Goal: Information Seeking & Learning: Learn about a topic

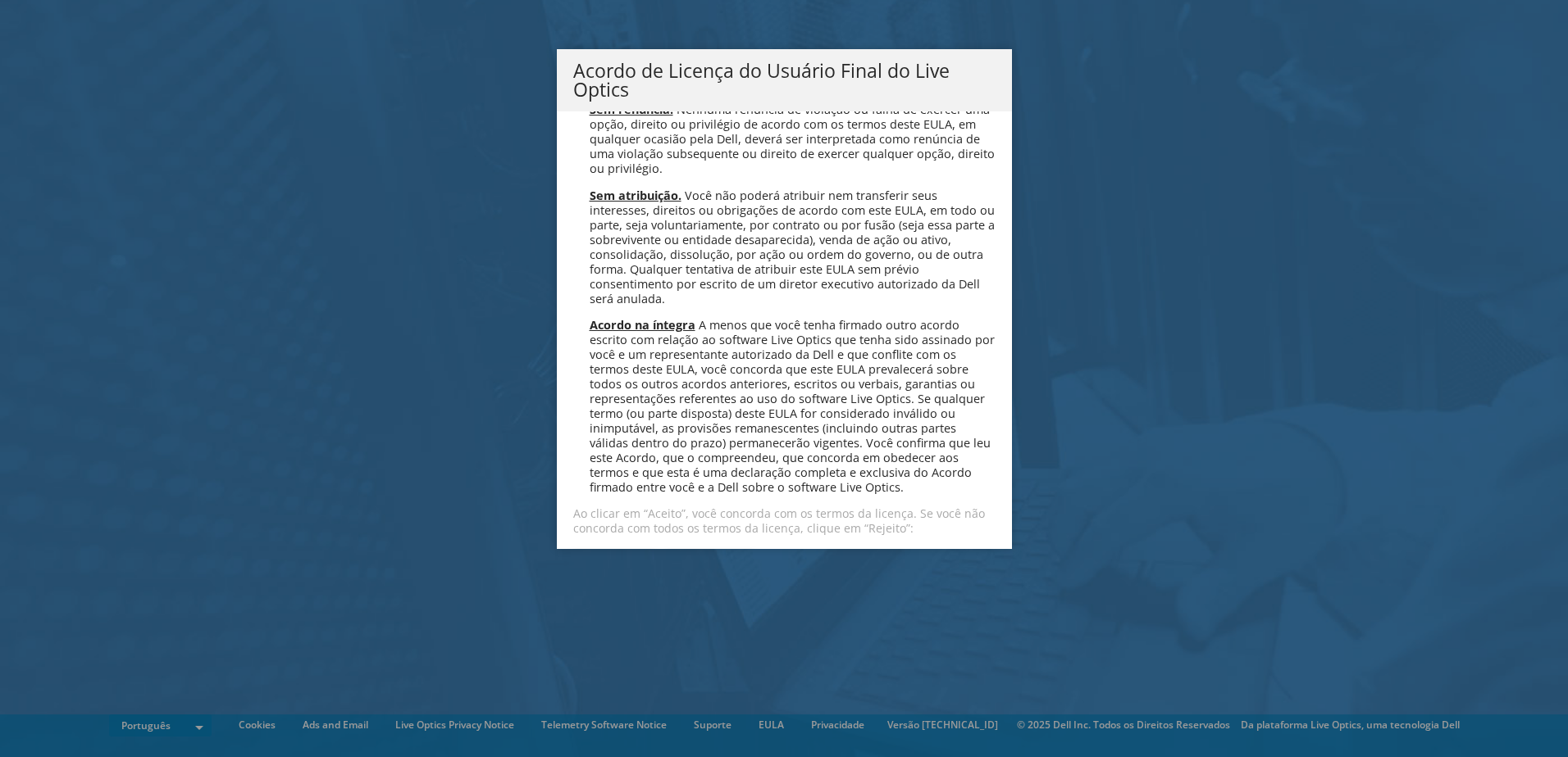
scroll to position [6550, 0]
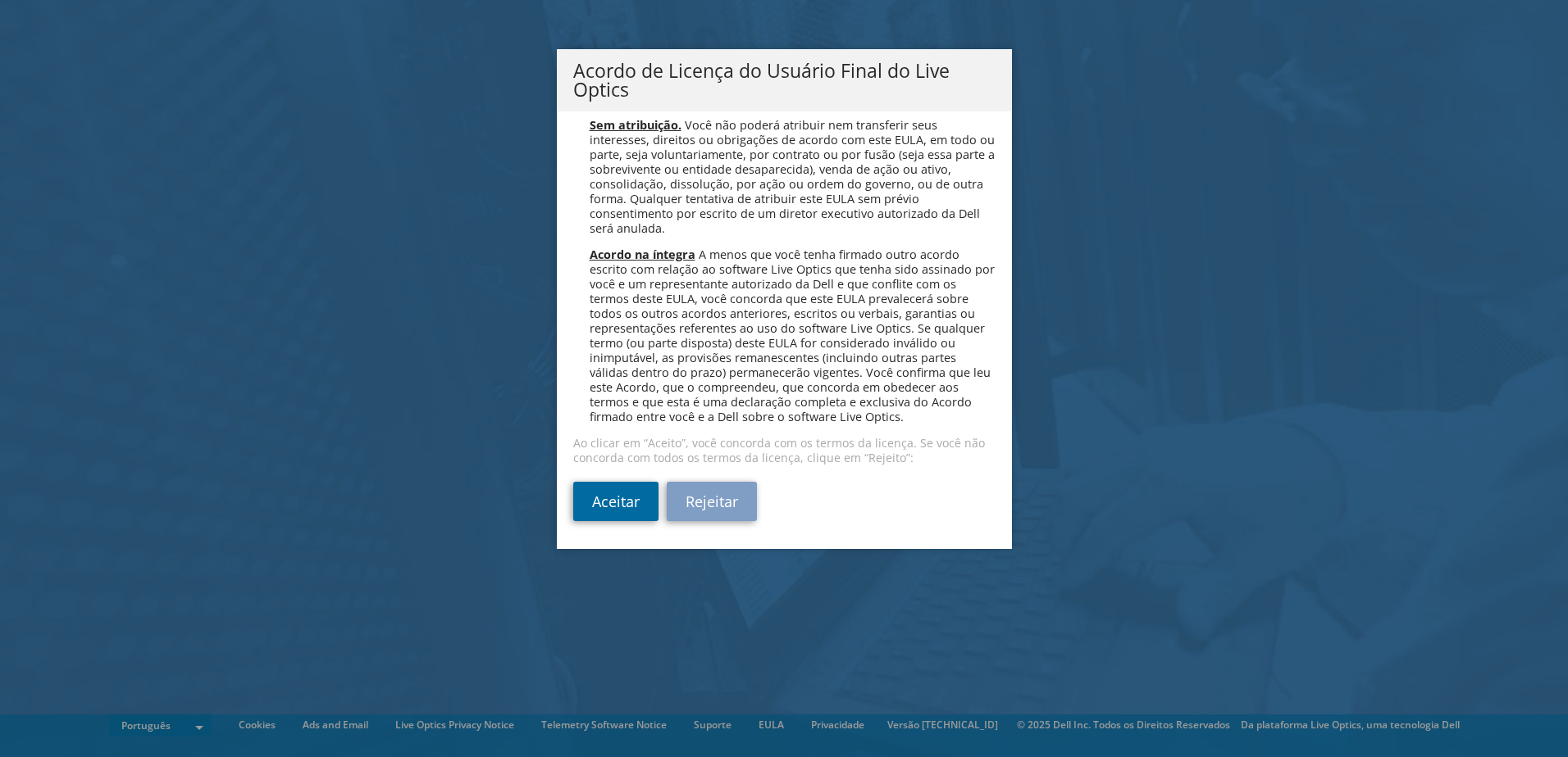
click at [615, 495] on link "Aceitar" at bounding box center [616, 501] width 86 height 39
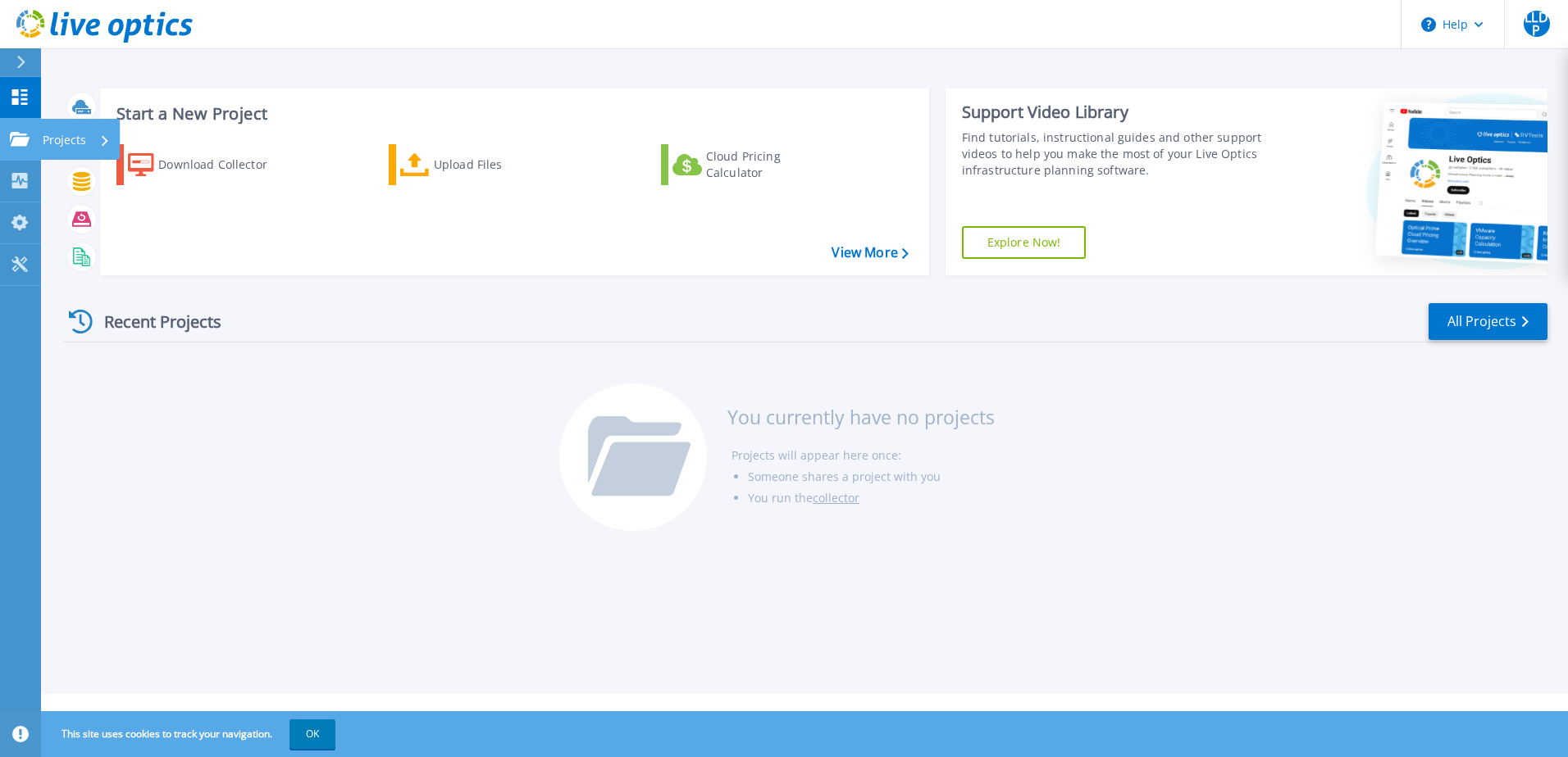
click at [16, 139] on icon at bounding box center [20, 139] width 20 height 14
click at [483, 341] on div "Recent Projects All Projects" at bounding box center [805, 322] width 1484 height 41
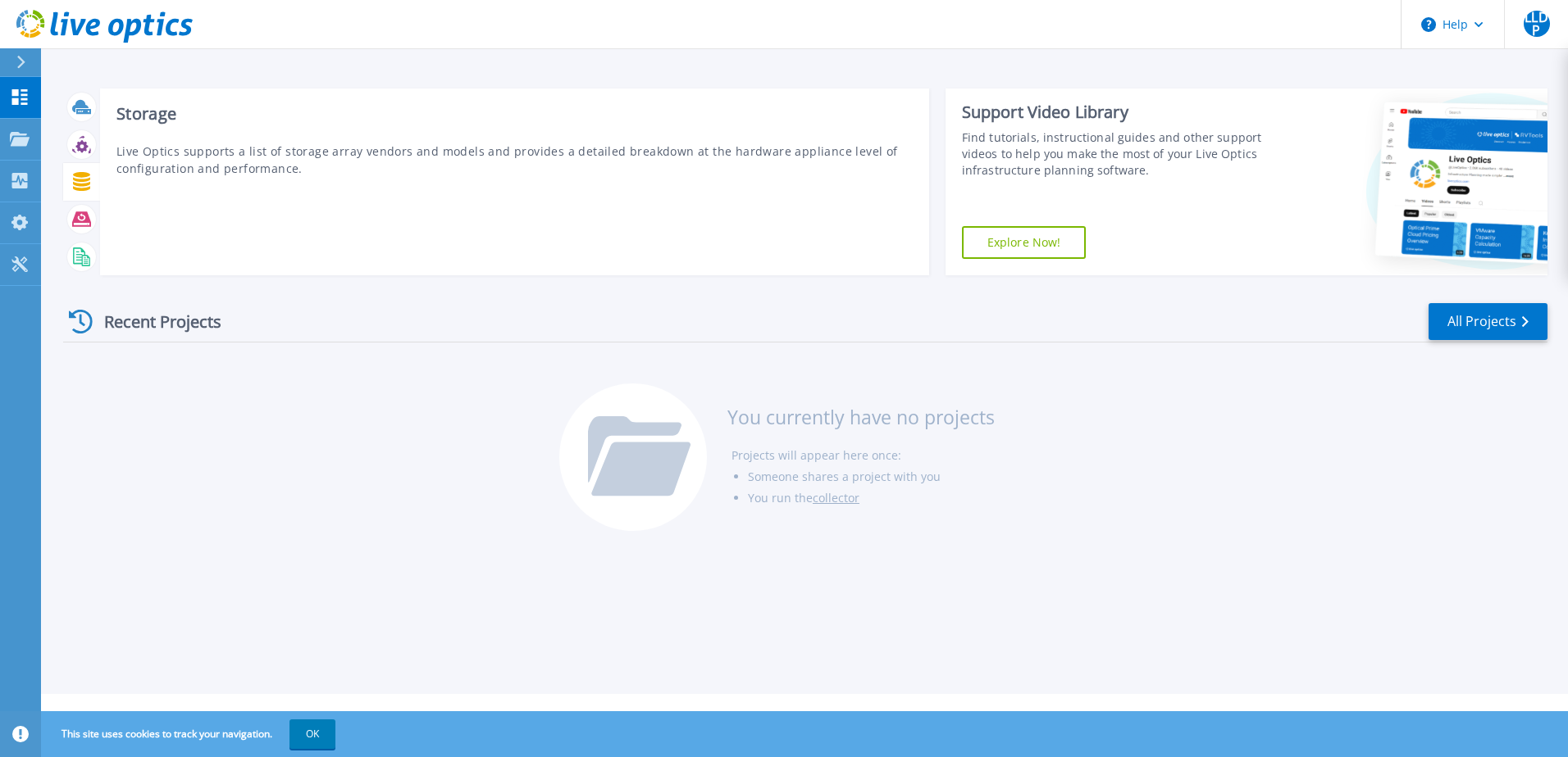
click at [87, 187] on icon at bounding box center [82, 181] width 19 height 19
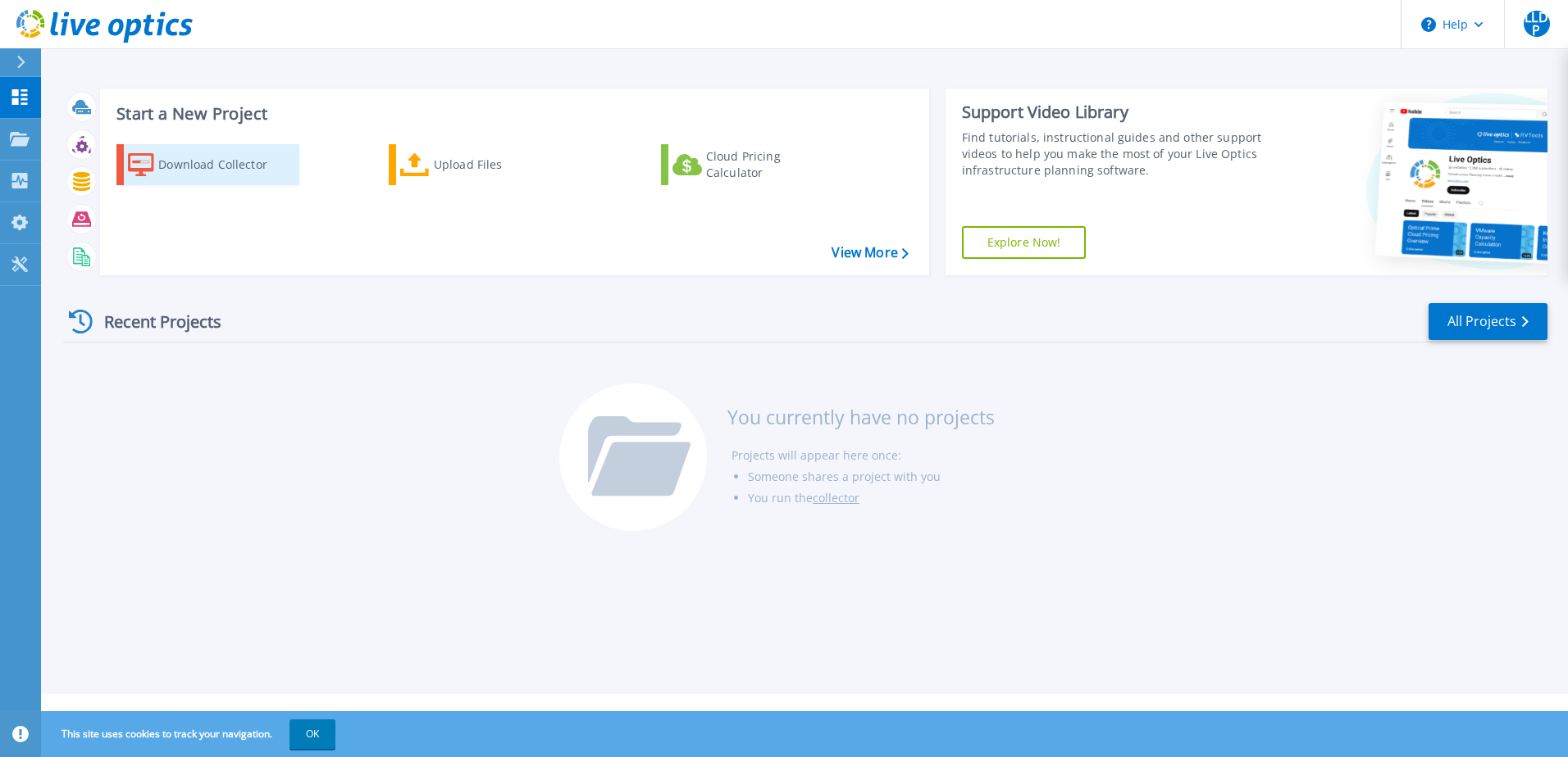
click at [221, 166] on div "Download Collector" at bounding box center [223, 164] width 131 height 33
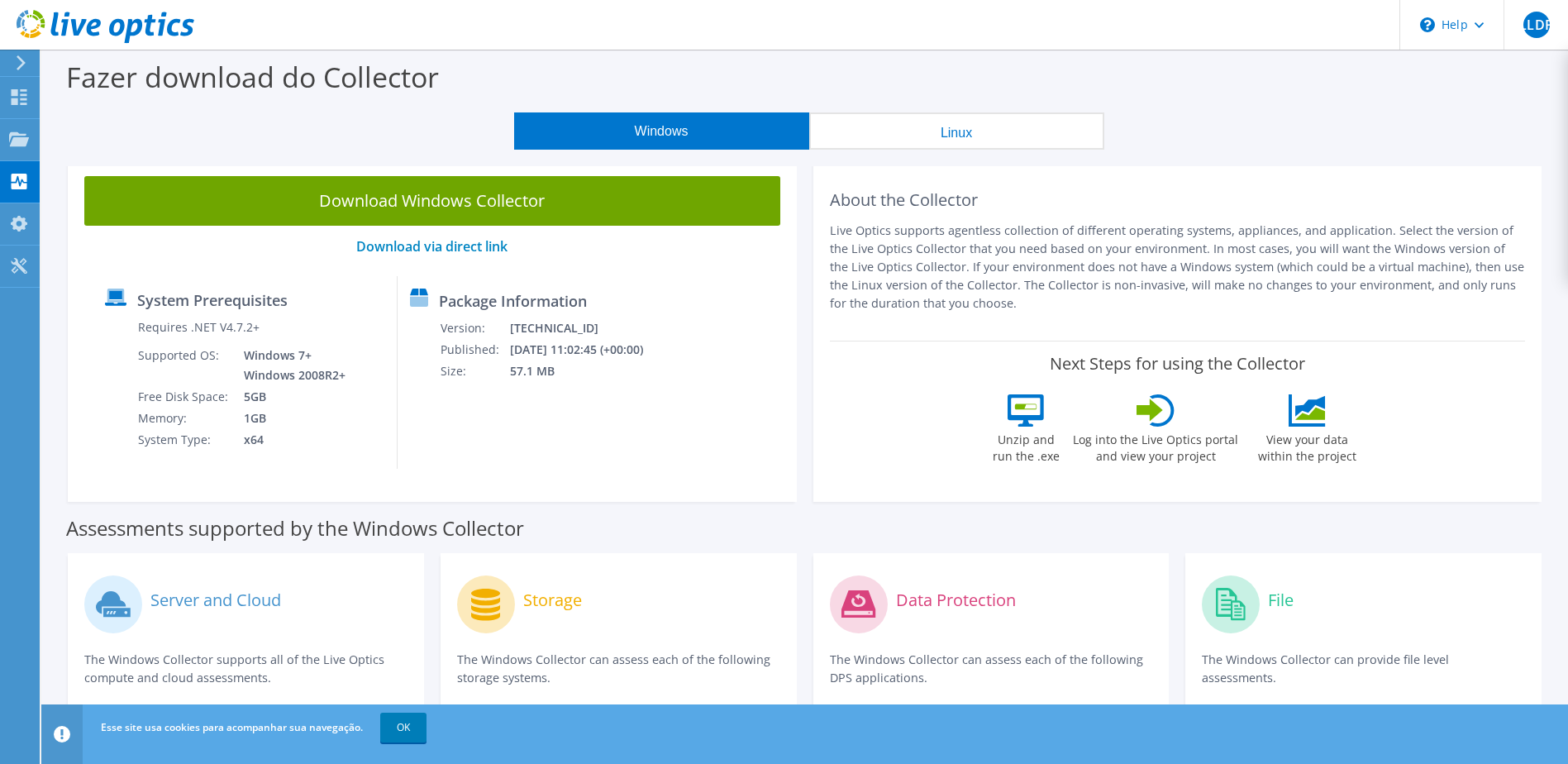
drag, startPoint x: 970, startPoint y: 140, endPoint x: 956, endPoint y: 140, distance: 14.0
click at [970, 140] on button "Linux" at bounding box center [957, 131] width 296 height 38
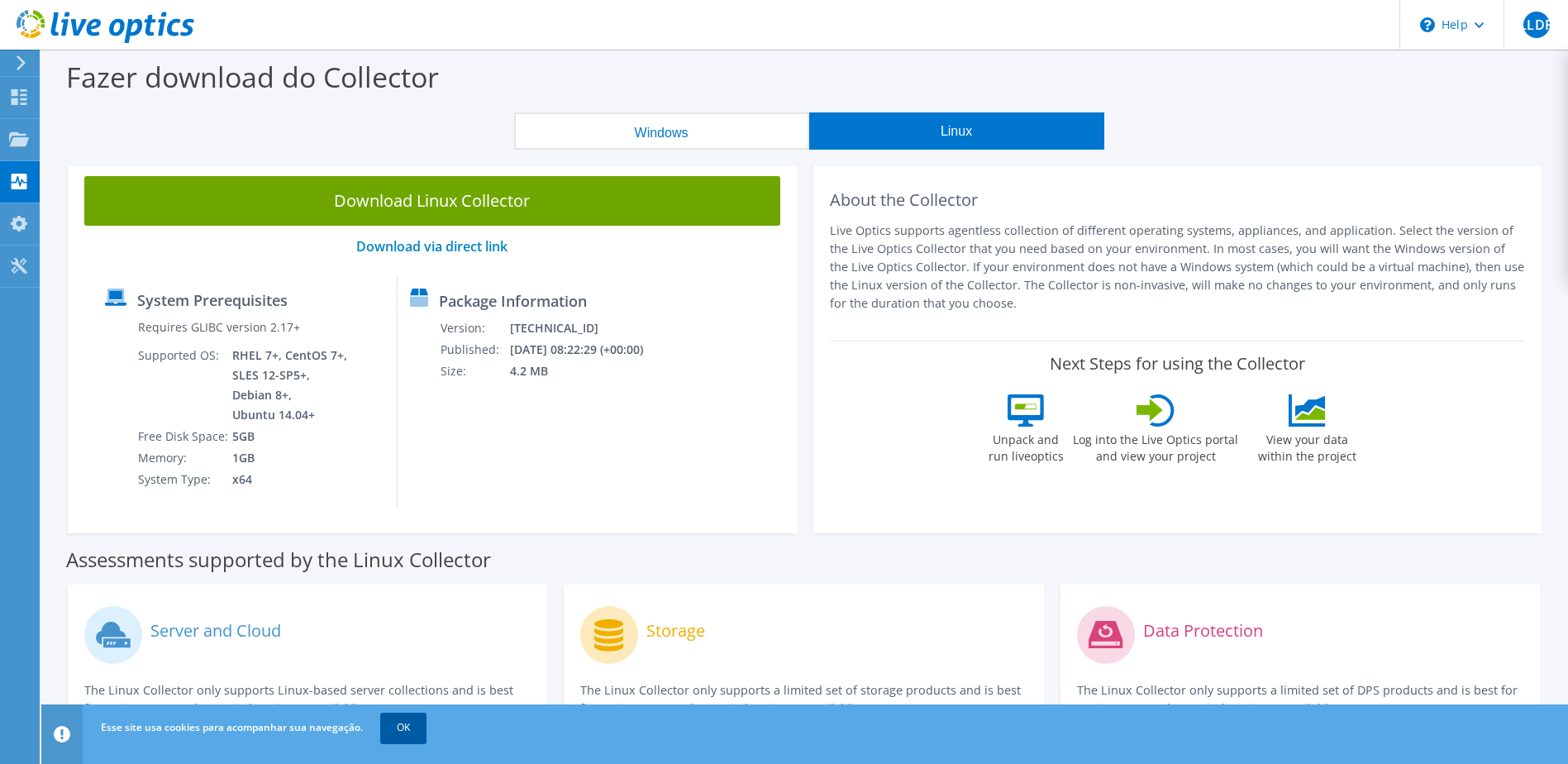
click at [402, 720] on link "OK" at bounding box center [403, 728] width 46 height 30
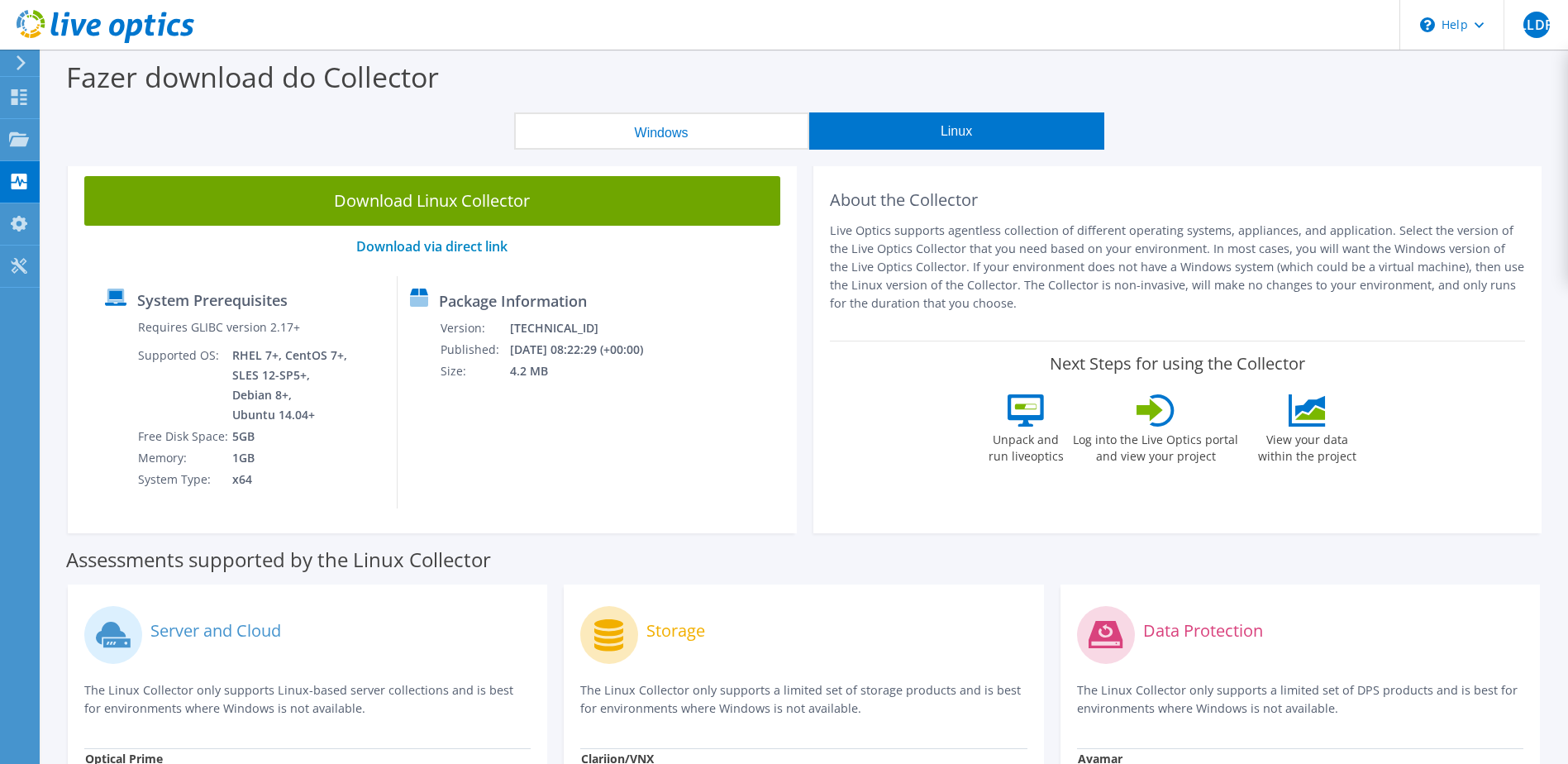
click at [663, 115] on button "Windows" at bounding box center [662, 131] width 296 height 38
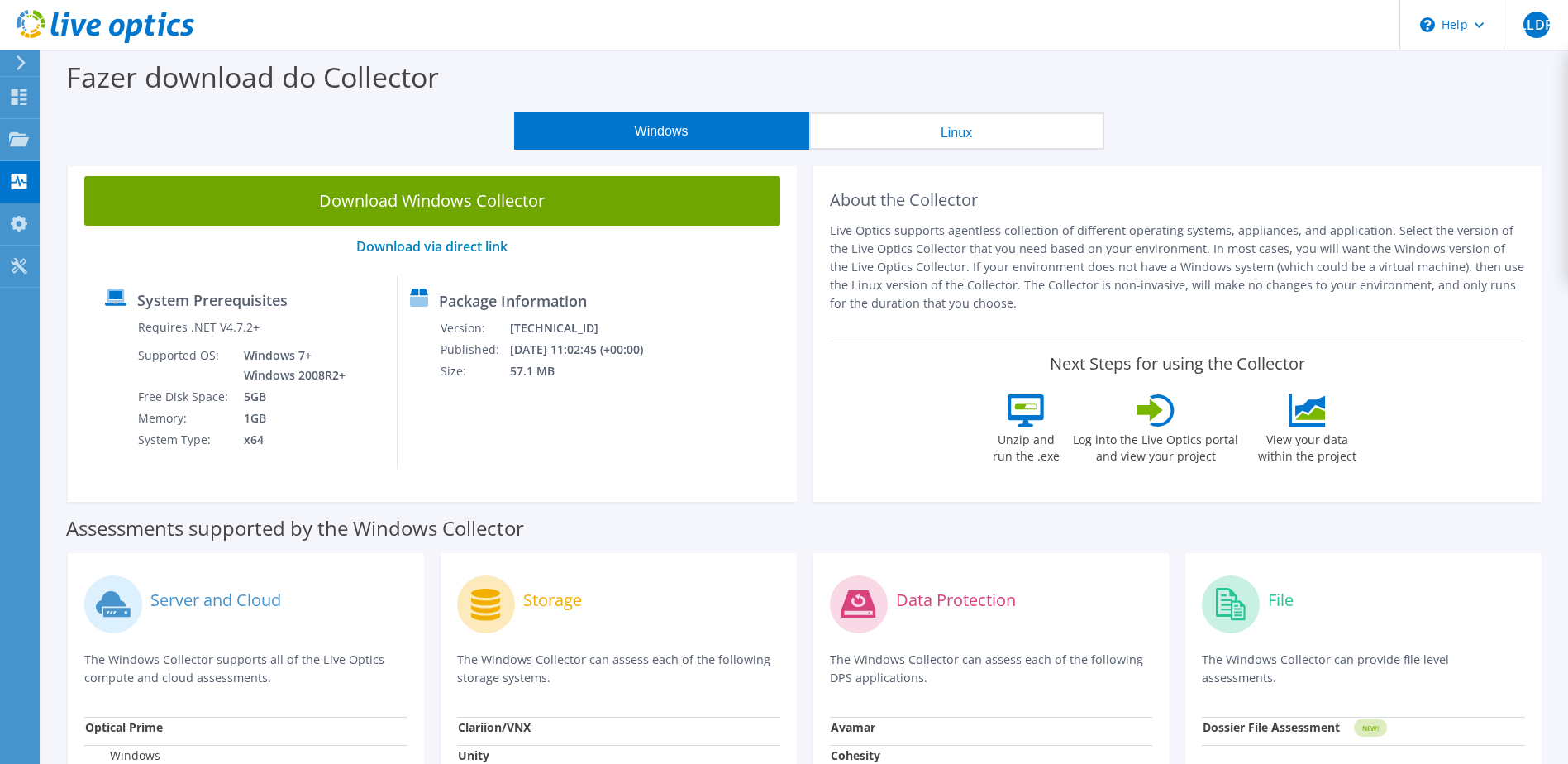
click at [460, 202] on link "Download Windows Collector" at bounding box center [433, 201] width 696 height 50
drag, startPoint x: 16, startPoint y: 83, endPoint x: 18, endPoint y: 96, distance: 13.2
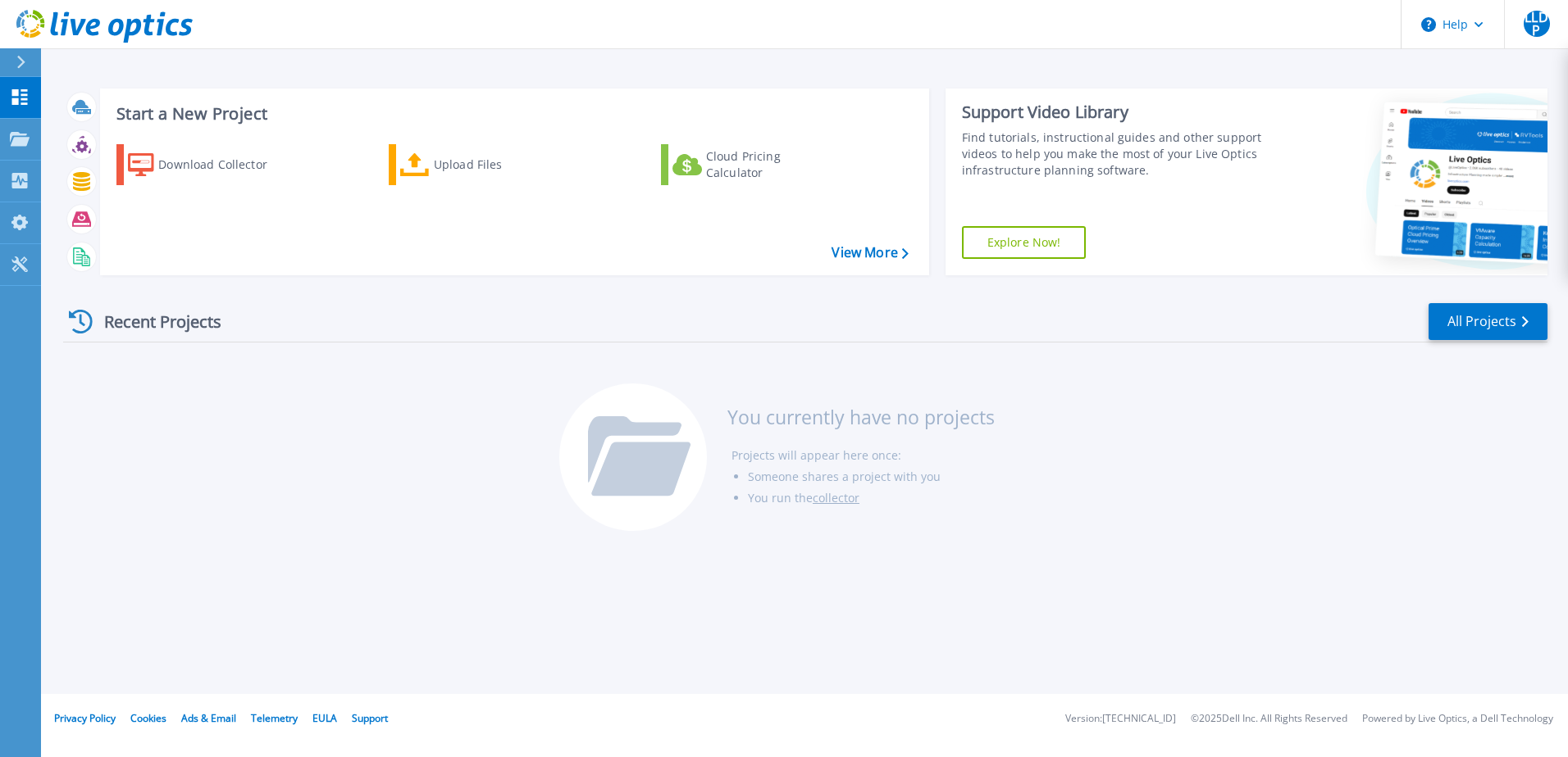
click at [335, 509] on div "Recent Projects All Projects You currently have no projects Projects will appea…" at bounding box center [805, 418] width 1484 height 259
click at [10, 141] on icon at bounding box center [20, 139] width 20 height 14
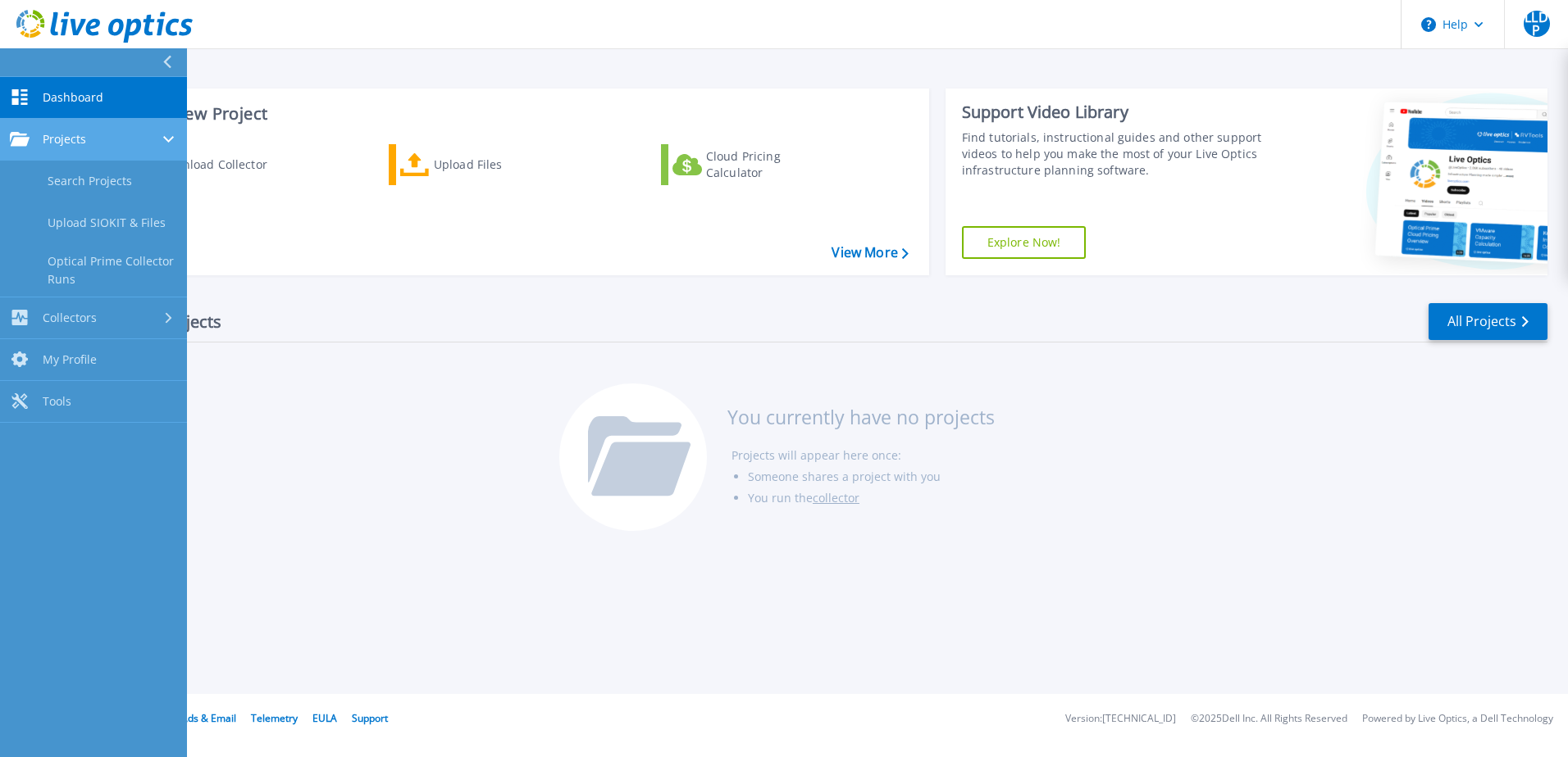
click at [87, 137] on div "Projects" at bounding box center [94, 139] width 168 height 15
click at [137, 148] on link "Projects Projects" at bounding box center [93, 139] width 187 height 42
click at [120, 177] on link "Search Projects" at bounding box center [93, 181] width 187 height 42
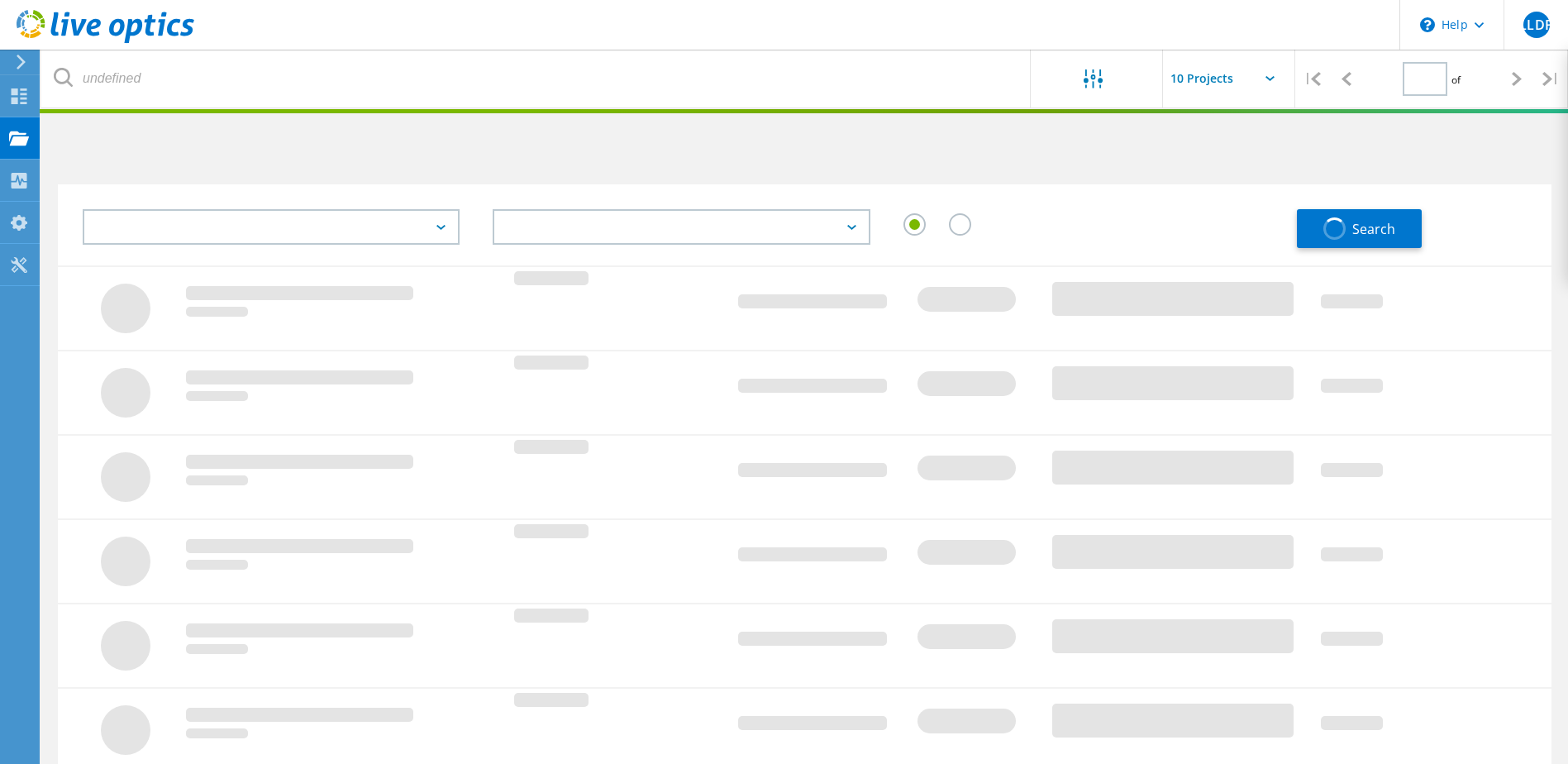
type input "1"
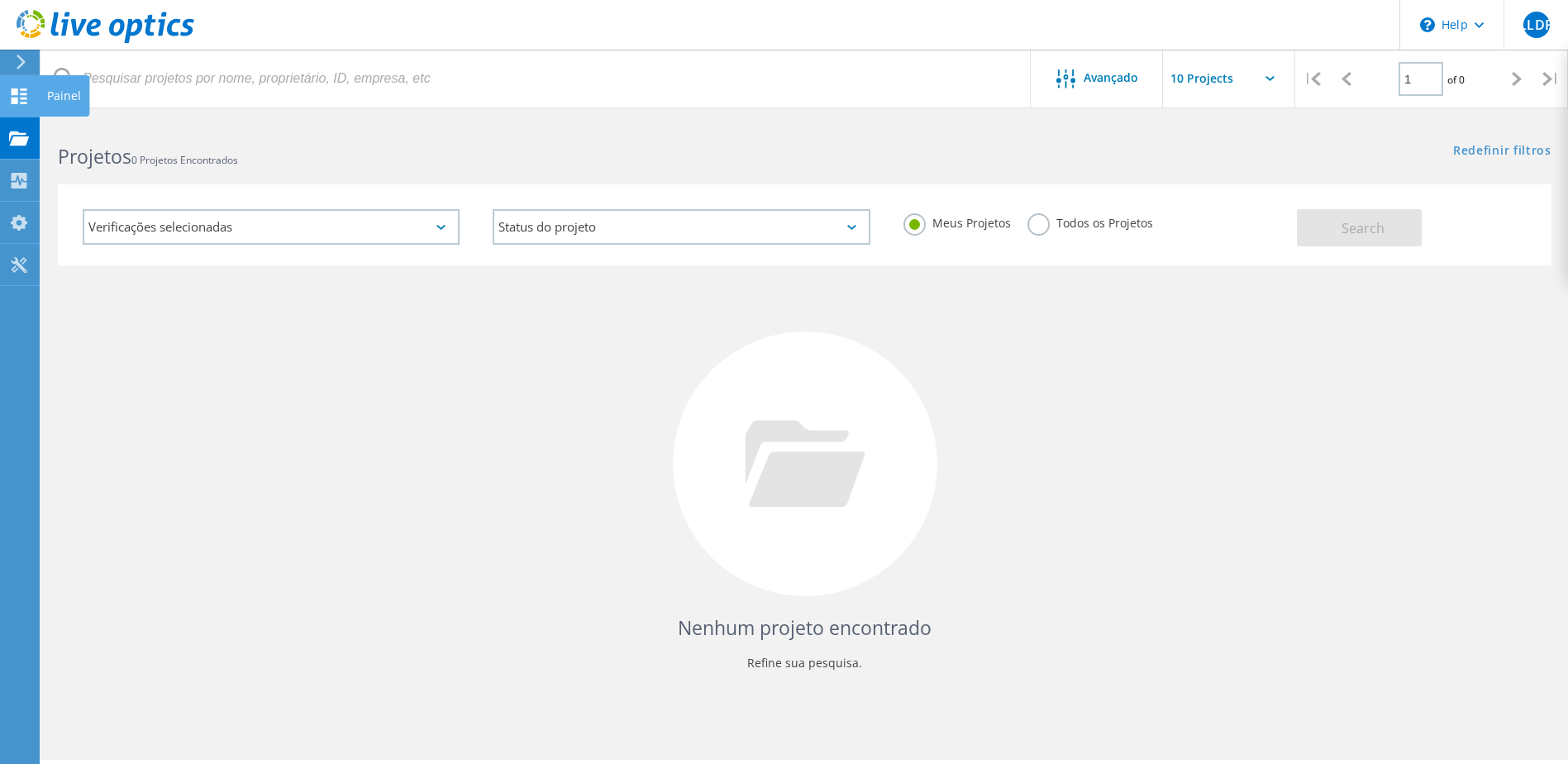
click at [22, 96] on icon at bounding box center [19, 96] width 20 height 16
click at [10, 90] on icon at bounding box center [19, 96] width 20 height 16
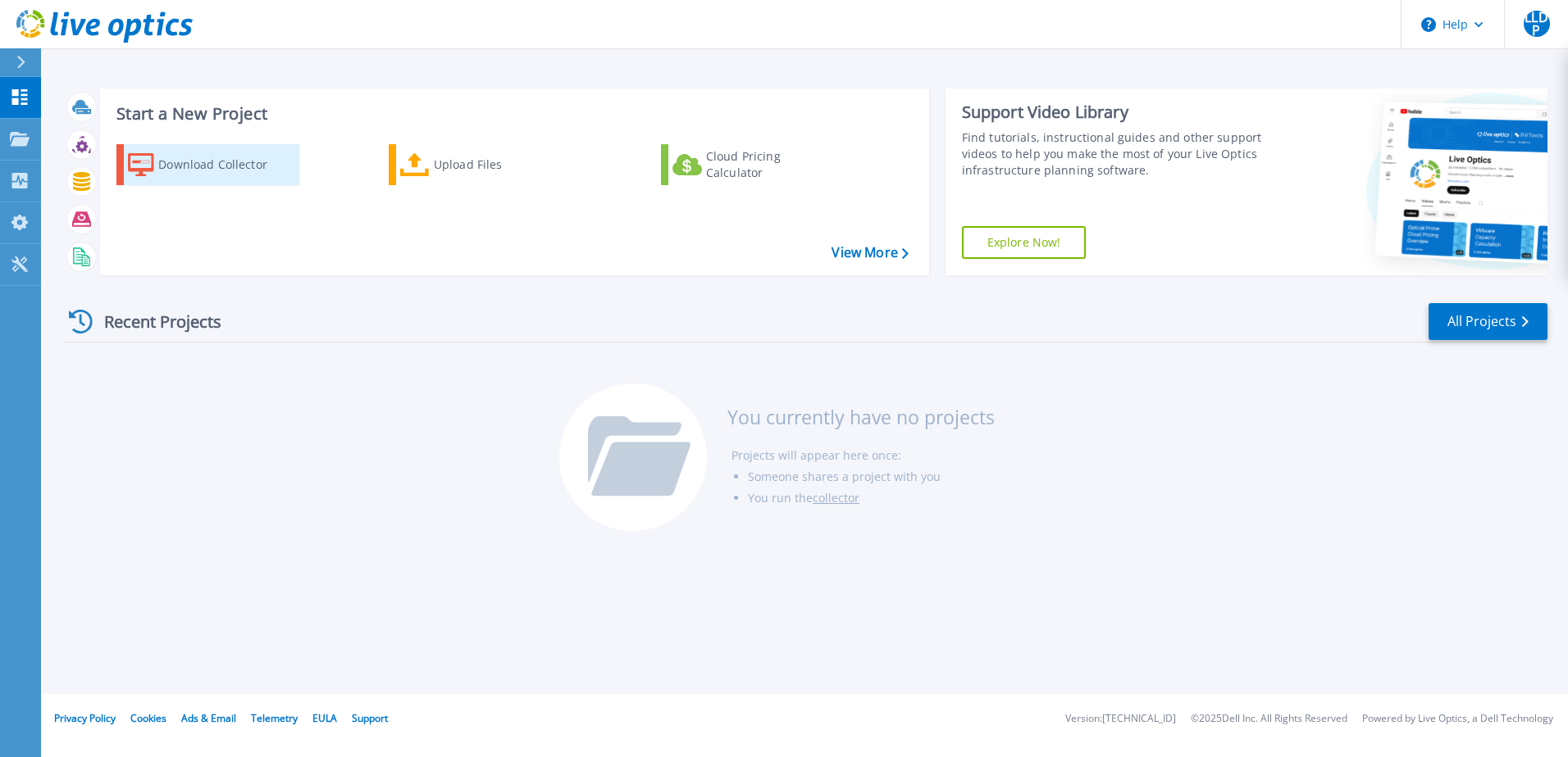
click at [184, 157] on div "Download Collector" at bounding box center [223, 164] width 131 height 33
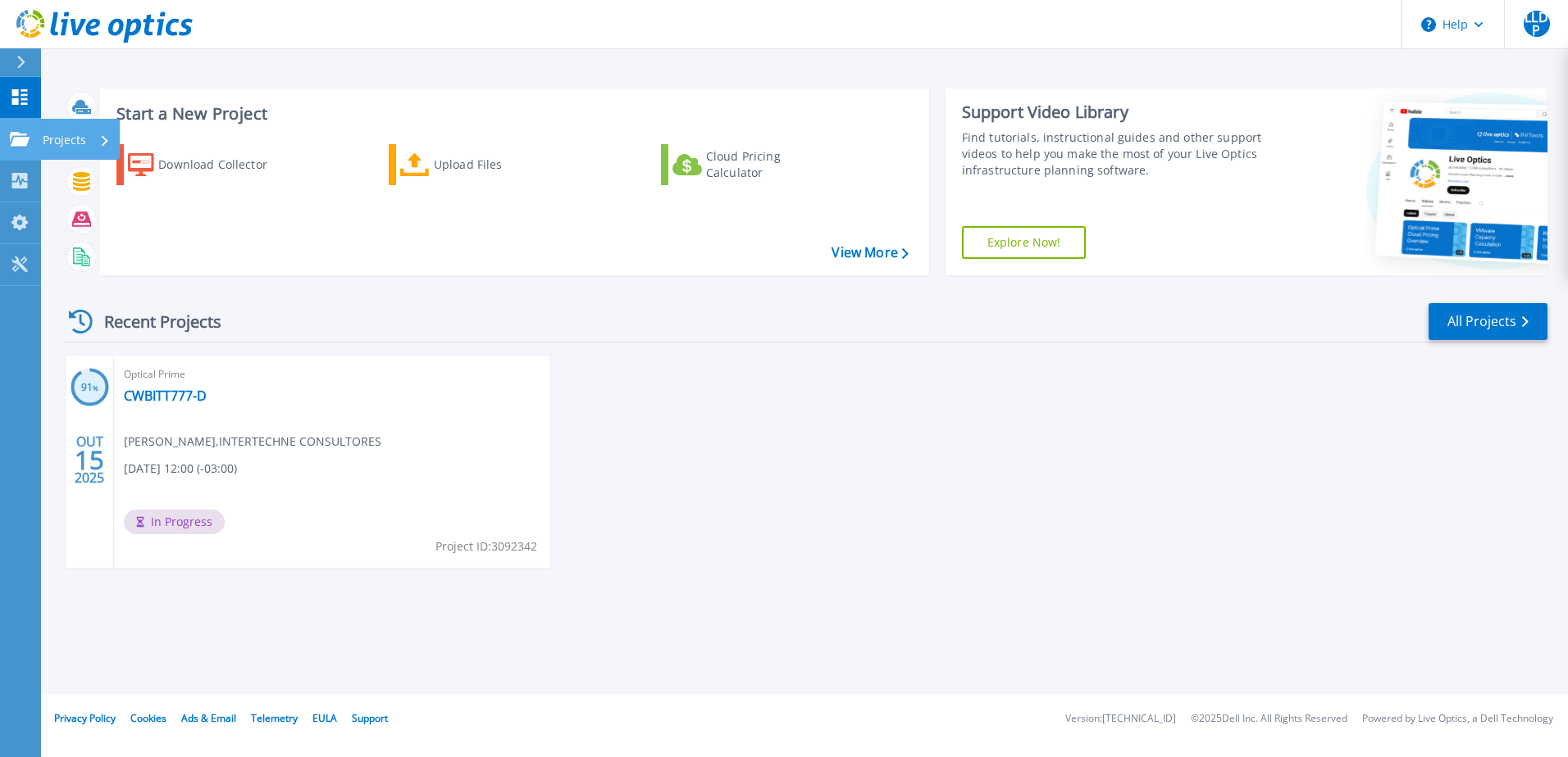
click at [23, 135] on icon at bounding box center [20, 139] width 20 height 14
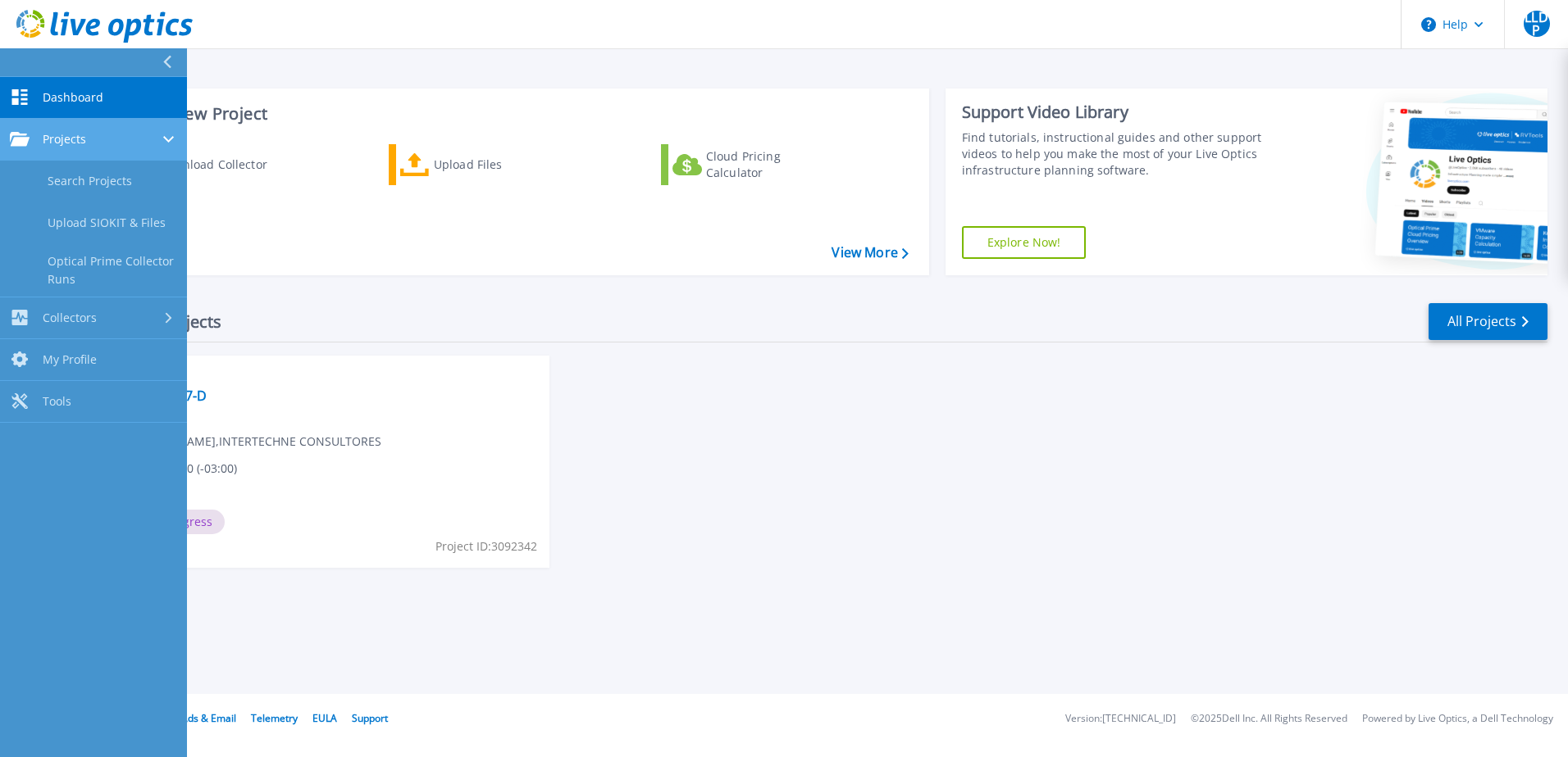
click at [66, 139] on span "Projects" at bounding box center [64, 139] width 44 height 15
click at [74, 152] on link "Projects Projects" at bounding box center [93, 139] width 187 height 42
click at [85, 180] on link "Search Projects" at bounding box center [93, 181] width 187 height 42
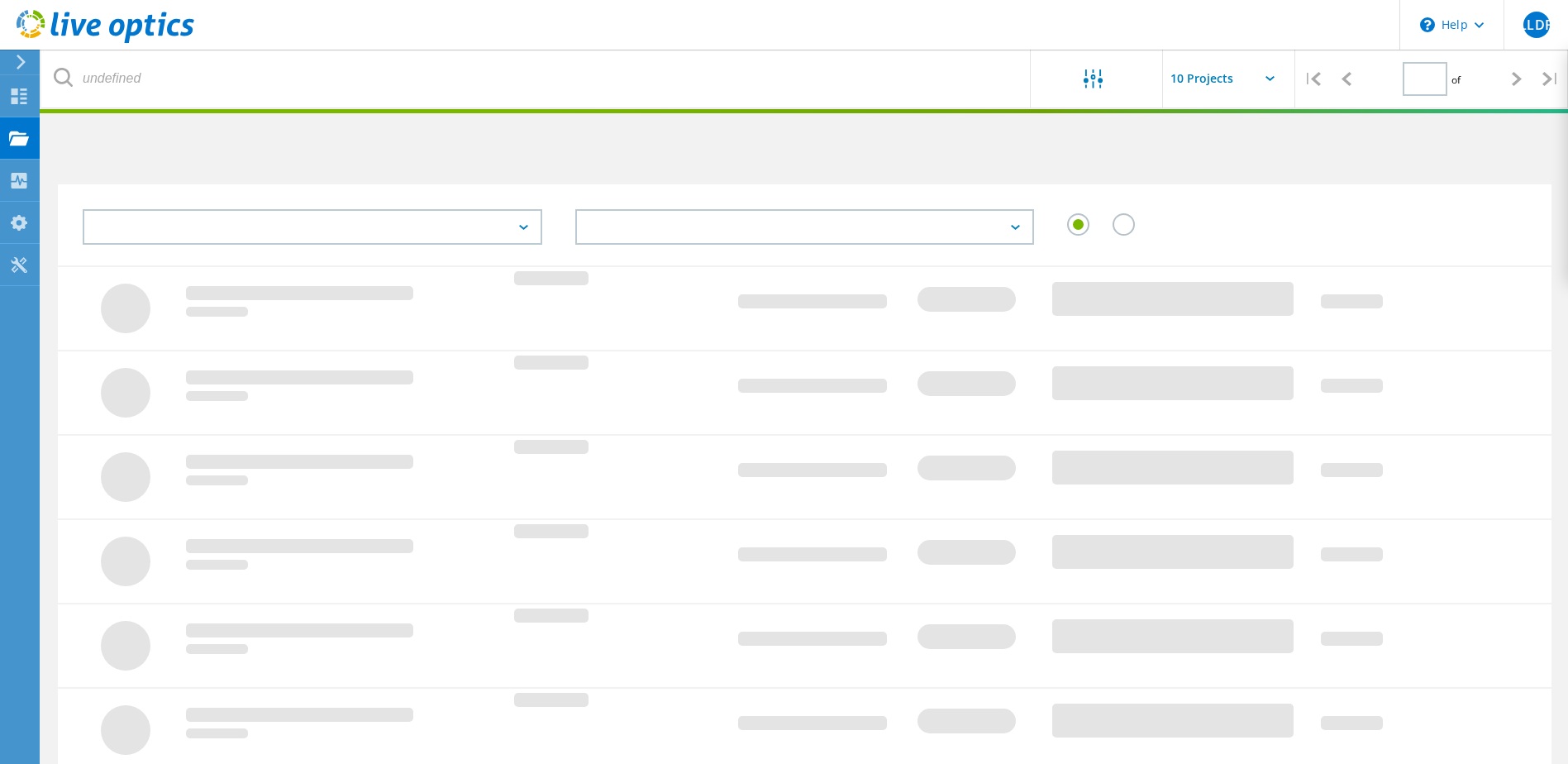
type input "1"
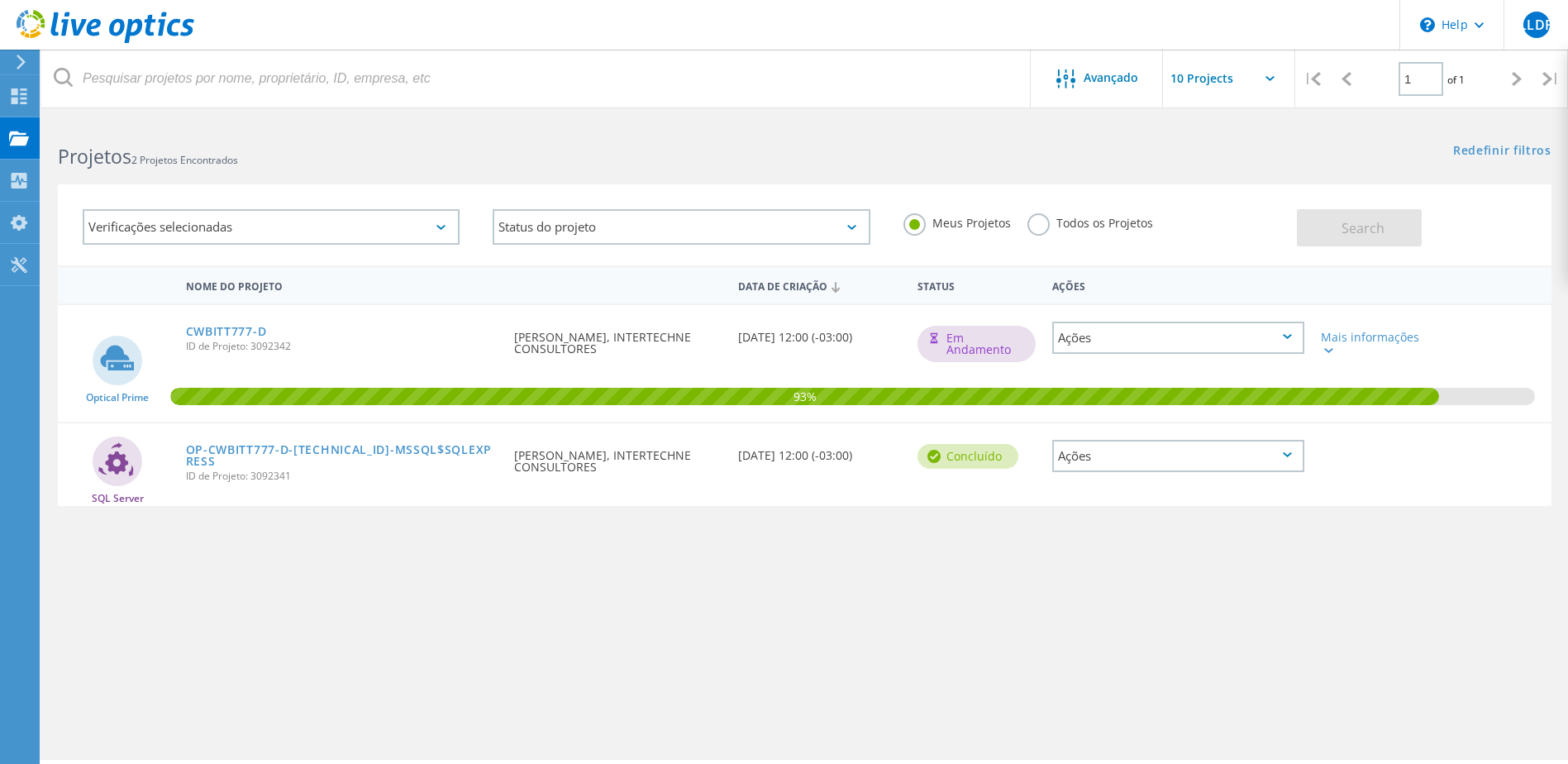
click at [1113, 469] on div "Ações" at bounding box center [1179, 456] width 252 height 32
click at [875, 573] on div "Nome do Projeto Data de Criação Status Ações Optical Prime CWBITT777-D ID de Pr…" at bounding box center [805, 481] width 1494 height 430
click at [381, 438] on div "OP-CWBITT777-D-192.168.0.140-MSSQL$SQLEXPRESS ID de Projeto: 3092341" at bounding box center [342, 460] width 329 height 74
click at [379, 444] on link "OP-CWBITT777-D-[TECHNICAL_ID]-MSSQL$SQLEXPRESS" at bounding box center [342, 455] width 312 height 23
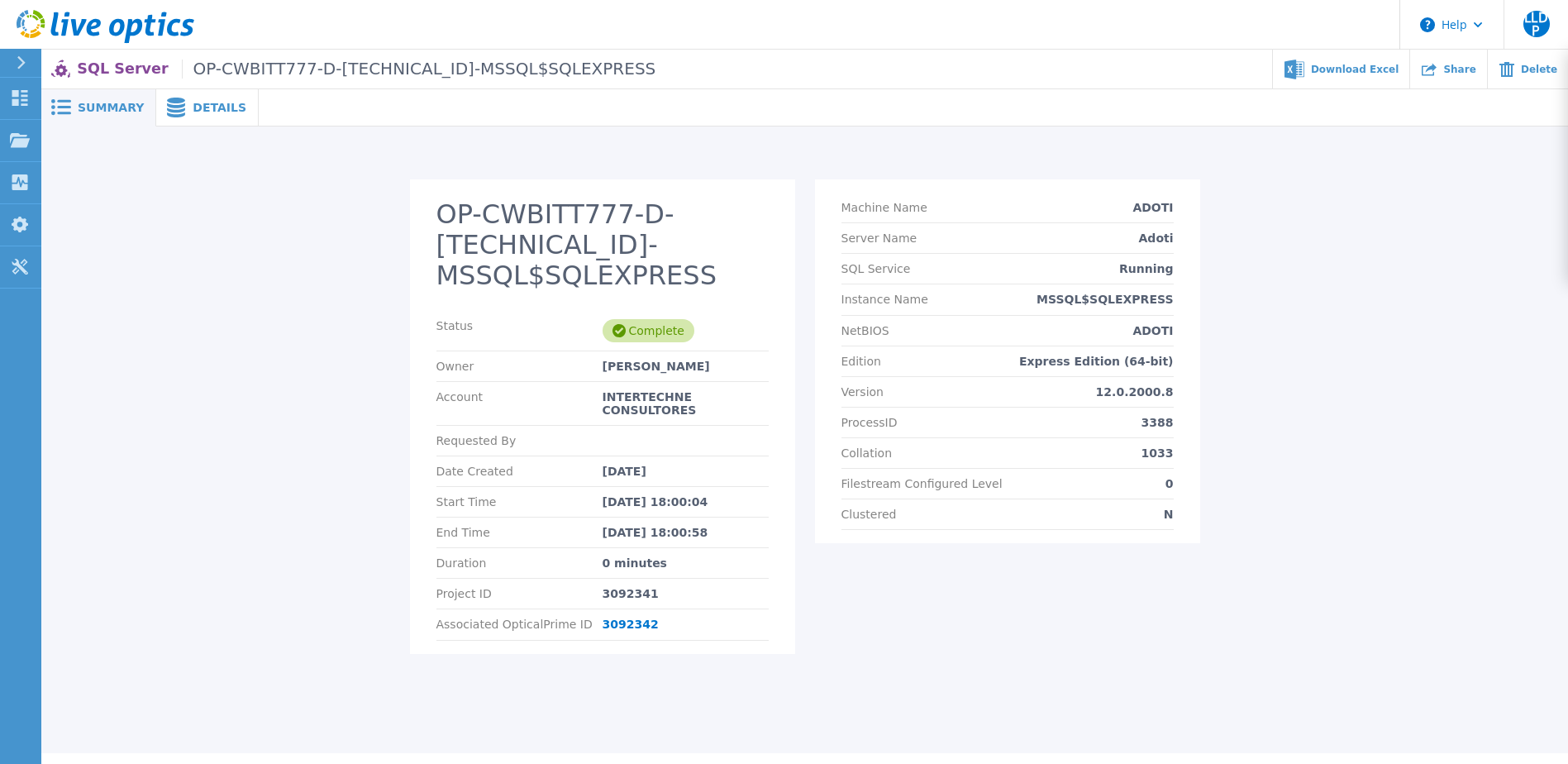
drag, startPoint x: 943, startPoint y: 426, endPoint x: 936, endPoint y: 433, distance: 9.9
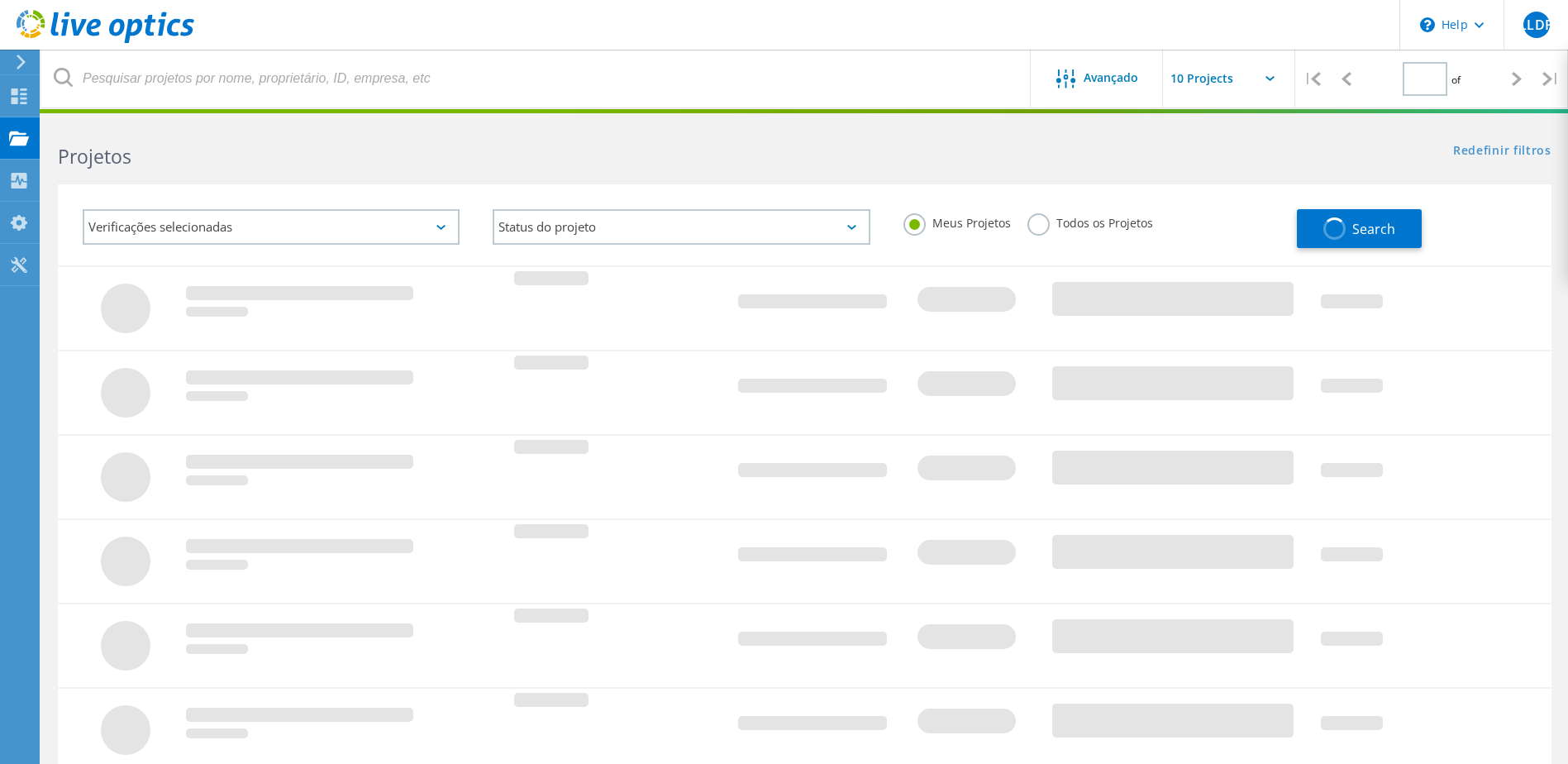
type input "1"
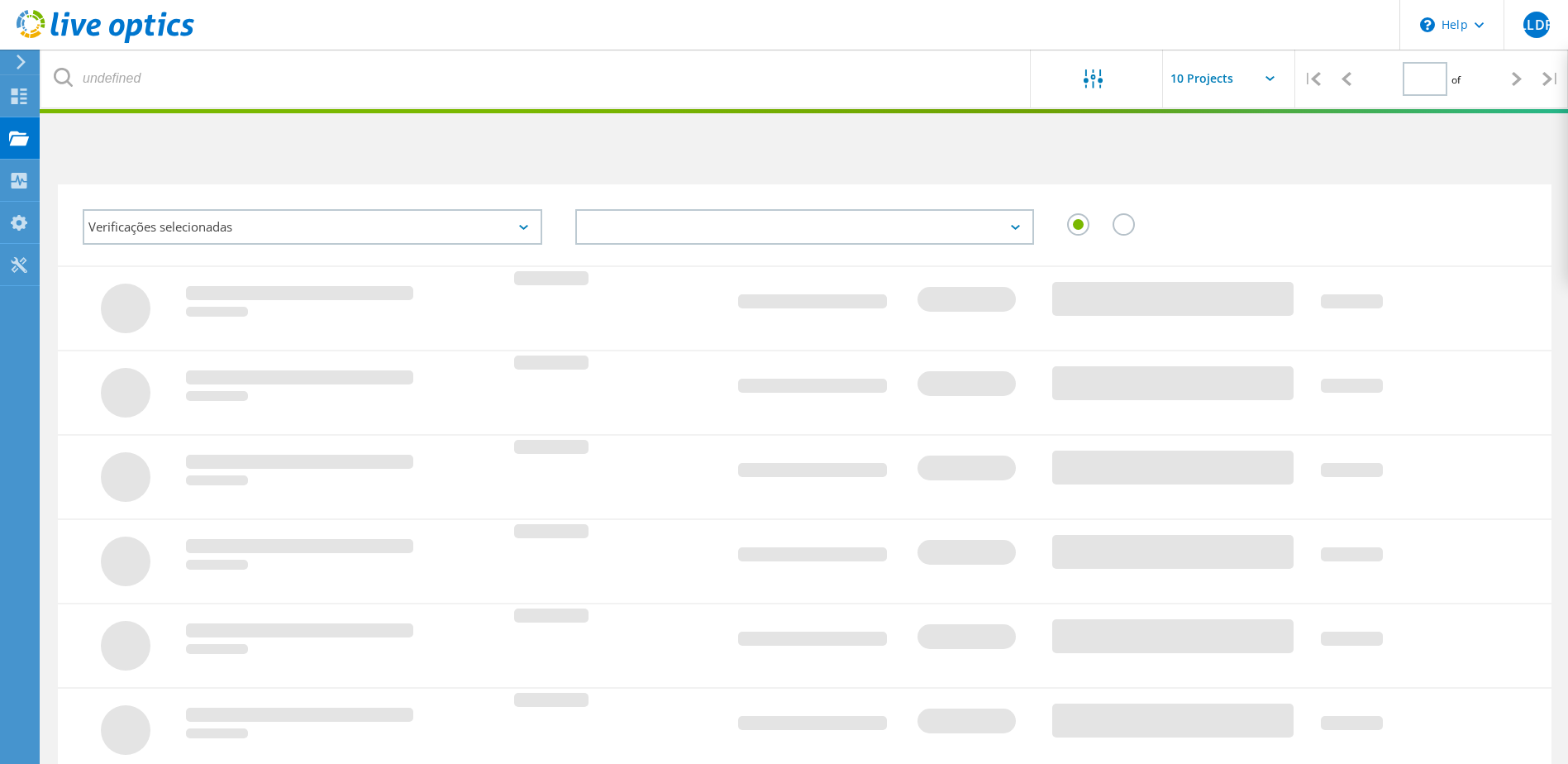
type input "1"
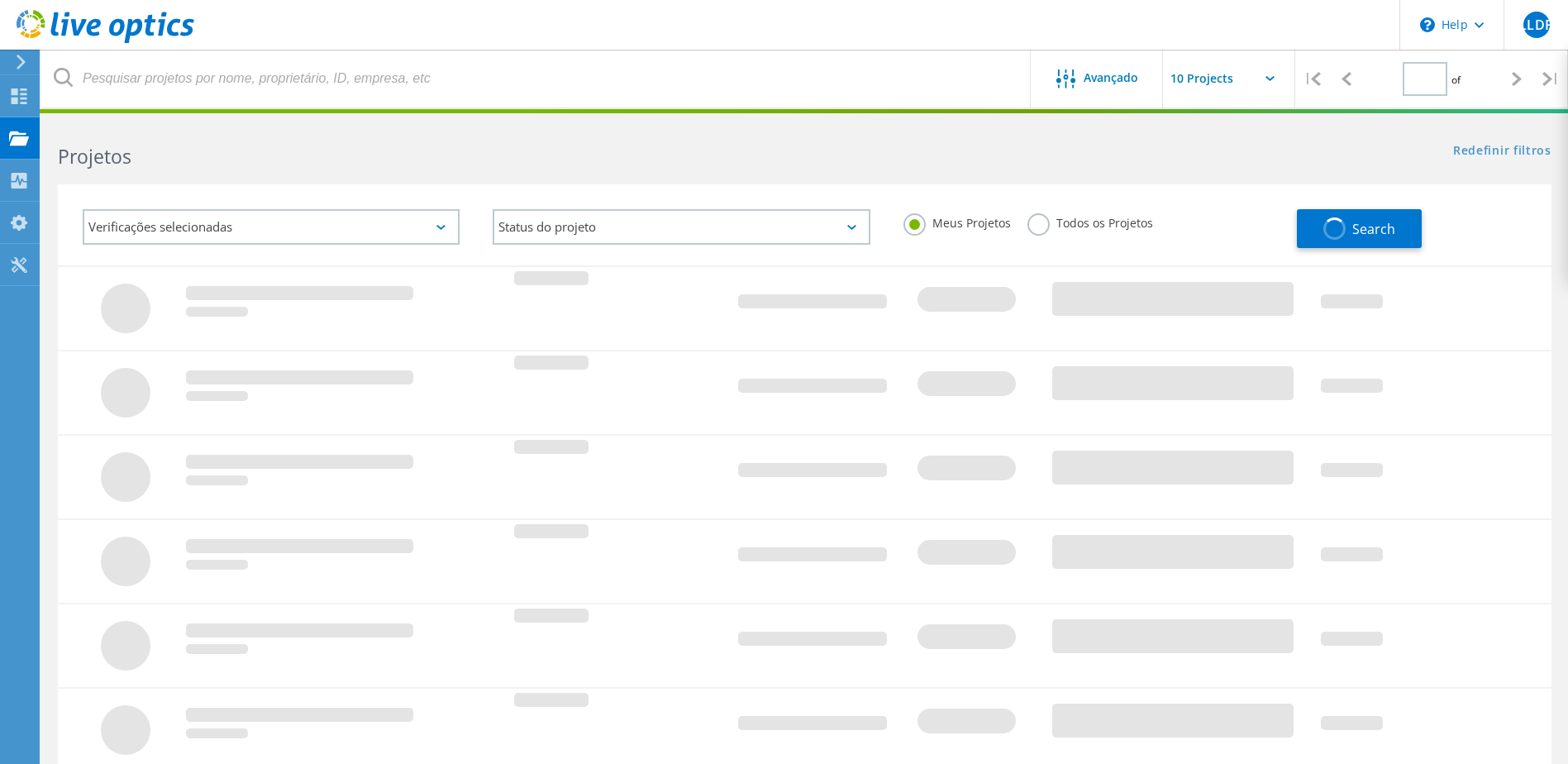
type input "1"
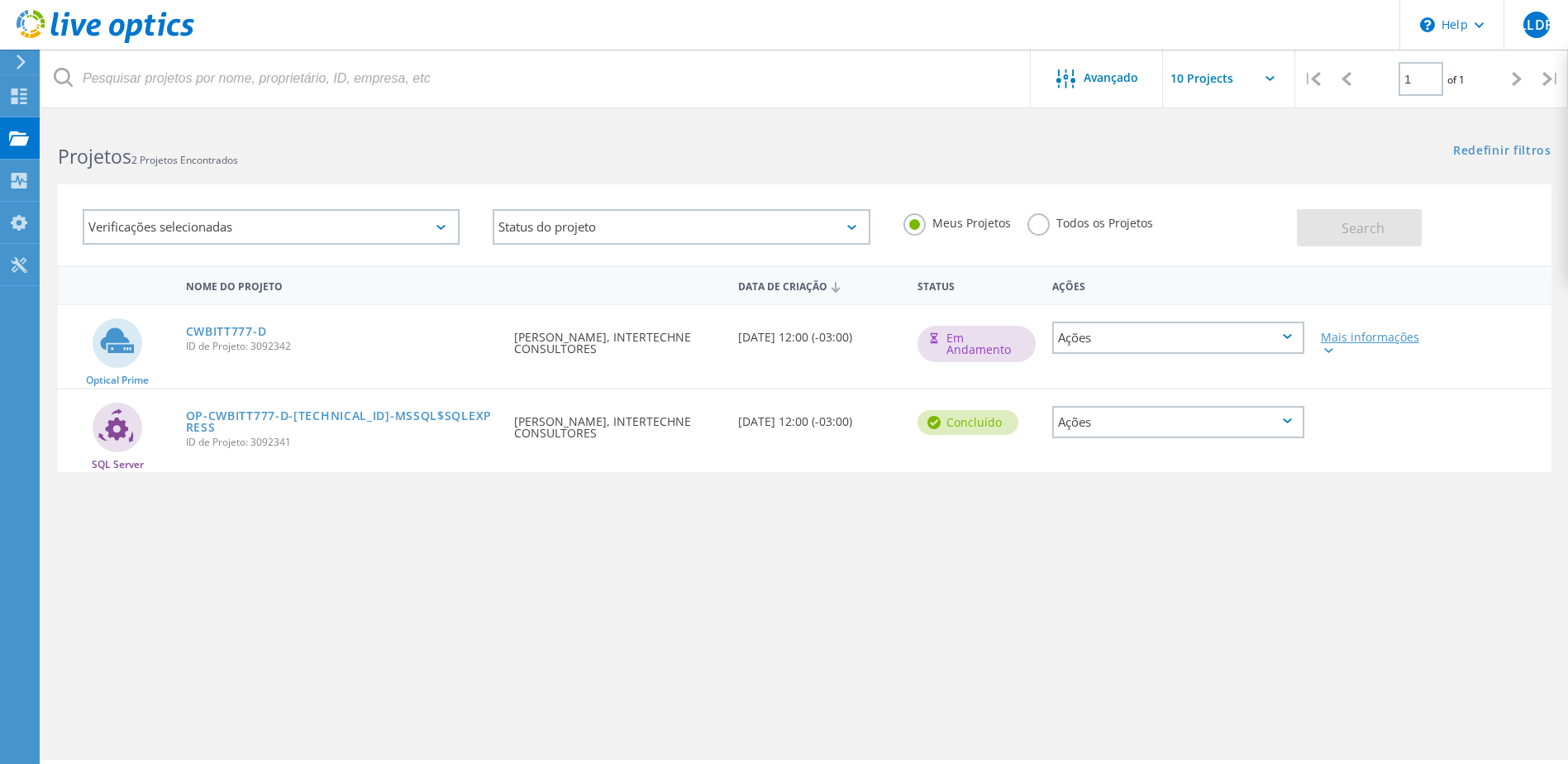
click at [1337, 345] on div "Mais informações" at bounding box center [1373, 343] width 103 height 23
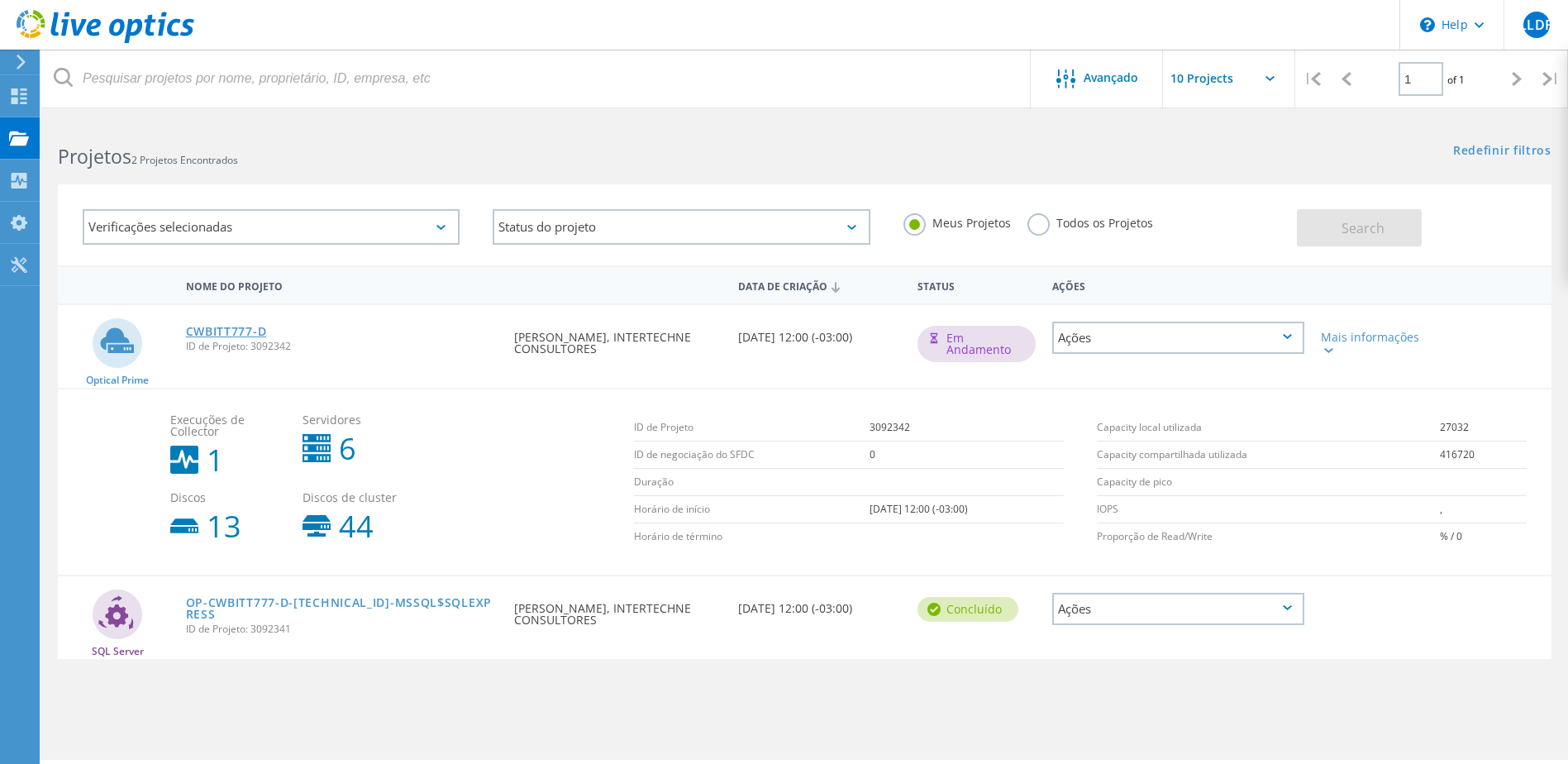
drag, startPoint x: 108, startPoint y: 332, endPoint x: 234, endPoint y: 332, distance: 126.0
click at [108, 332] on icon at bounding box center [117, 340] width 34 height 24
click at [244, 332] on link "CWBITT777-D" at bounding box center [226, 331] width 81 height 11
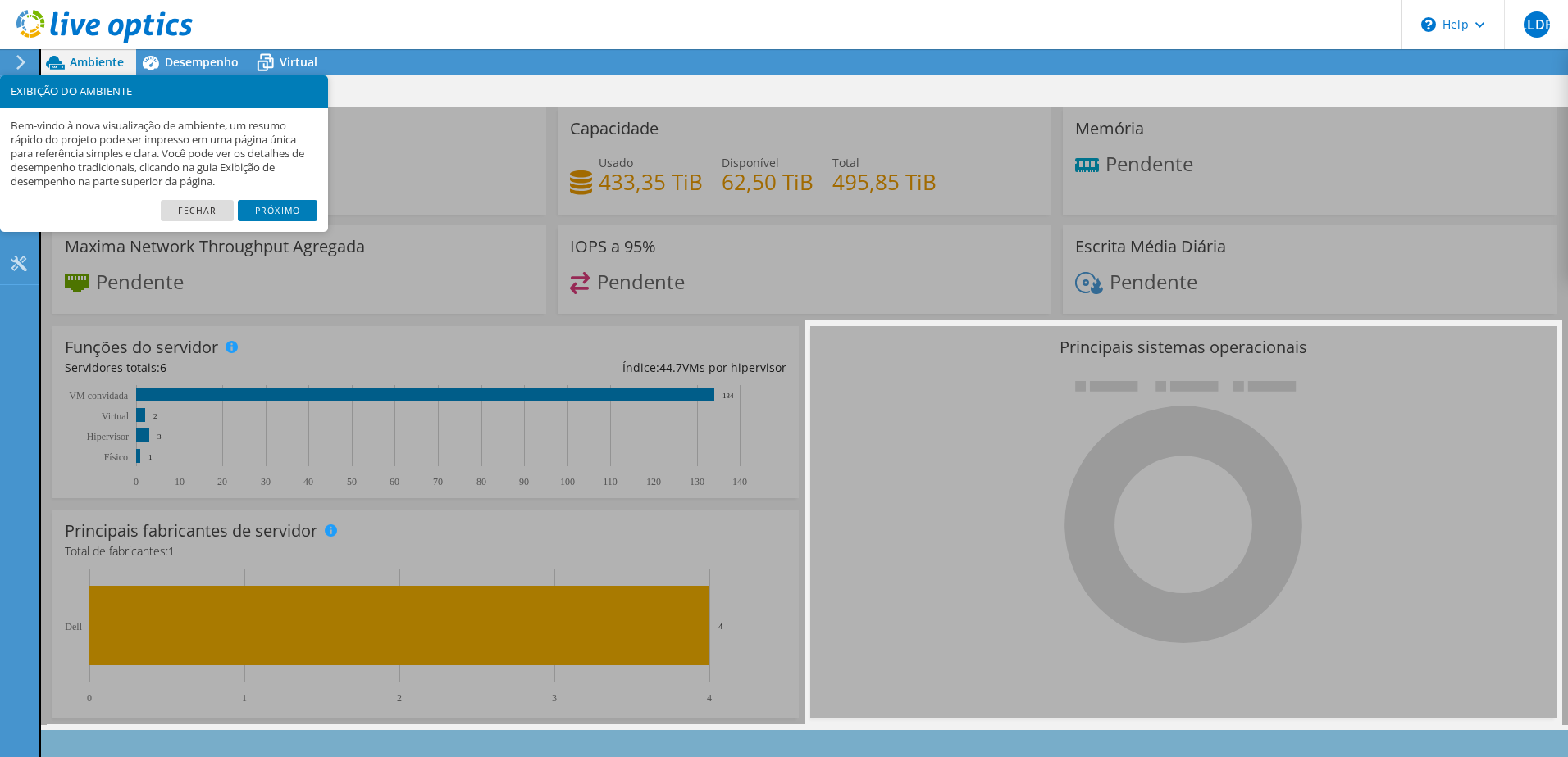
scroll to position [405, 0]
click at [274, 209] on link "Próximo" at bounding box center [277, 210] width 79 height 21
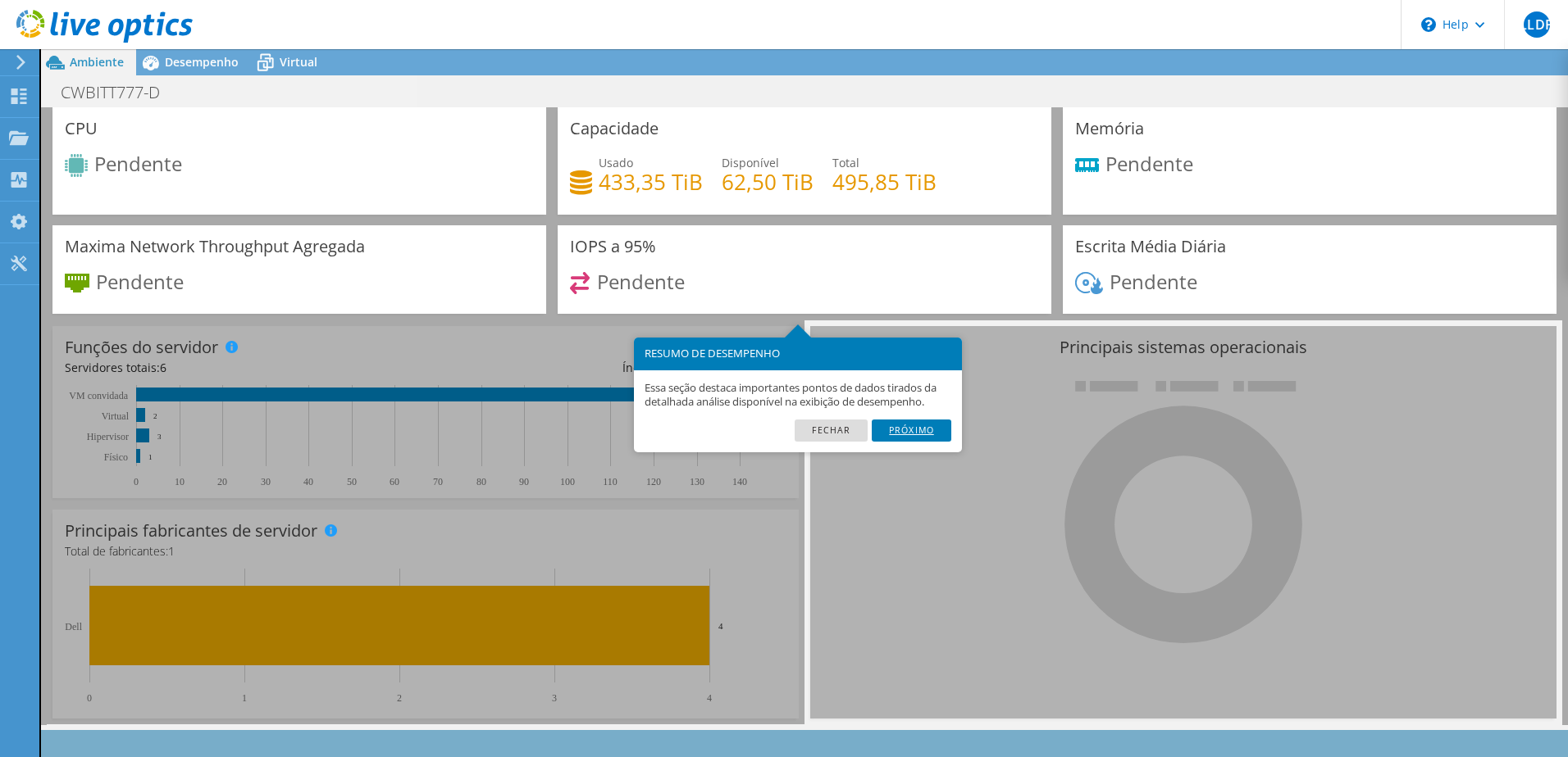
click at [922, 430] on link "Próximo" at bounding box center [911, 430] width 79 height 21
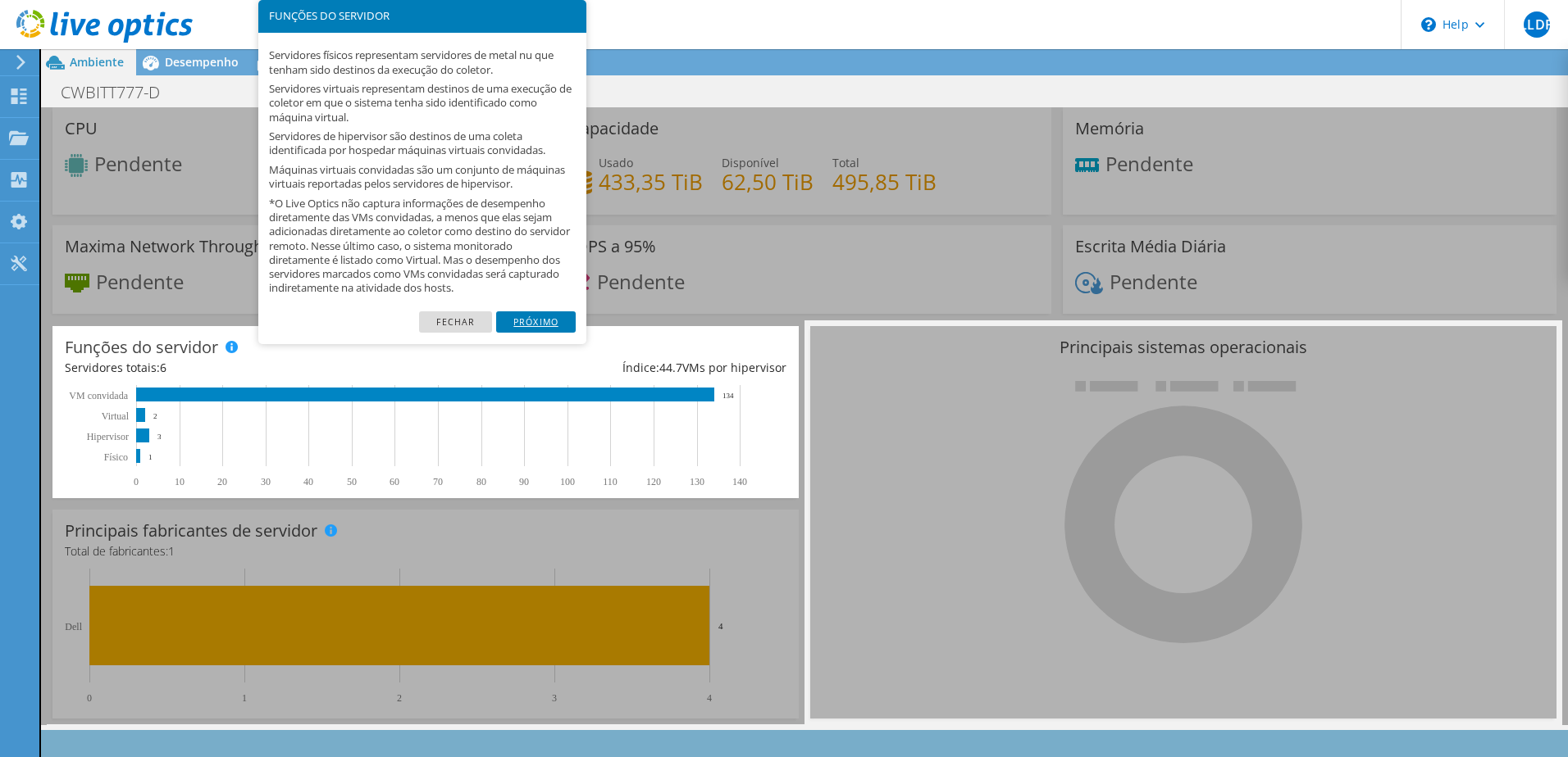
click at [547, 327] on link "Próximo" at bounding box center [535, 322] width 79 height 21
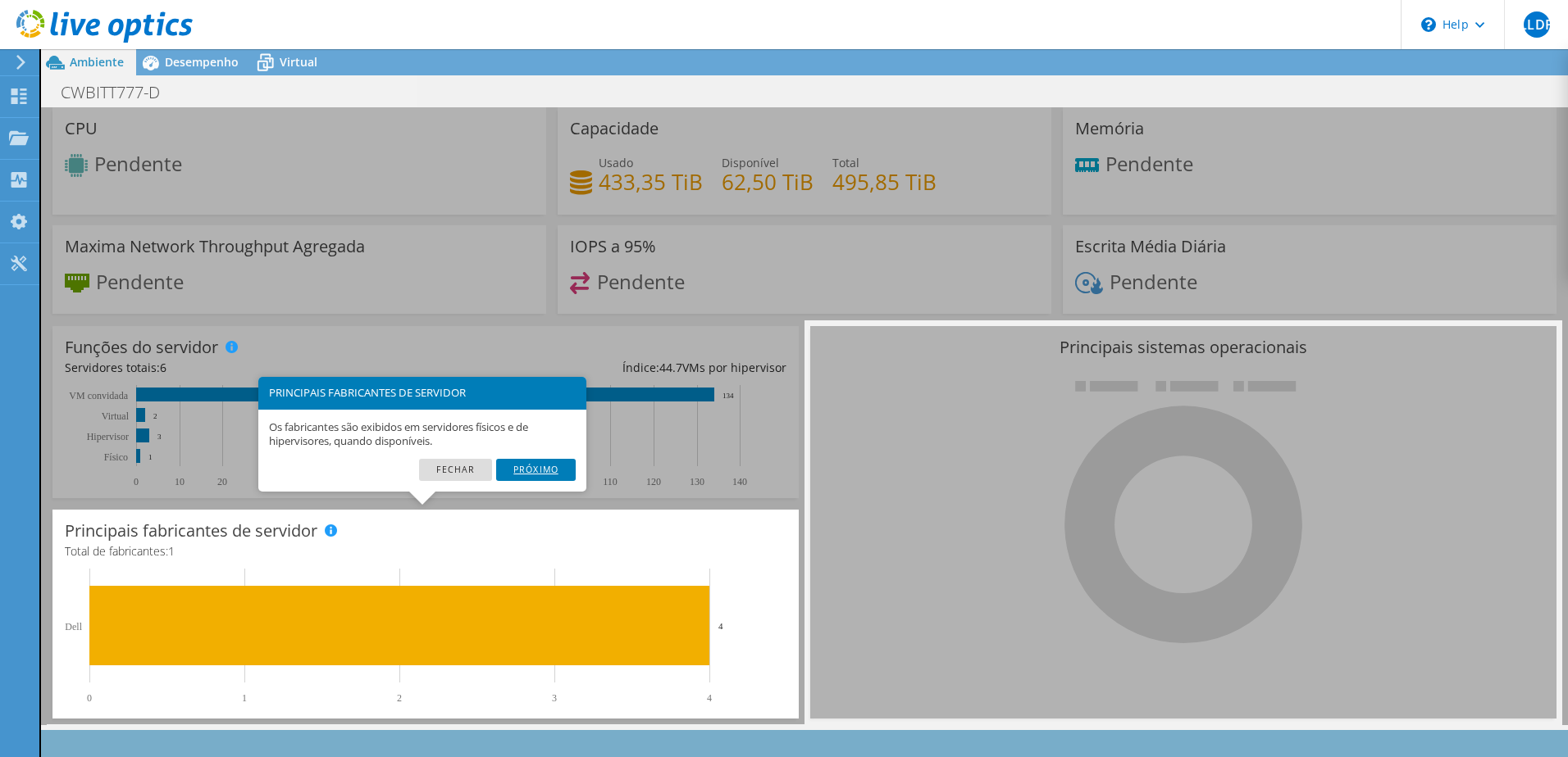
click at [530, 465] on link "Próximo" at bounding box center [535, 469] width 79 height 21
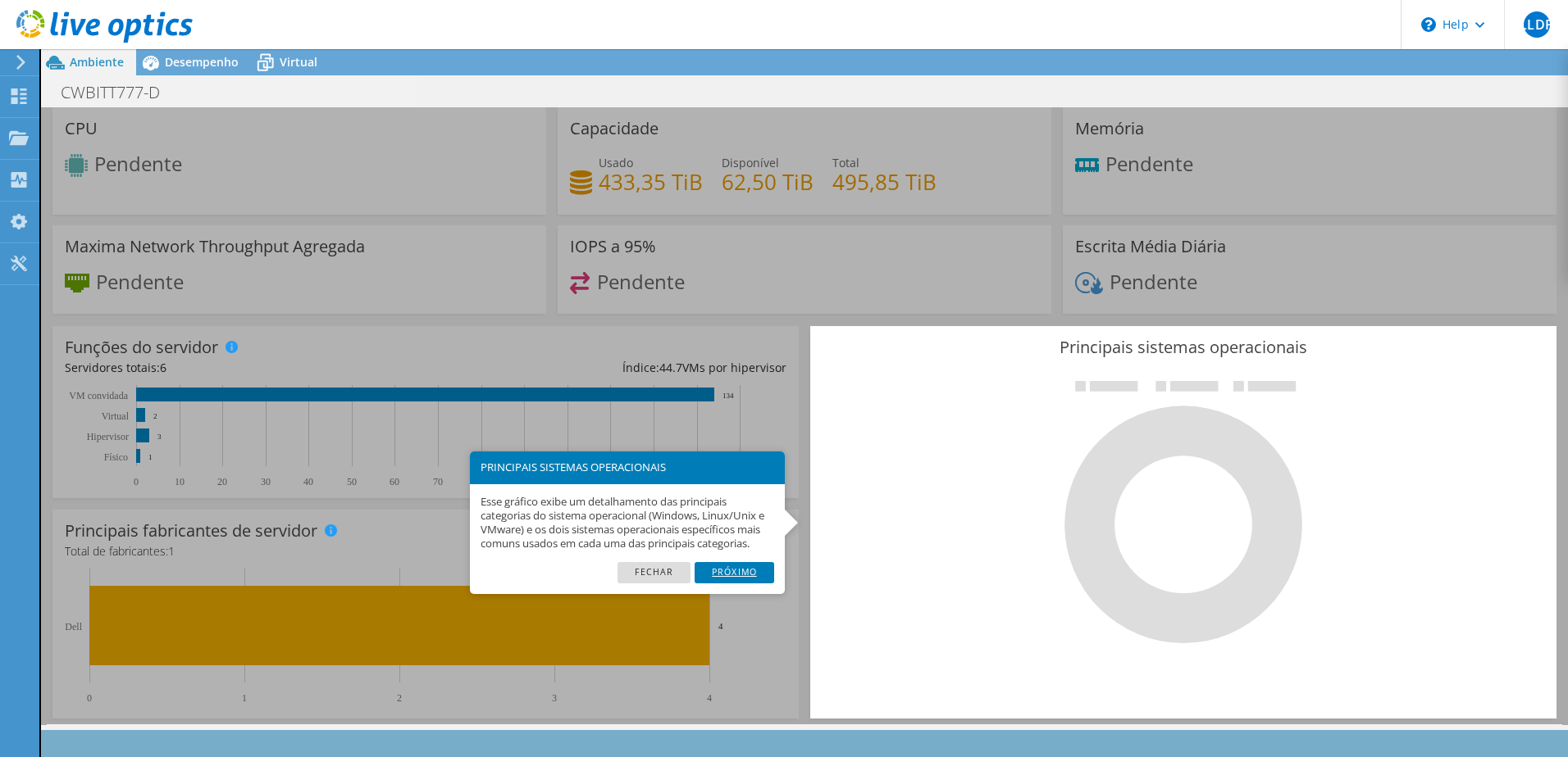
click at [758, 575] on link "Próximo" at bounding box center [733, 572] width 79 height 21
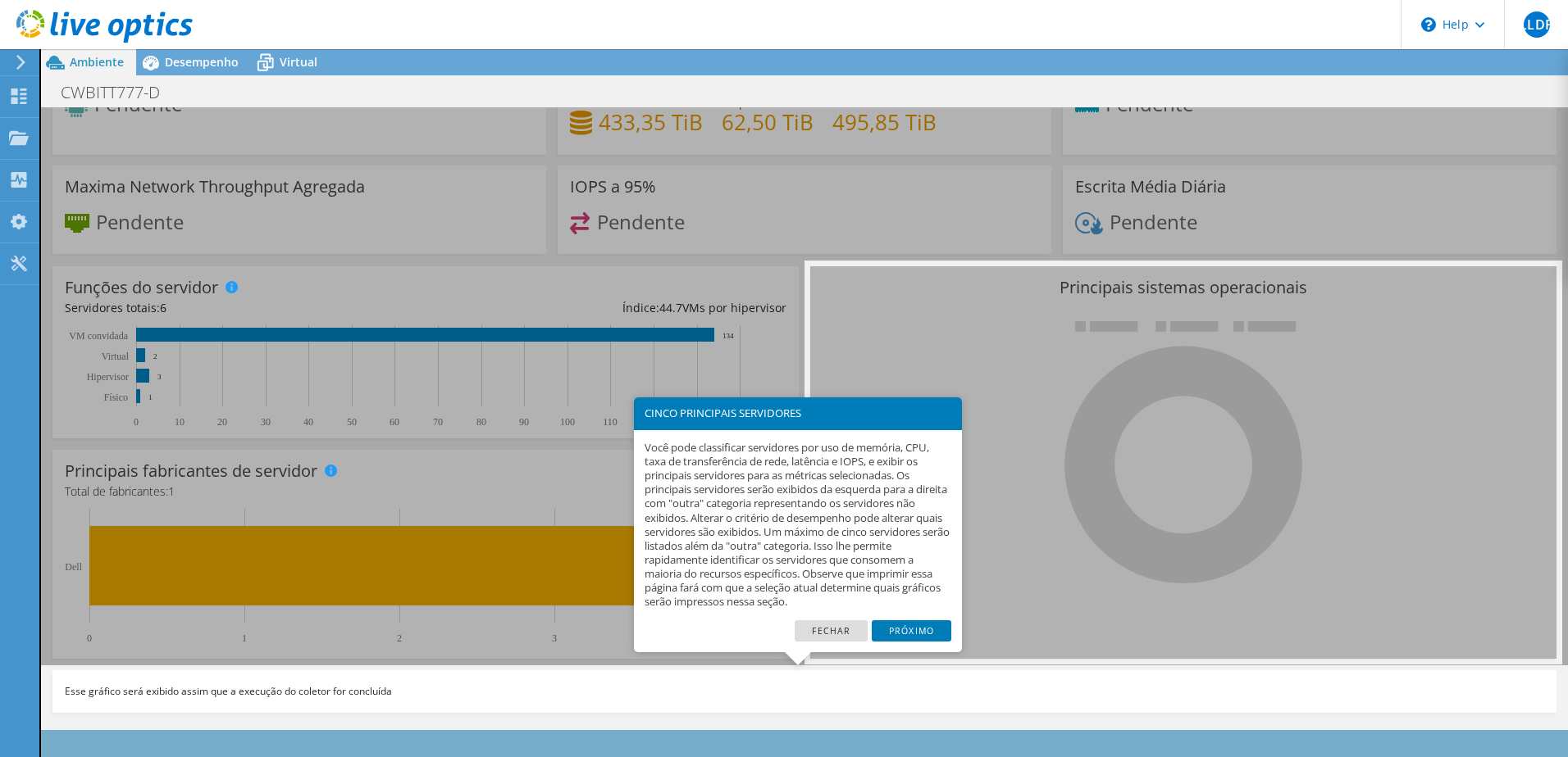
scroll to position [59, 0]
click at [915, 627] on link "Próximo" at bounding box center [911, 631] width 79 height 21
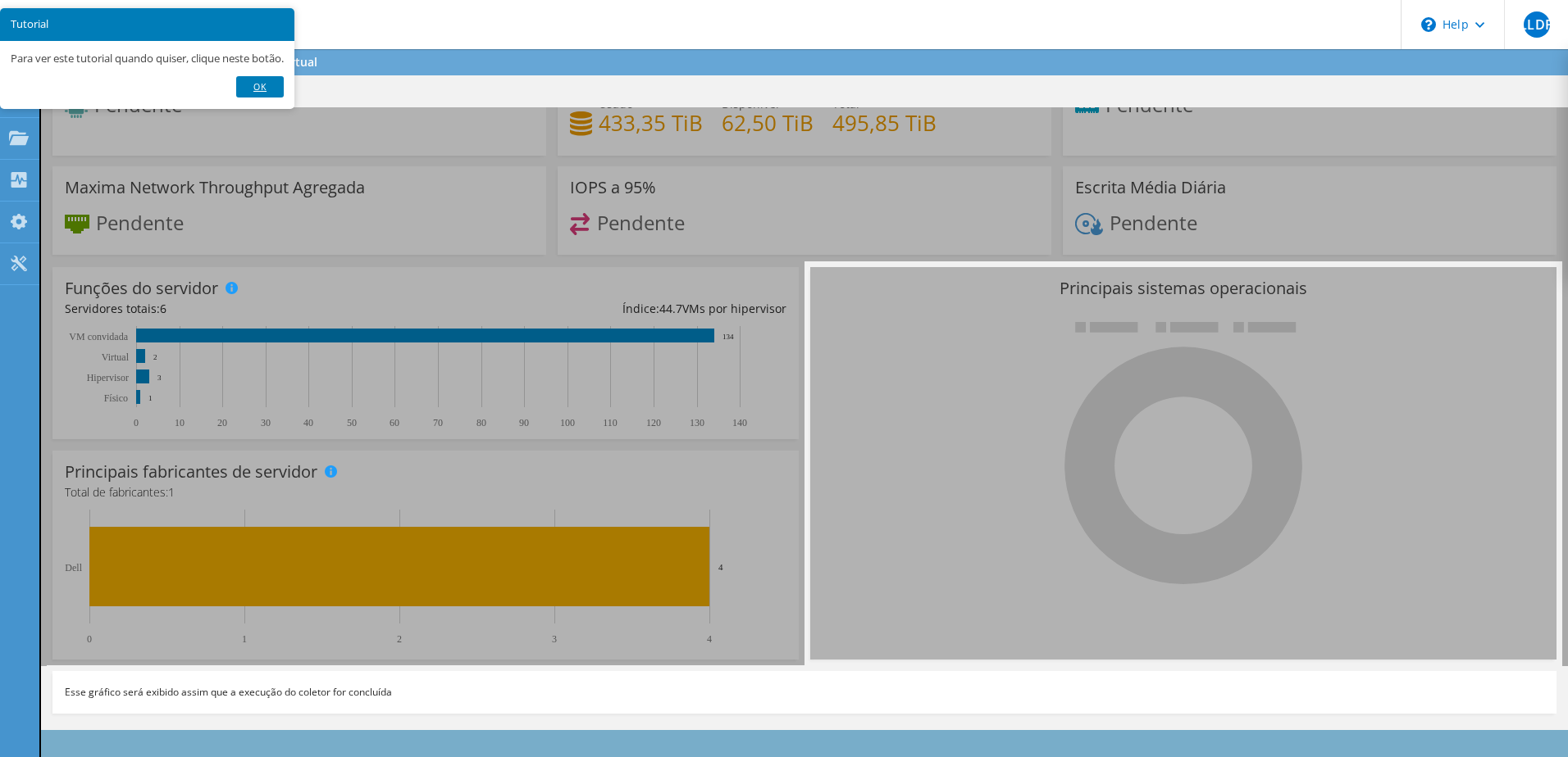
click at [269, 89] on link "Ok" at bounding box center [260, 86] width 47 height 21
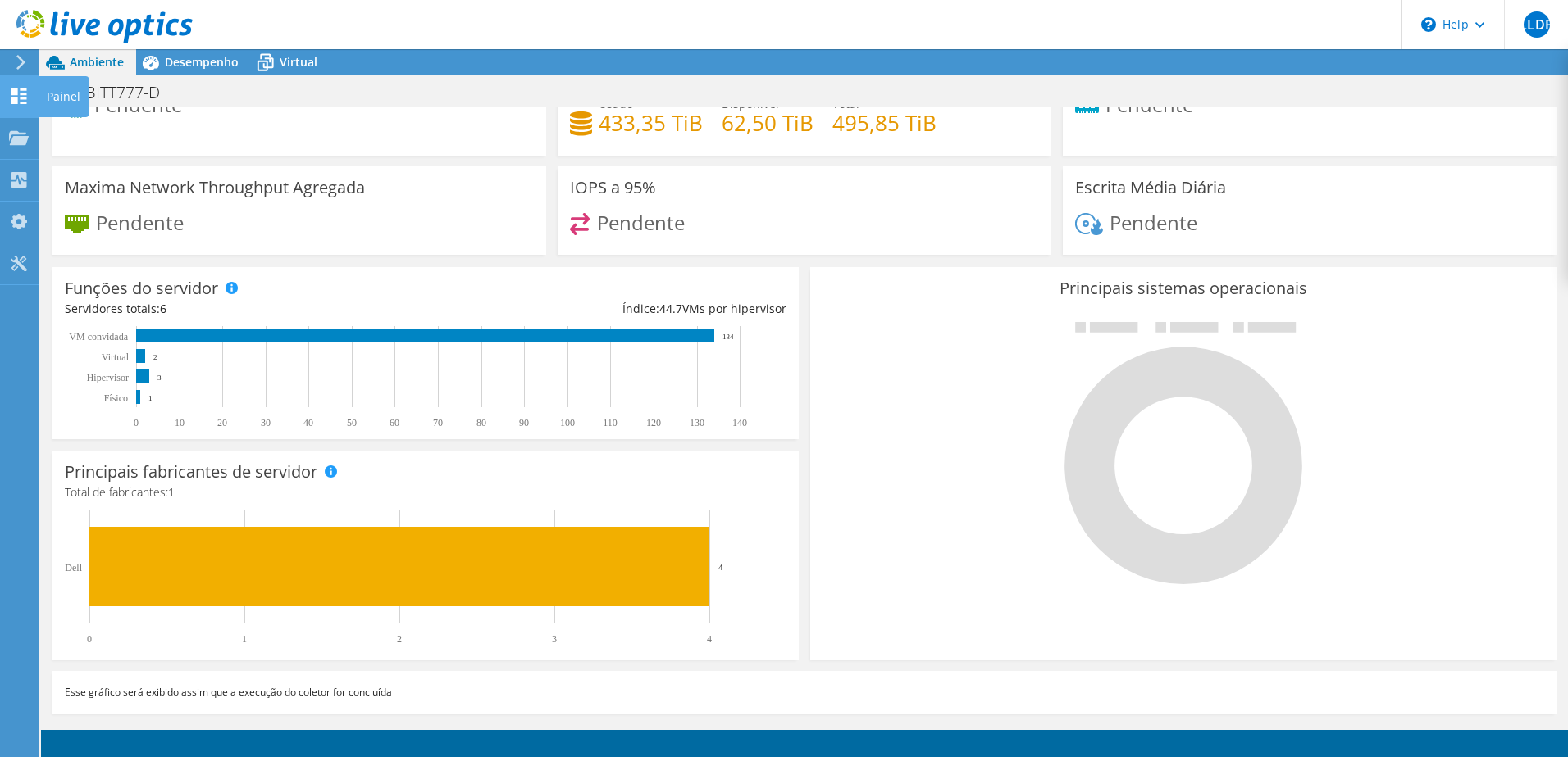
click at [19, 101] on icon at bounding box center [19, 96] width 20 height 16
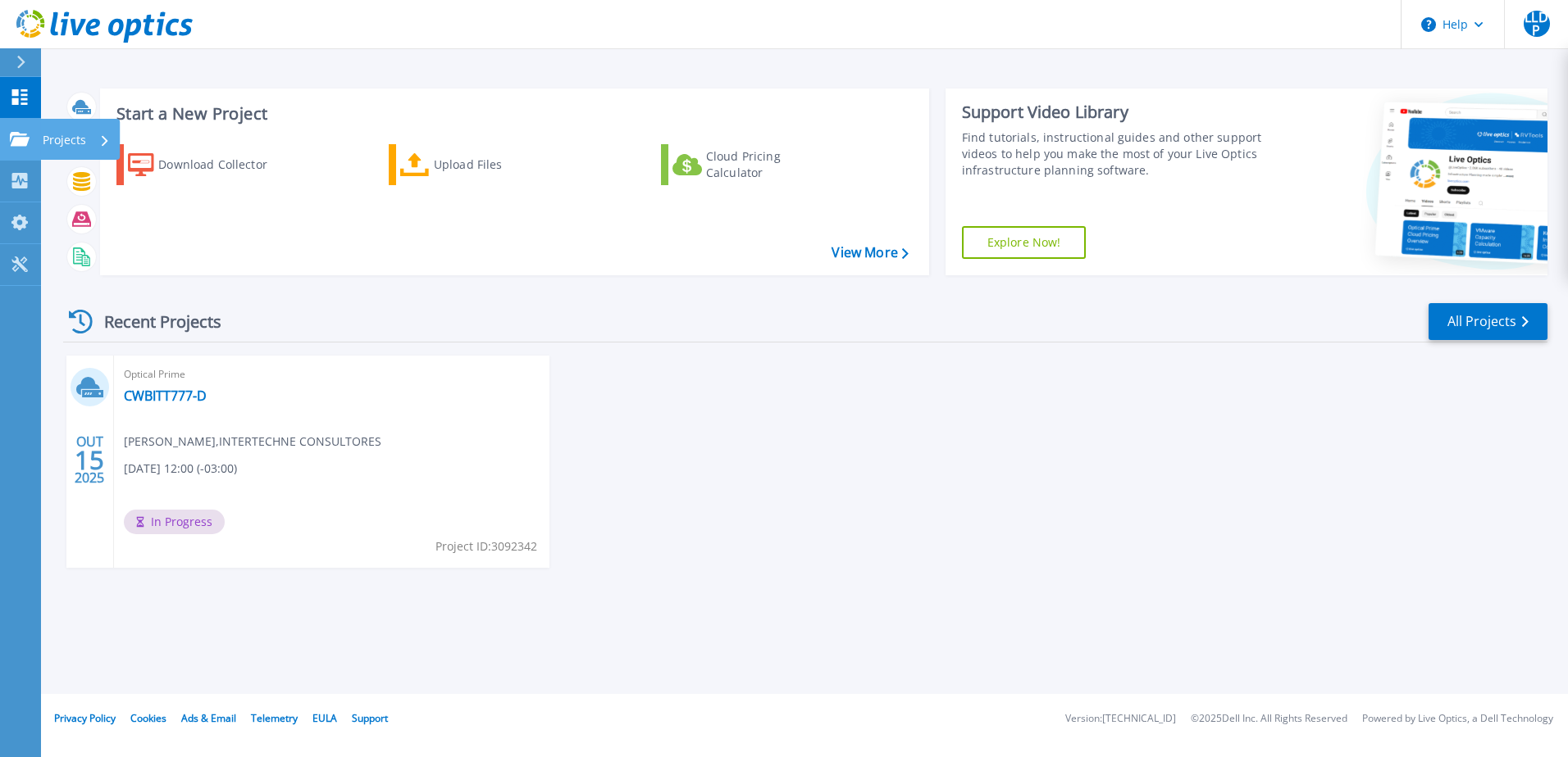
click at [19, 140] on icon at bounding box center [20, 139] width 20 height 14
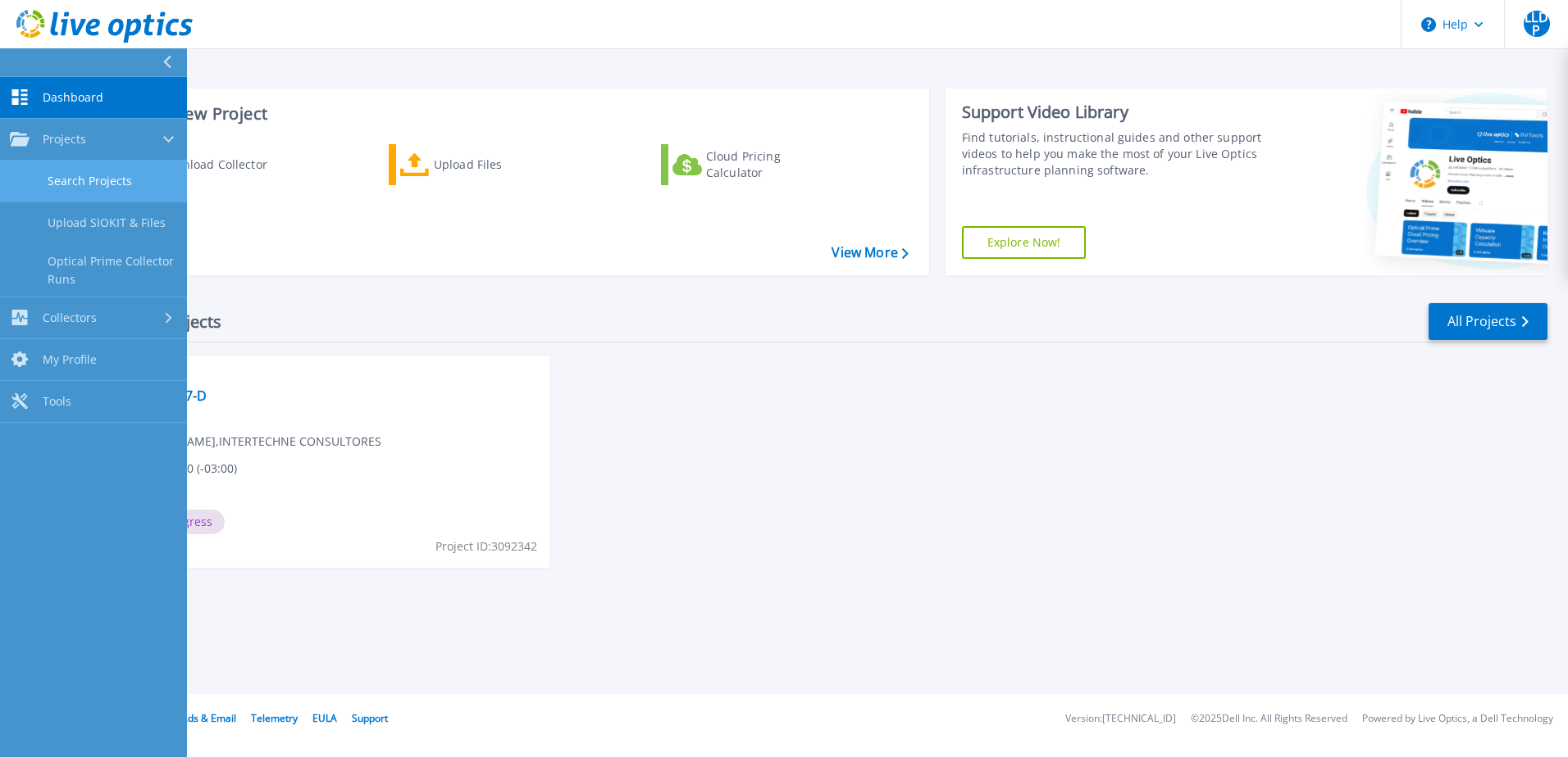
click at [87, 182] on link "Search Projects" at bounding box center [93, 181] width 187 height 42
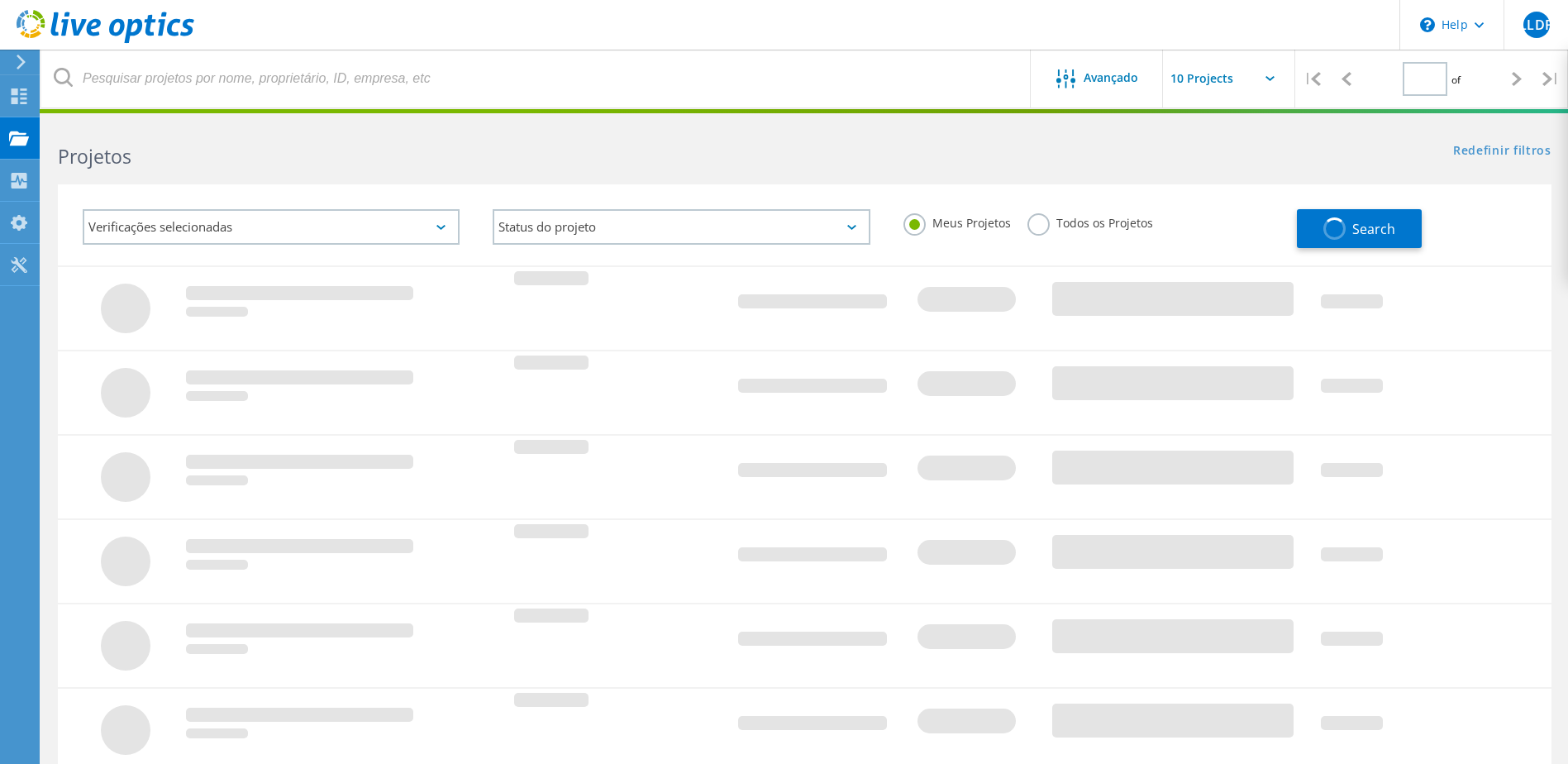
type input "1"
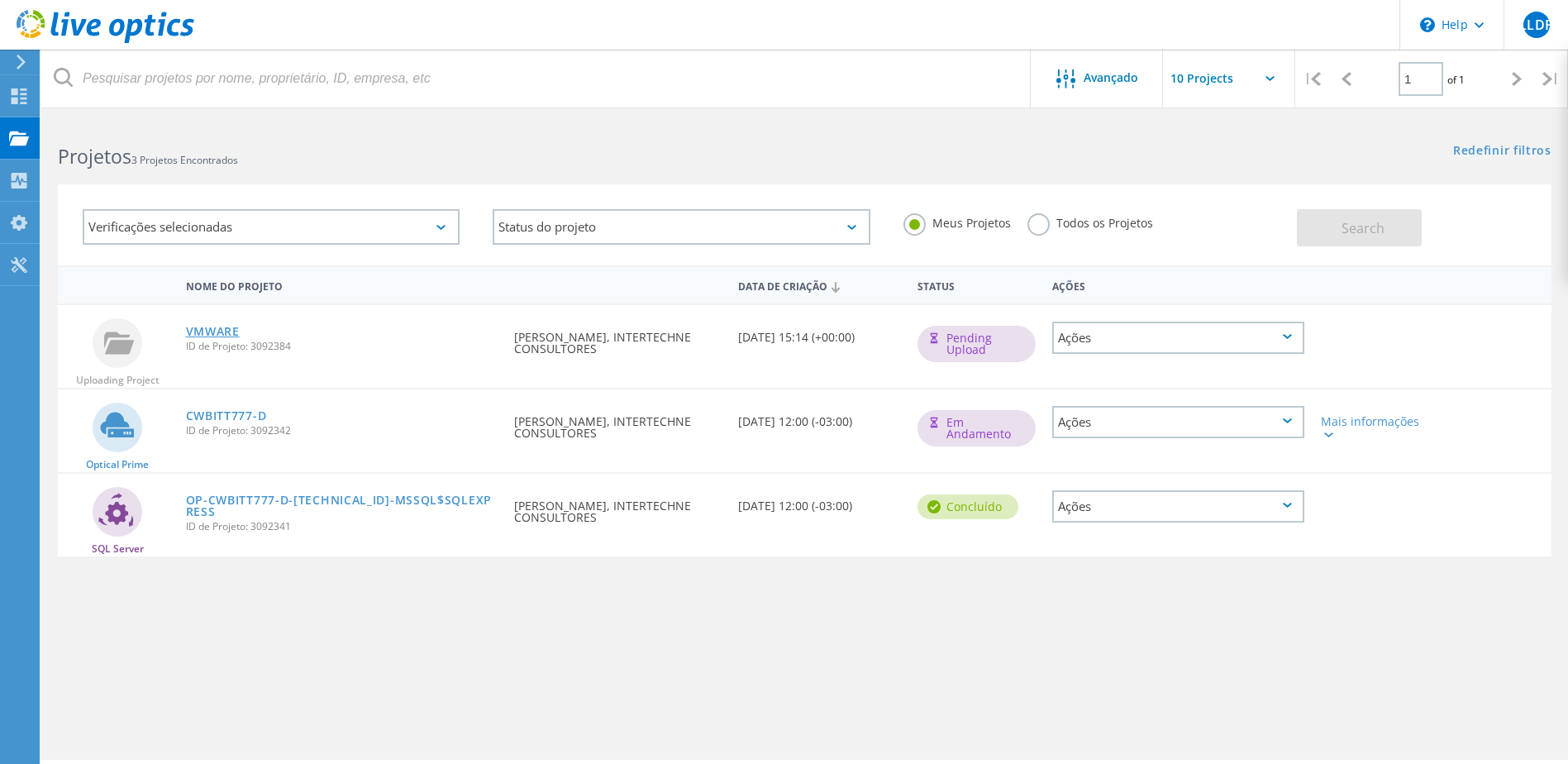
click at [212, 330] on link "VMWARE" at bounding box center [212, 331] width 53 height 11
click at [1251, 345] on div "Ações" at bounding box center [1179, 338] width 252 height 32
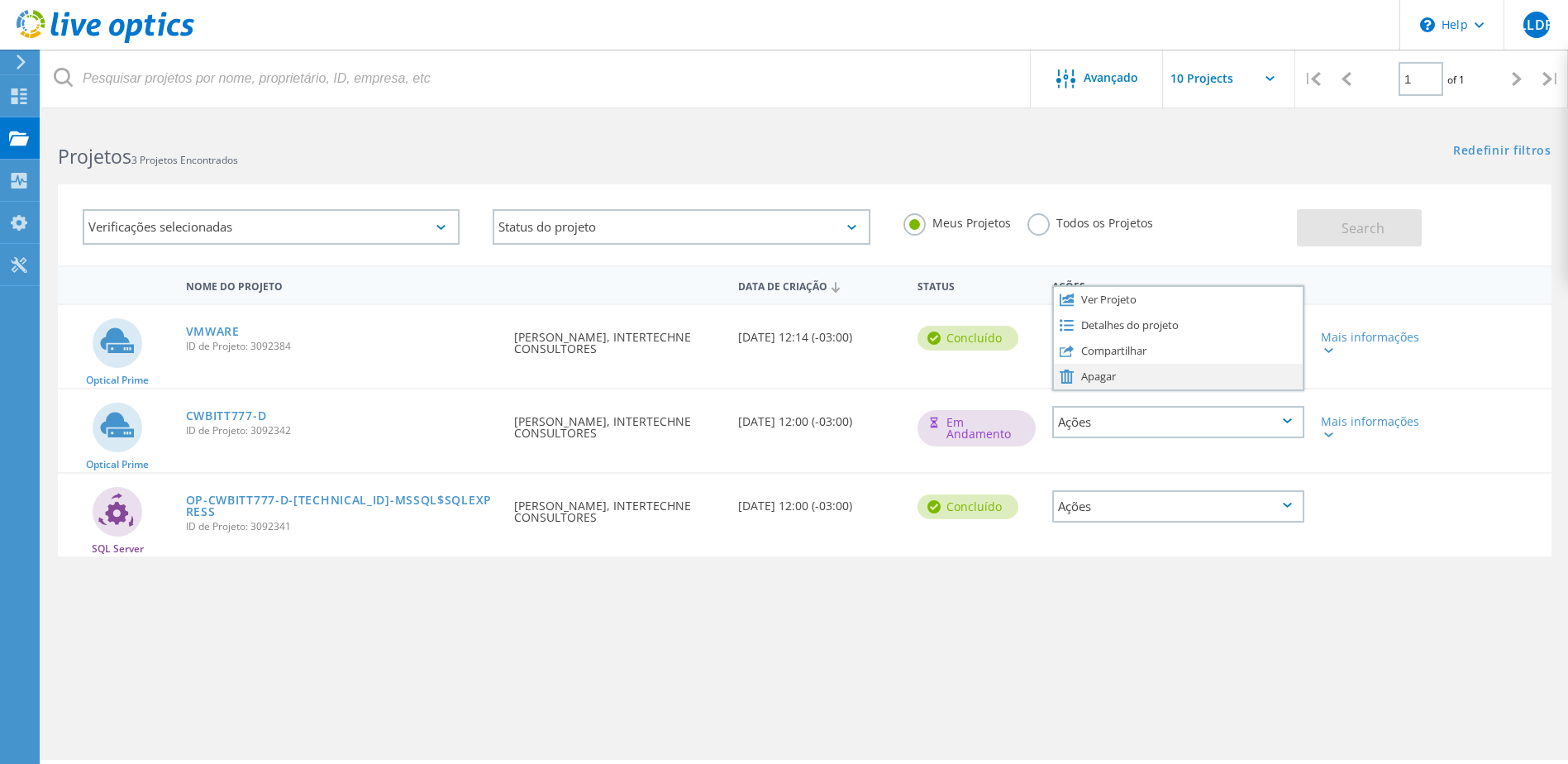
drag, startPoint x: 1138, startPoint y: 359, endPoint x: 1116, endPoint y: 379, distance: 29.7
click at [1116, 379] on div "Ver Projeto Detalhes do projeto Compartilhar Apagar" at bounding box center [1179, 338] width 252 height 106
click at [1116, 378] on div "Apagar" at bounding box center [1178, 376] width 249 height 25
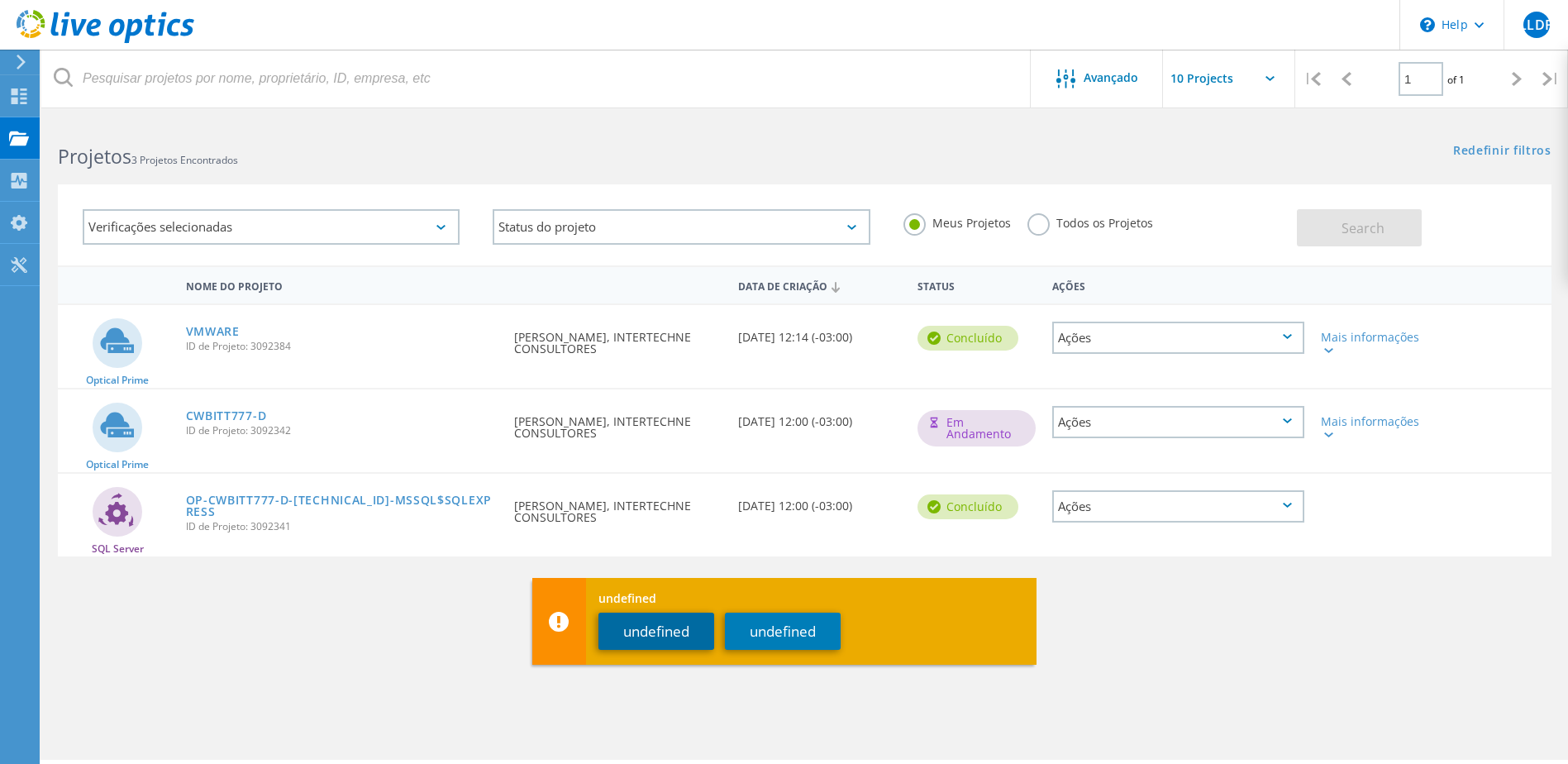
click at [670, 627] on button "undefined" at bounding box center [656, 632] width 115 height 38
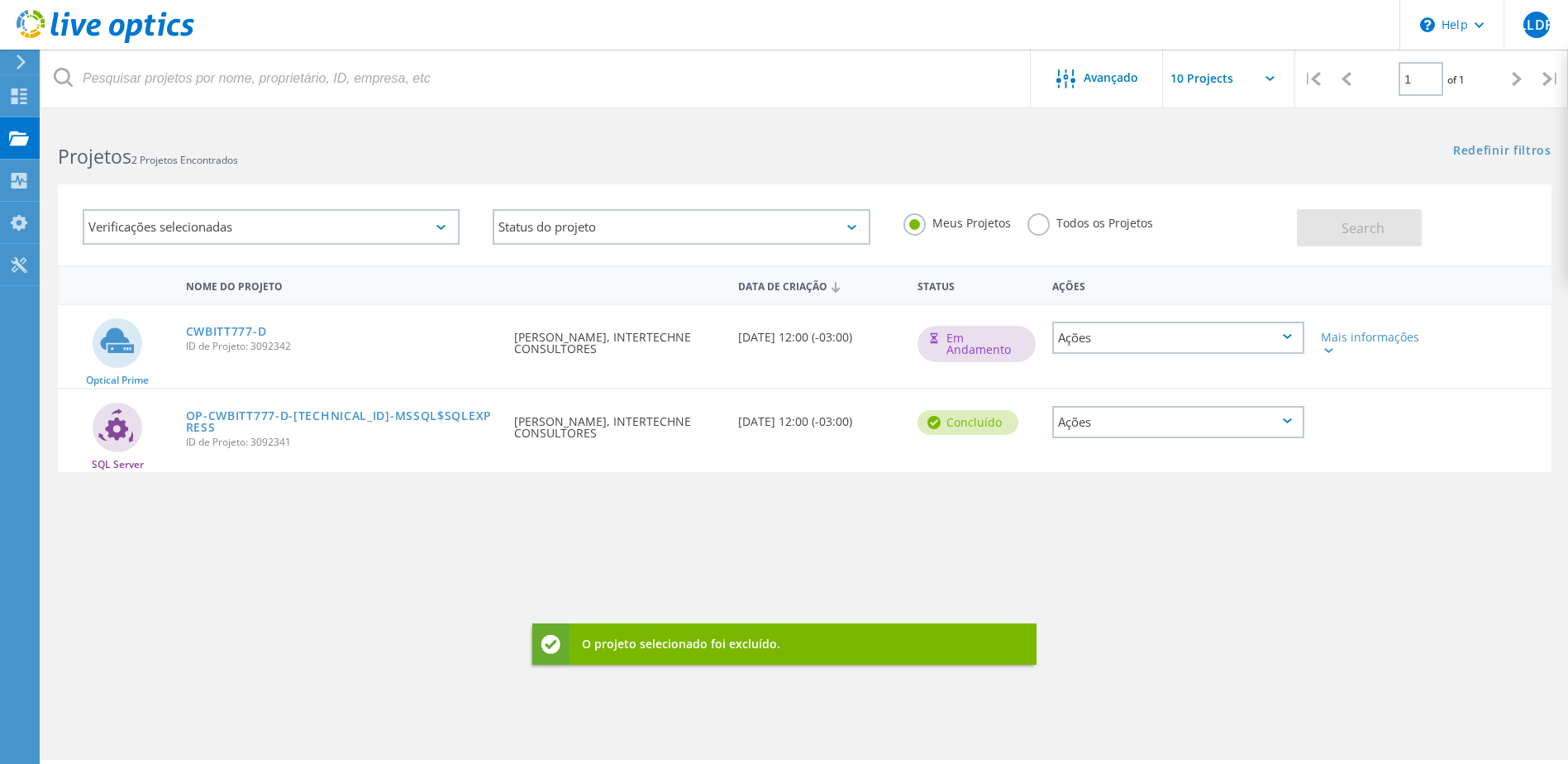
click at [363, 566] on div "Nome do Projeto Data de Criação Status Ações Optical Prime CWBITT777-D ID de Pr…" at bounding box center [805, 481] width 1494 height 430
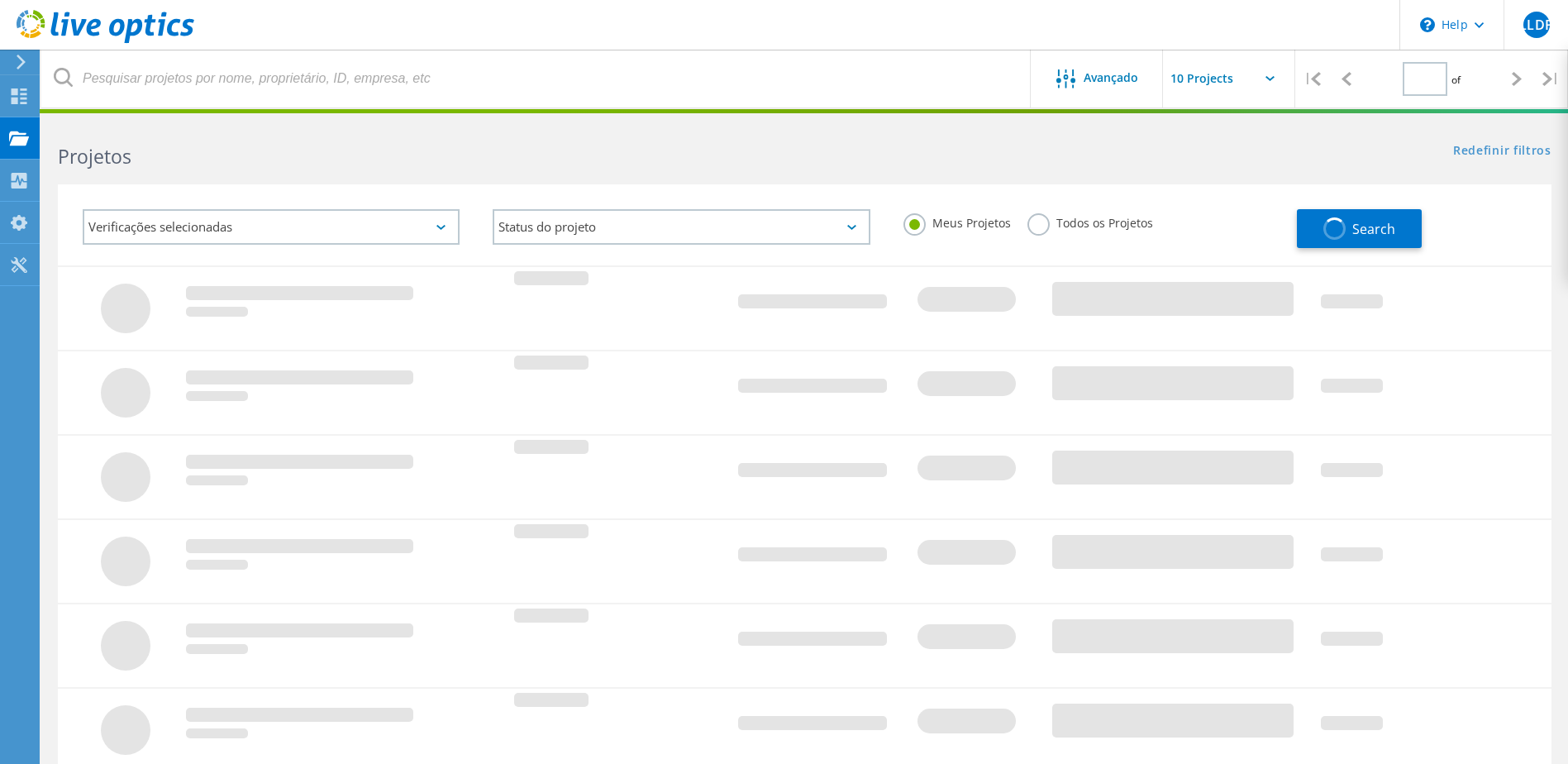
type input "1"
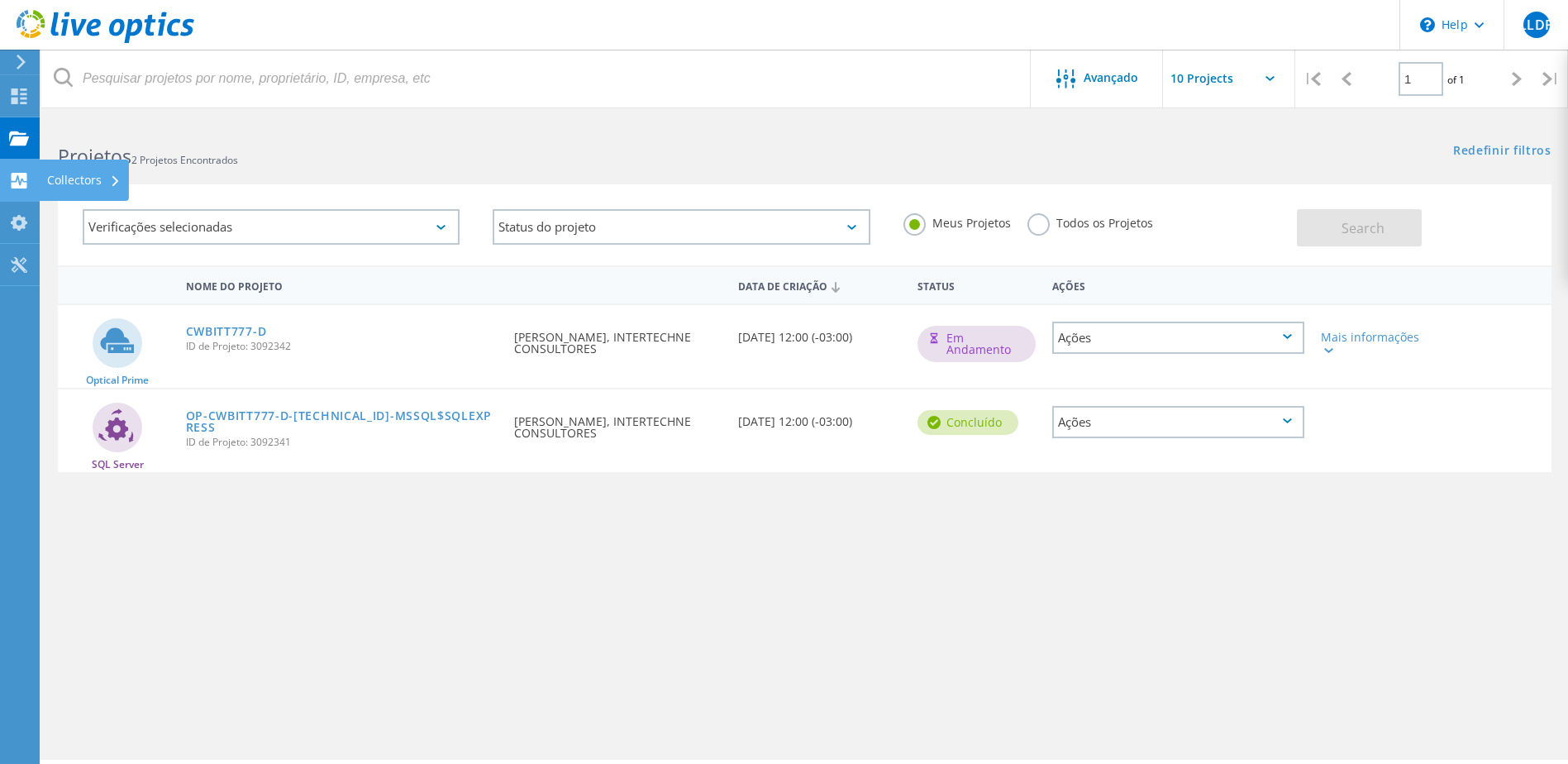
click at [24, 173] on use at bounding box center [19, 180] width 16 height 16
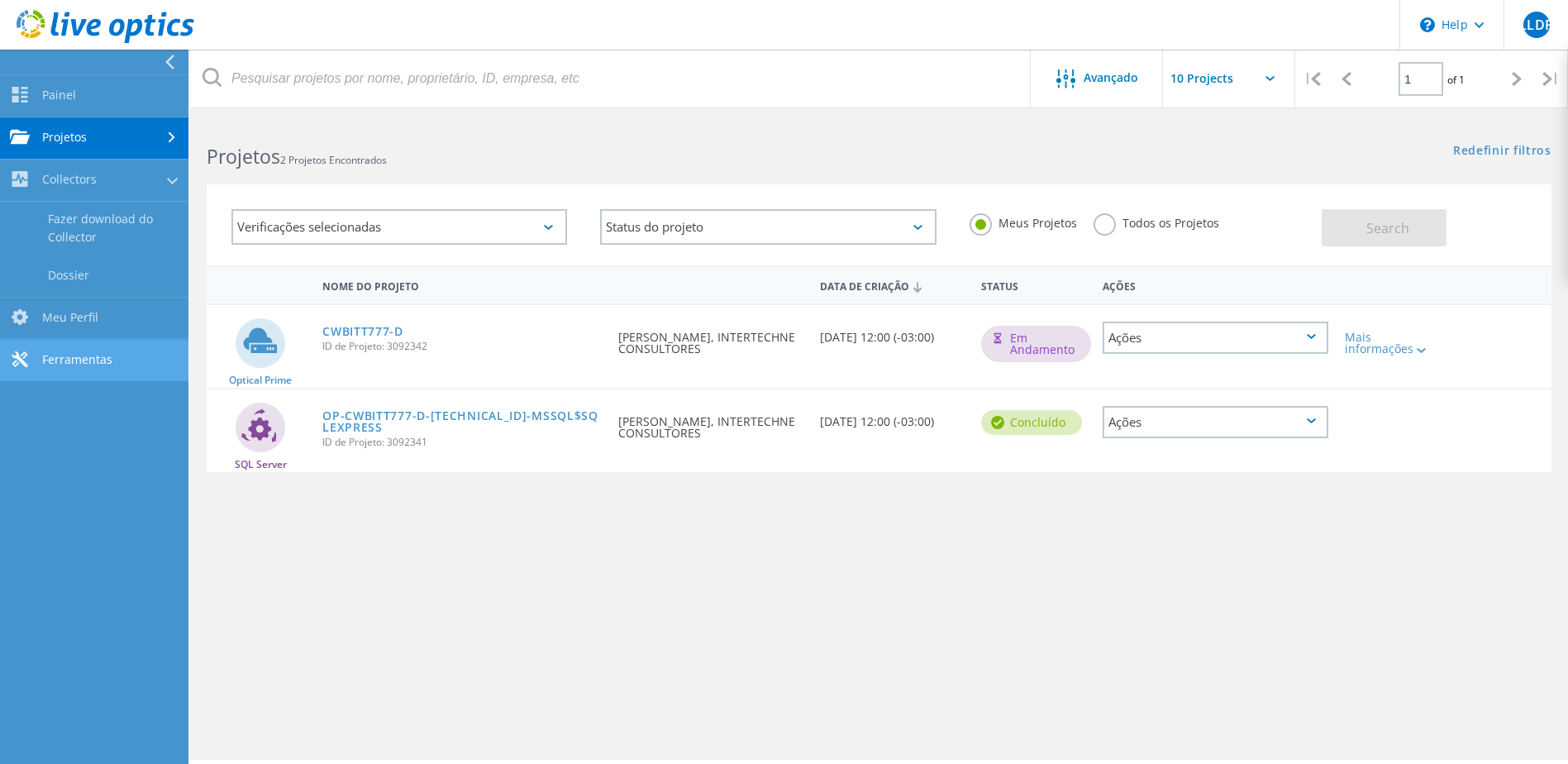
click at [82, 368] on link "Ferramentas" at bounding box center [94, 360] width 189 height 42
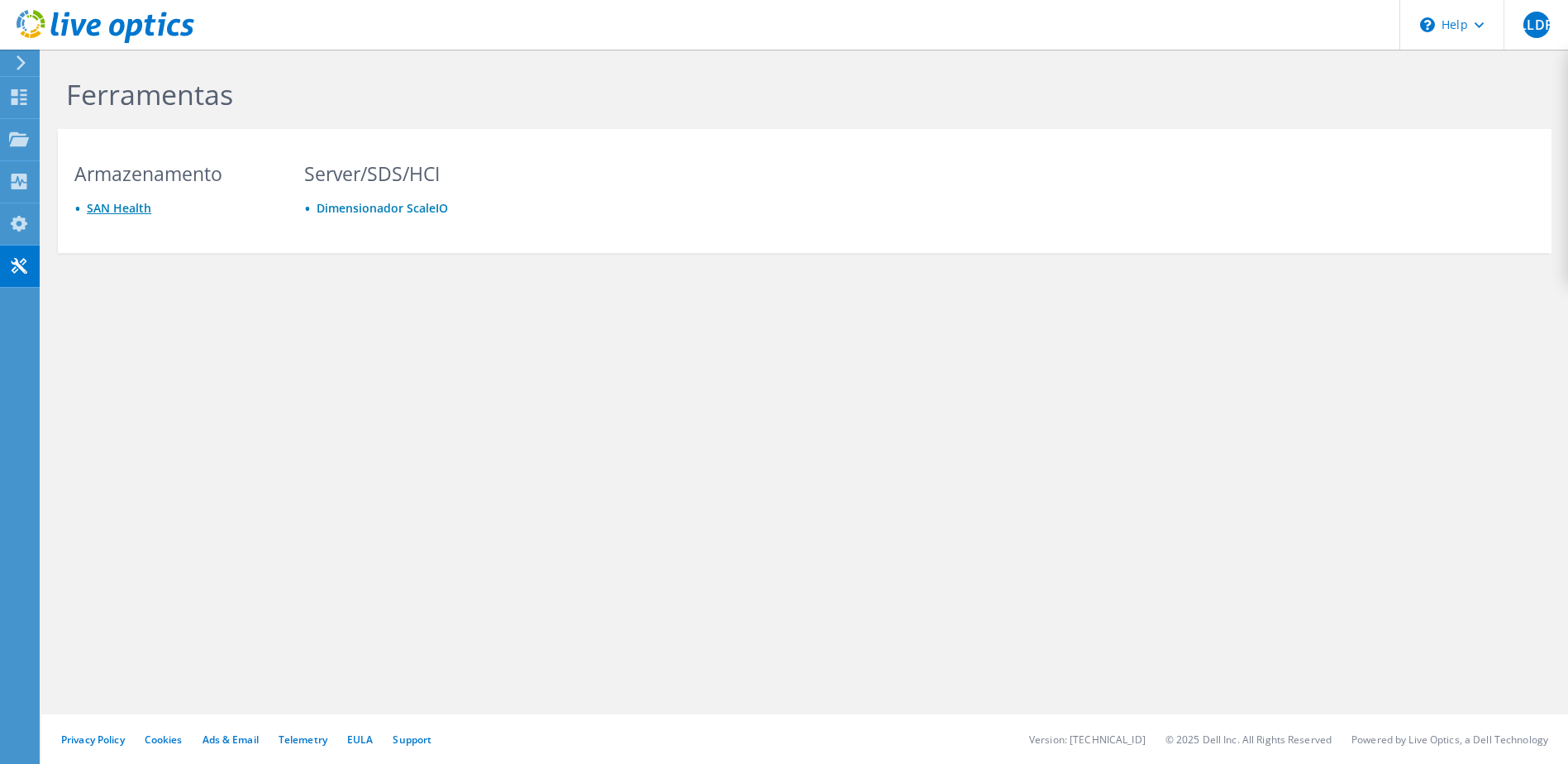
click at [119, 210] on link "SAN Health" at bounding box center [119, 207] width 65 height 16
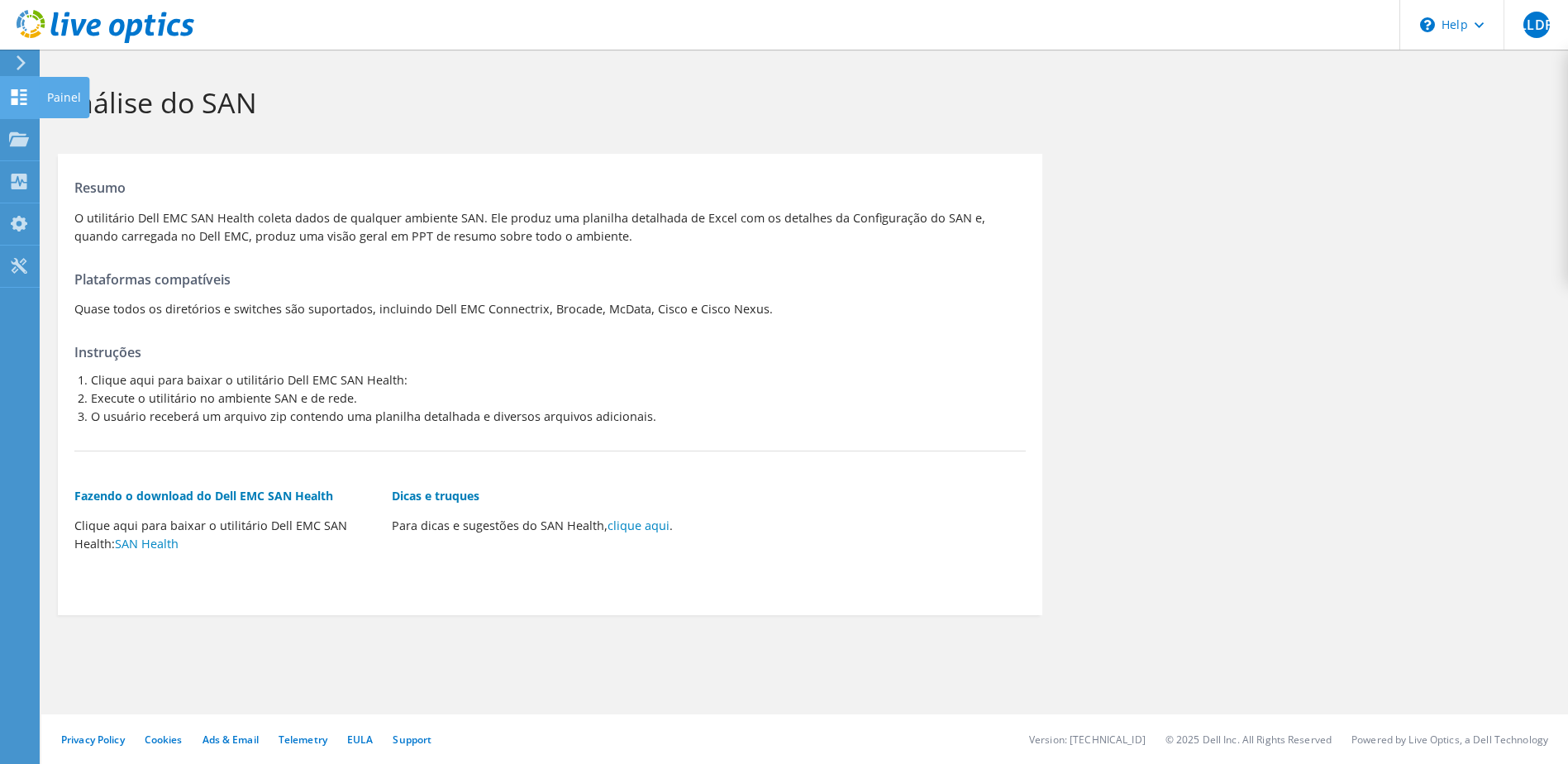
click at [13, 97] on icon at bounding box center [19, 97] width 20 height 16
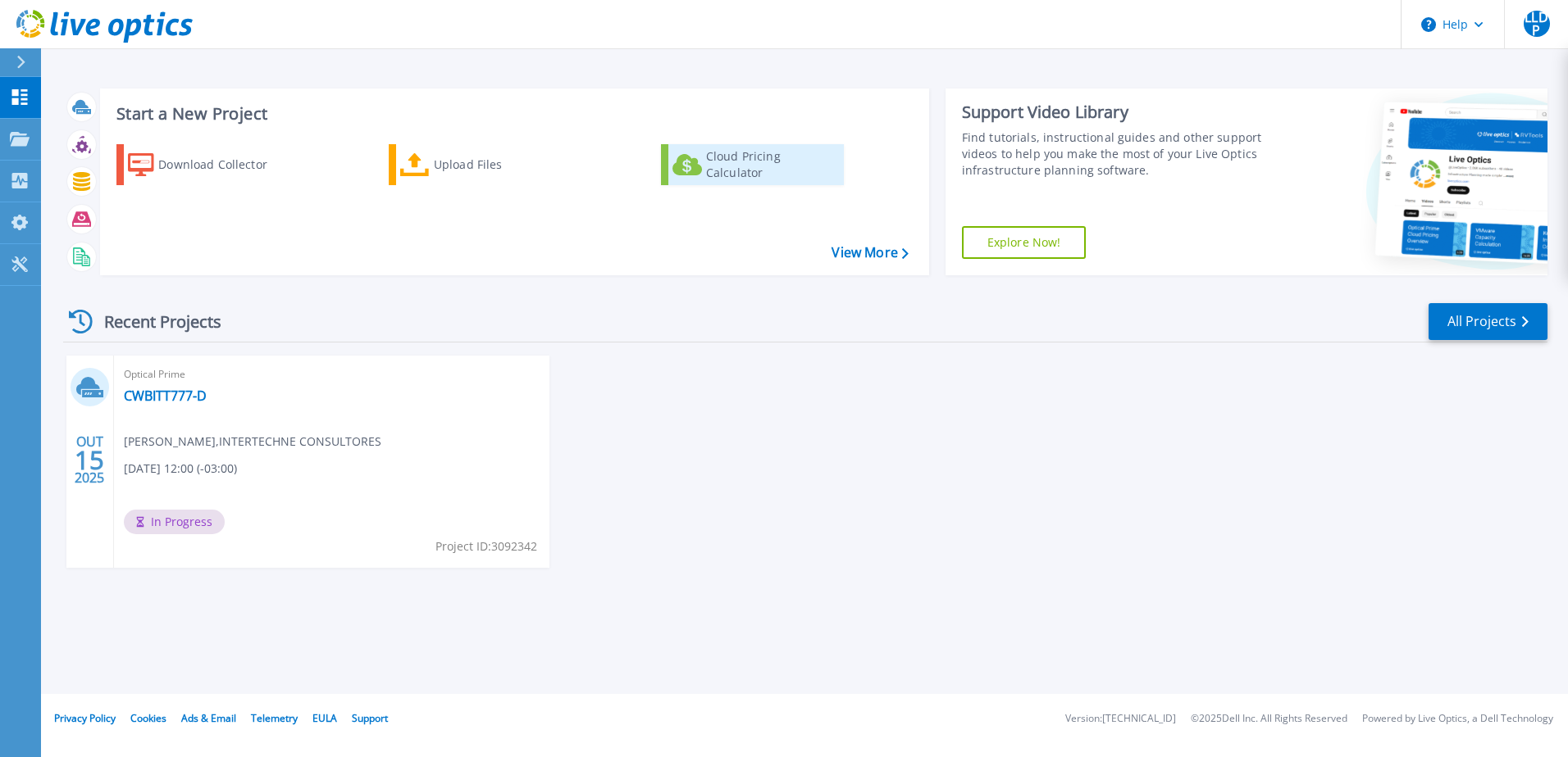
click at [743, 167] on div "Cloud Pricing Calculator" at bounding box center [771, 164] width 131 height 33
click at [909, 498] on div "OUT 15 2025 Optical Prime CWBITT777-D [PERSON_NAME] , INTERTECHNE CONSULTORES […" at bounding box center [798, 477] width 1497 height 245
click at [744, 167] on div "Cloud Pricing Calculator" at bounding box center [771, 164] width 131 height 33
click at [173, 521] on span "In Progress" at bounding box center [174, 522] width 101 height 24
click at [182, 396] on link "CWBITT777-D" at bounding box center [165, 396] width 83 height 17
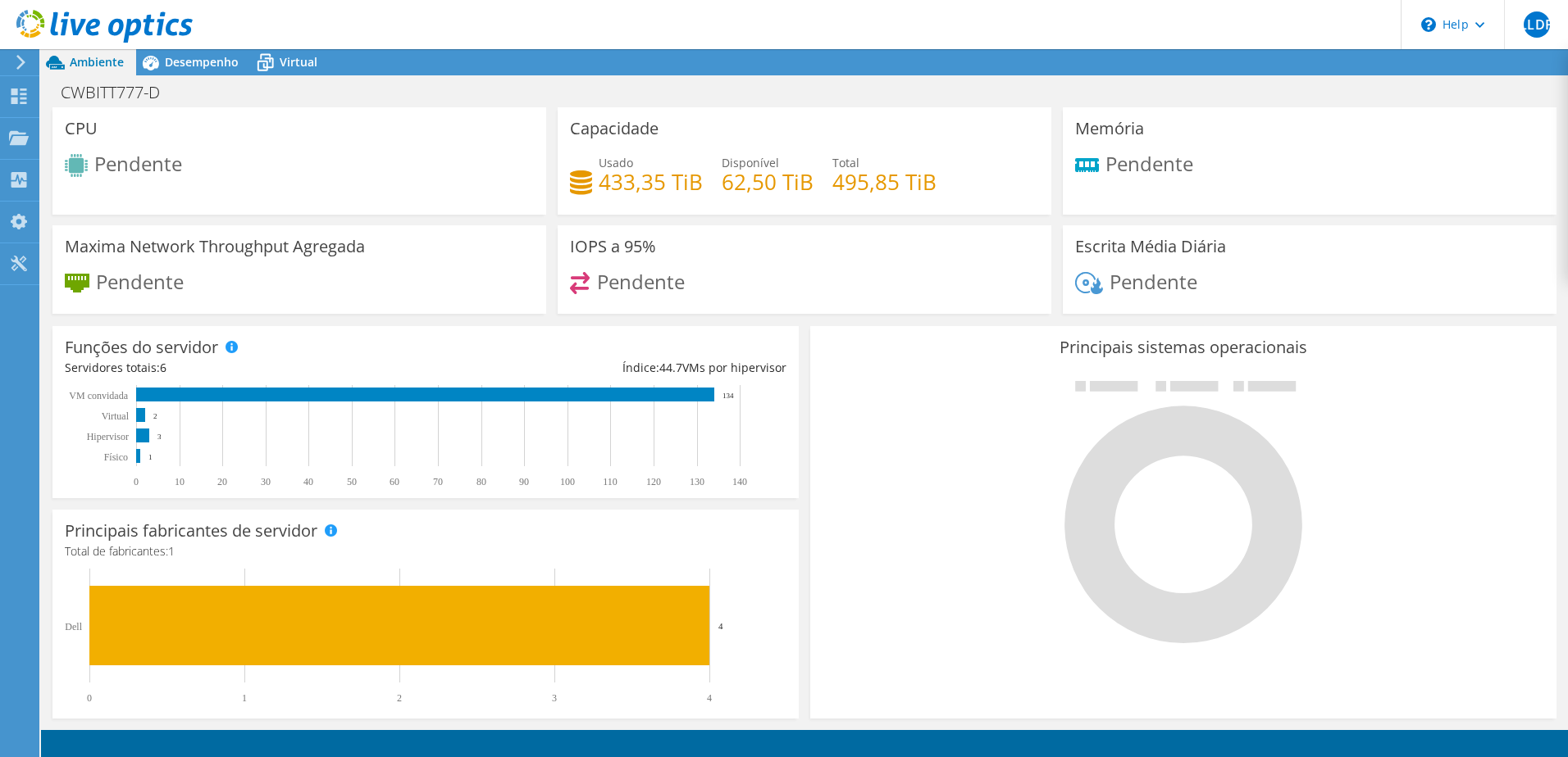
click at [575, 187] on icon at bounding box center [581, 182] width 22 height 24
click at [202, 67] on span "Desempenho" at bounding box center [201, 61] width 74 height 16
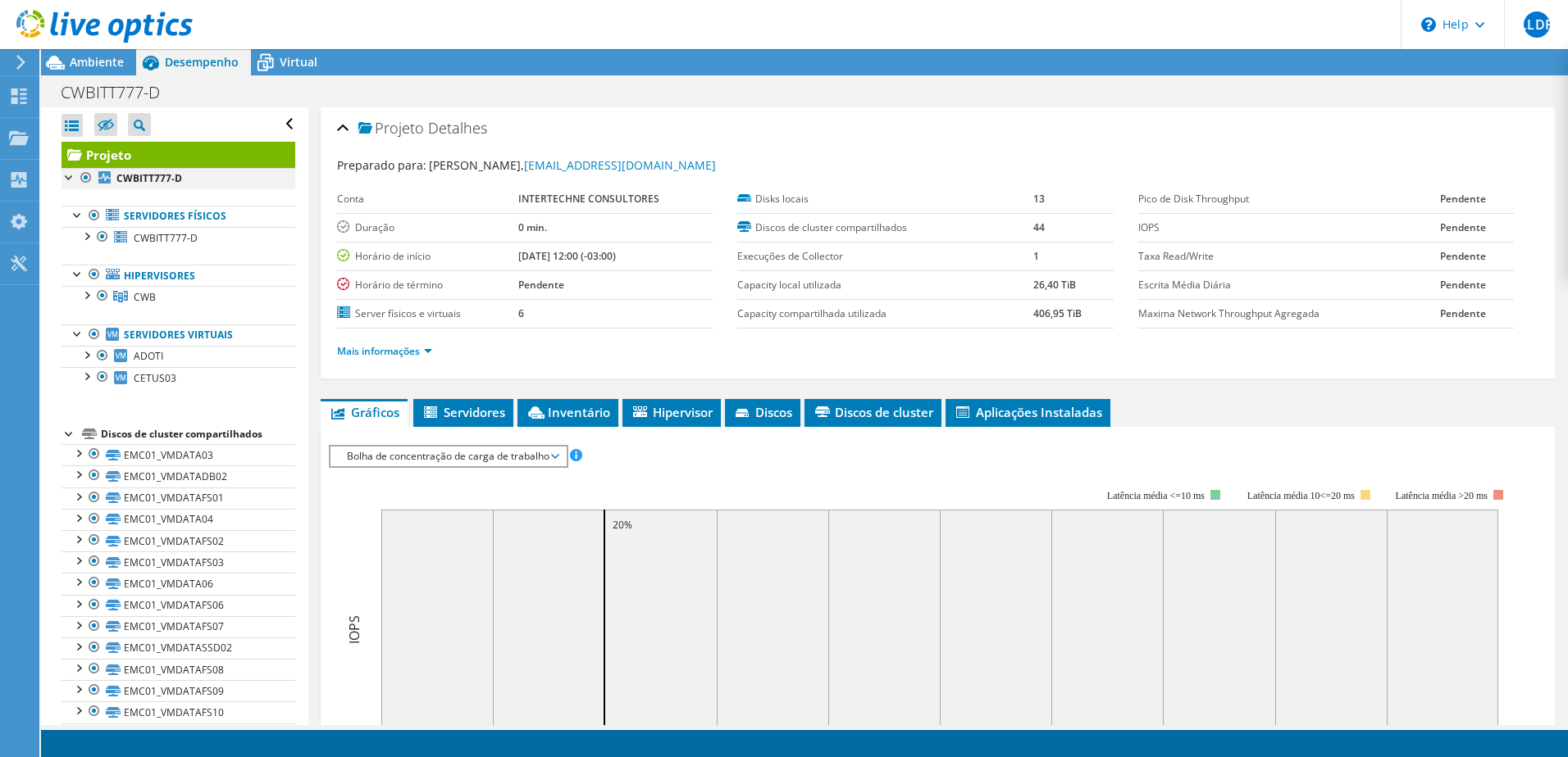
click at [69, 182] on div at bounding box center [70, 177] width 17 height 17
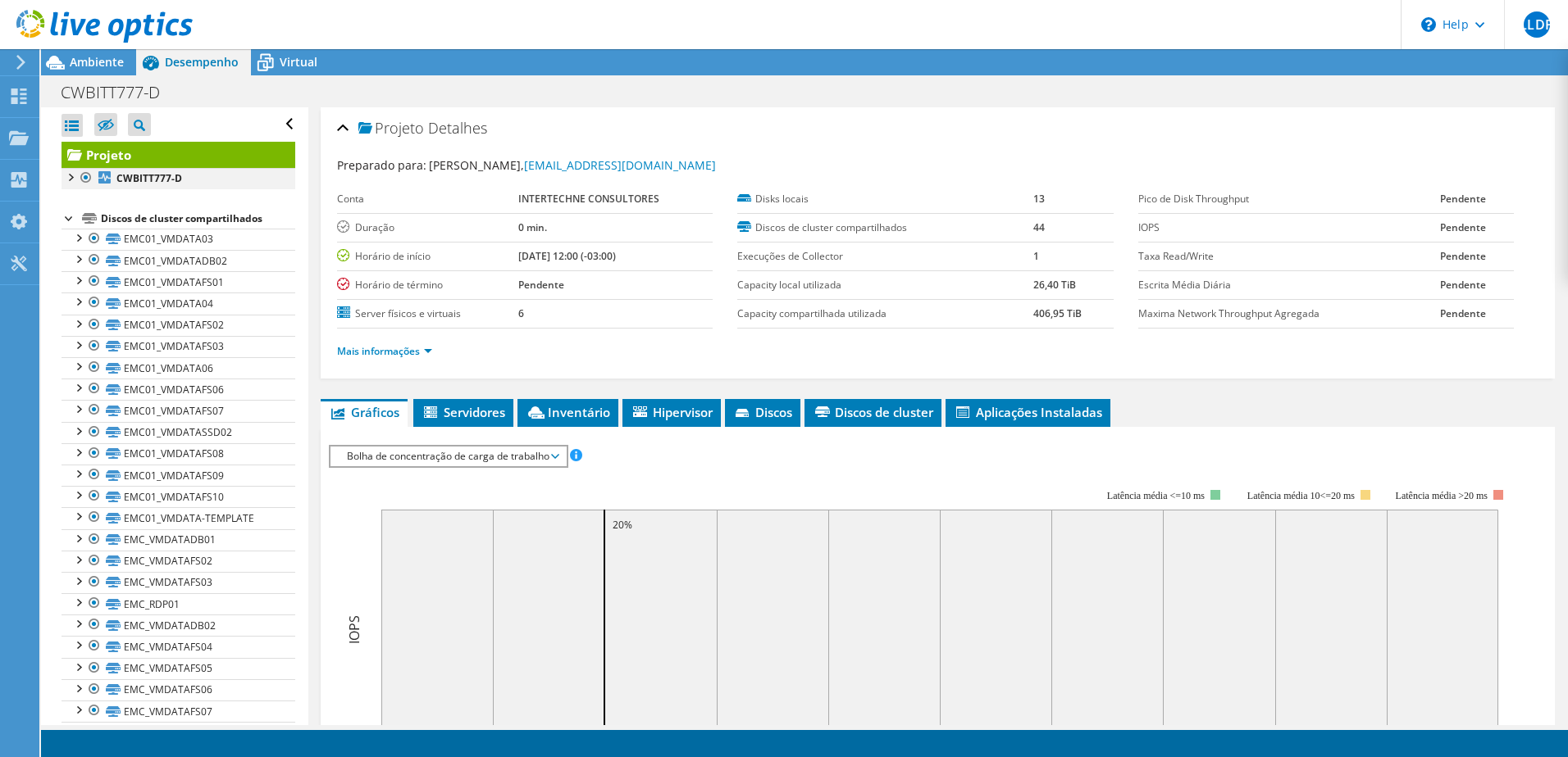
click at [70, 179] on div at bounding box center [70, 177] width 17 height 17
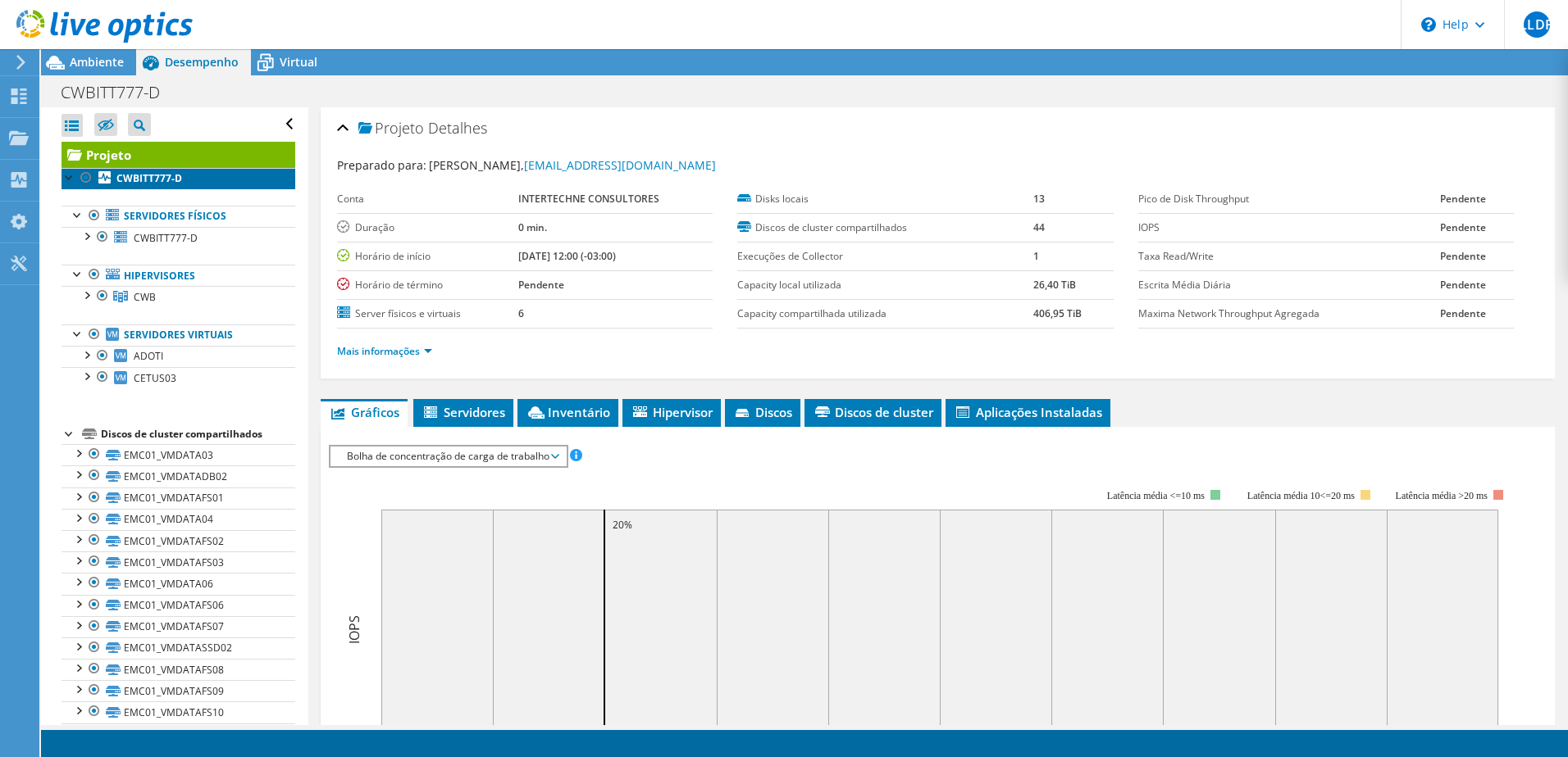
click at [177, 176] on b "CWBITT777-D" at bounding box center [149, 178] width 65 height 14
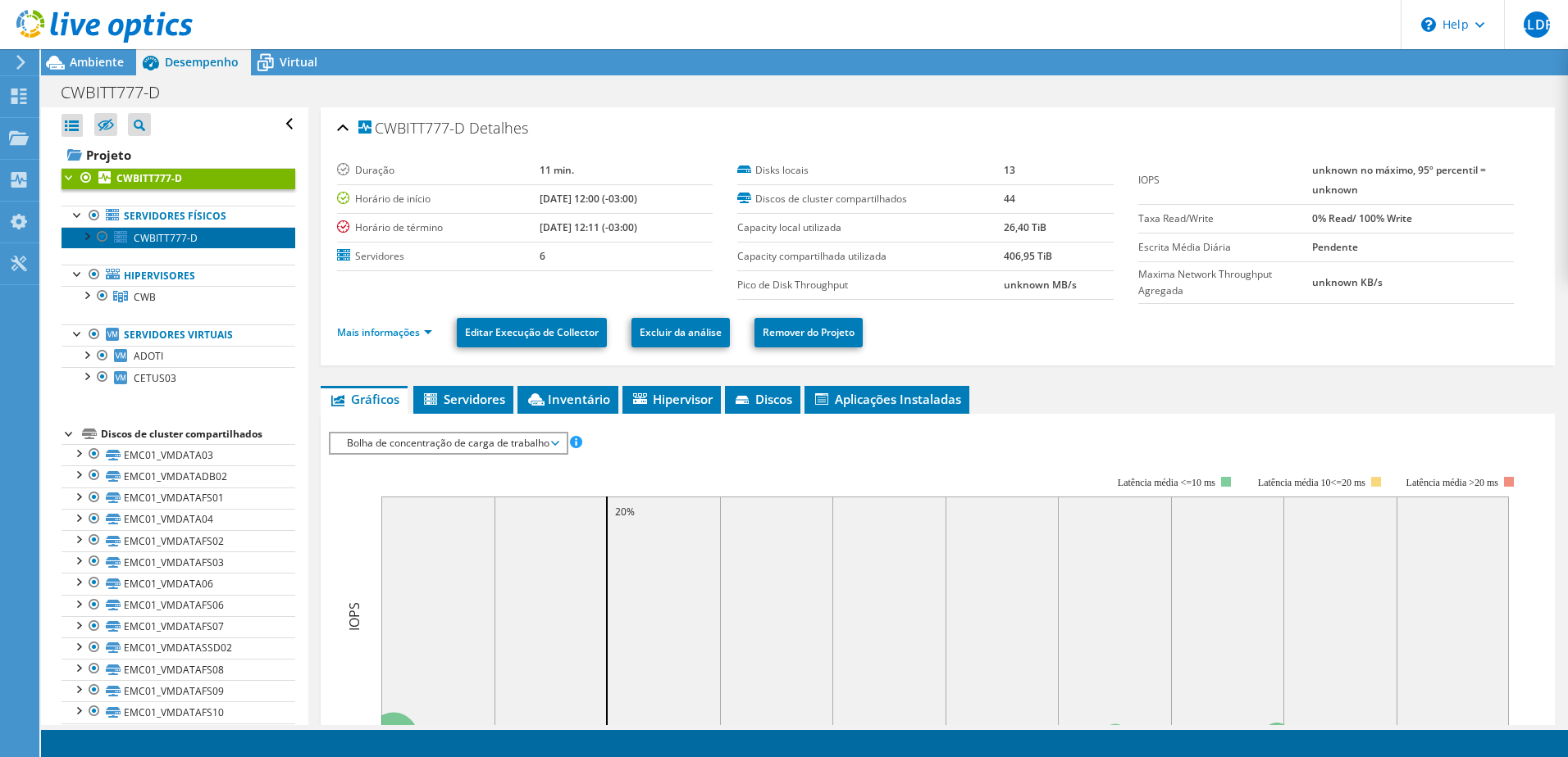
click at [182, 238] on span "CWBITT777-D" at bounding box center [166, 237] width 64 height 14
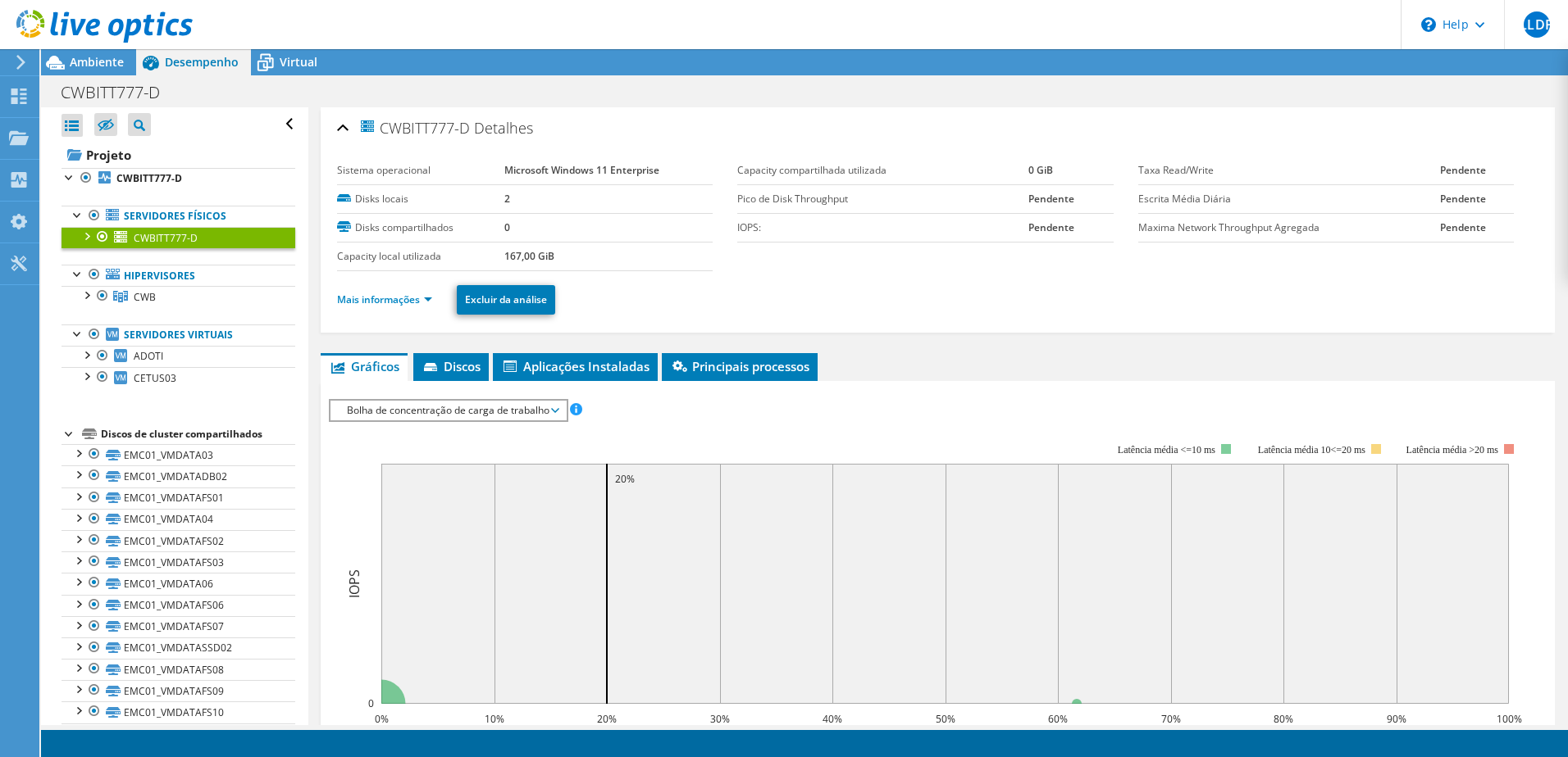
click at [86, 239] on div at bounding box center [87, 235] width 17 height 17
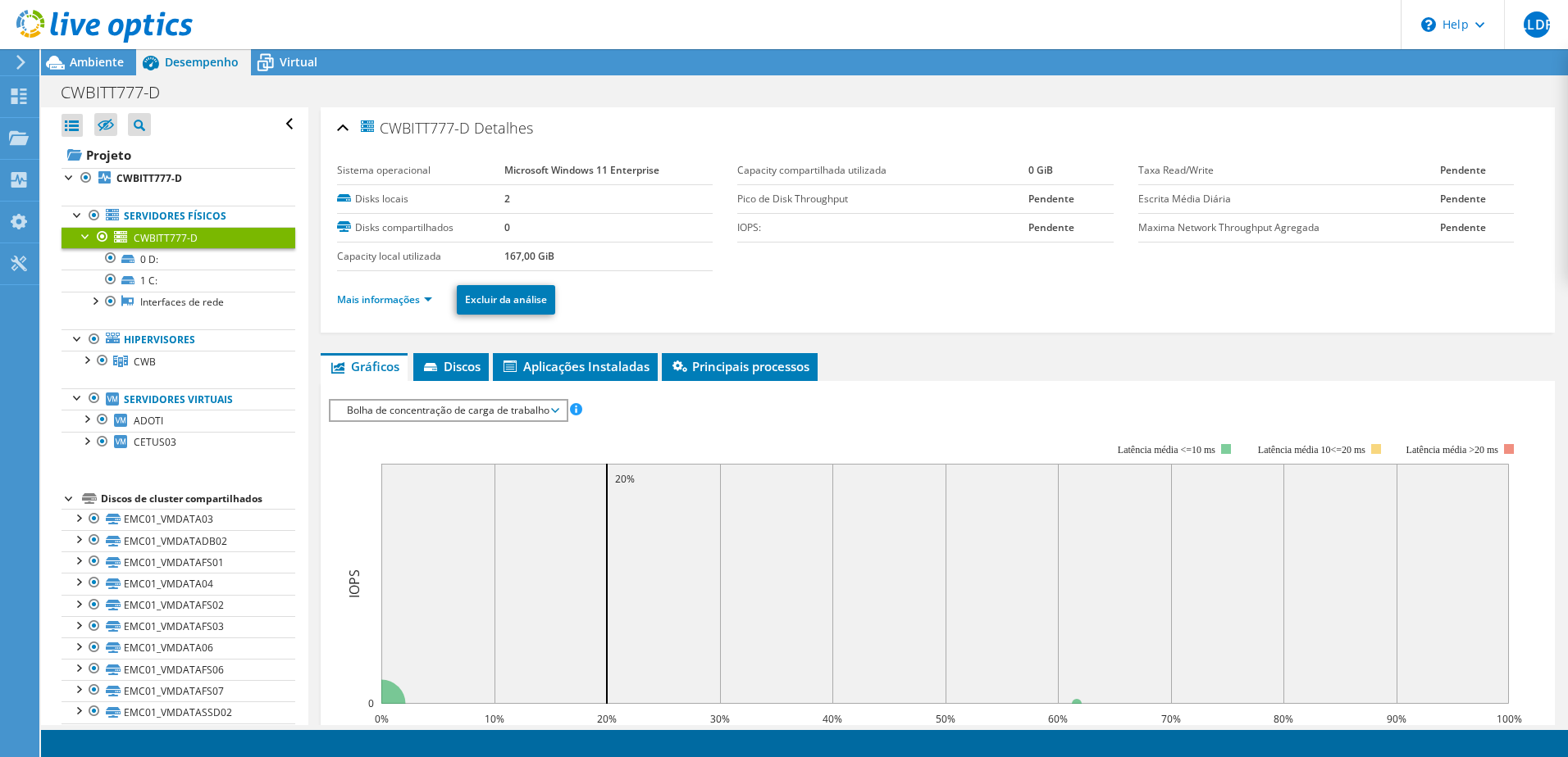
click at [86, 239] on div at bounding box center [87, 235] width 17 height 17
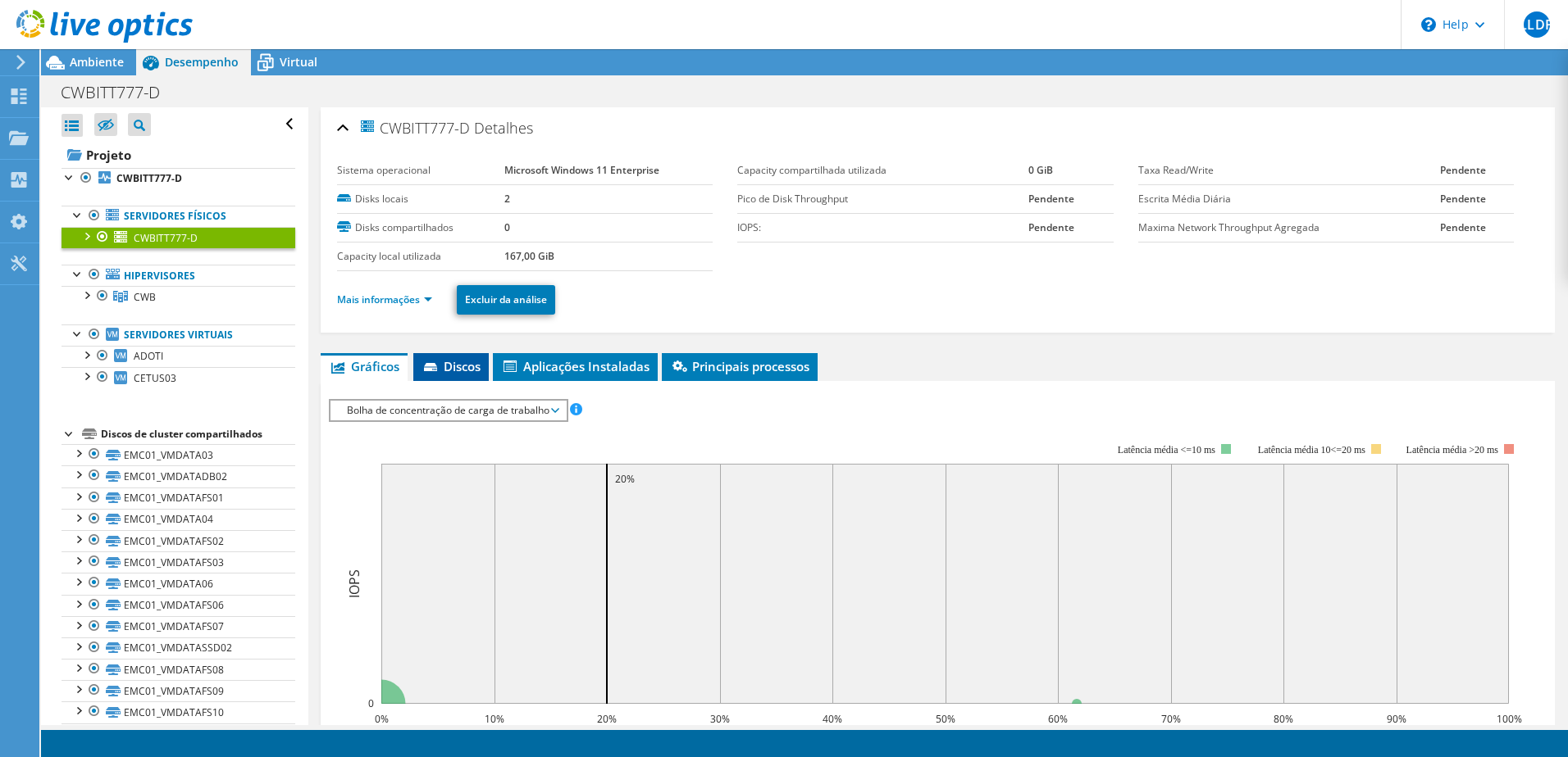
click at [460, 373] on span "Discos" at bounding box center [450, 366] width 59 height 17
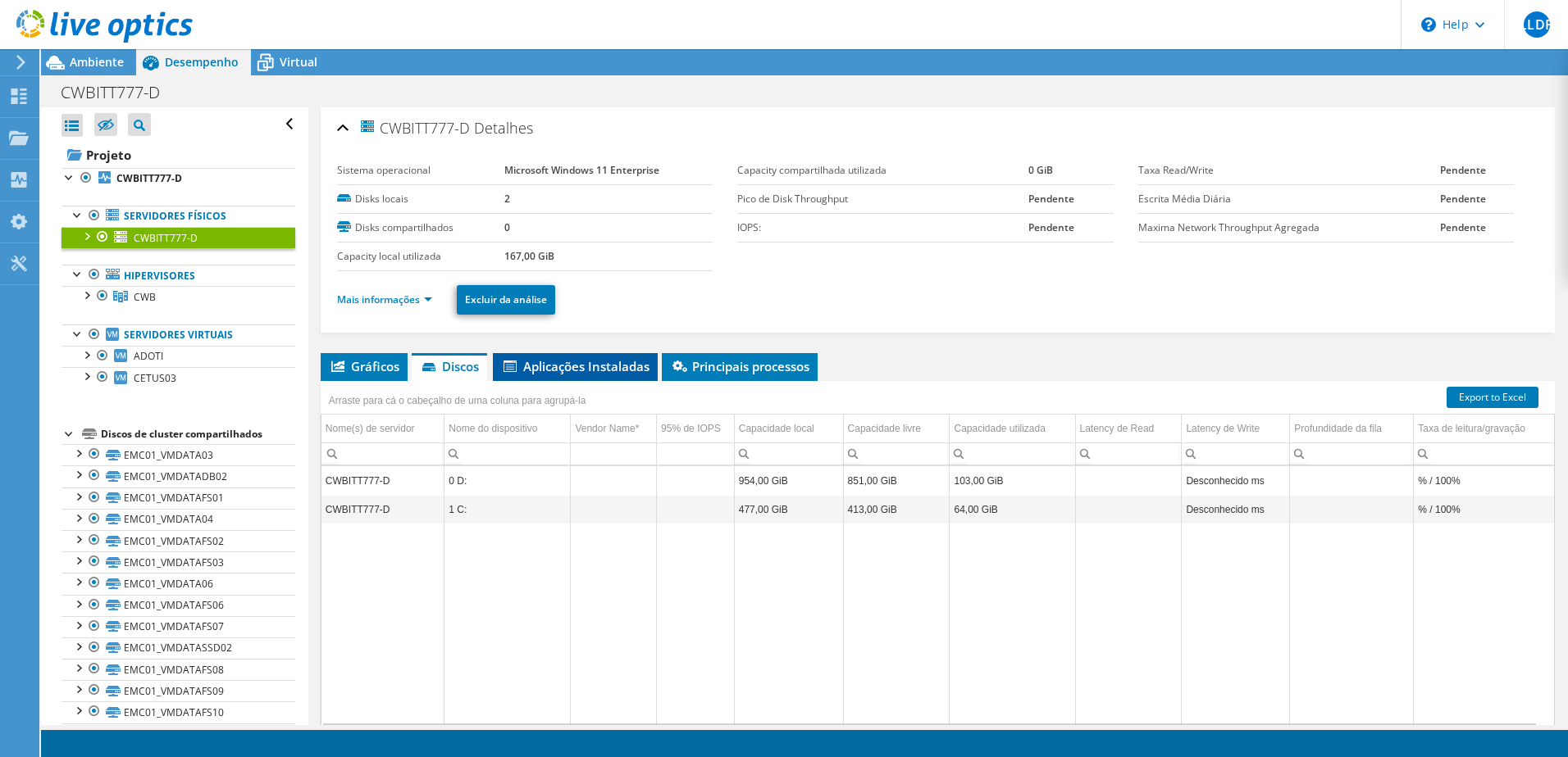
click at [614, 371] on span "Aplicações Instaladas" at bounding box center [574, 366] width 148 height 17
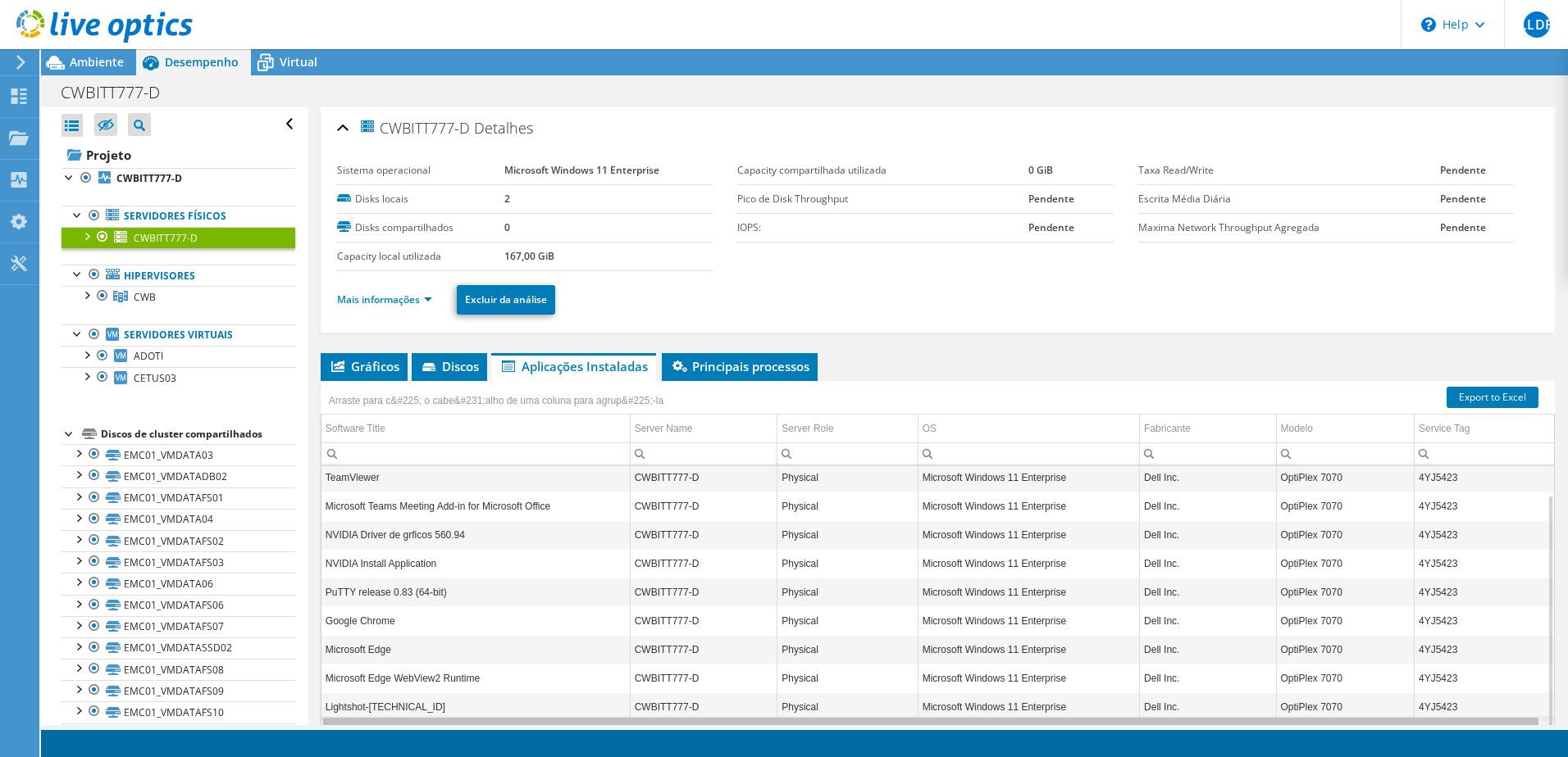
scroll to position [66, 0]
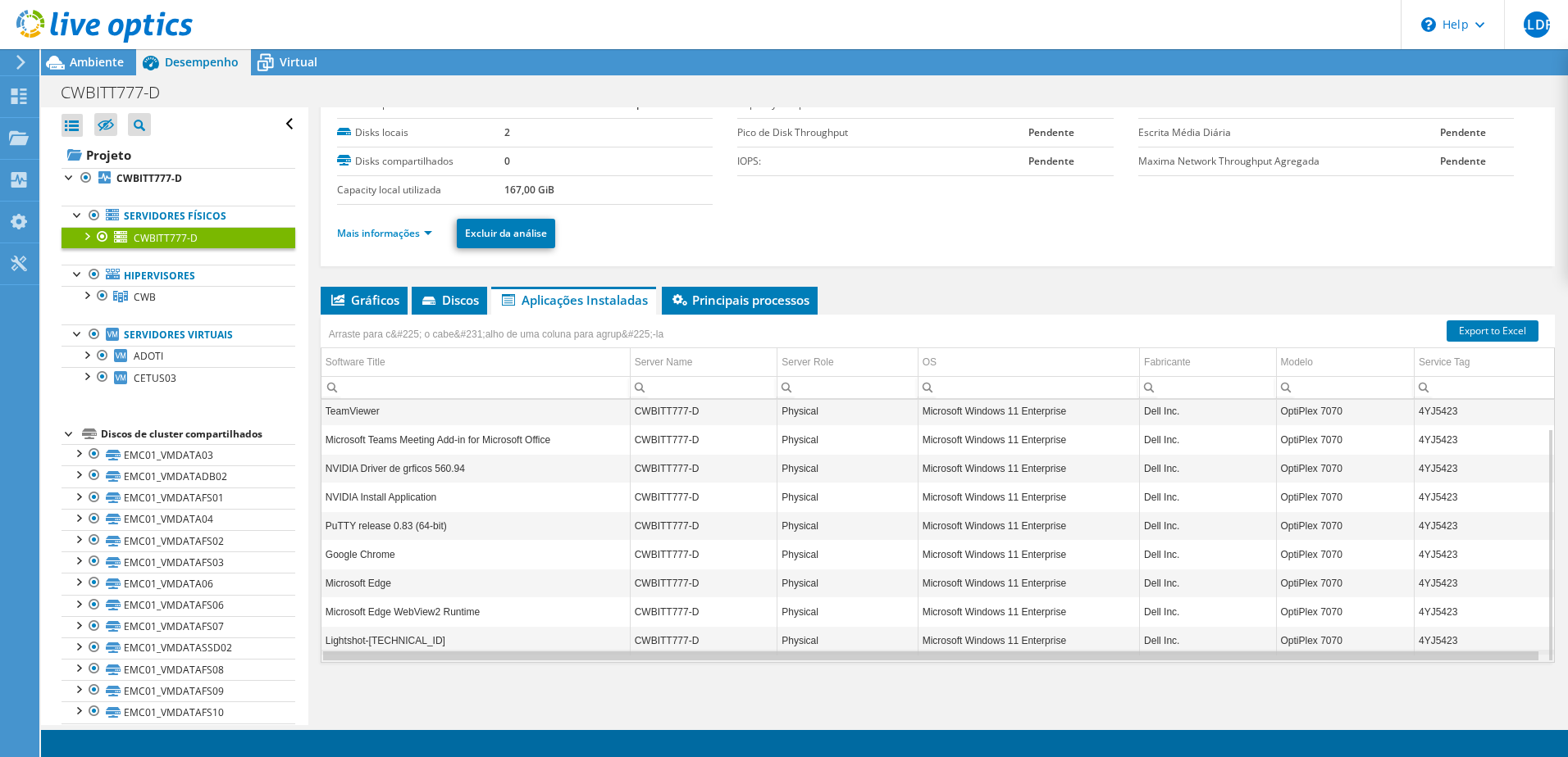
drag, startPoint x: 848, startPoint y: 656, endPoint x: 660, endPoint y: 652, distance: 188.0
click at [660, 652] on div "Data grid" at bounding box center [931, 656] width 1215 height 9
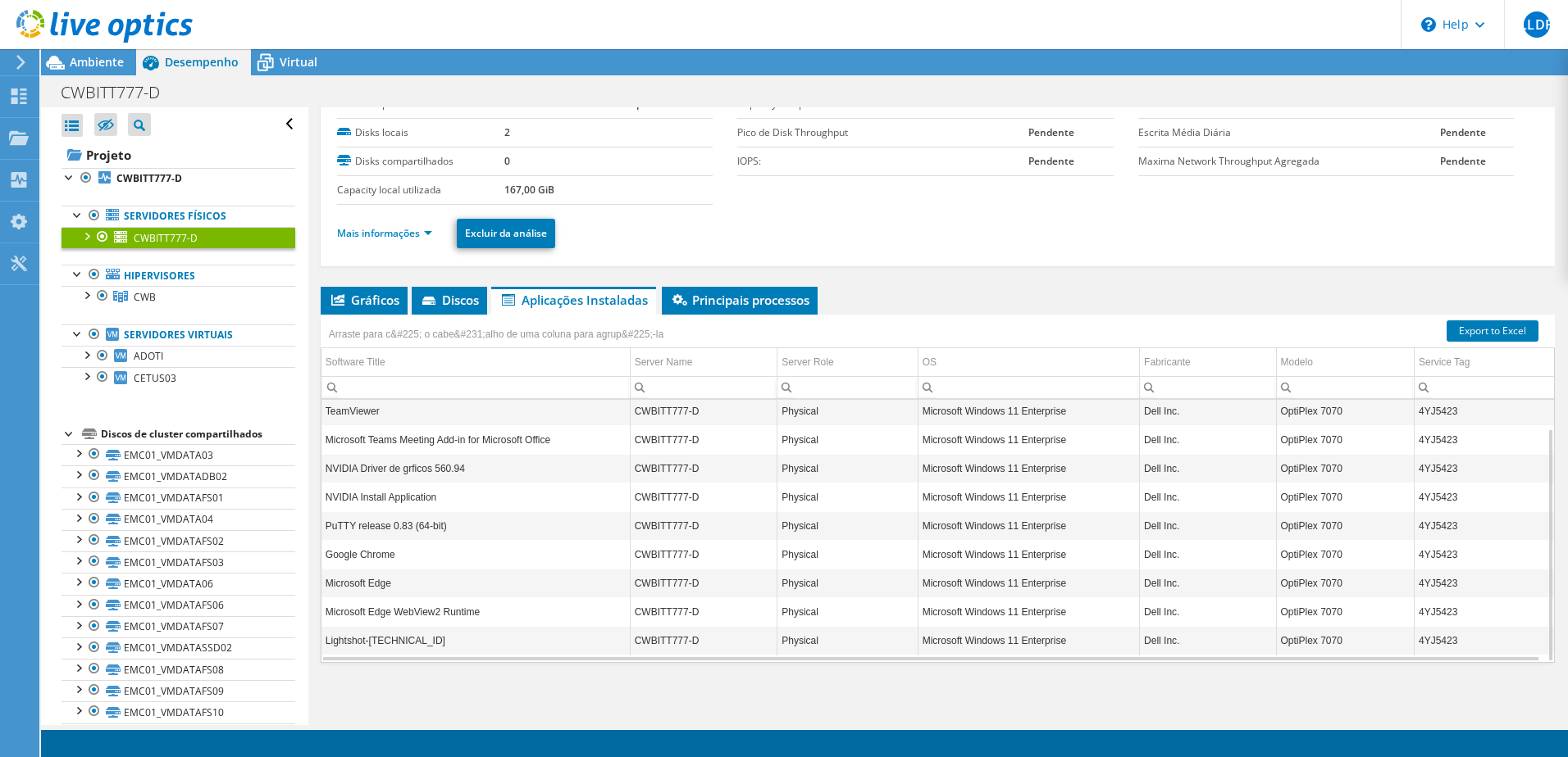
scroll to position [0, 0]
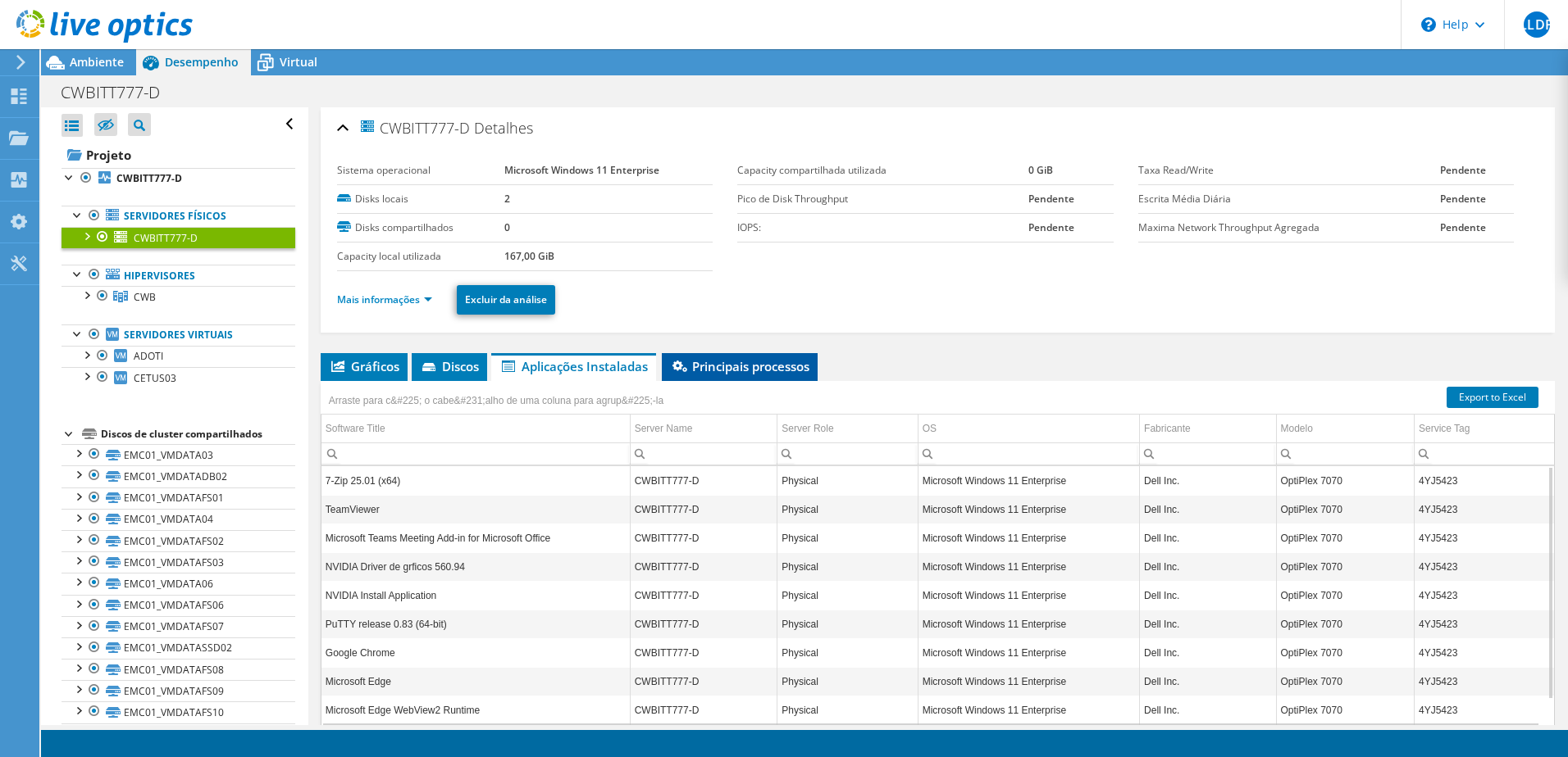
click at [765, 361] on span "Principais processos" at bounding box center [740, 366] width 140 height 17
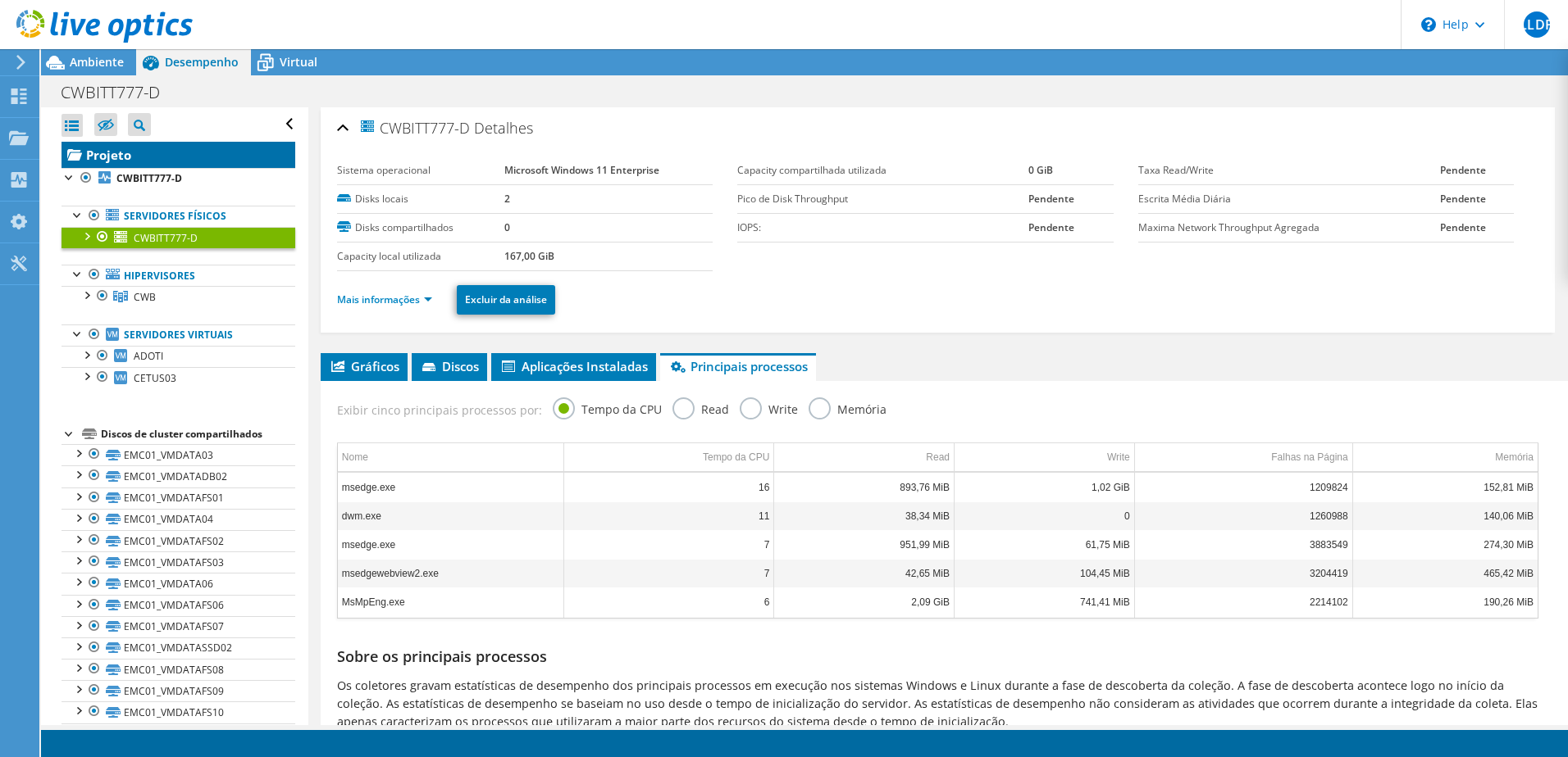
click at [110, 151] on link "Projeto" at bounding box center [178, 154] width 234 height 26
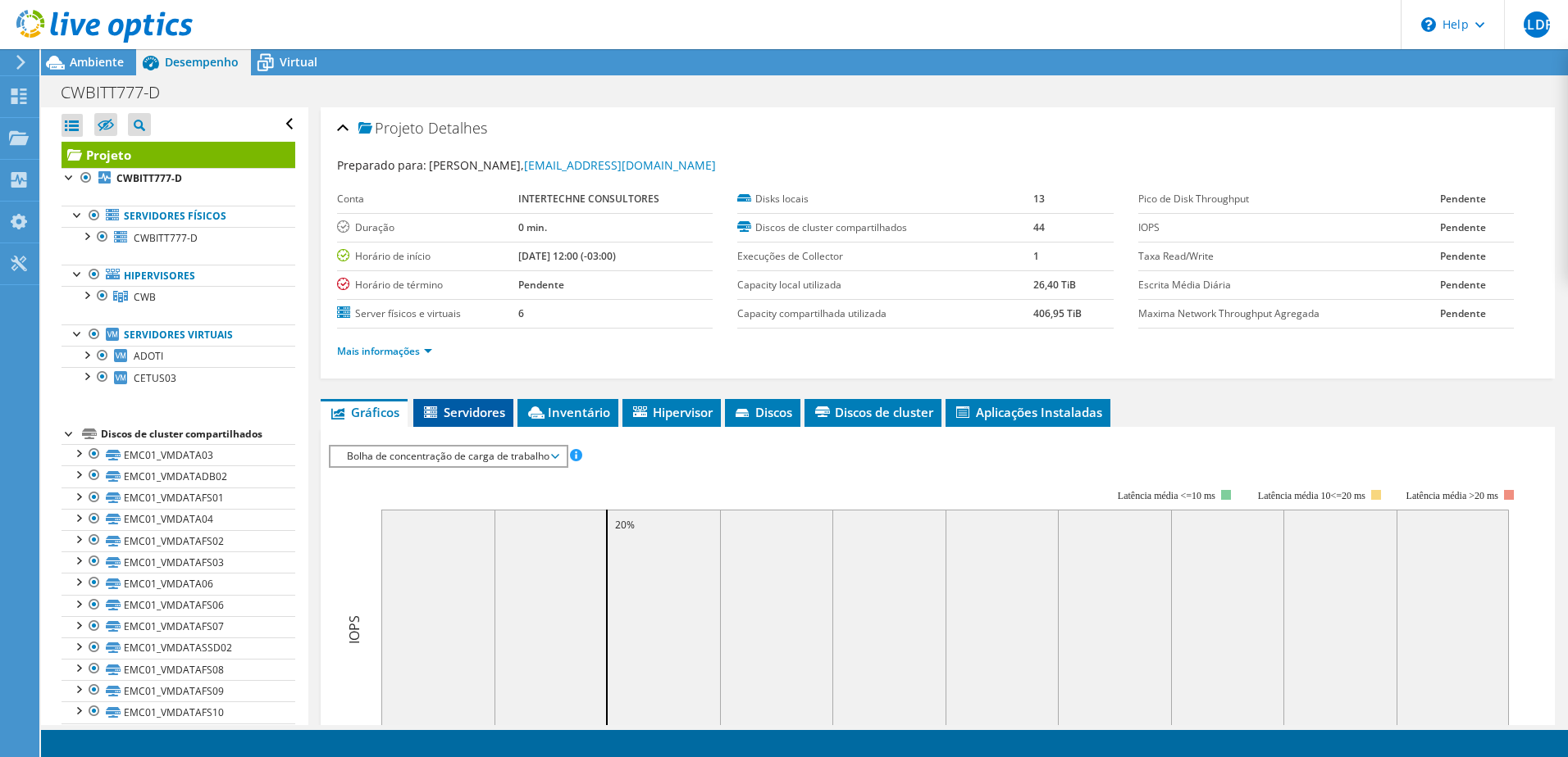
click at [480, 404] on span "Servidores" at bounding box center [463, 412] width 84 height 17
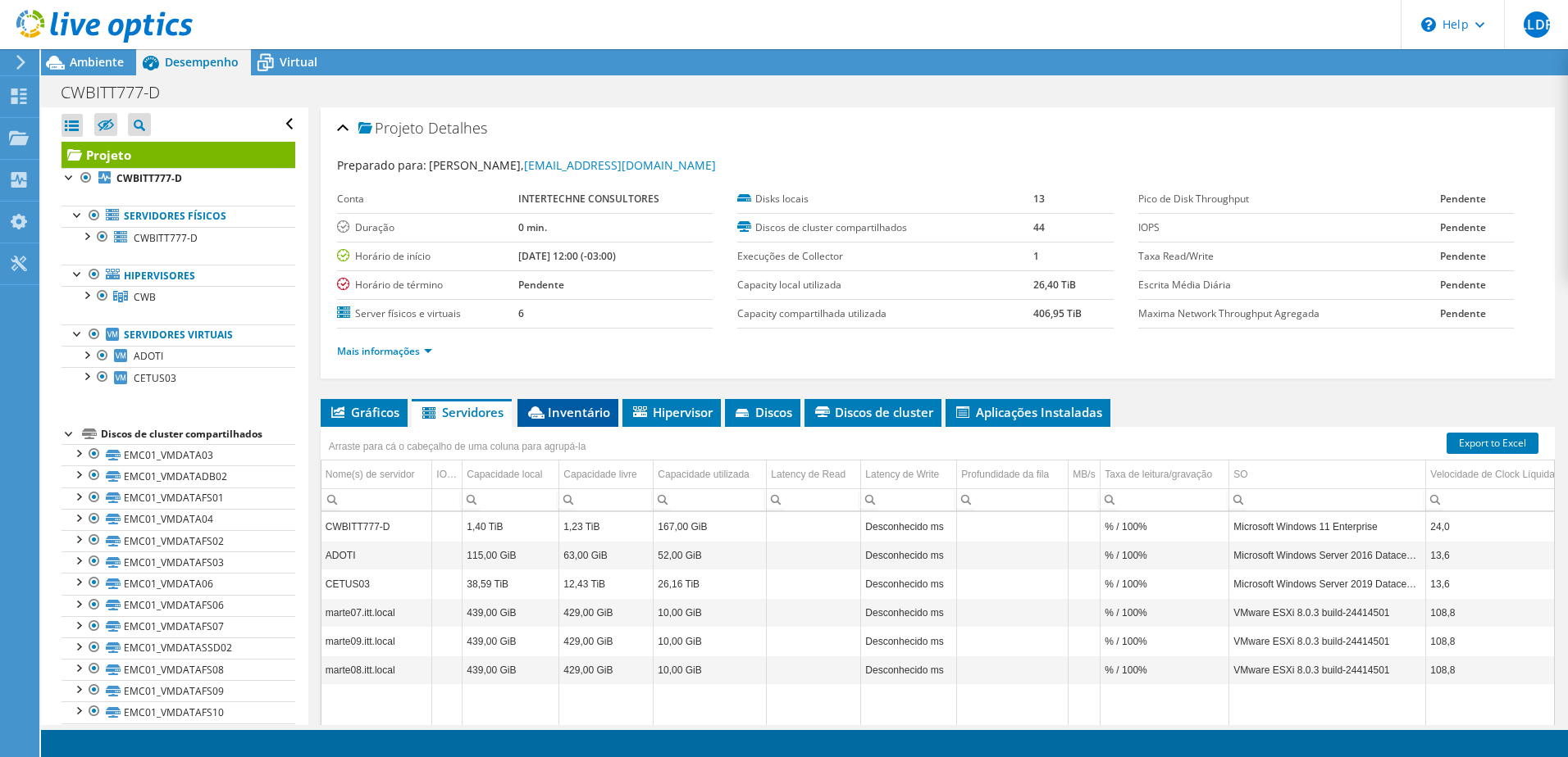
click at [594, 416] on span "Inventário" at bounding box center [568, 412] width 85 height 17
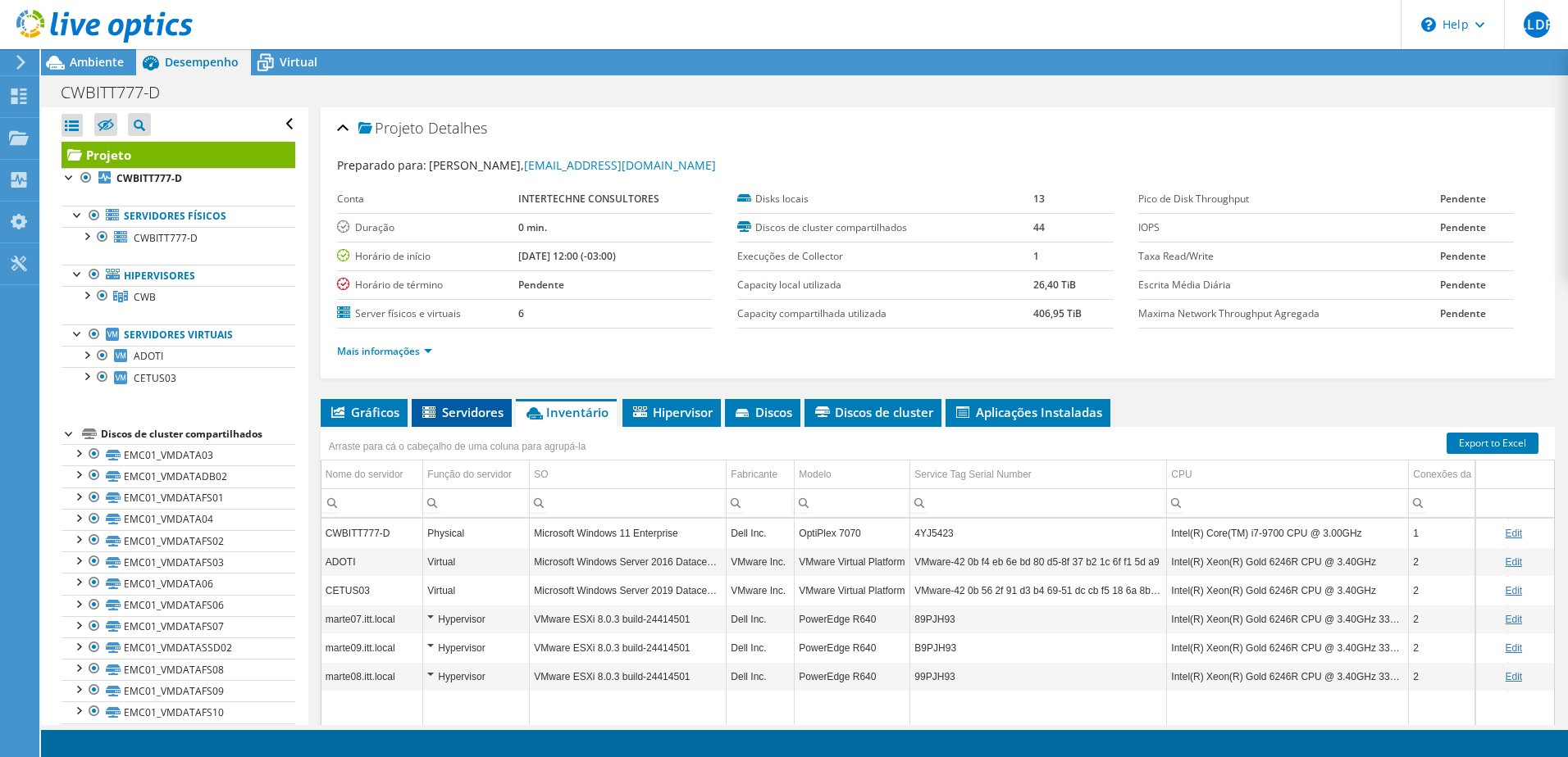
click at [483, 417] on span "Servidores" at bounding box center [462, 412] width 84 height 17
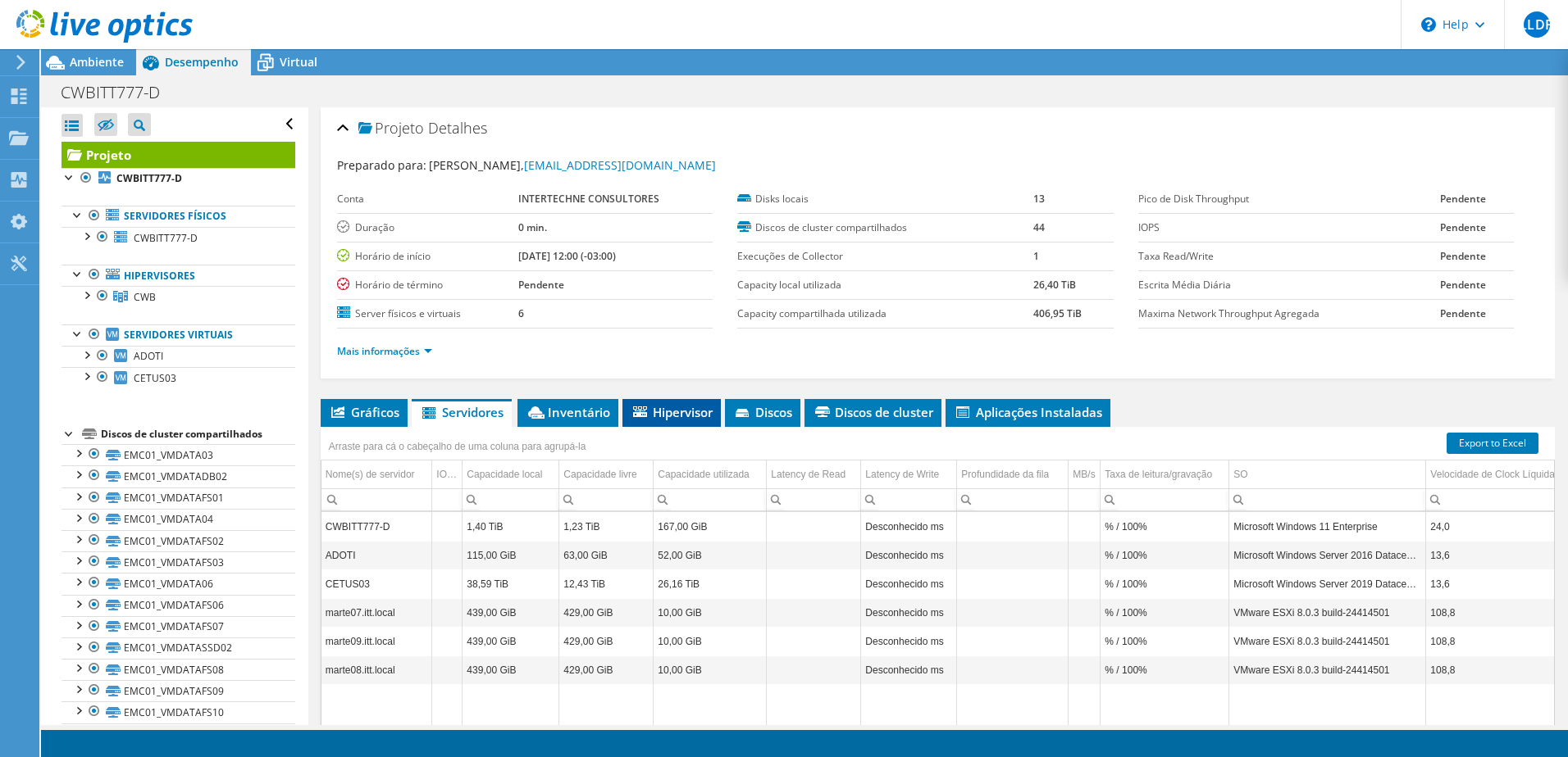
click at [659, 410] on span "Hipervisor" at bounding box center [672, 412] width 82 height 17
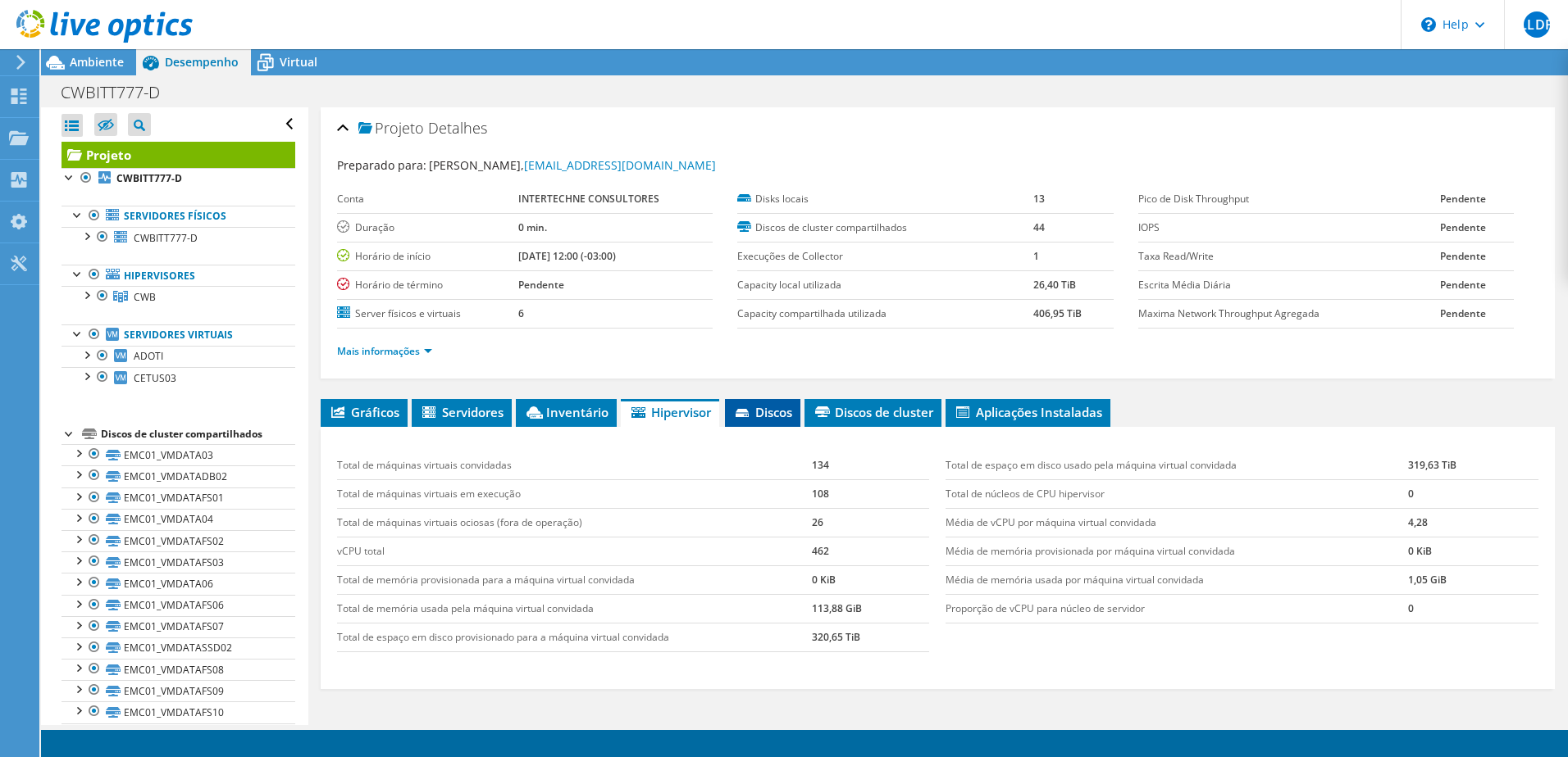
click at [800, 416] on li "Discos" at bounding box center [762, 413] width 75 height 28
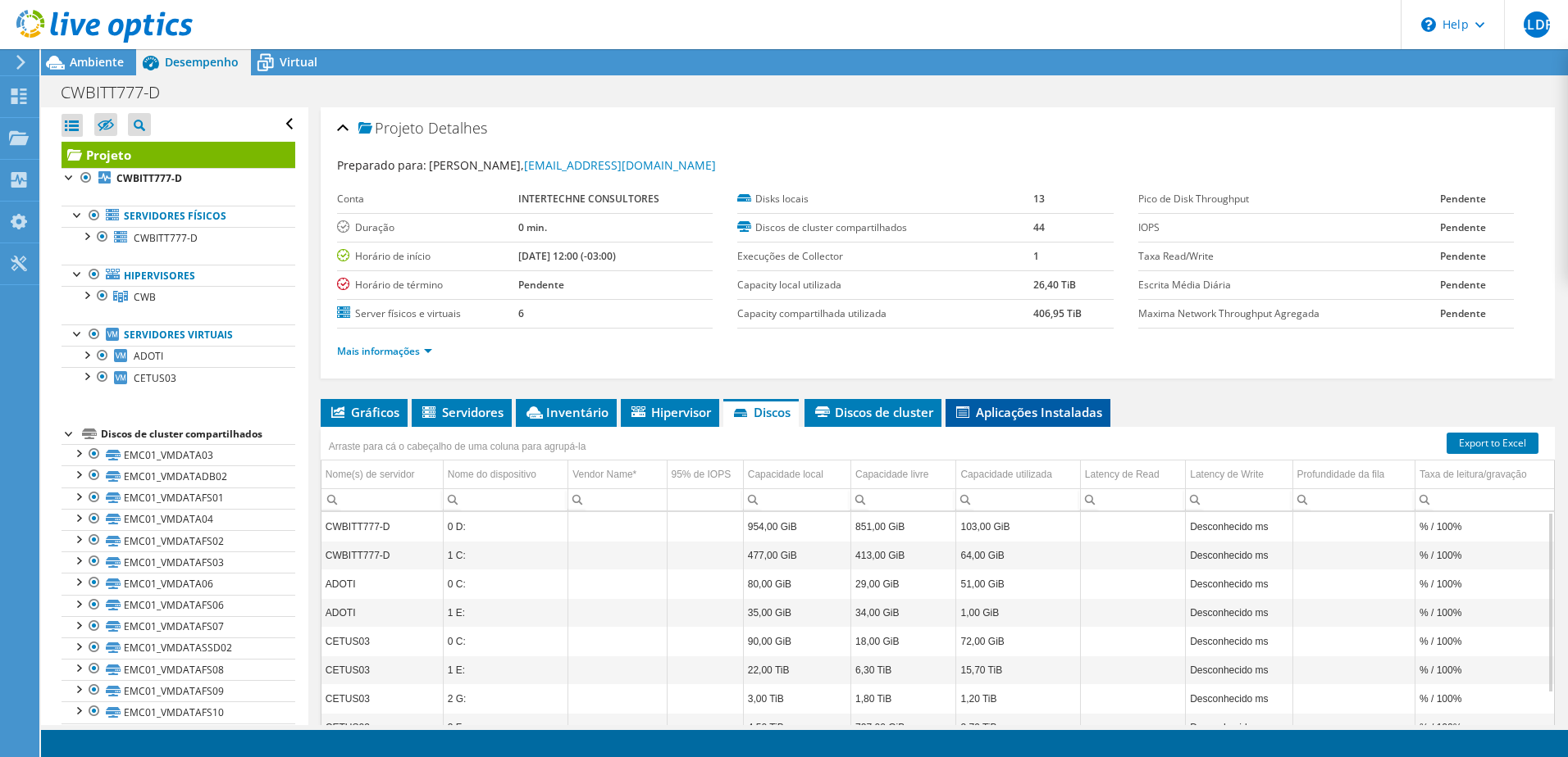
click at [1029, 406] on span "Aplicações Instaladas" at bounding box center [1027, 412] width 148 height 17
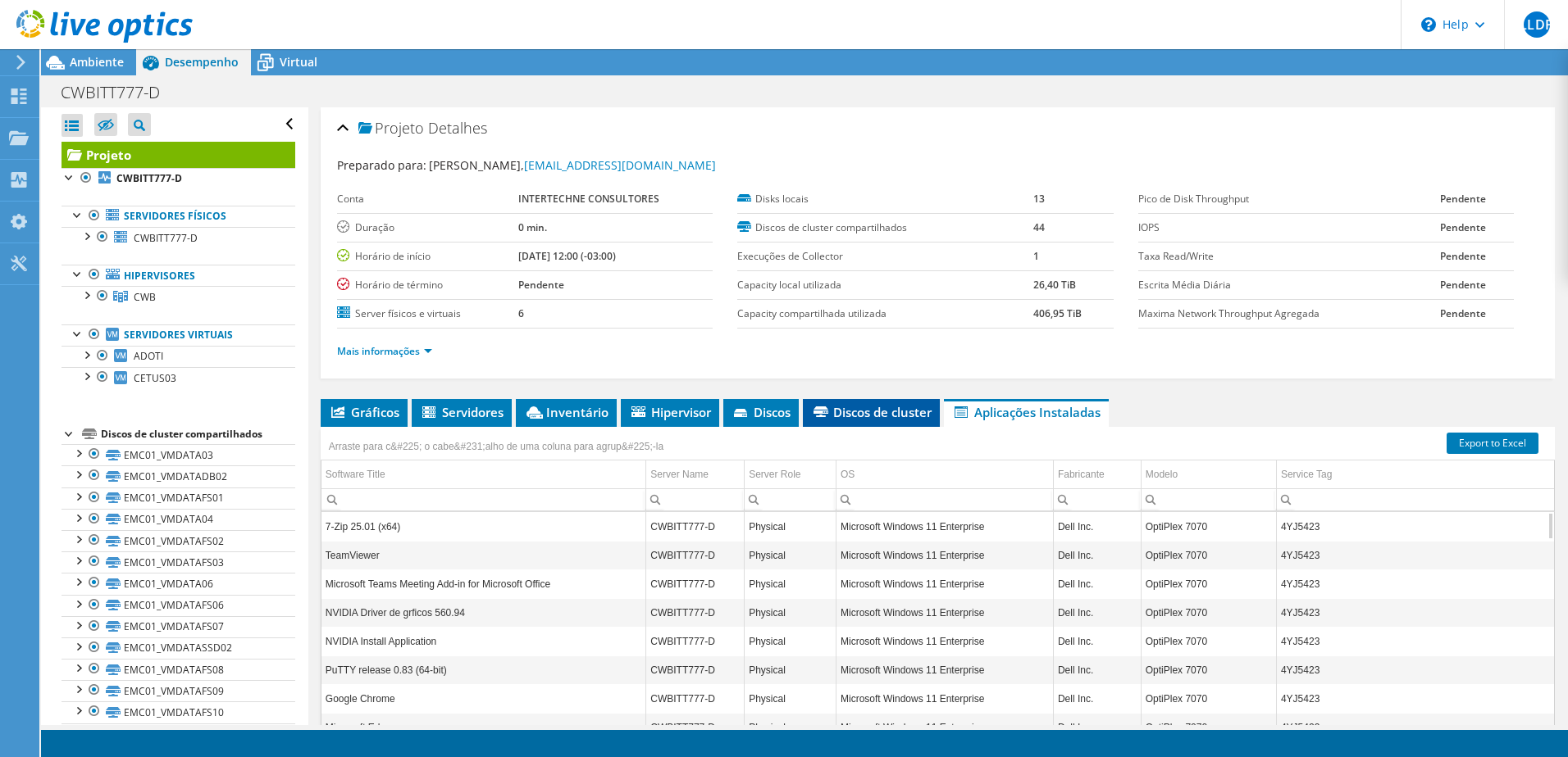
click at [894, 419] on span "Discos de cluster" at bounding box center [871, 412] width 121 height 17
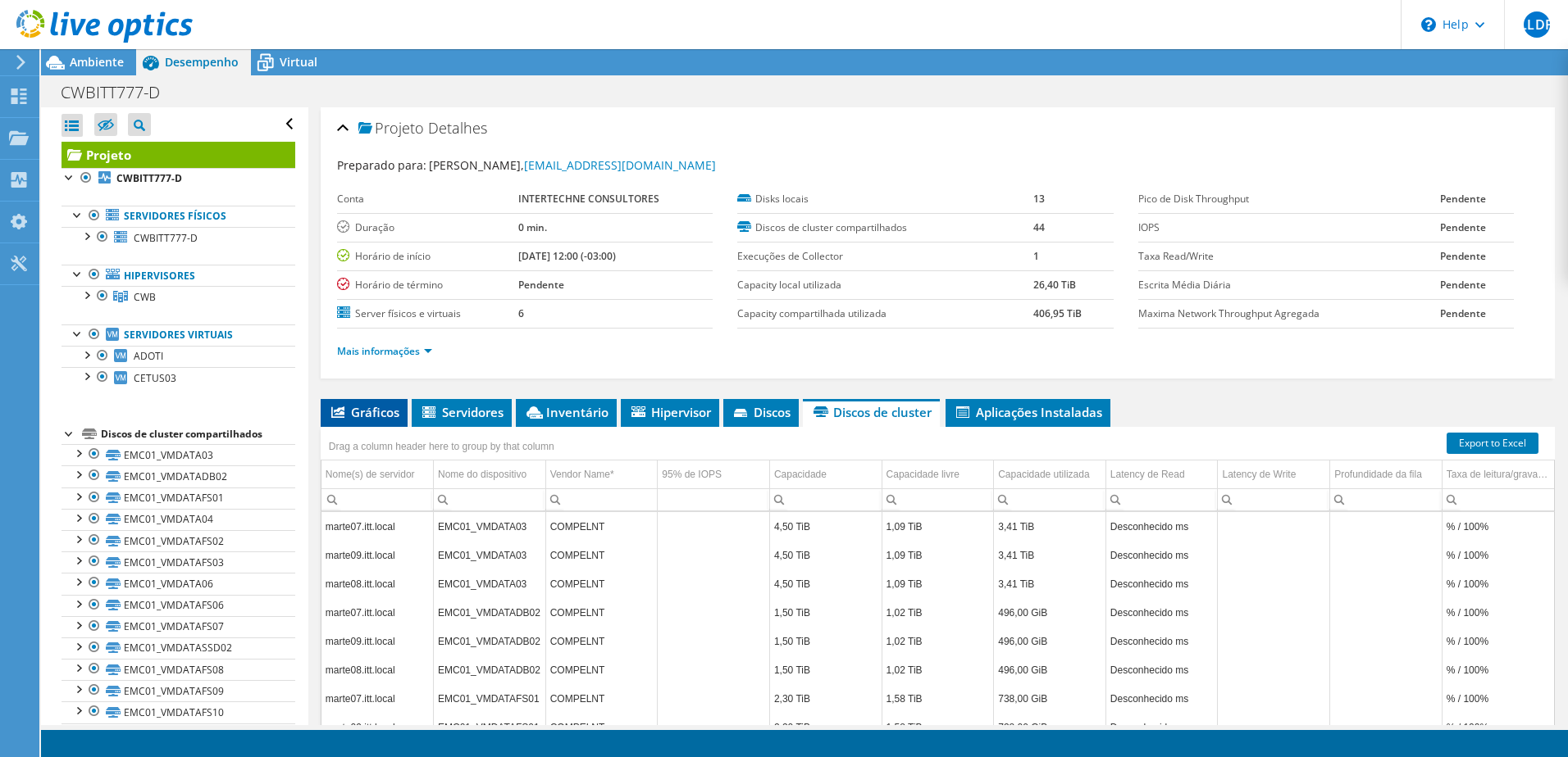
click at [378, 407] on span "Gráficos" at bounding box center [364, 412] width 71 height 17
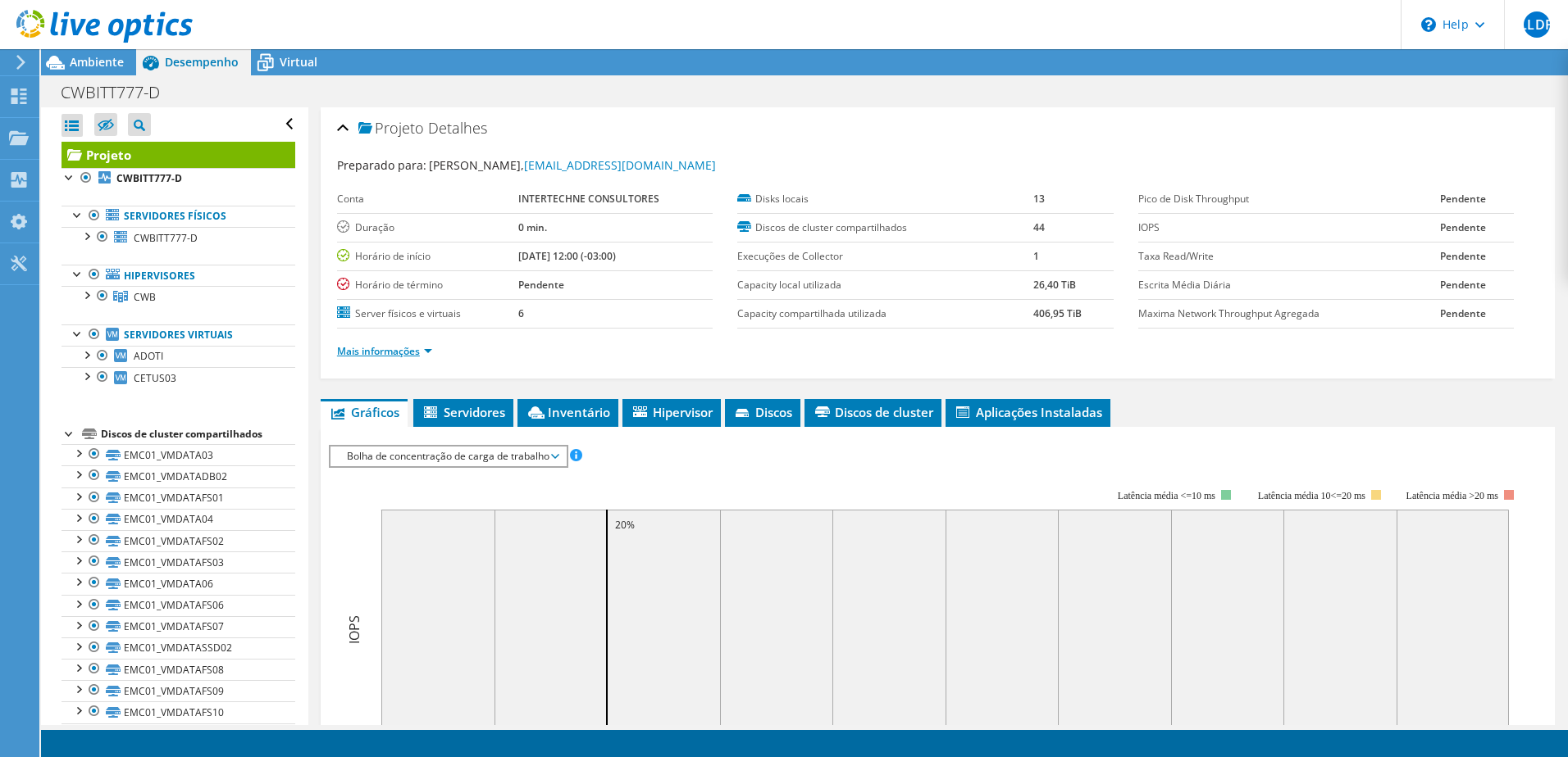
click at [393, 348] on link "Mais informações" at bounding box center [384, 351] width 95 height 14
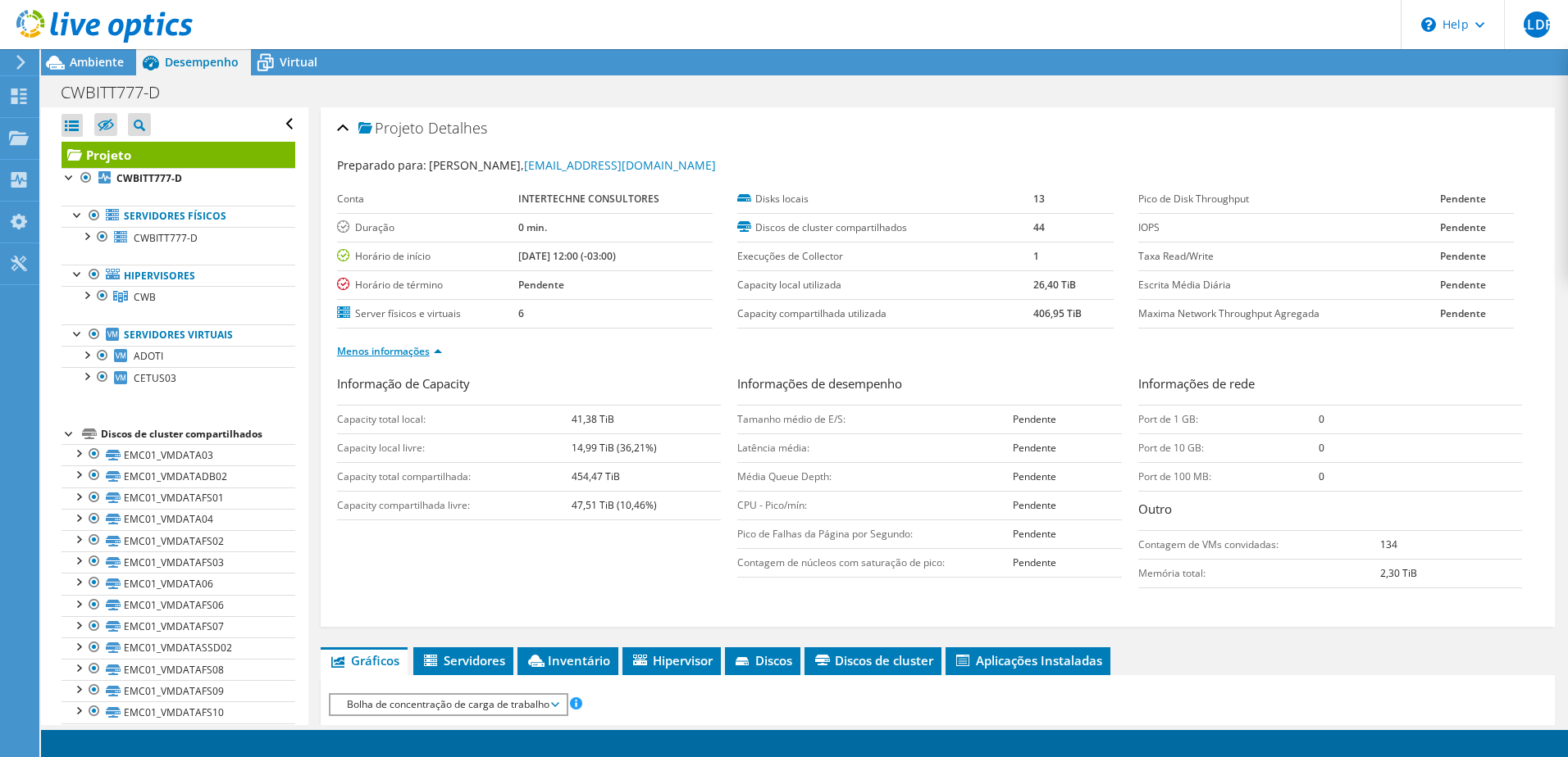
click at [409, 350] on link "Menos informações" at bounding box center [389, 351] width 105 height 14
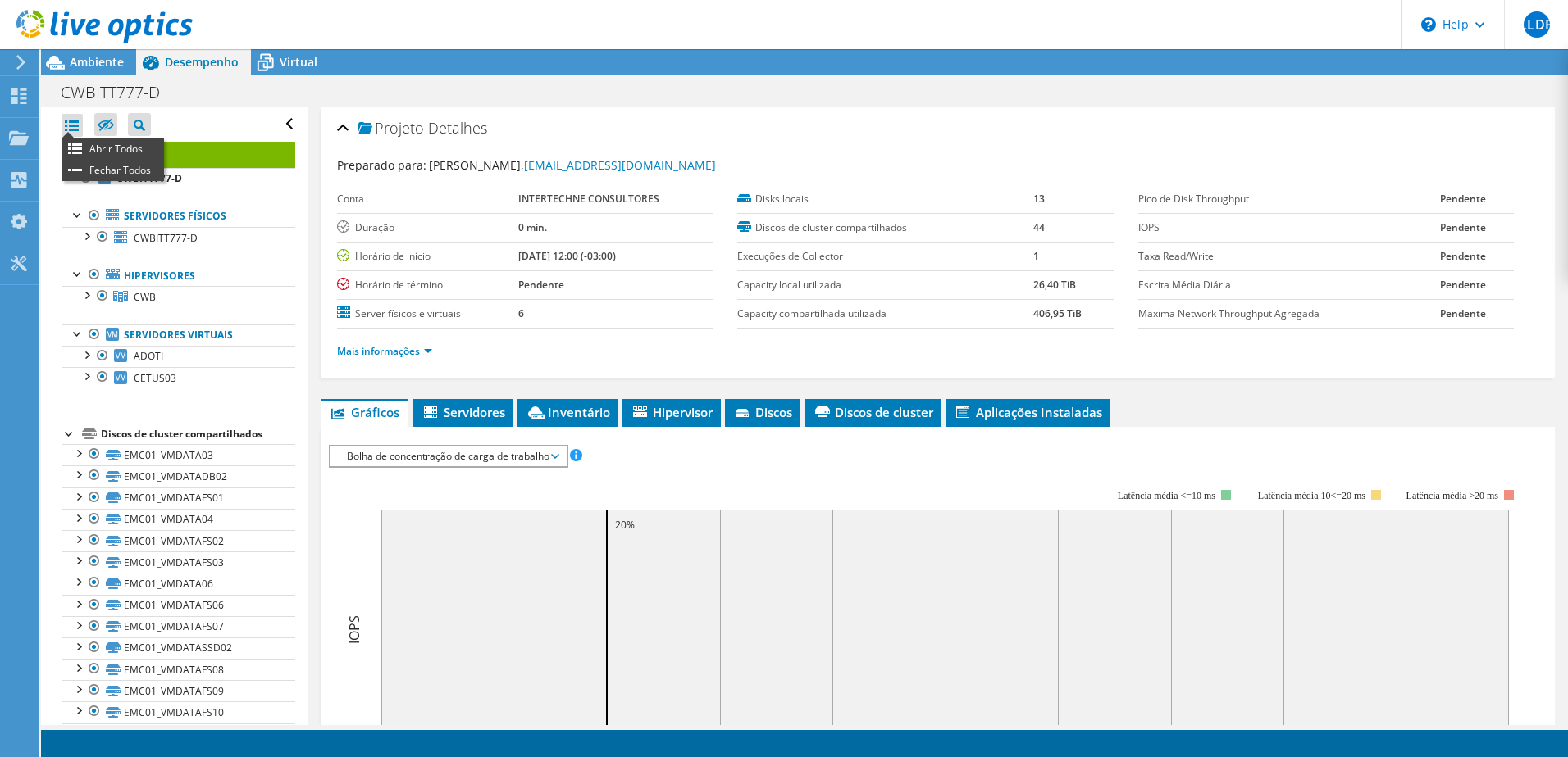
click at [73, 127] on div at bounding box center [72, 125] width 21 height 23
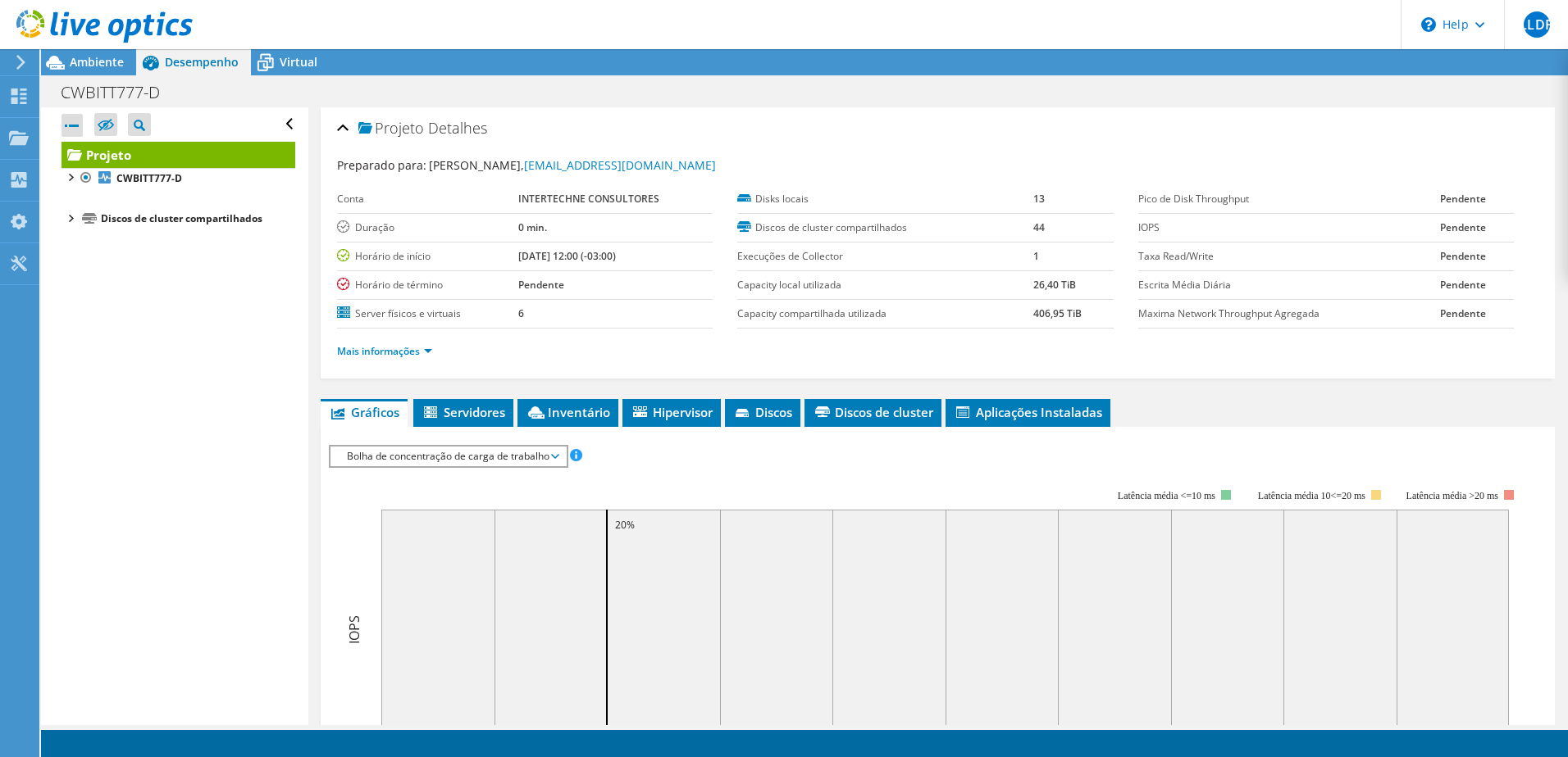
click at [73, 127] on div at bounding box center [72, 125] width 21 height 23
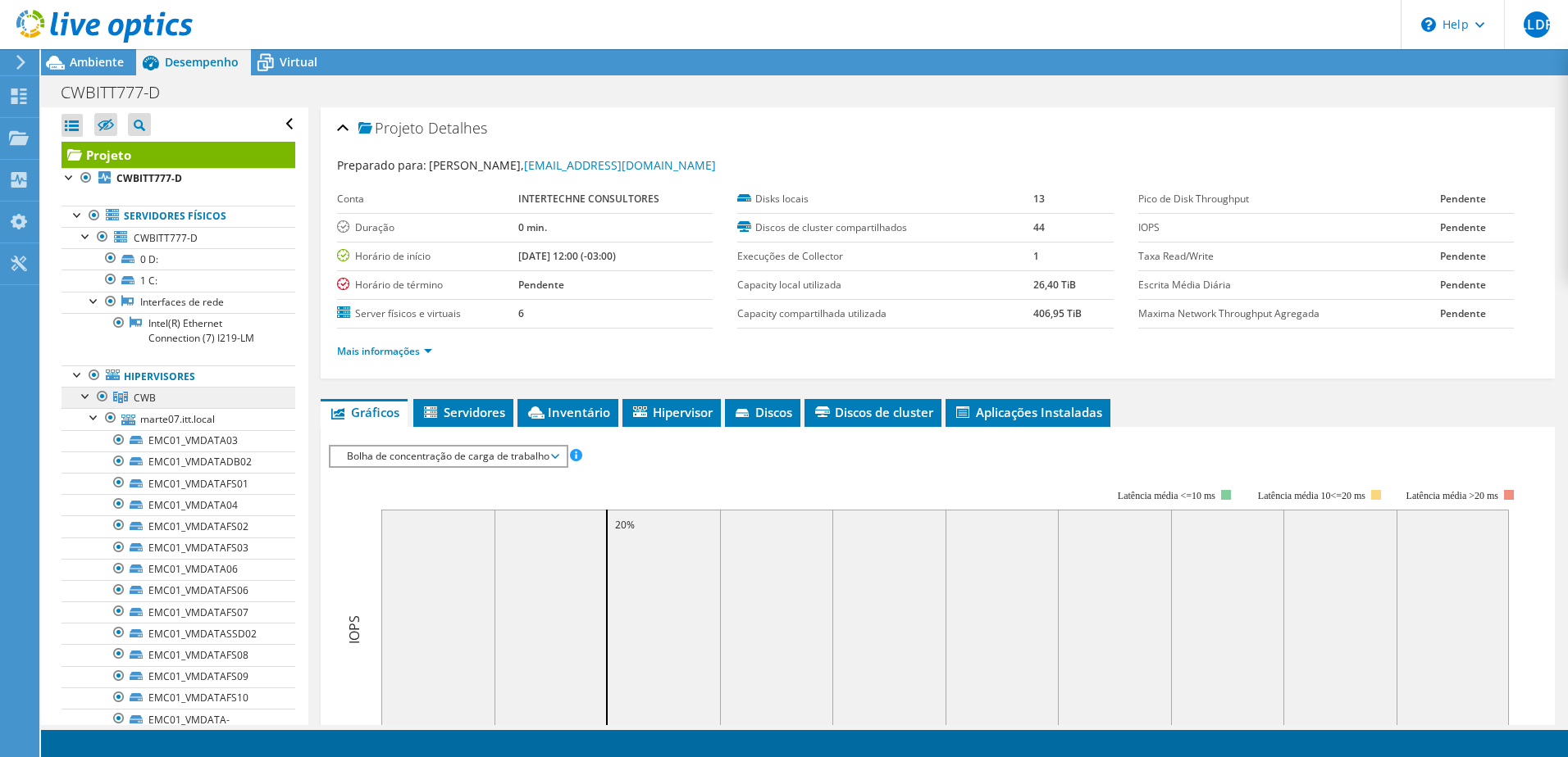
click at [155, 394] on span "CWB" at bounding box center [145, 397] width 22 height 14
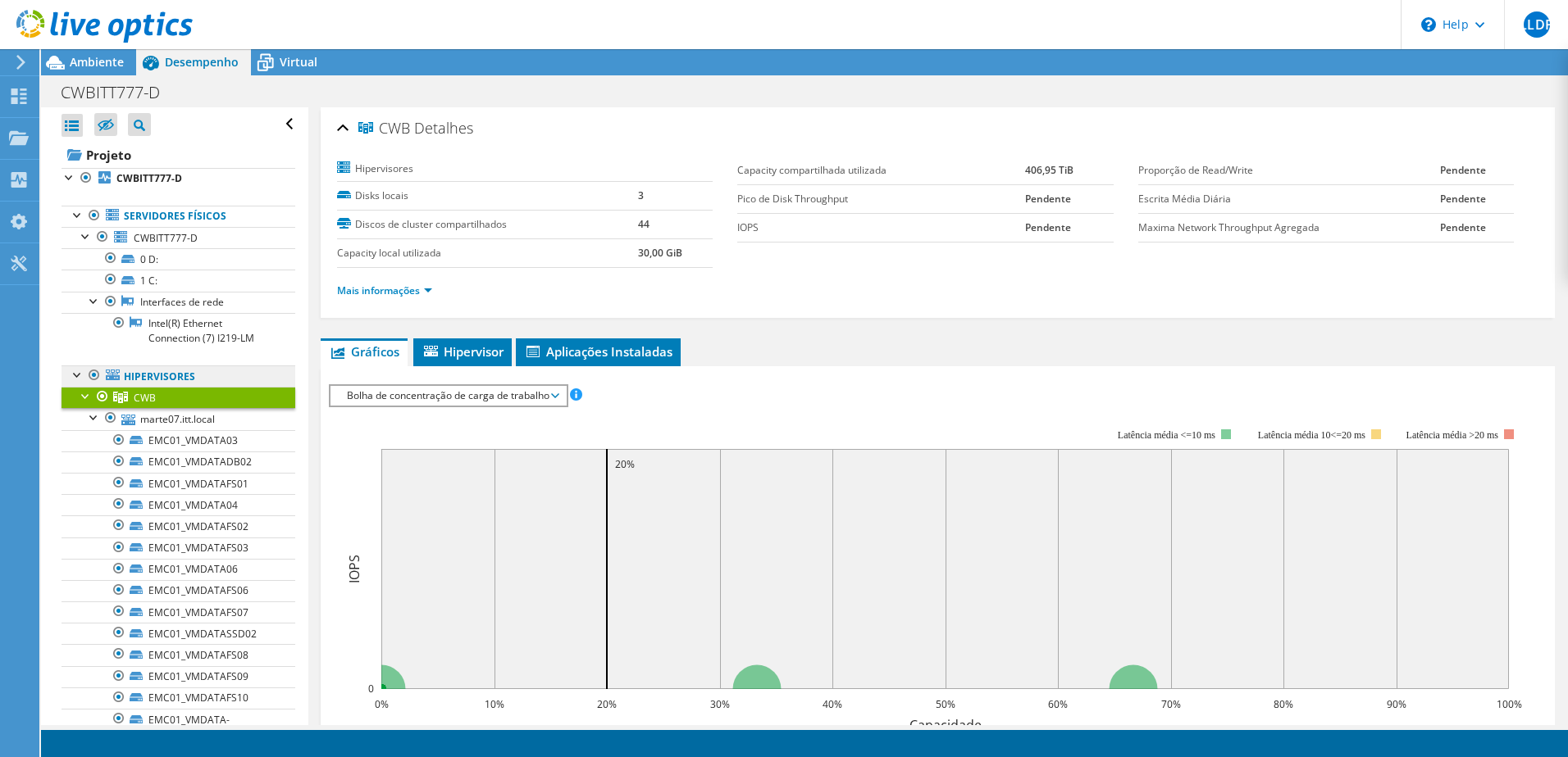
click at [158, 371] on link "Hipervisores" at bounding box center [178, 376] width 234 height 21
click at [153, 417] on link "marte07.itt.local" at bounding box center [178, 418] width 234 height 21
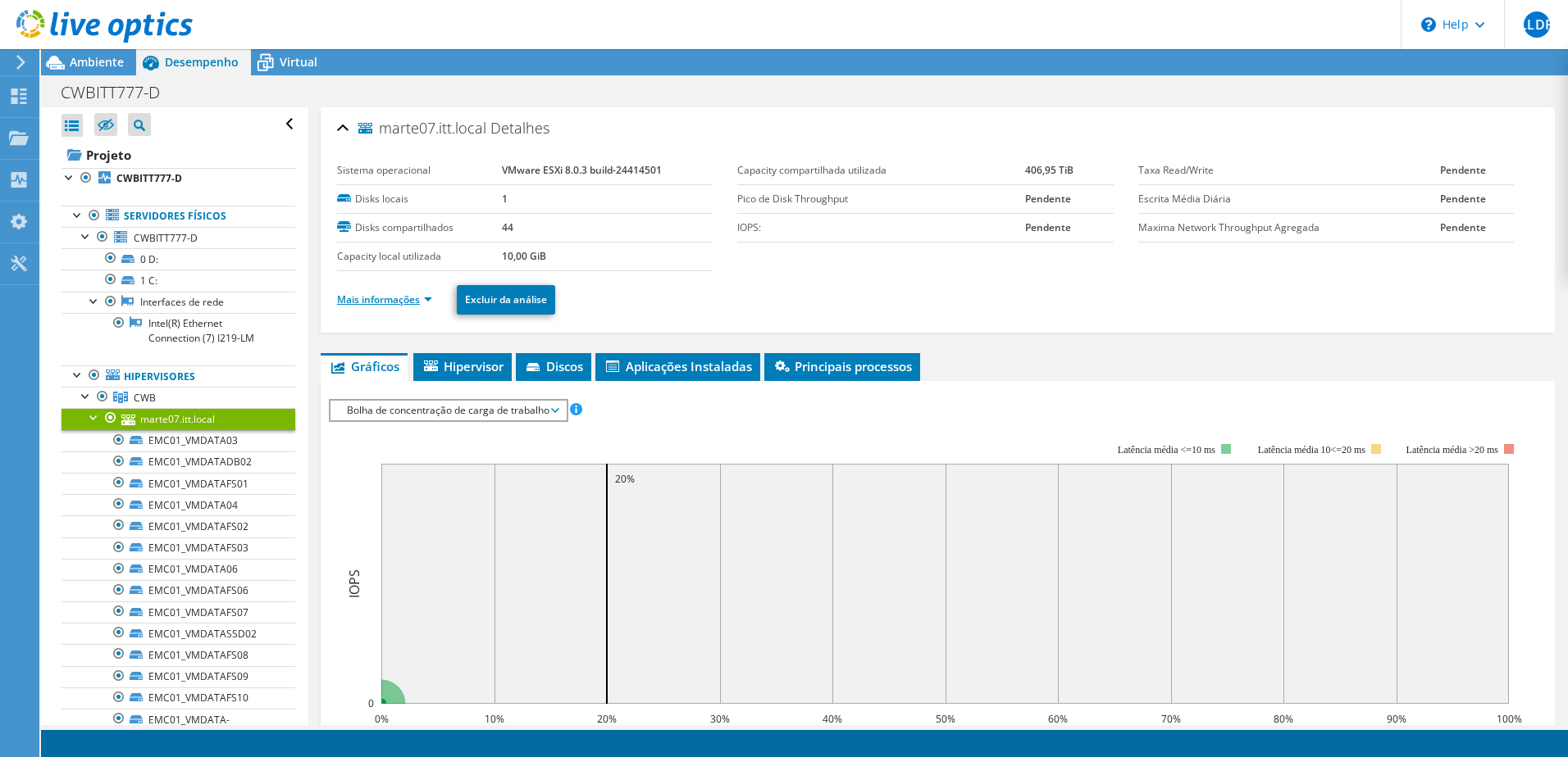
click at [392, 303] on link "Mais informações" at bounding box center [384, 299] width 95 height 14
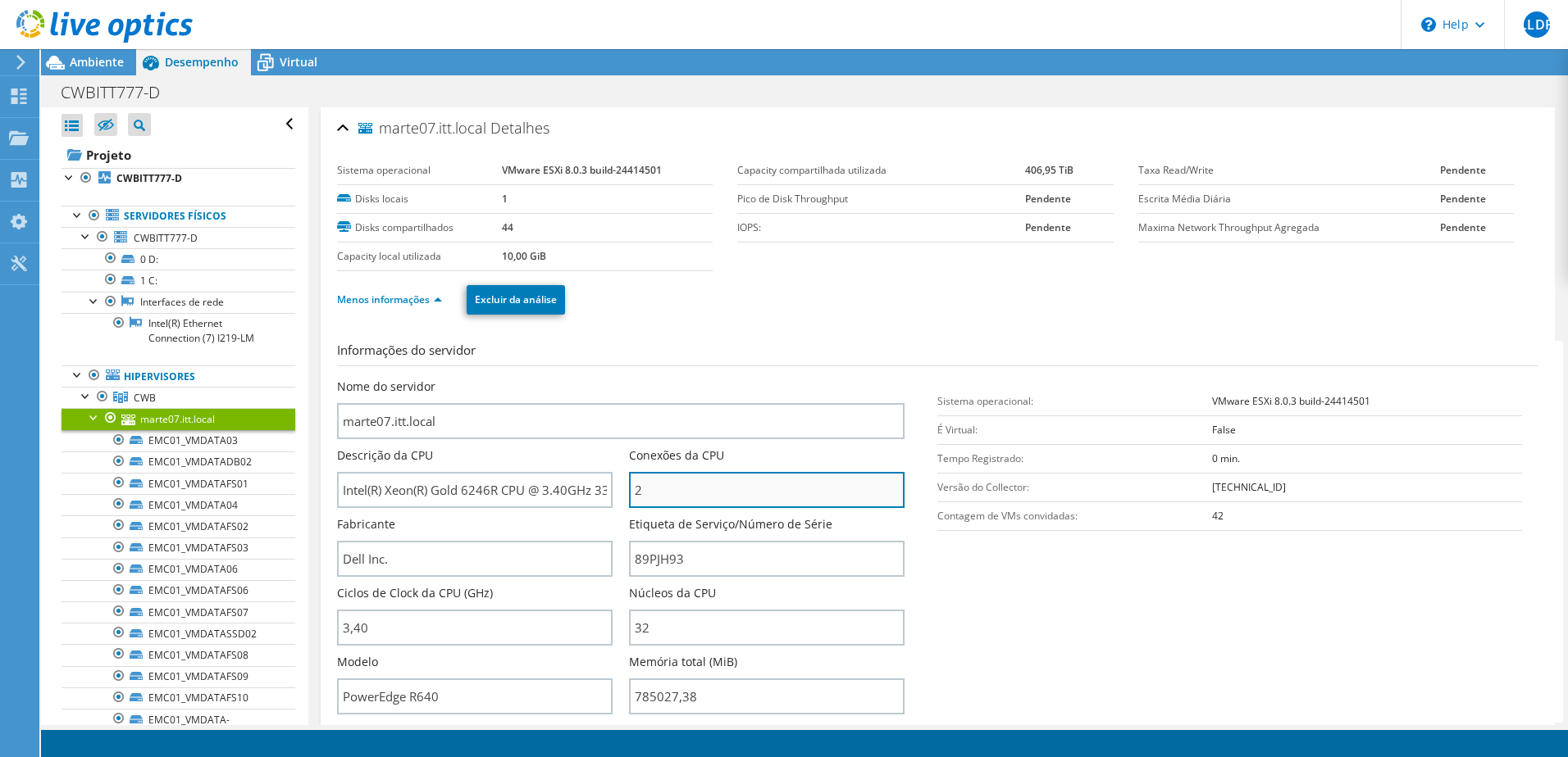
click at [691, 496] on input "2" at bounding box center [767, 490] width 275 height 36
click at [421, 302] on link "Menos informações" at bounding box center [389, 299] width 105 height 14
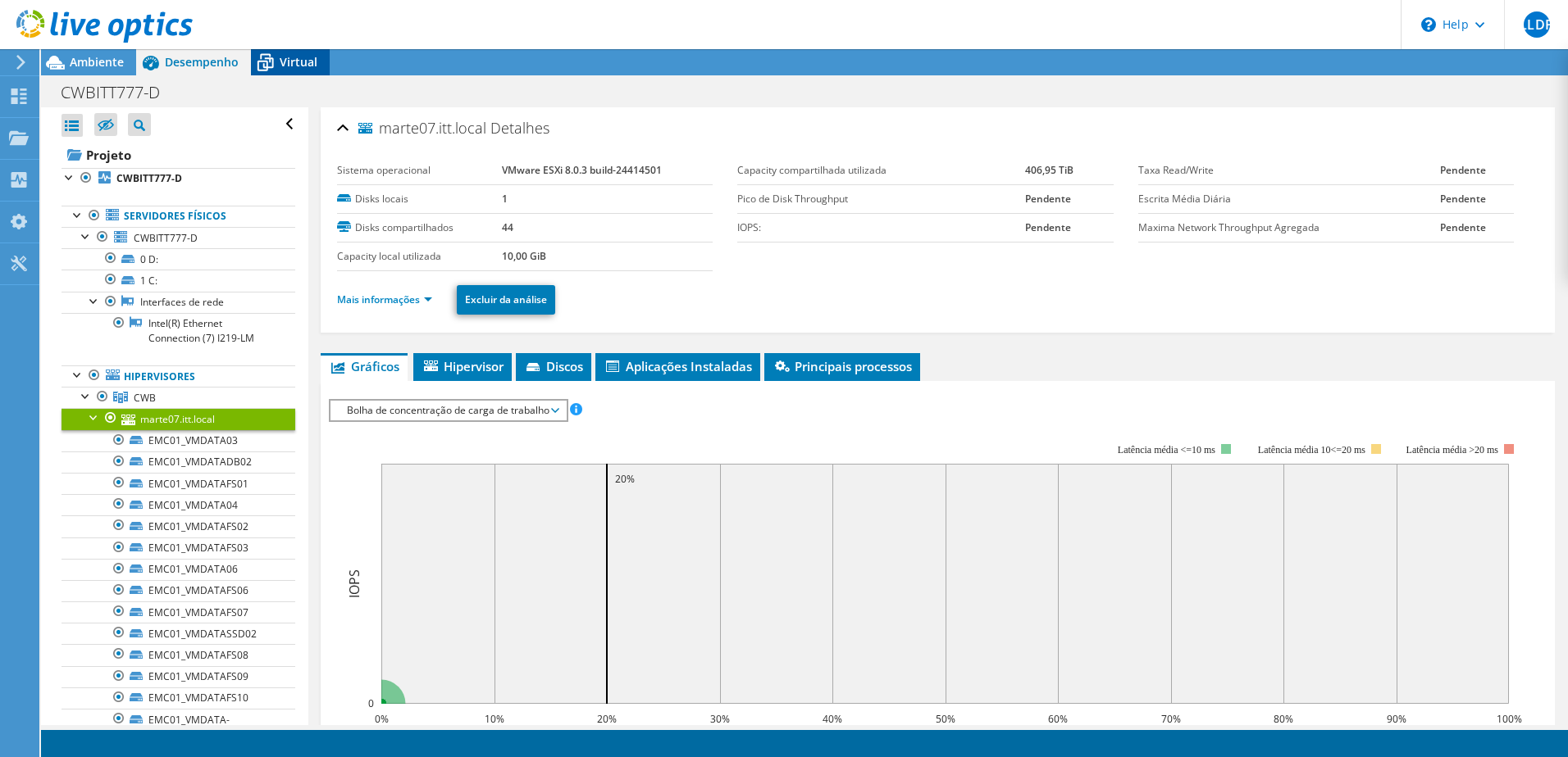
click at [307, 59] on span "Virtual" at bounding box center [298, 61] width 38 height 16
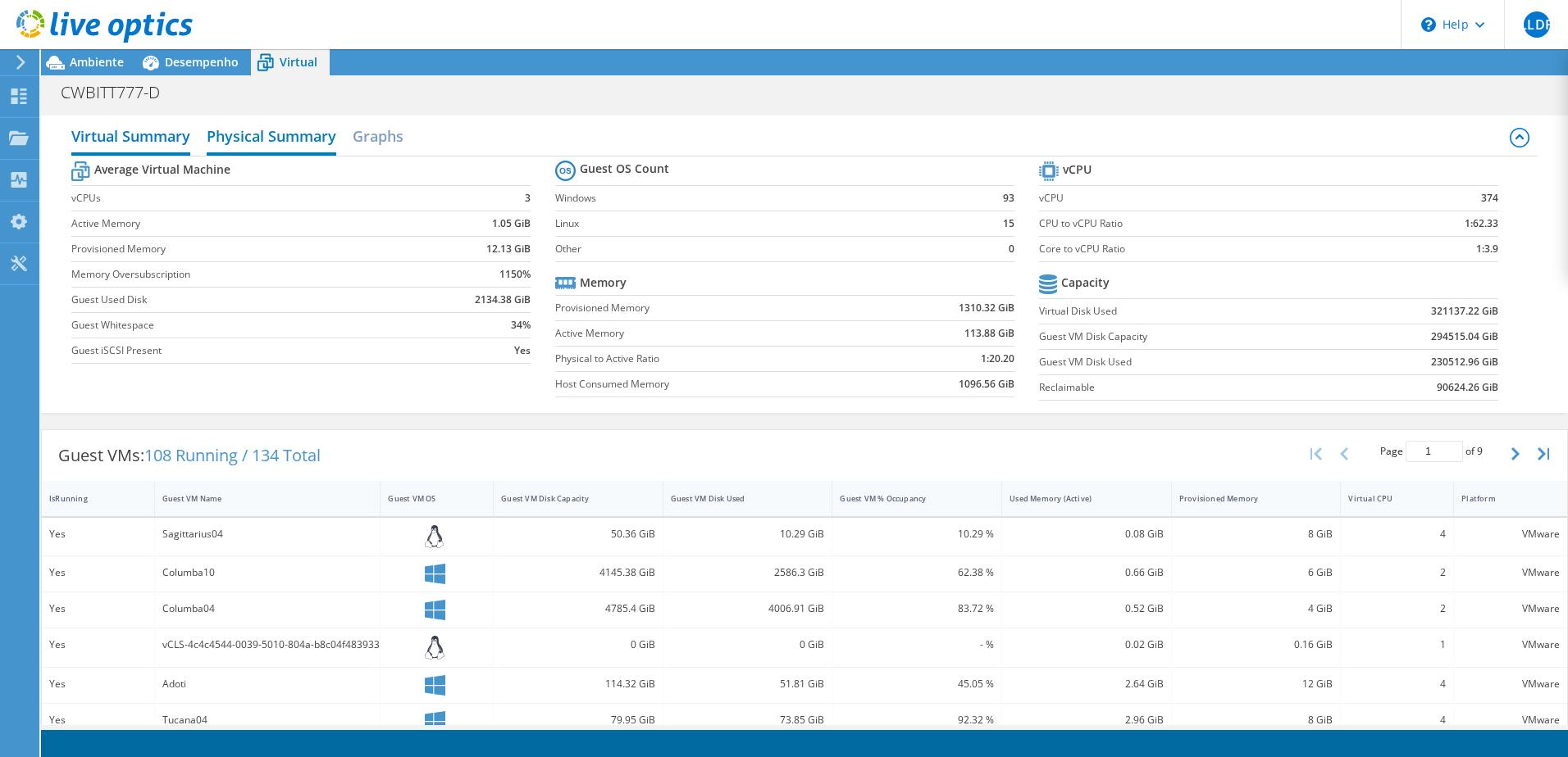
click at [307, 134] on h2 "Physical Summary" at bounding box center [271, 138] width 129 height 36
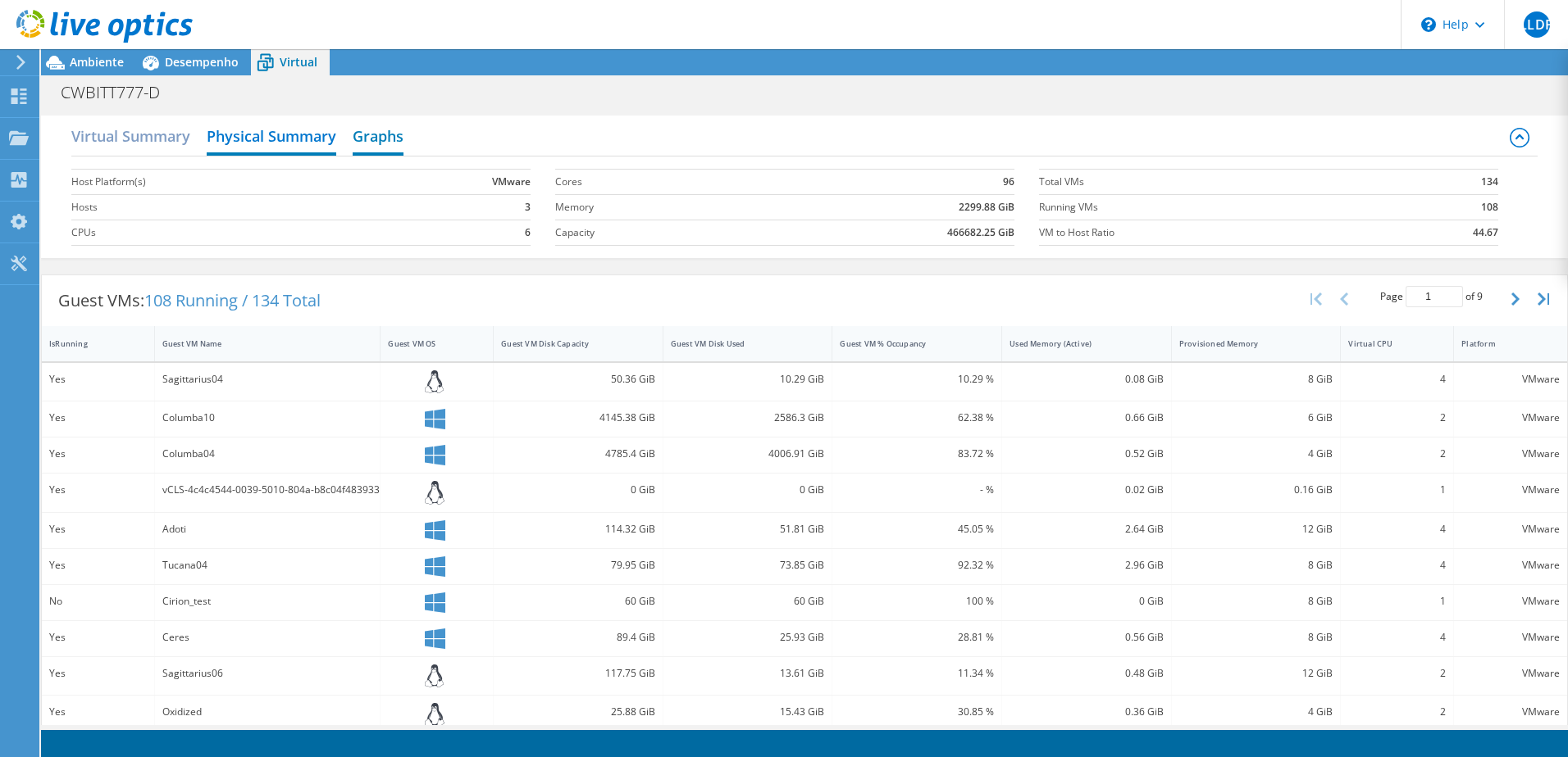
click at [396, 132] on h2 "Graphs" at bounding box center [378, 138] width 51 height 36
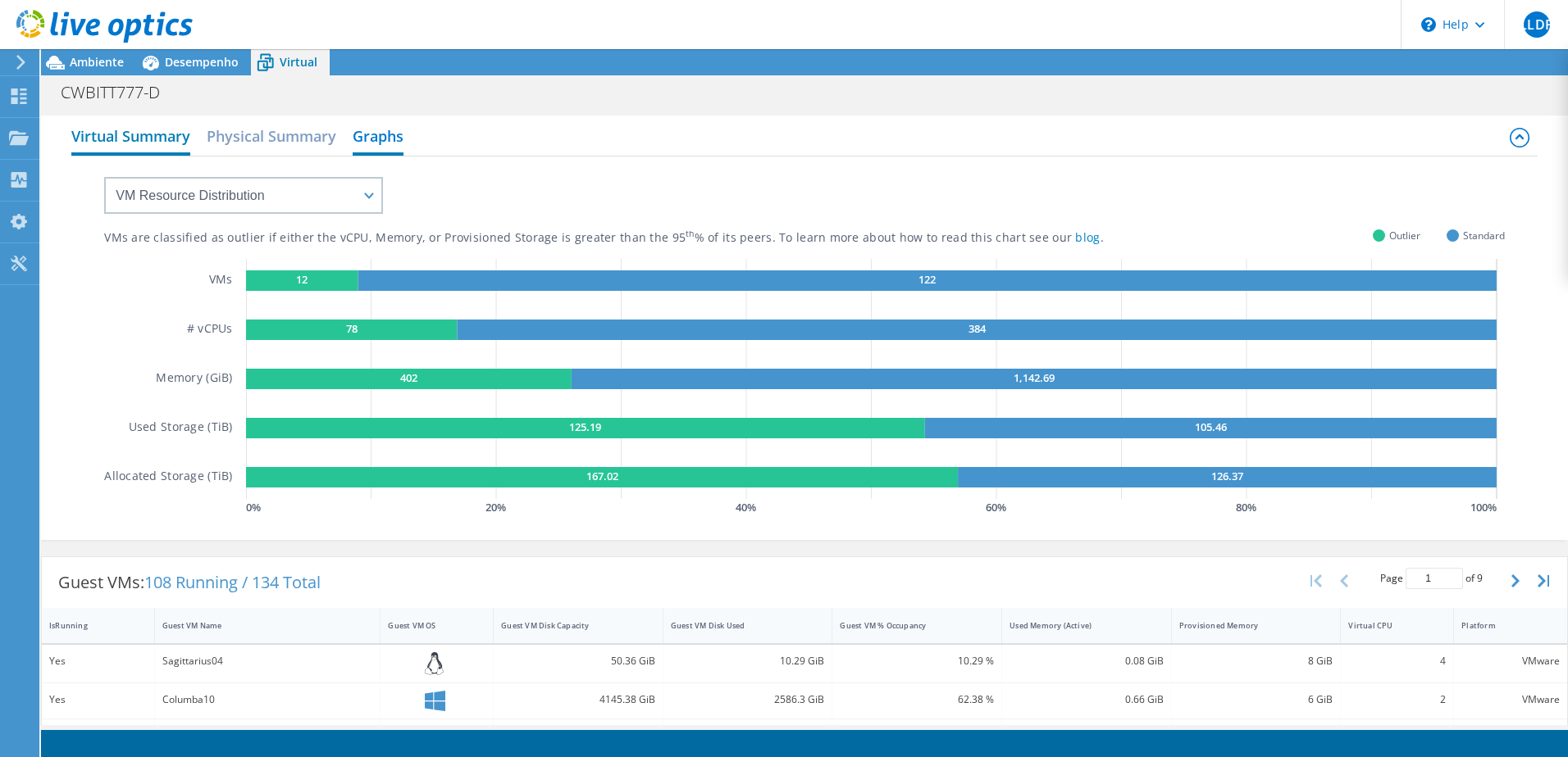
drag, startPoint x: 128, startPoint y: 122, endPoint x: 134, endPoint y: 132, distance: 11.7
click at [128, 123] on h2 "Virtual Summary" at bounding box center [131, 138] width 119 height 36
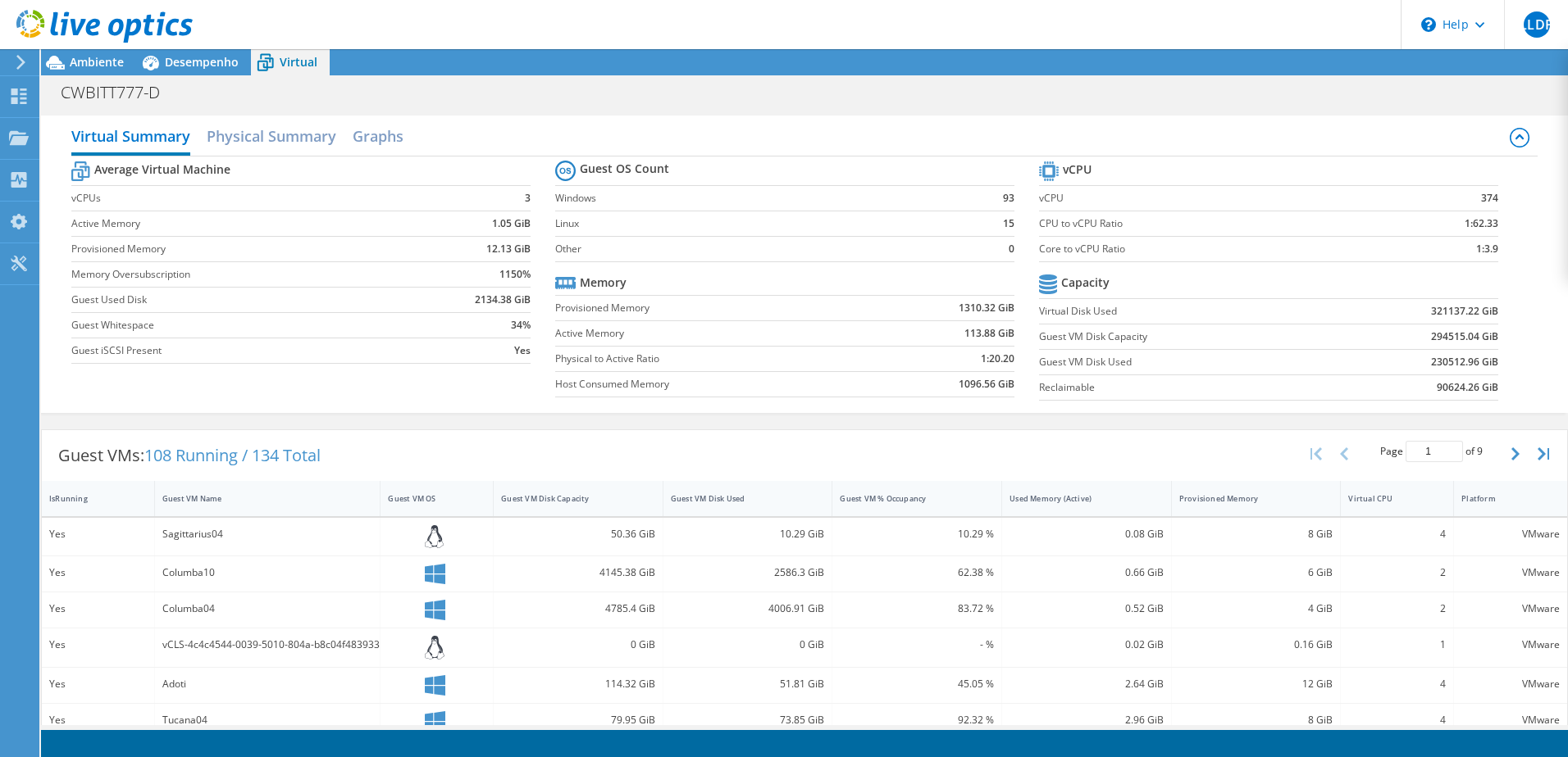
click at [121, 54] on div at bounding box center [96, 27] width 193 height 55
click at [114, 59] on span "Ambiente" at bounding box center [97, 61] width 54 height 16
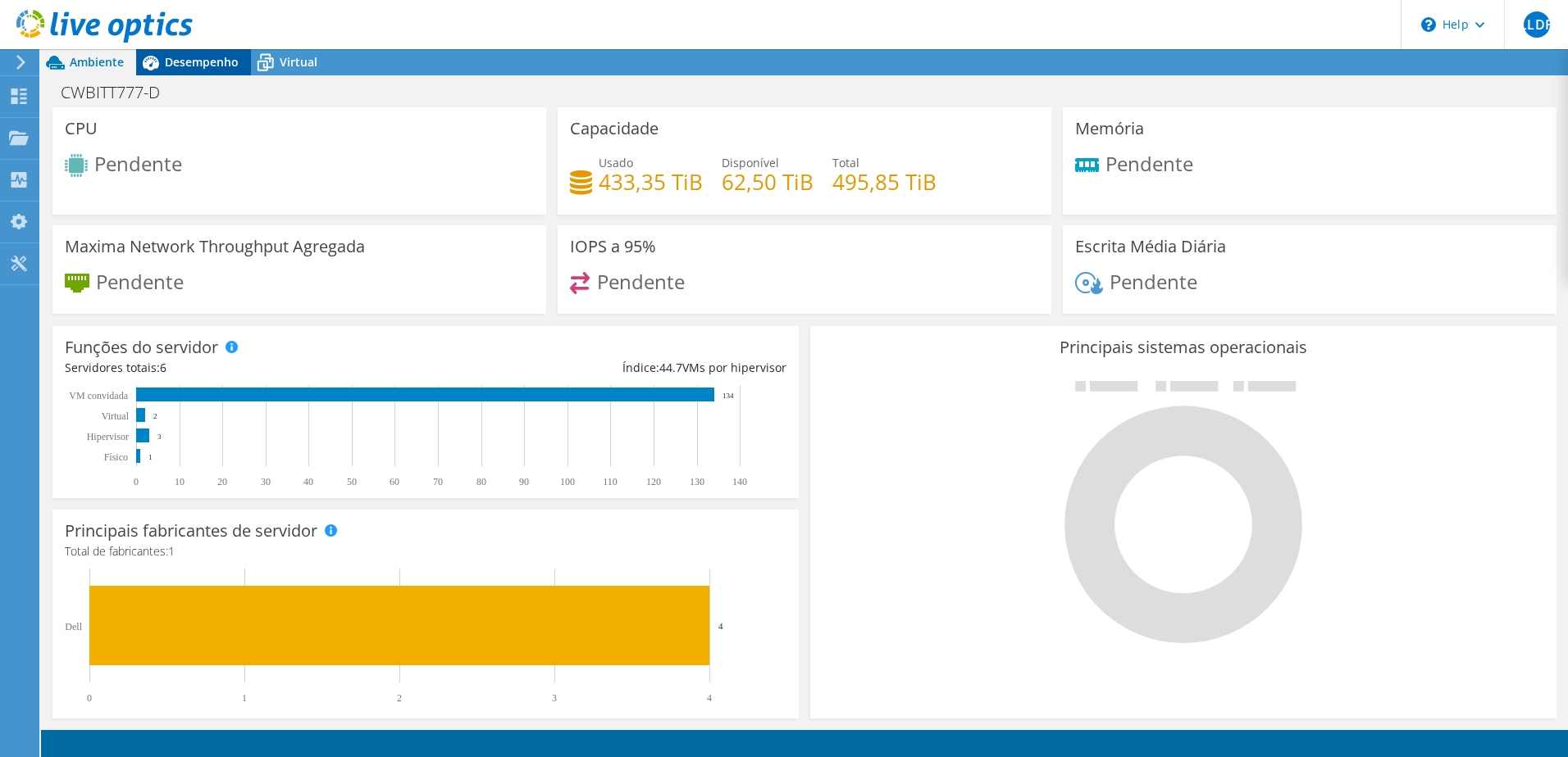
click at [192, 68] on span "Desempenho" at bounding box center [201, 61] width 74 height 16
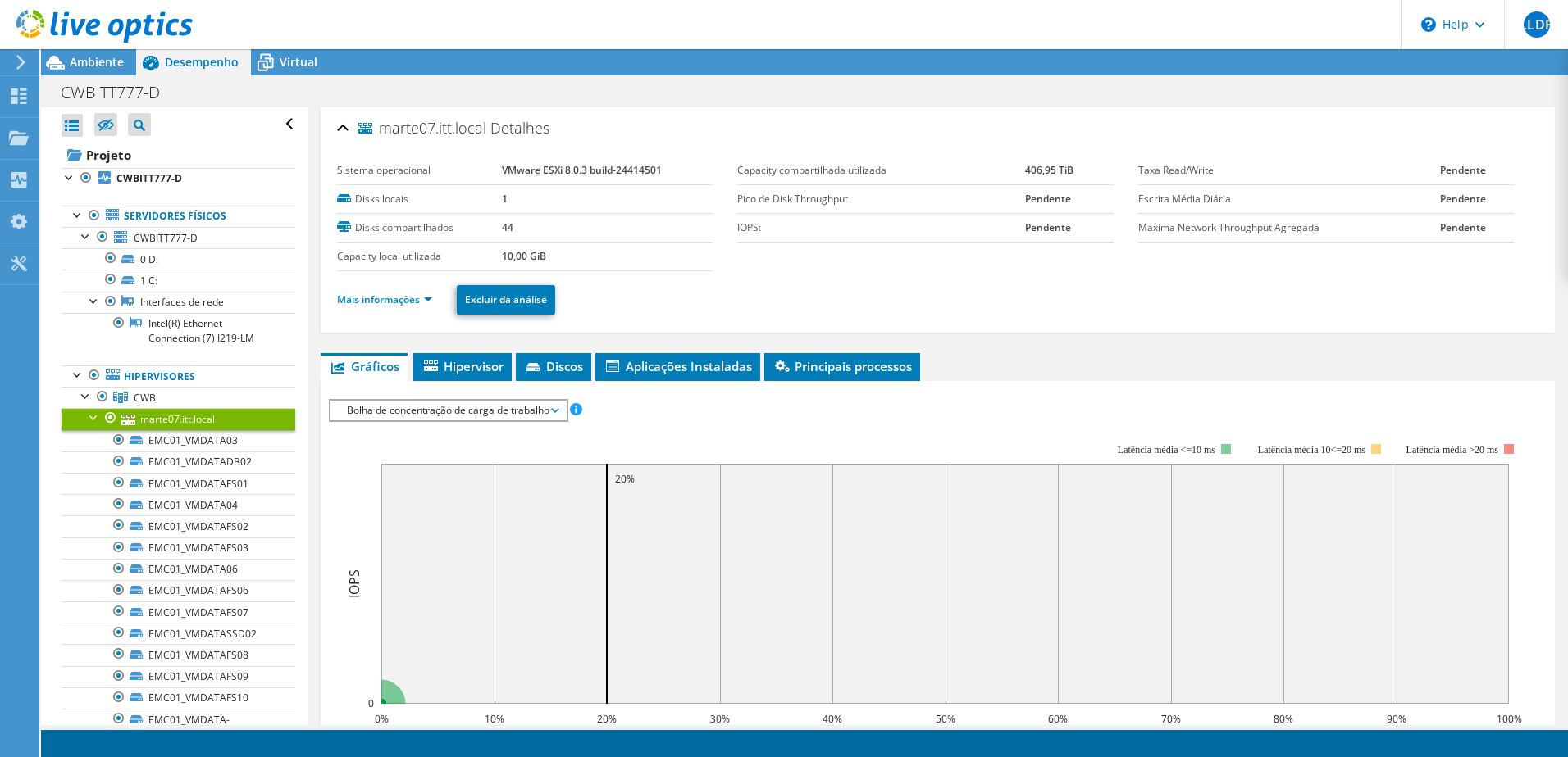
click at [328, 128] on div "marte07.itt.local Detalhes Sistema operacional VMware ESXi 8.0.3 build-24414501…" at bounding box center [938, 219] width 1234 height 225
click at [337, 126] on div "marte07.itt.local Detalhes" at bounding box center [937, 129] width 1201 height 35
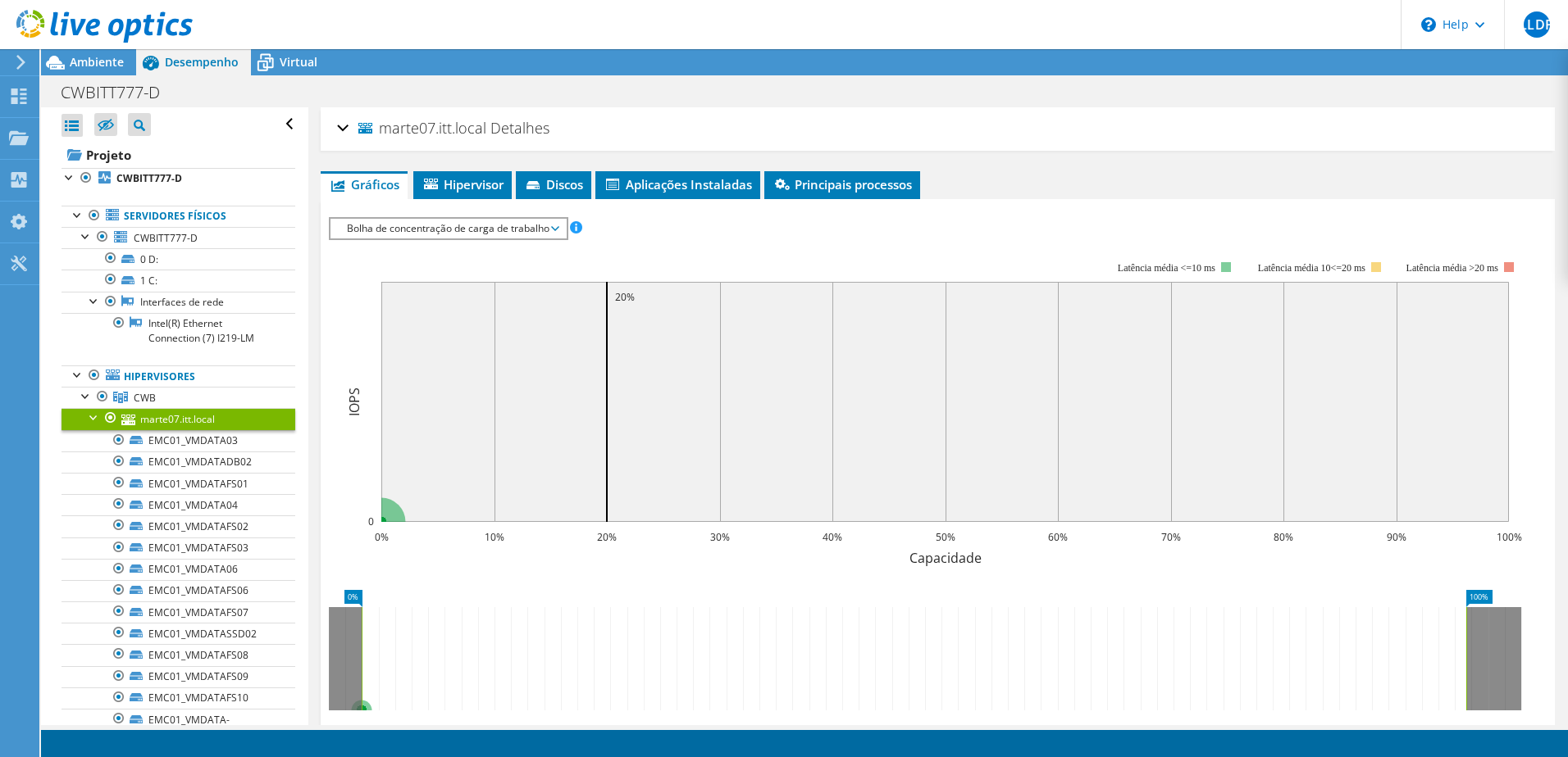
click at [345, 127] on div "marte07.itt.local Detalhes" at bounding box center [937, 129] width 1201 height 35
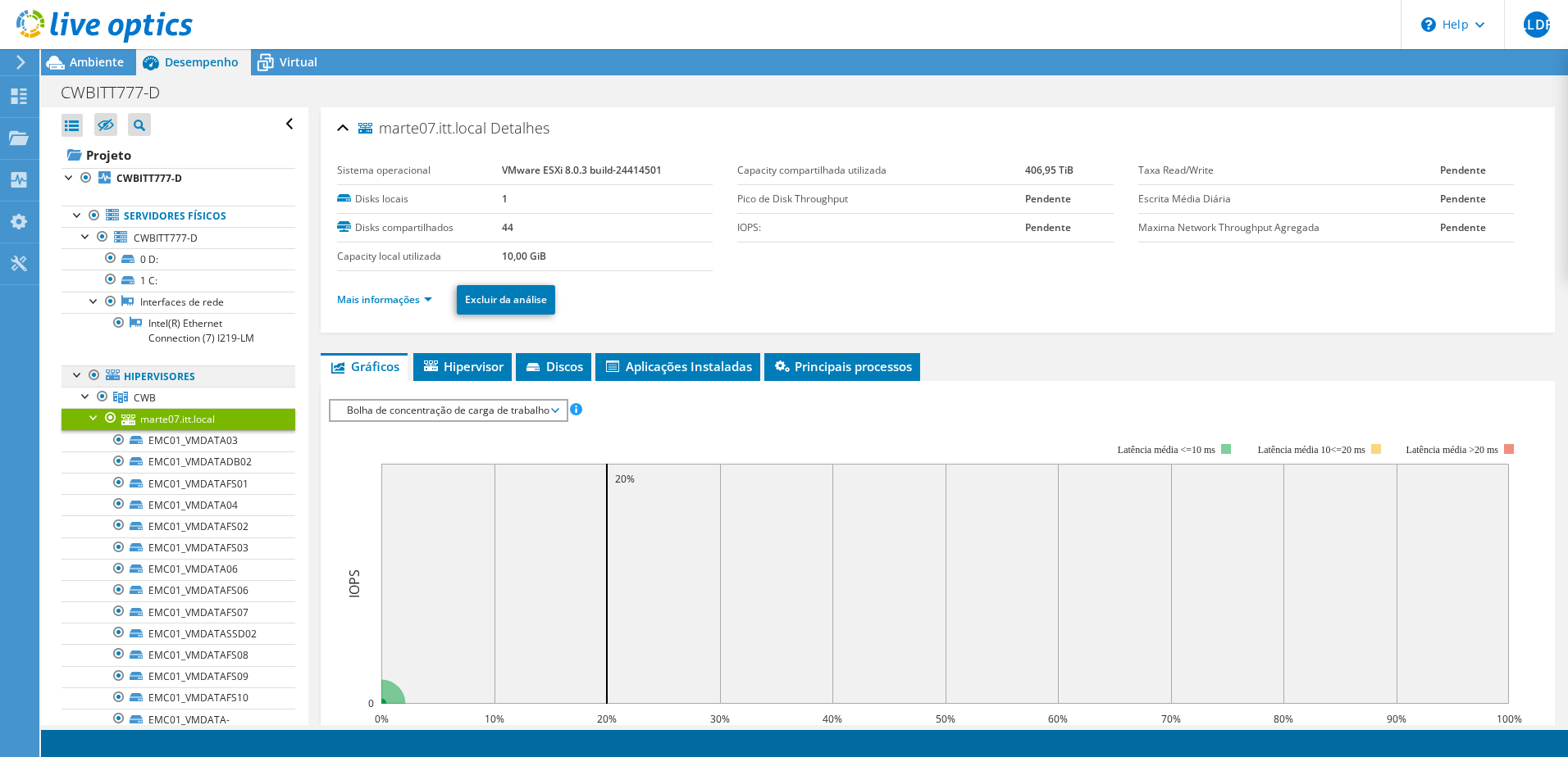
click at [160, 374] on link "Hipervisores" at bounding box center [178, 376] width 234 height 21
click at [150, 374] on link "Hipervisores" at bounding box center [178, 376] width 234 height 21
click at [160, 396] on link "CWB" at bounding box center [178, 397] width 234 height 21
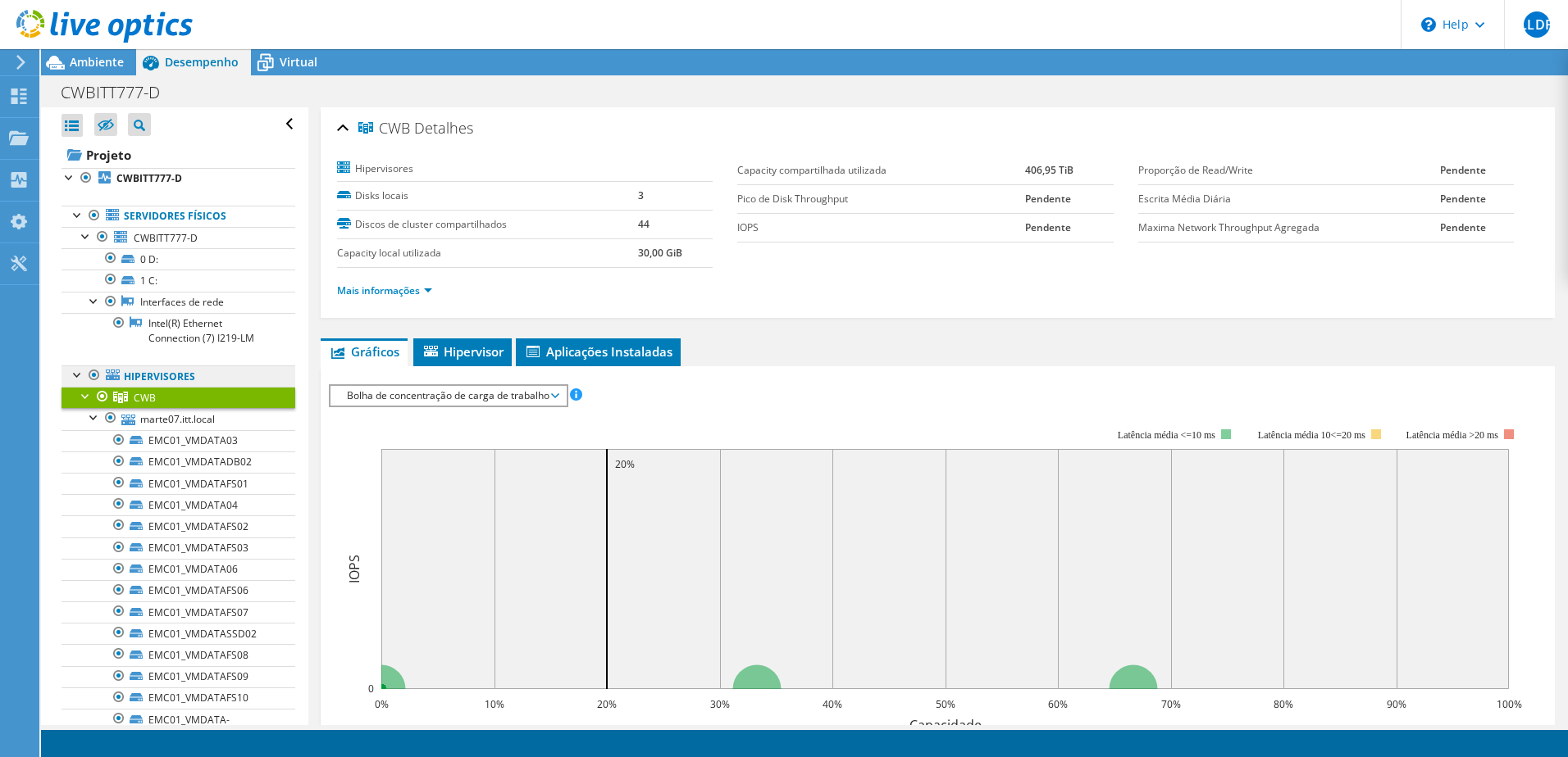
click at [152, 368] on link "Hipervisores" at bounding box center [178, 376] width 234 height 21
click at [156, 378] on link "Hipervisores" at bounding box center [178, 376] width 234 height 21
click at [131, 154] on link "Projeto" at bounding box center [178, 154] width 234 height 26
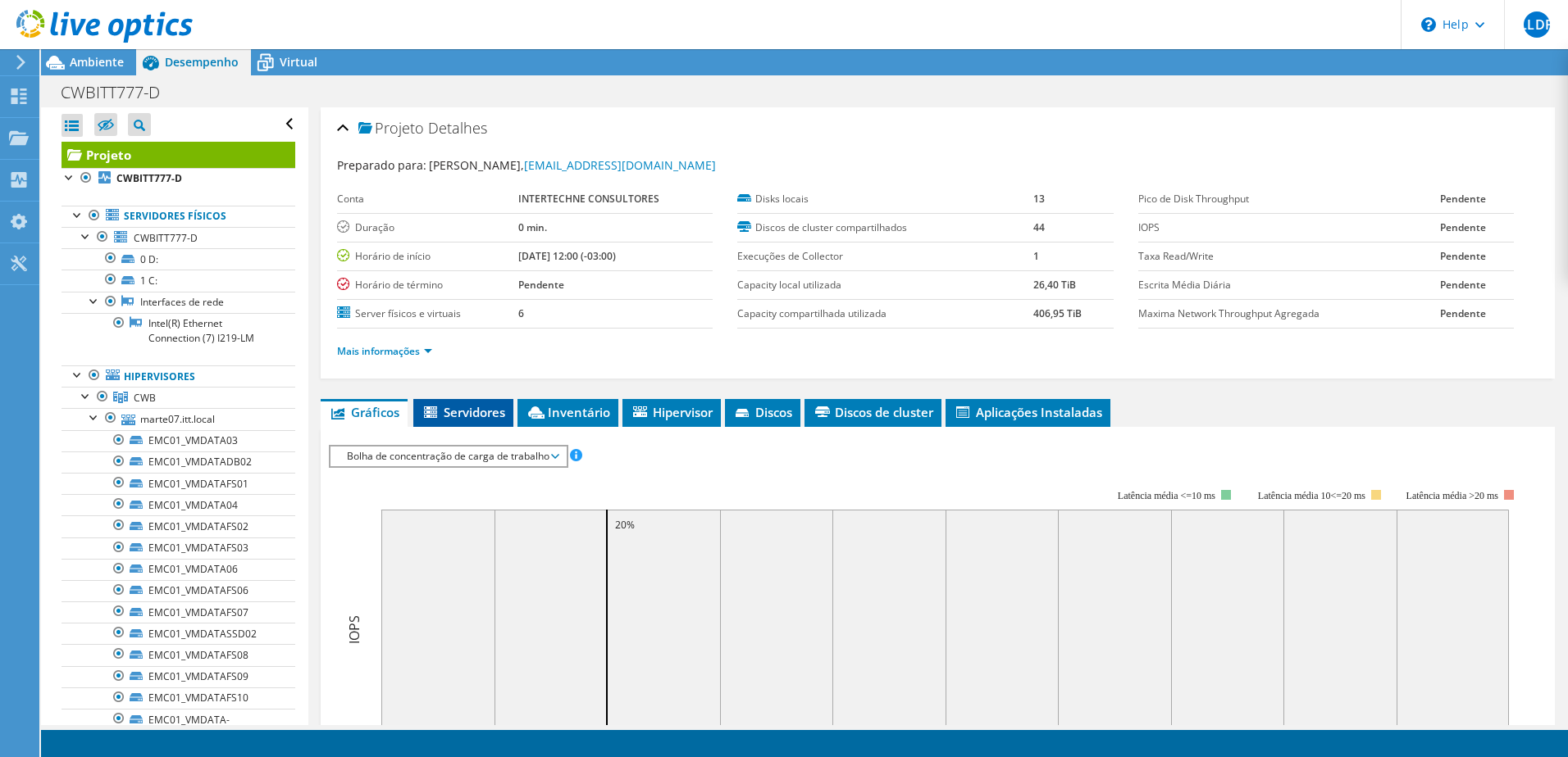
click at [486, 404] on span "Servidores" at bounding box center [463, 412] width 84 height 17
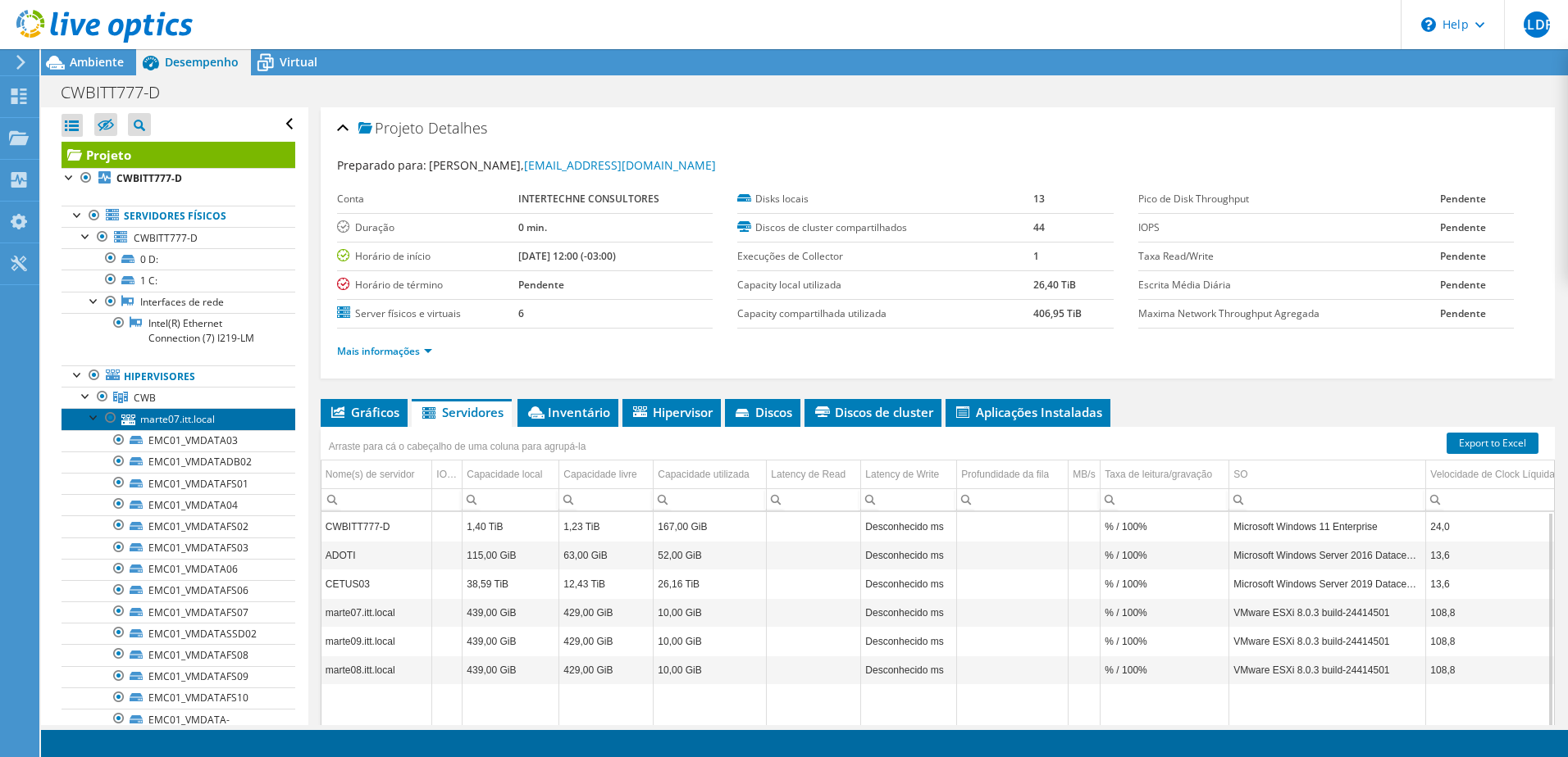
click at [174, 417] on link "marte07.itt.local" at bounding box center [178, 418] width 234 height 21
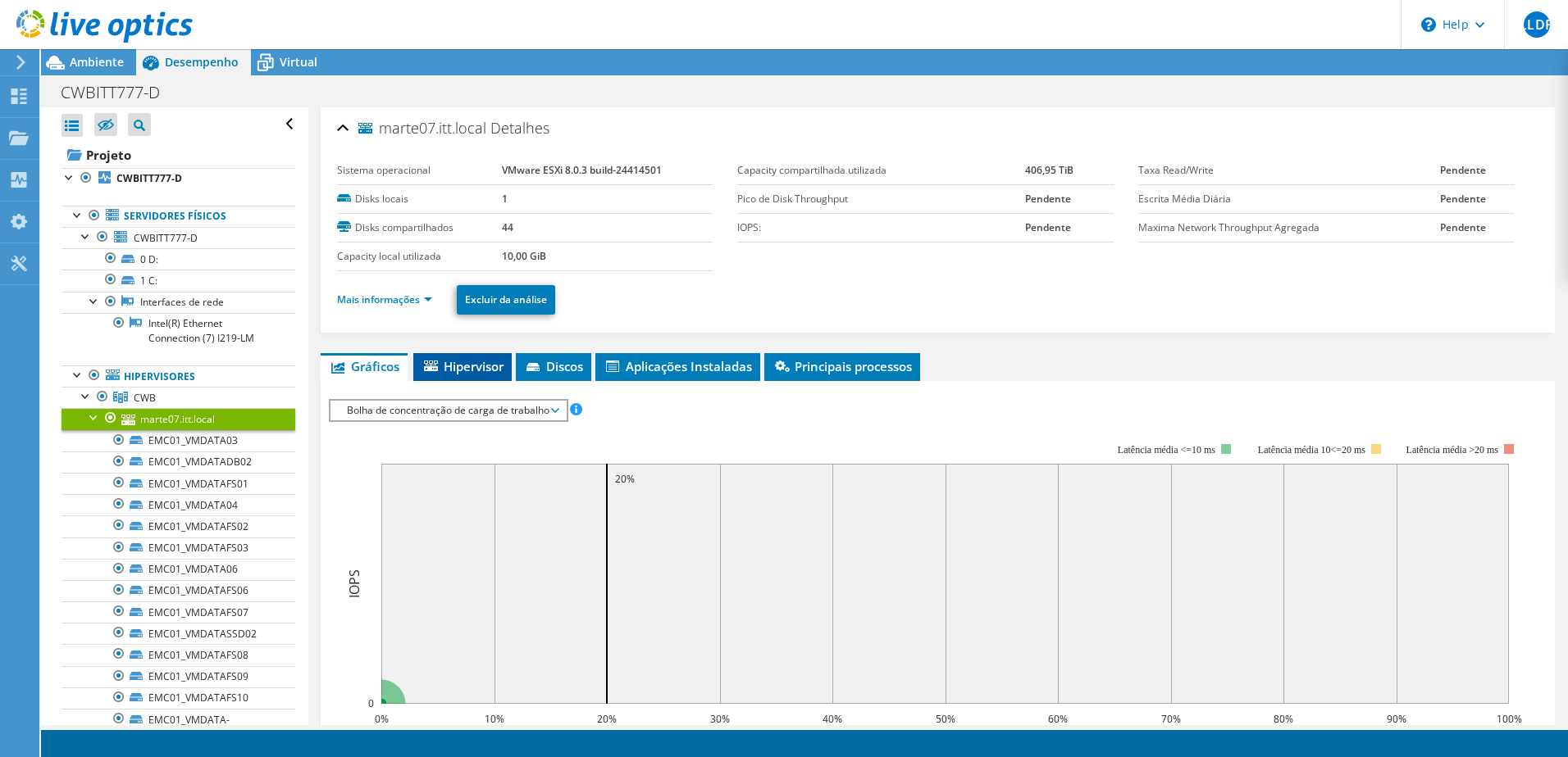
click at [464, 368] on span "Hipervisor" at bounding box center [462, 366] width 82 height 17
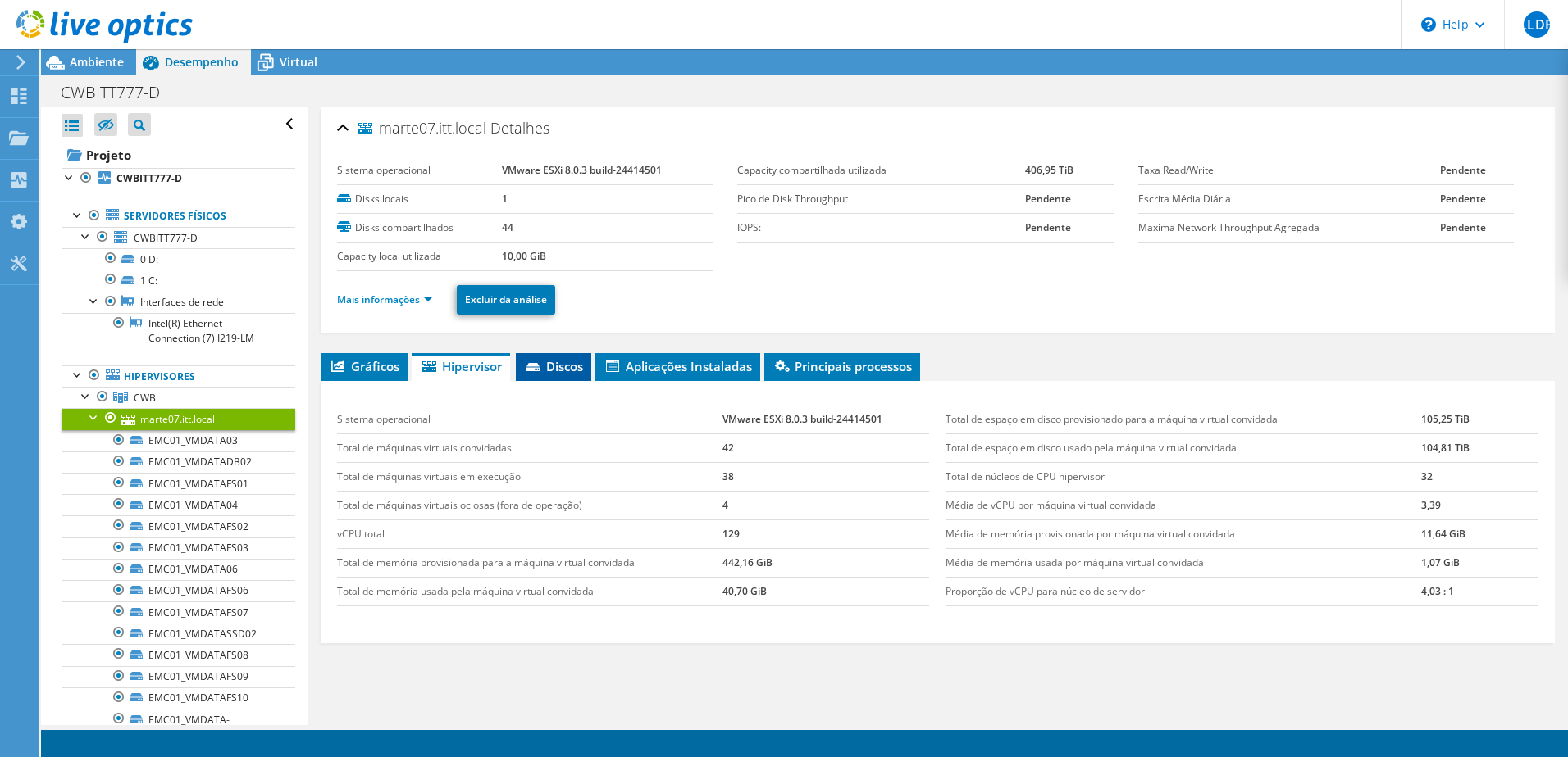
click at [543, 363] on icon at bounding box center [535, 367] width 17 height 10
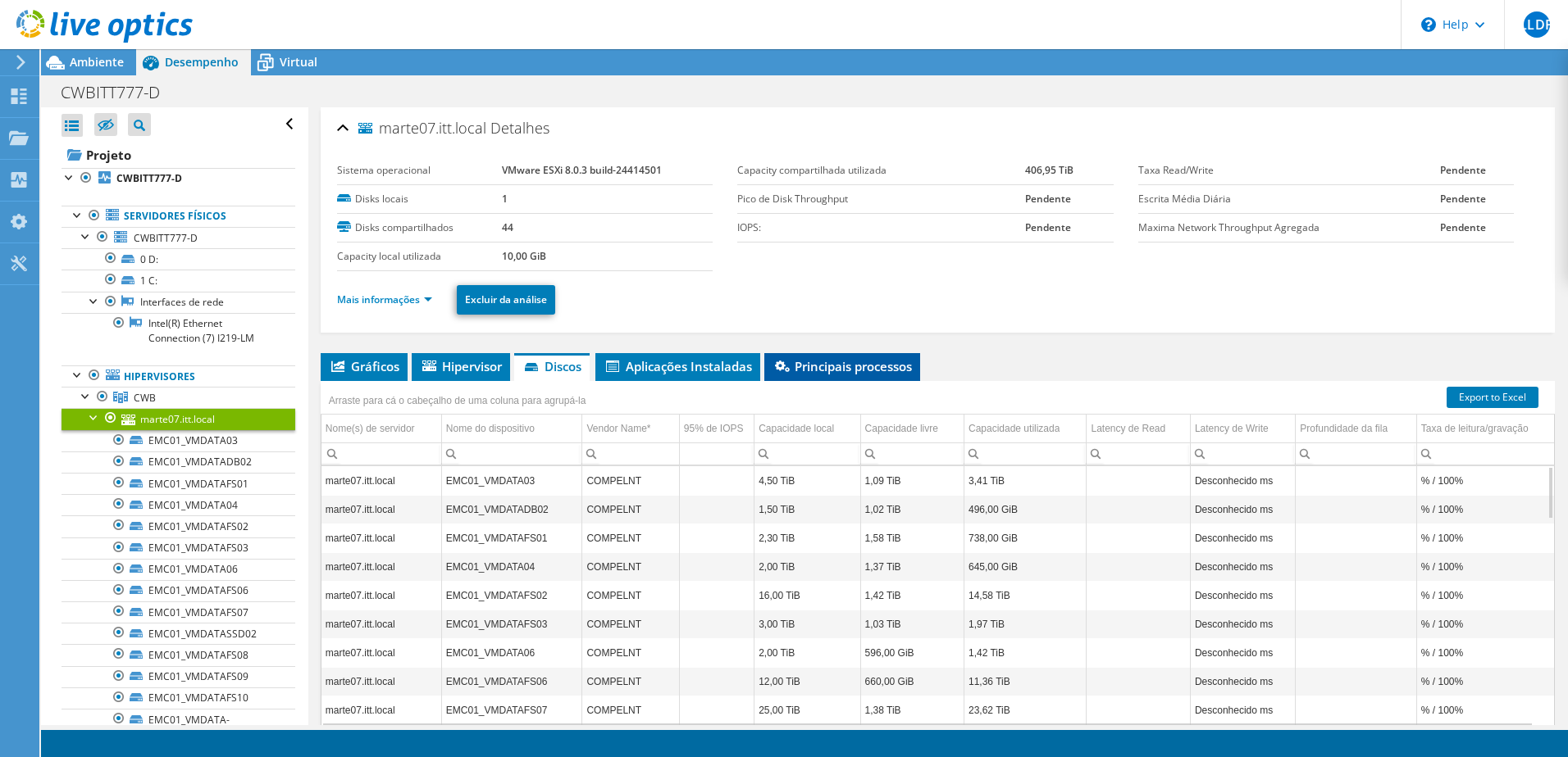
click at [826, 366] on span "Principais processos" at bounding box center [842, 366] width 140 height 17
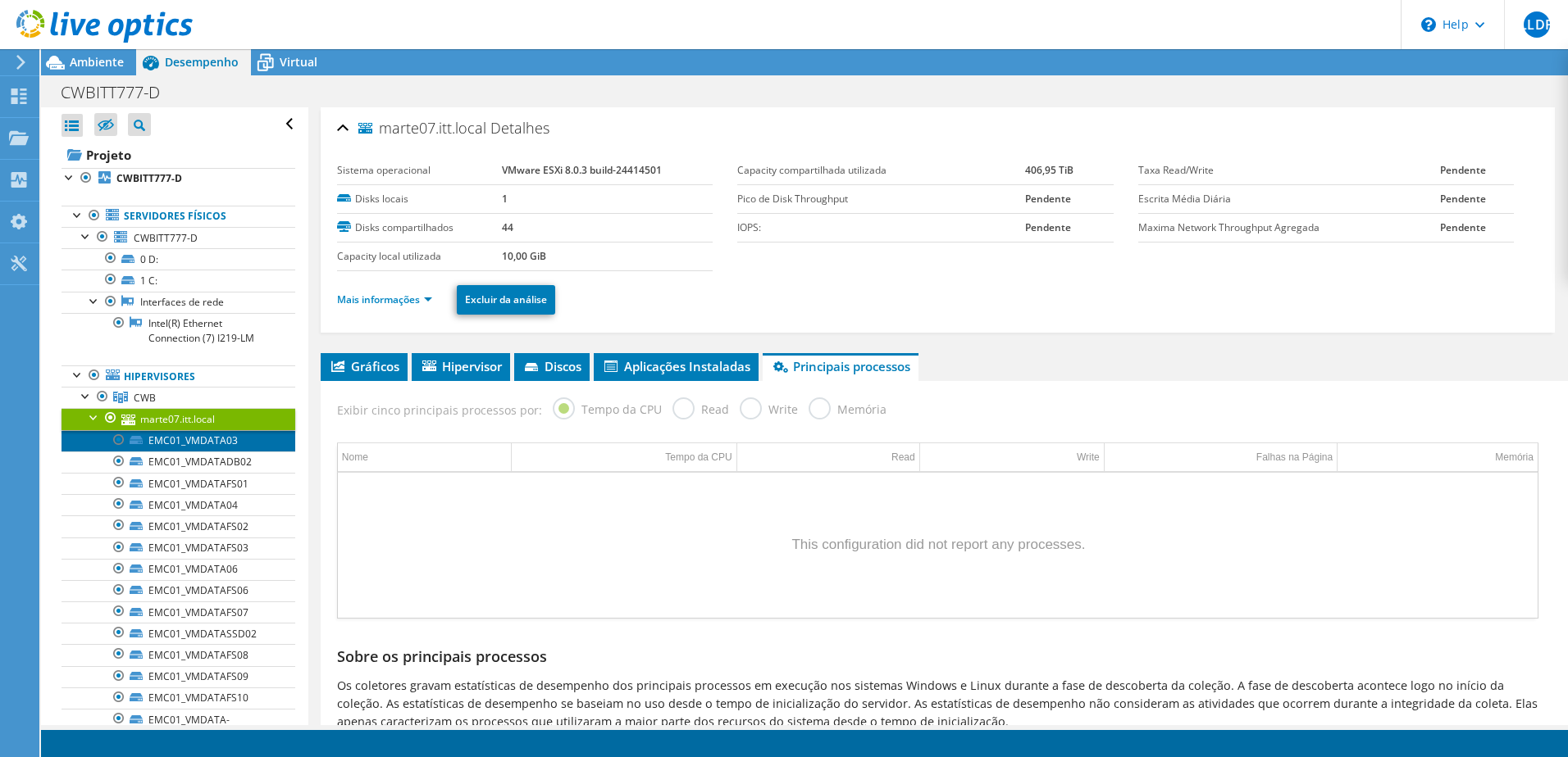
click at [217, 438] on link "EMC01_VMDATA03" at bounding box center [178, 441] width 234 height 21
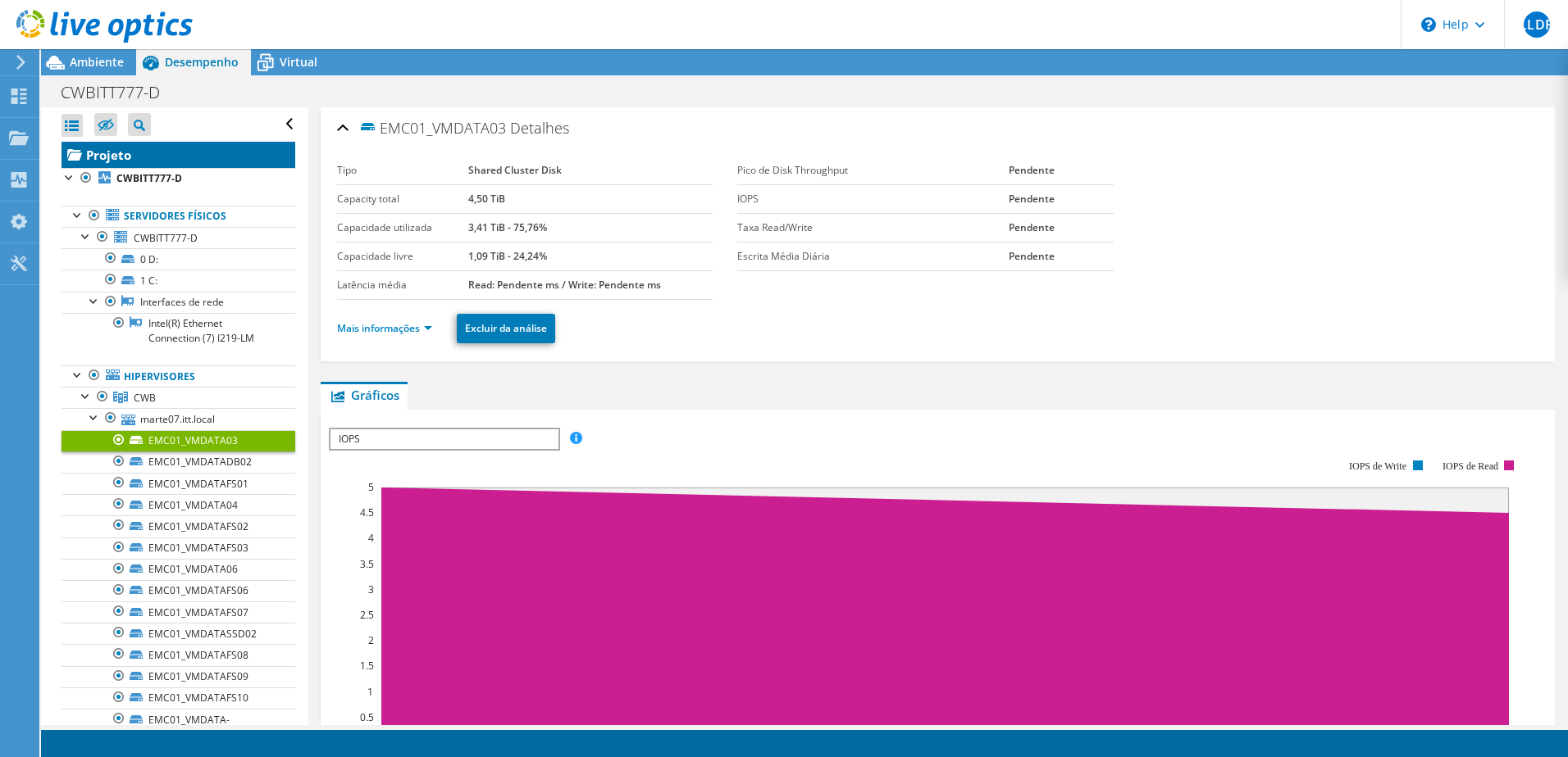
click at [127, 152] on link "Projeto" at bounding box center [178, 154] width 234 height 26
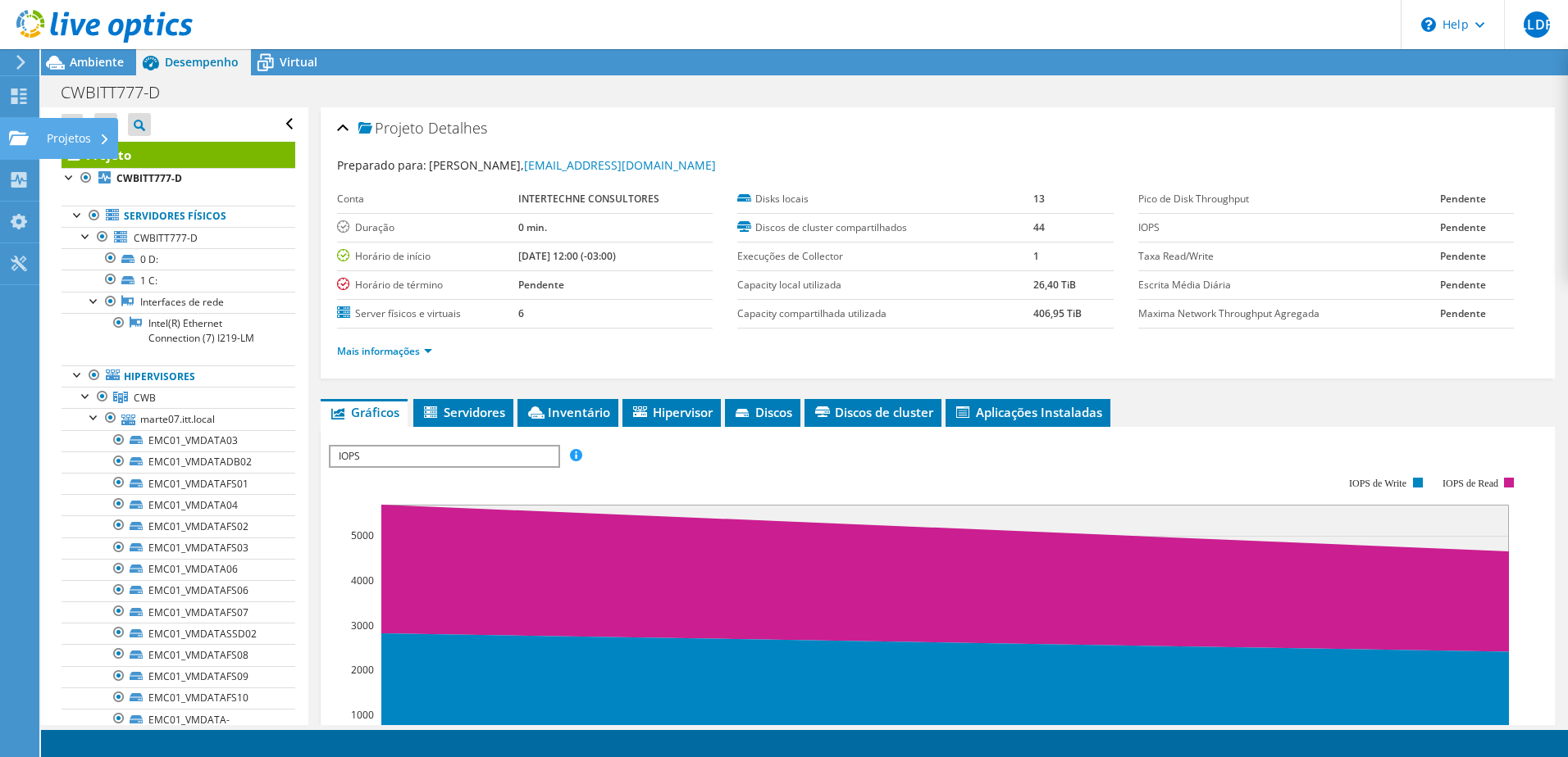
click at [16, 138] on use at bounding box center [19, 137] width 20 height 14
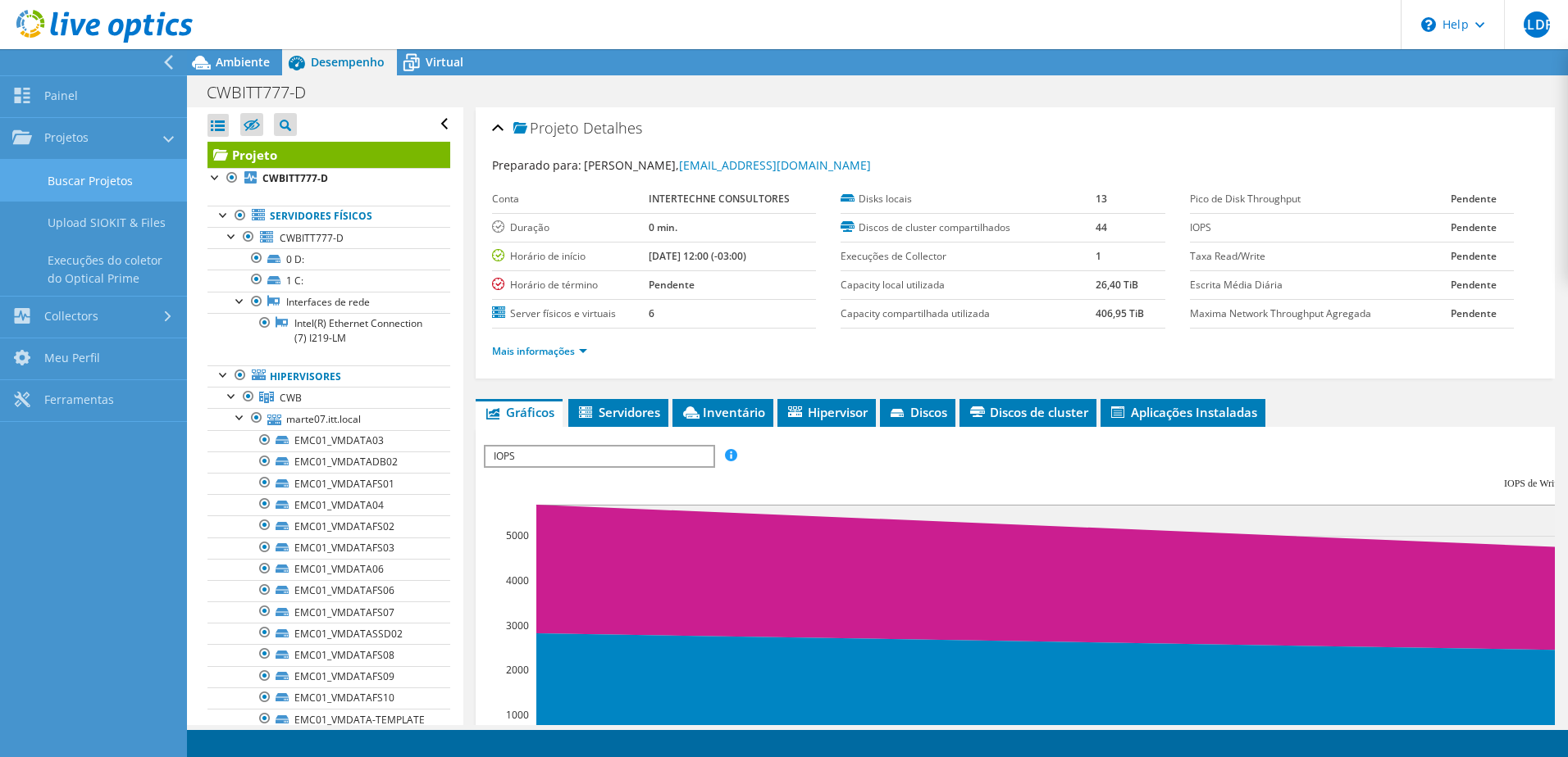
click at [99, 170] on link "Buscar Projetos" at bounding box center [93, 180] width 187 height 42
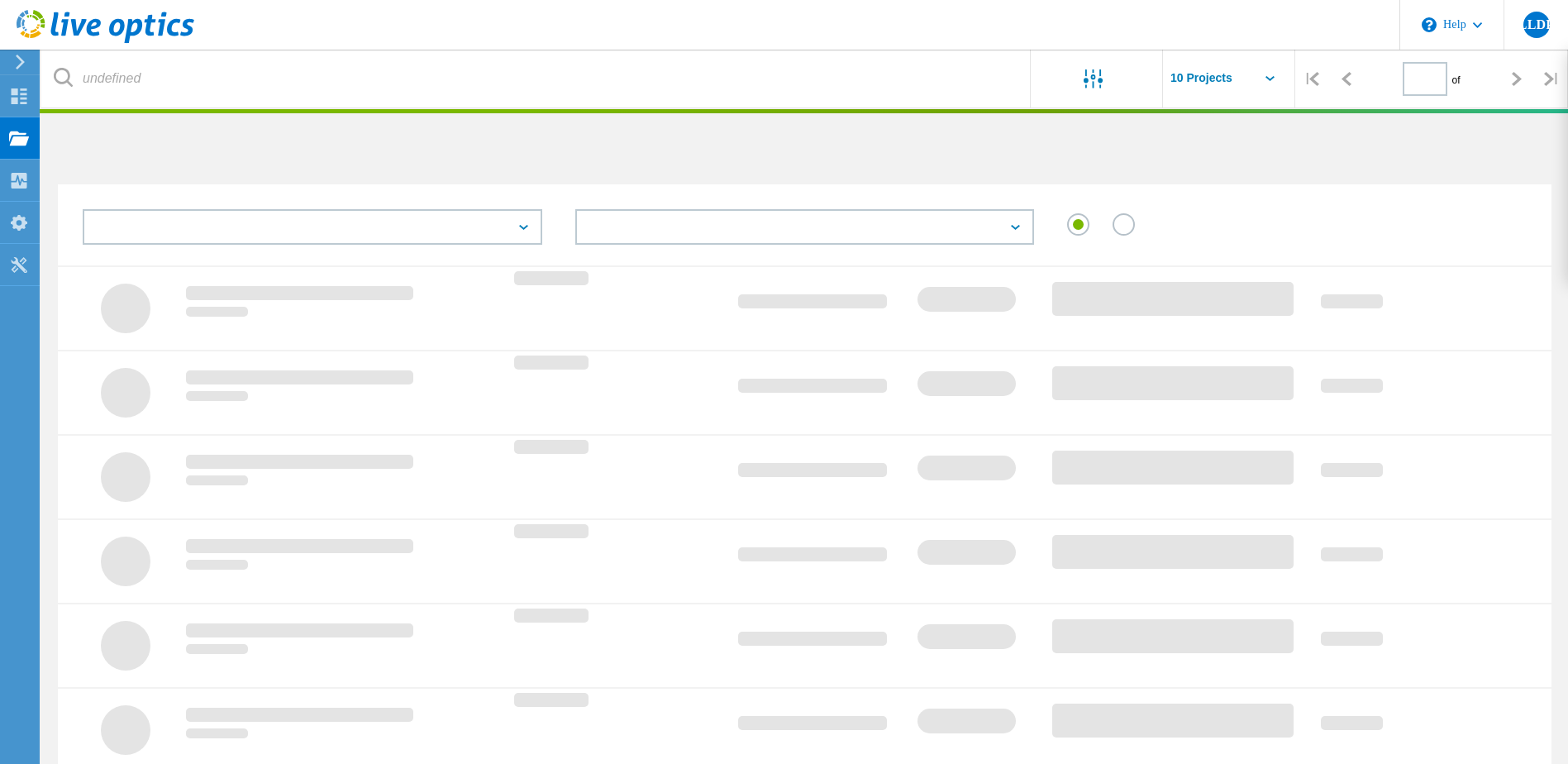
type input "1"
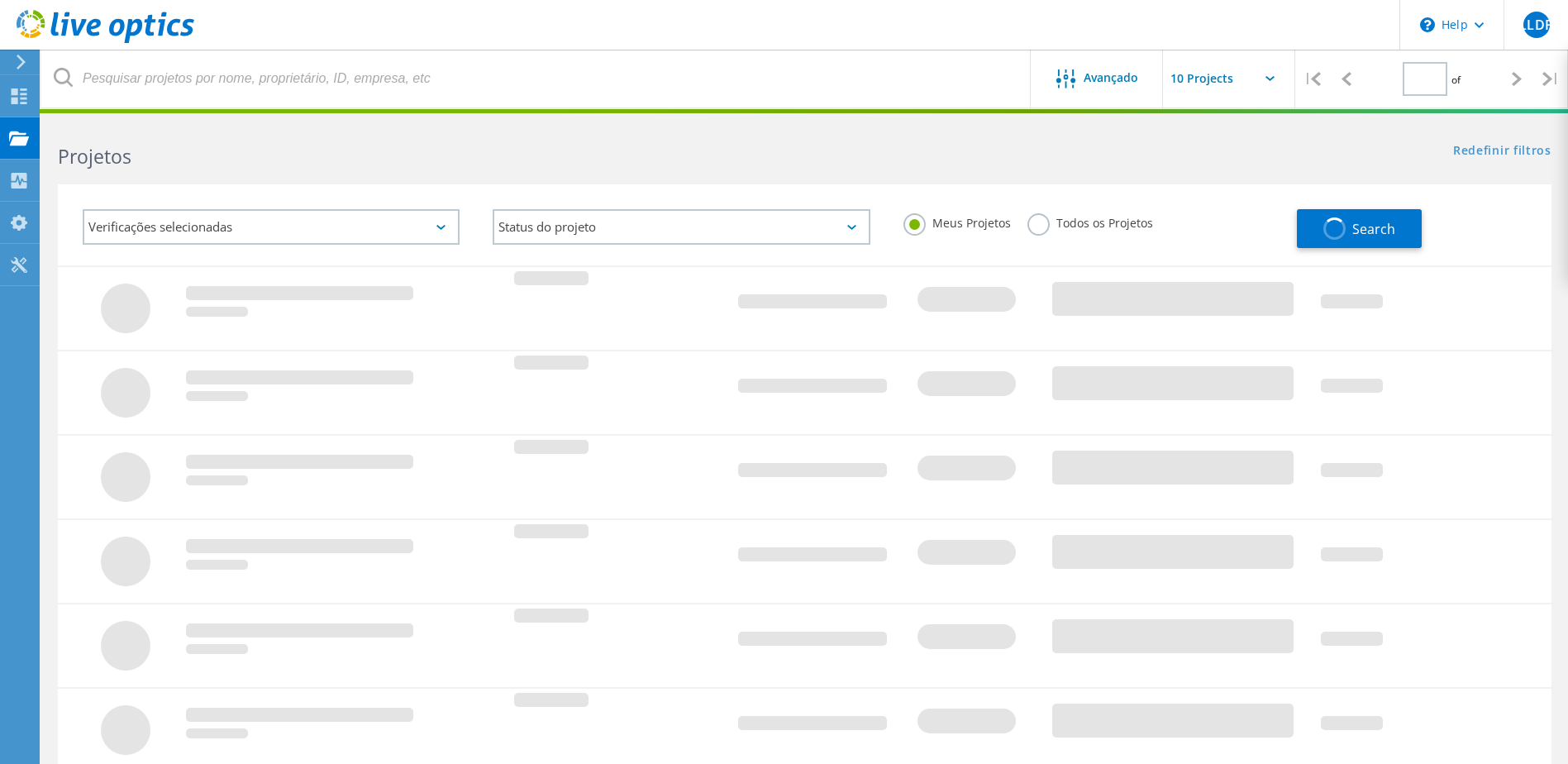
type input "1"
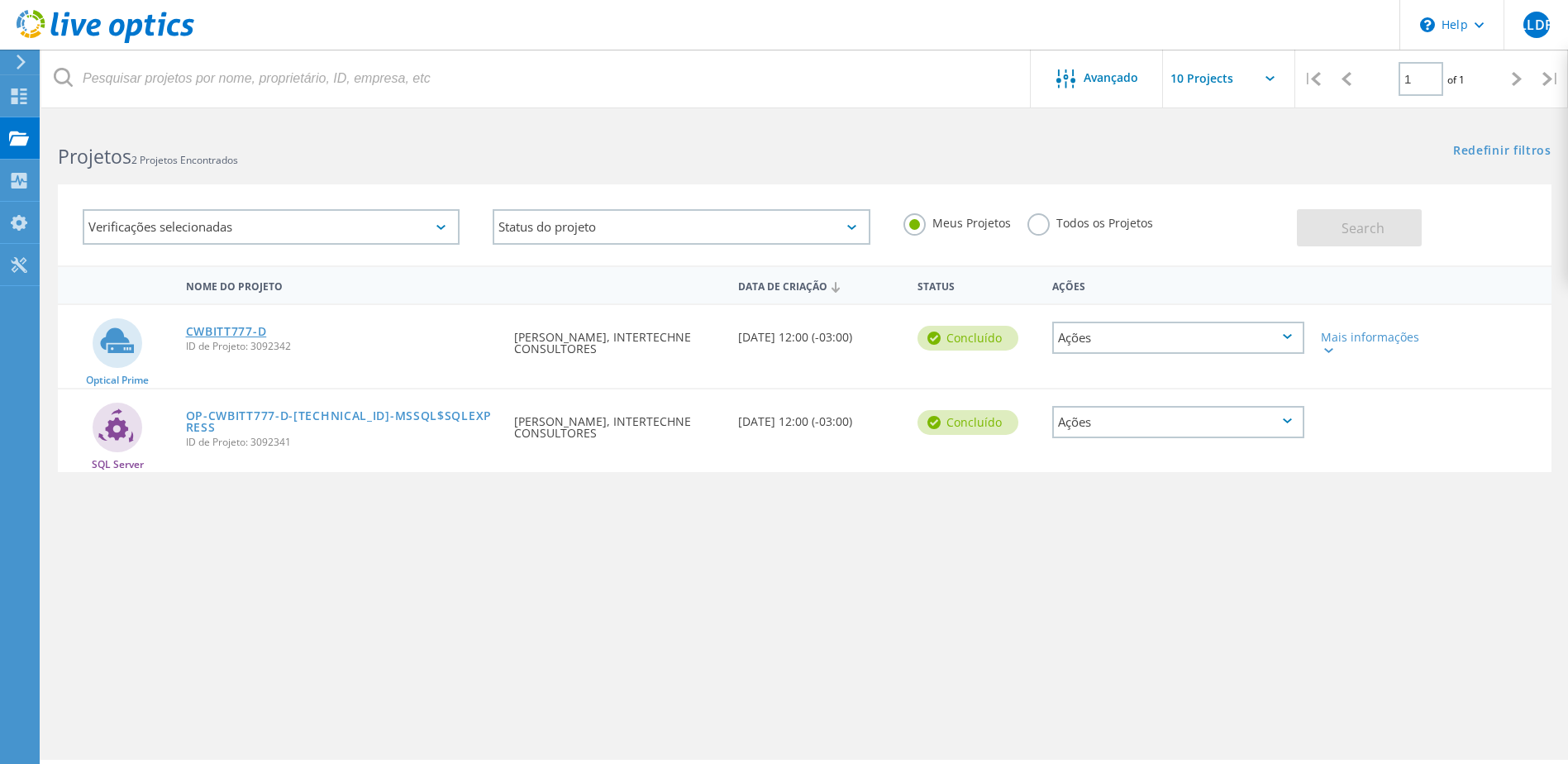
click at [242, 330] on link "CWBITT777-D" at bounding box center [226, 331] width 81 height 11
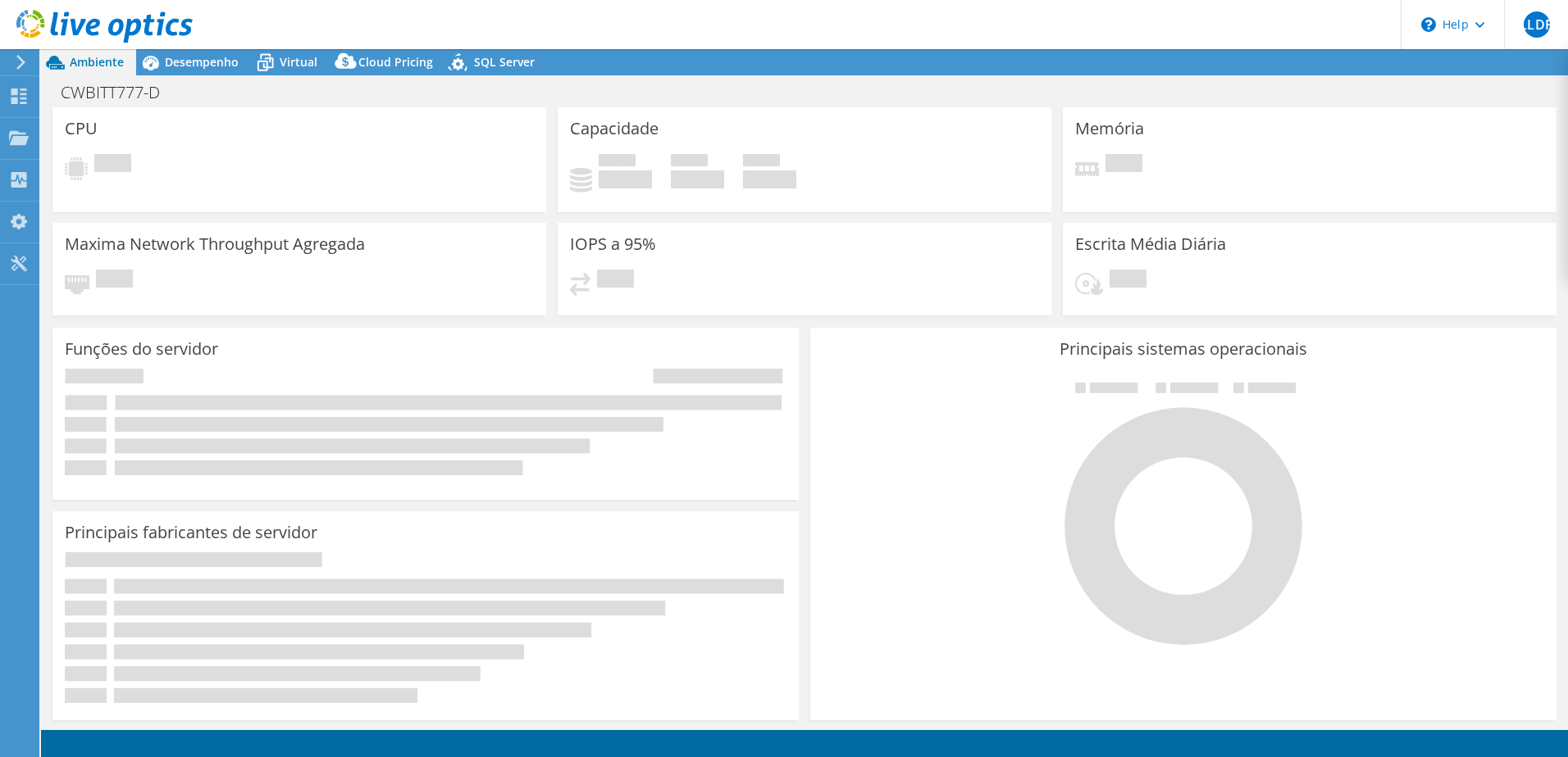
select select "USD"
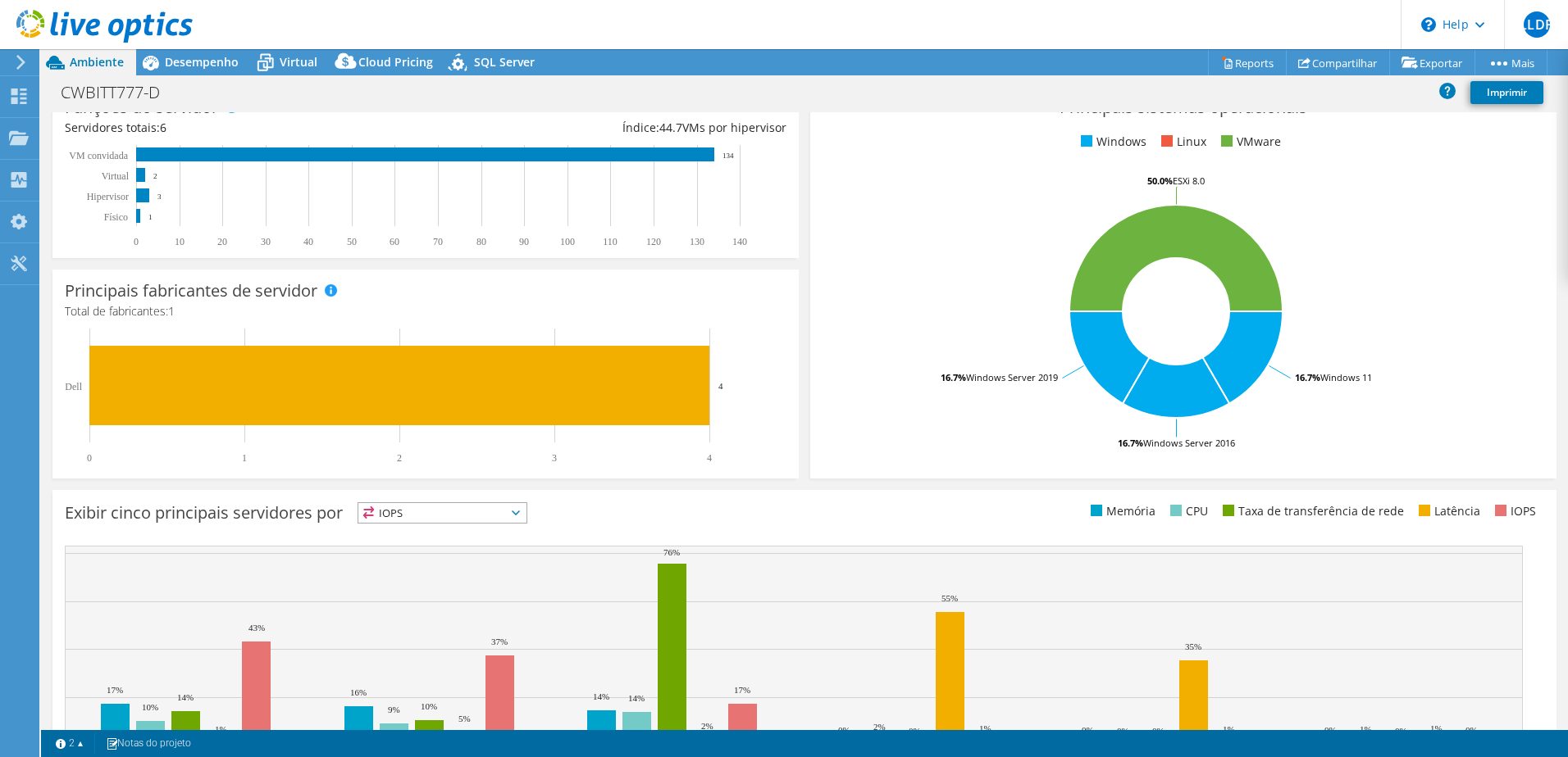
scroll to position [337, 0]
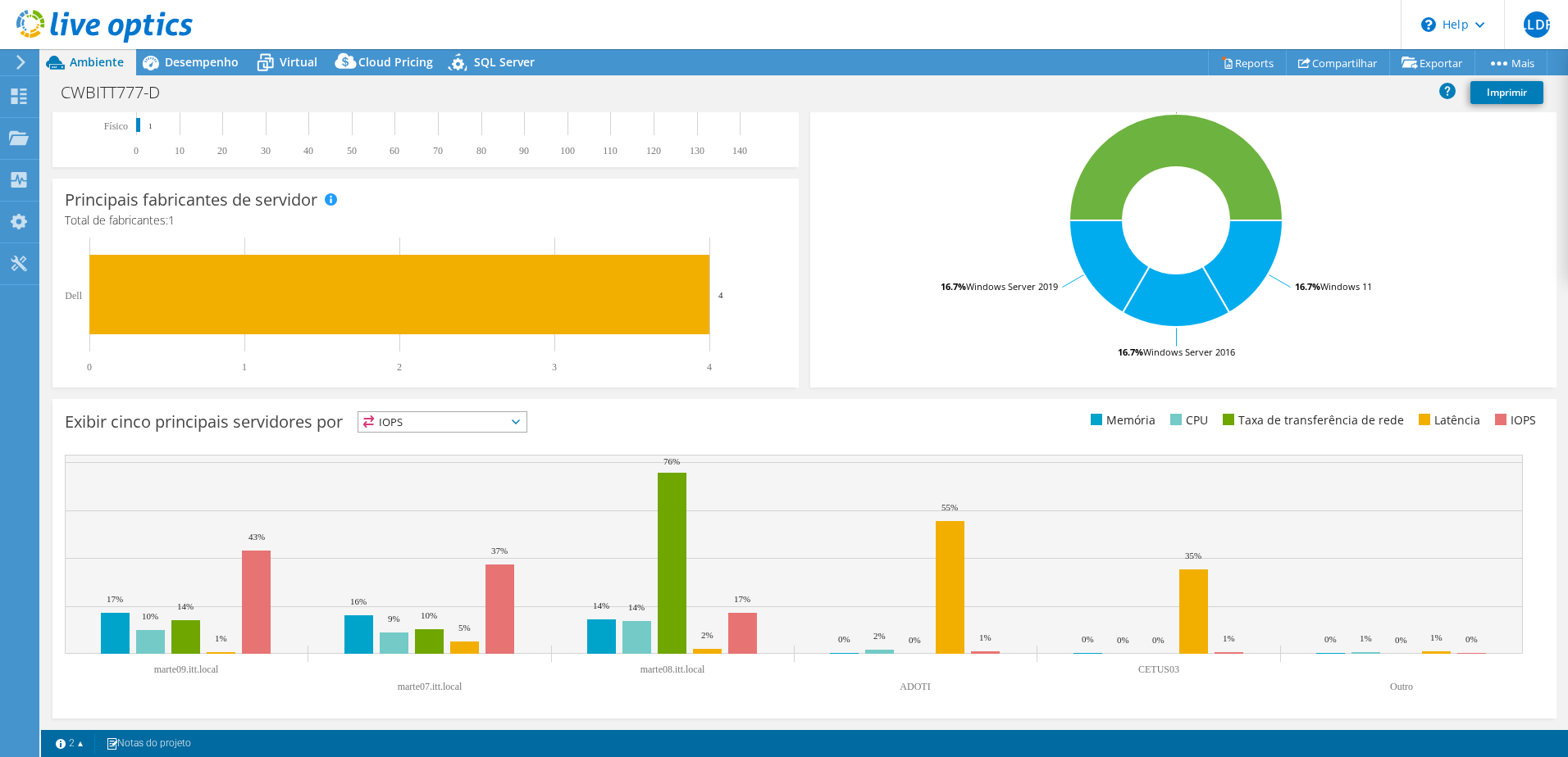
click at [476, 431] on span "IOPS" at bounding box center [442, 421] width 168 height 20
click at [411, 533] on li "Latência" at bounding box center [442, 535] width 168 height 23
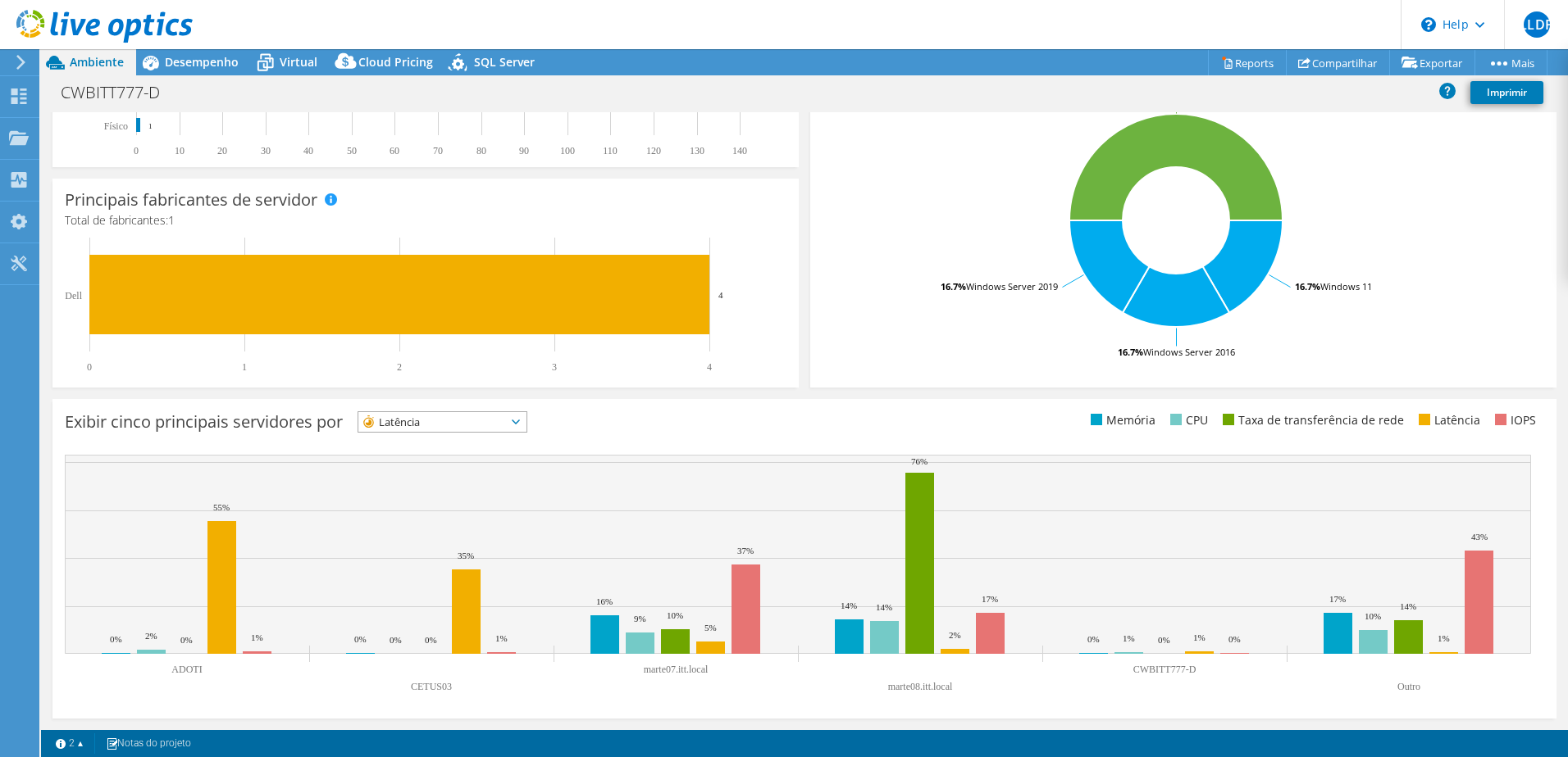
click at [411, 424] on span "Latência" at bounding box center [432, 421] width 148 height 20
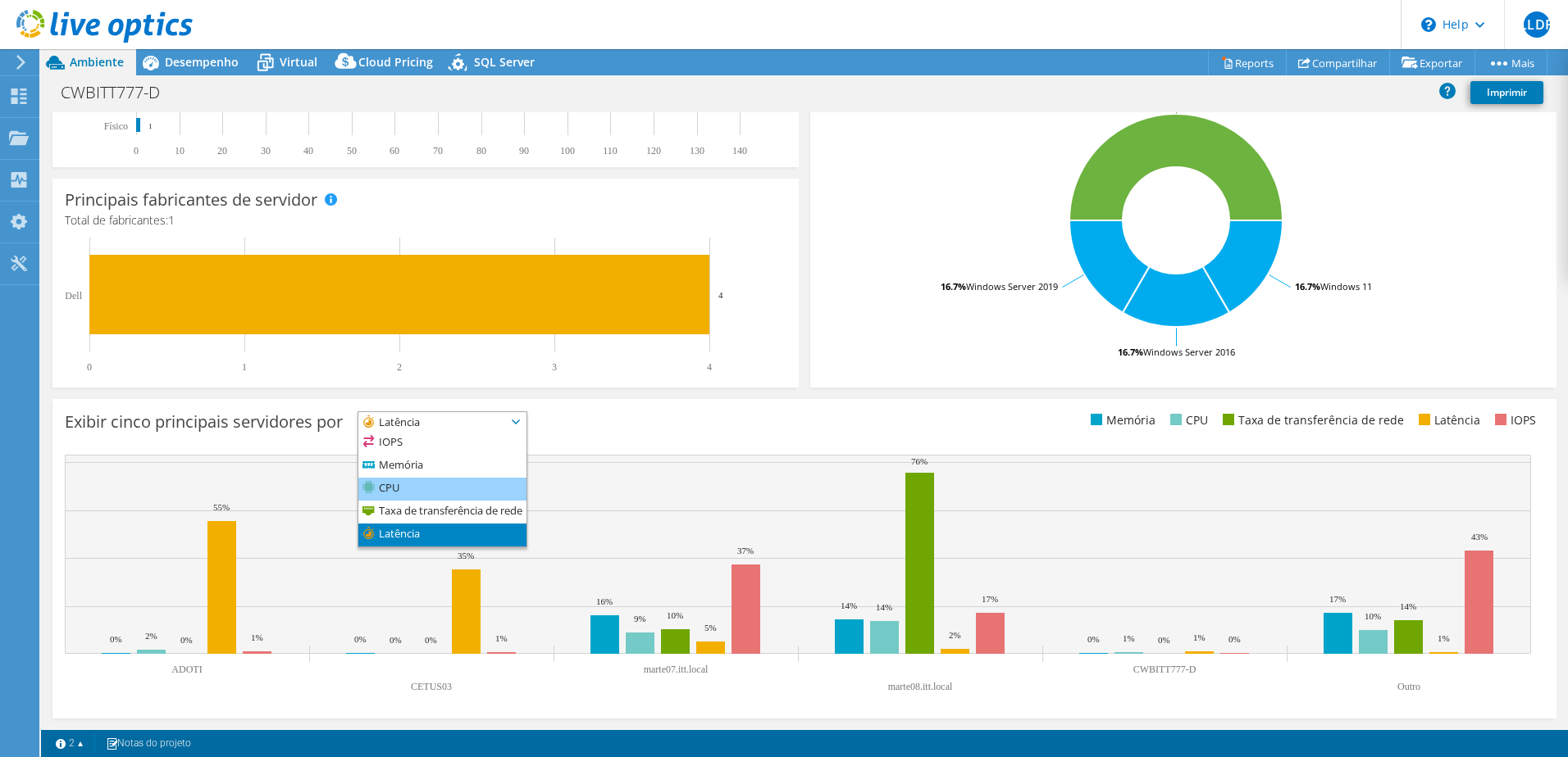
click at [417, 485] on li "CPU" at bounding box center [442, 489] width 168 height 23
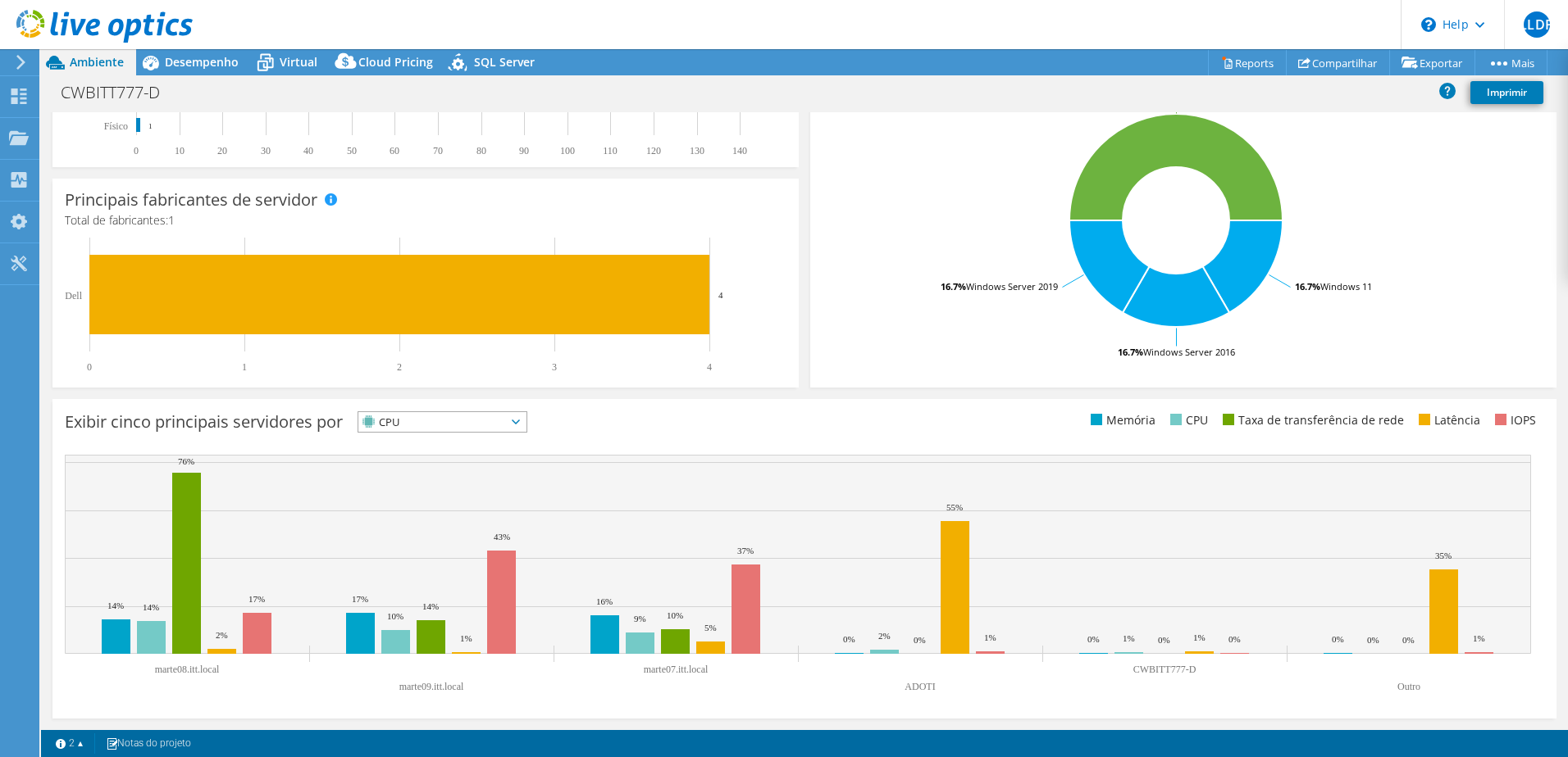
click at [406, 418] on span "CPU" at bounding box center [432, 421] width 148 height 20
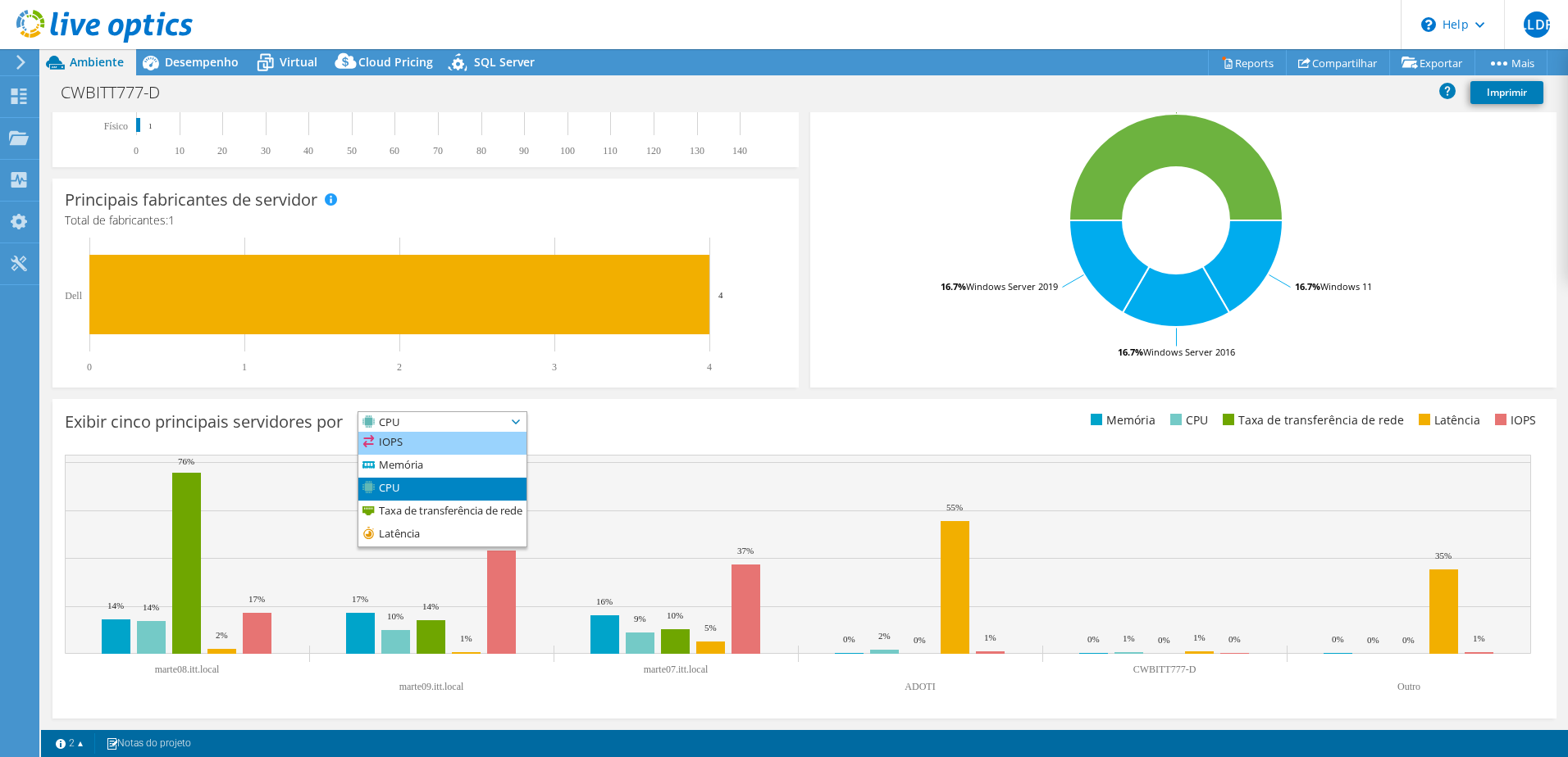
click at [407, 441] on li "IOPS" at bounding box center [442, 443] width 168 height 23
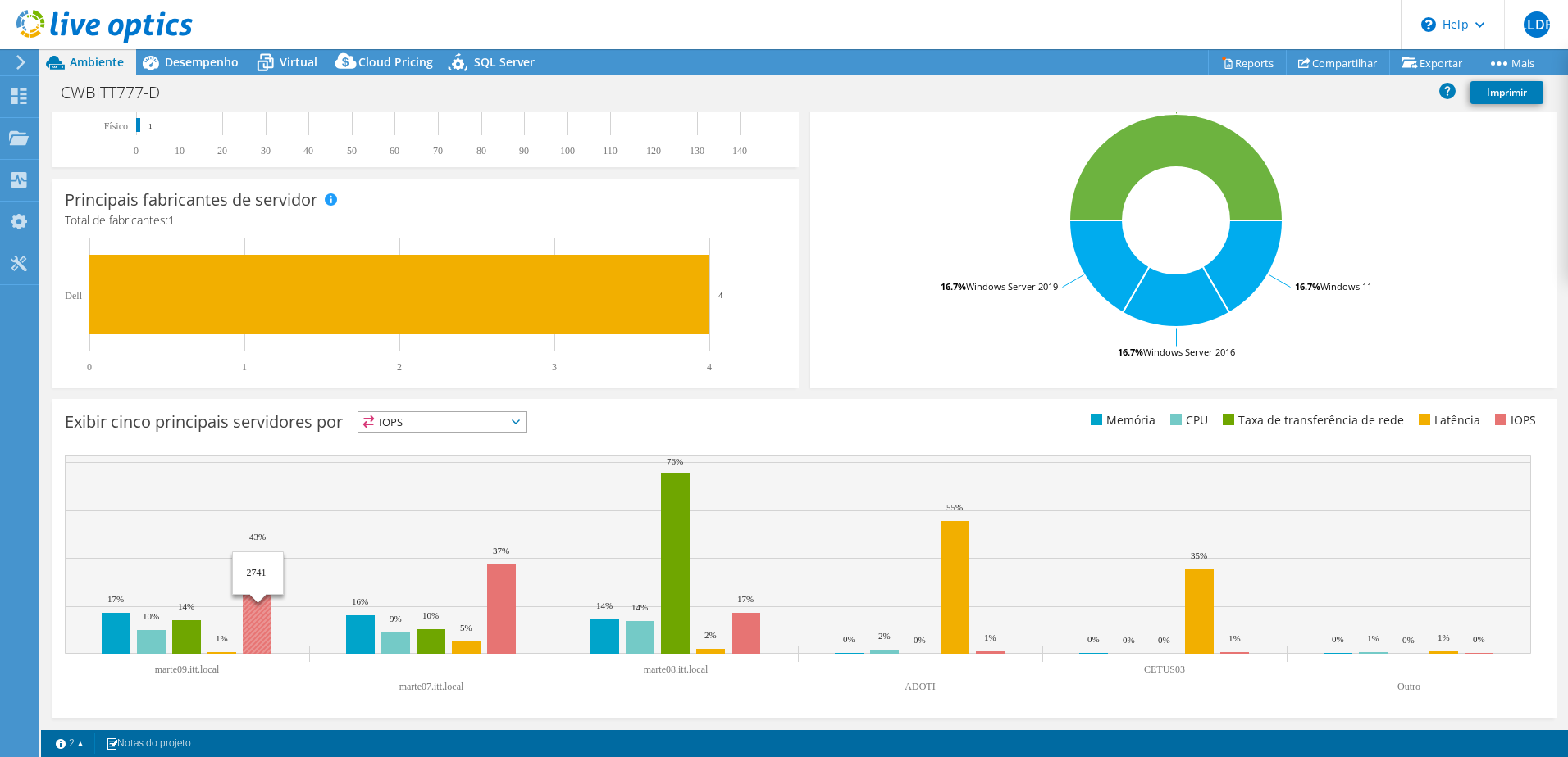
click at [249, 573] on rect at bounding box center [257, 602] width 29 height 103
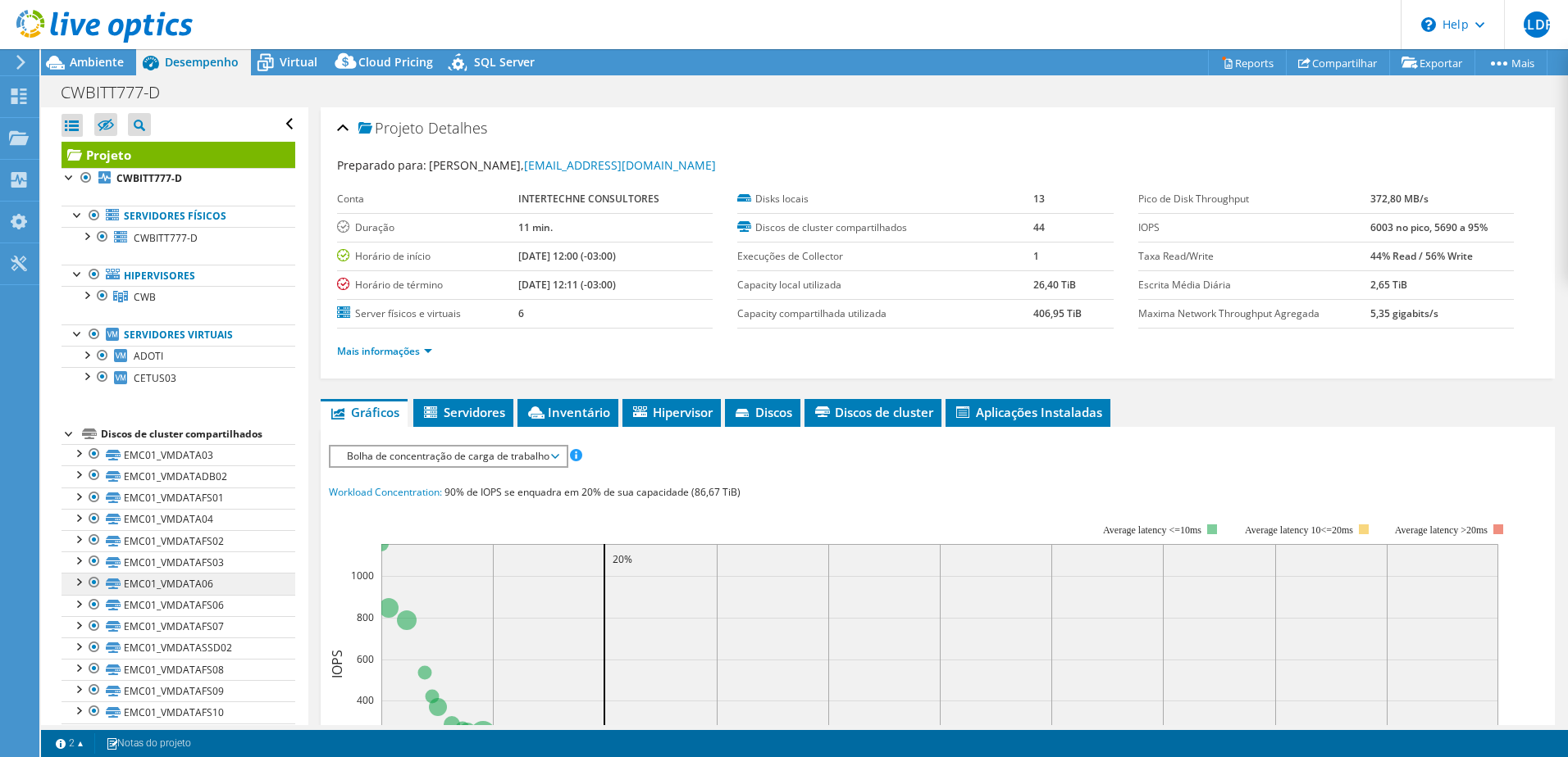
scroll to position [0, 0]
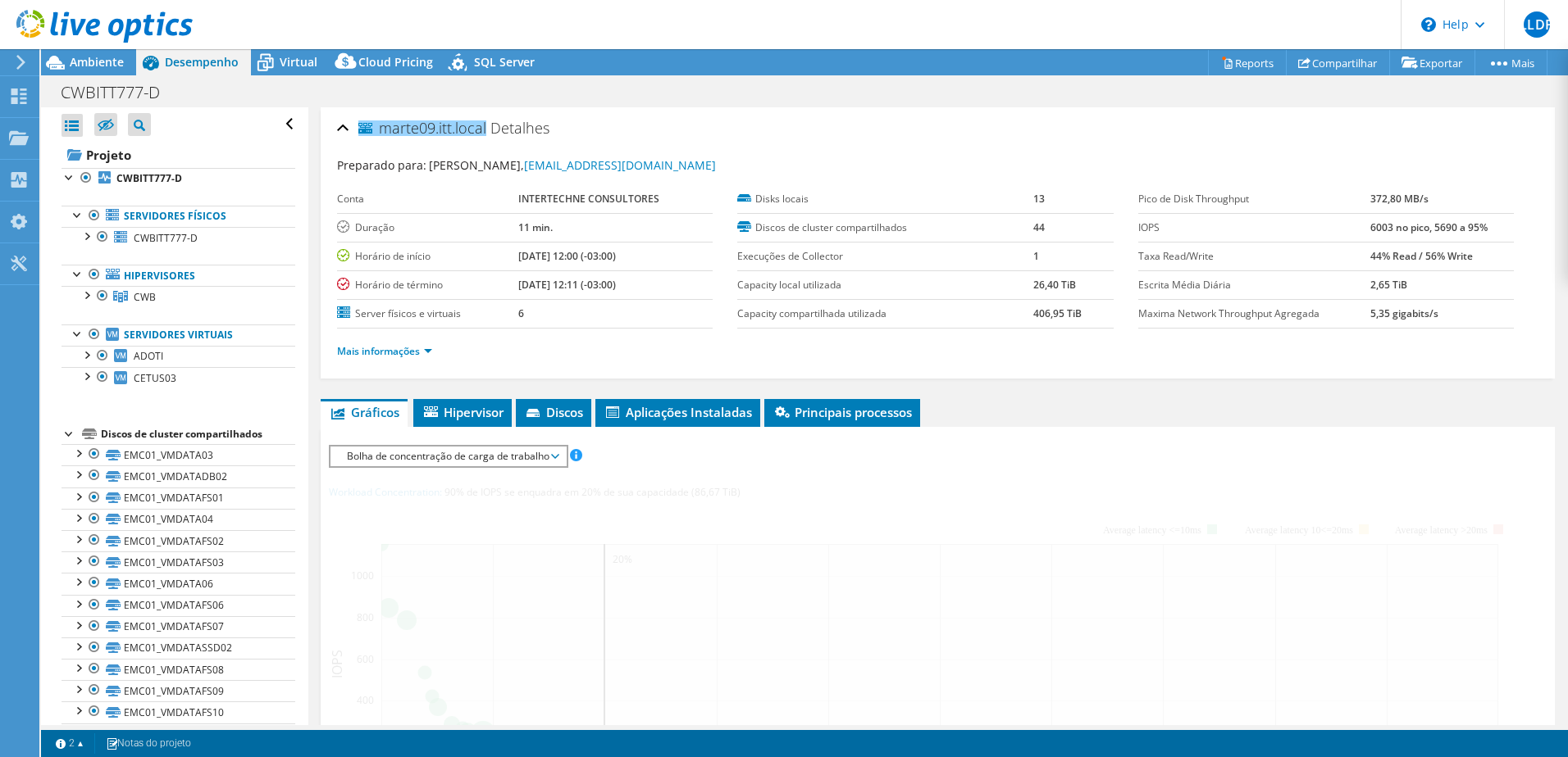
drag, startPoint x: 422, startPoint y: 542, endPoint x: 433, endPoint y: 534, distance: 13.6
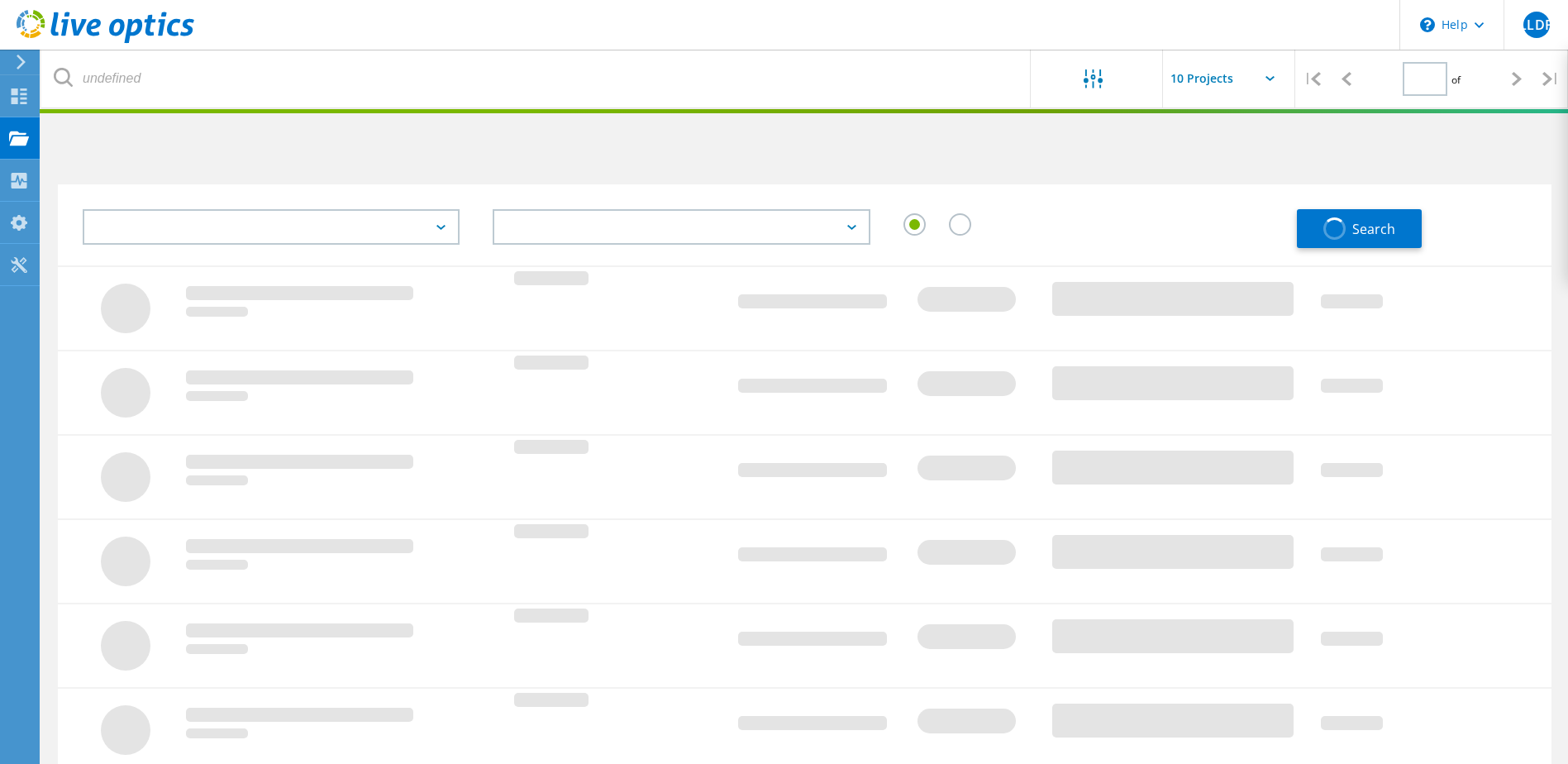
type input "1"
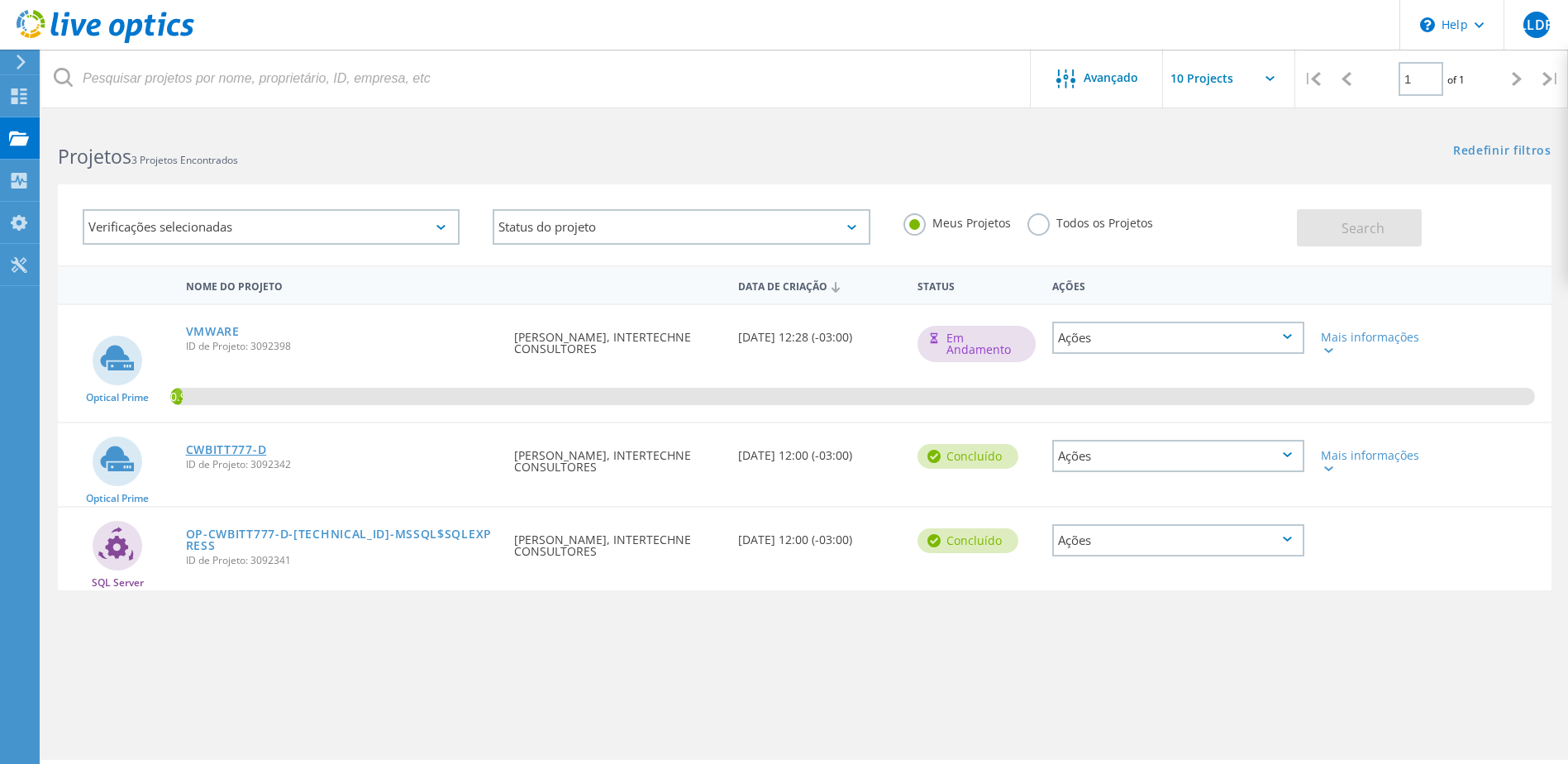
click at [203, 449] on link "CWBITT777-D" at bounding box center [226, 450] width 81 height 11
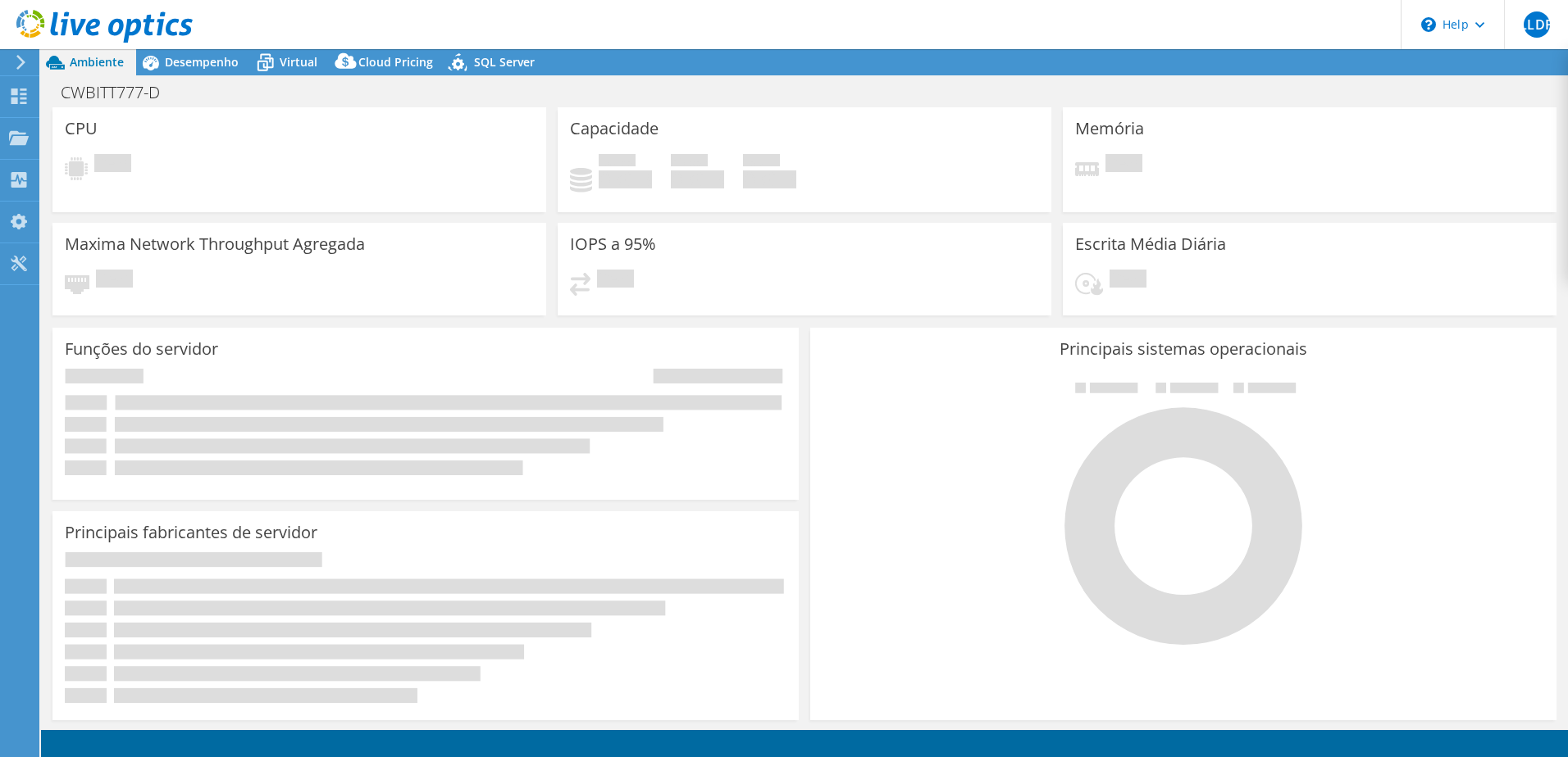
select select "USD"
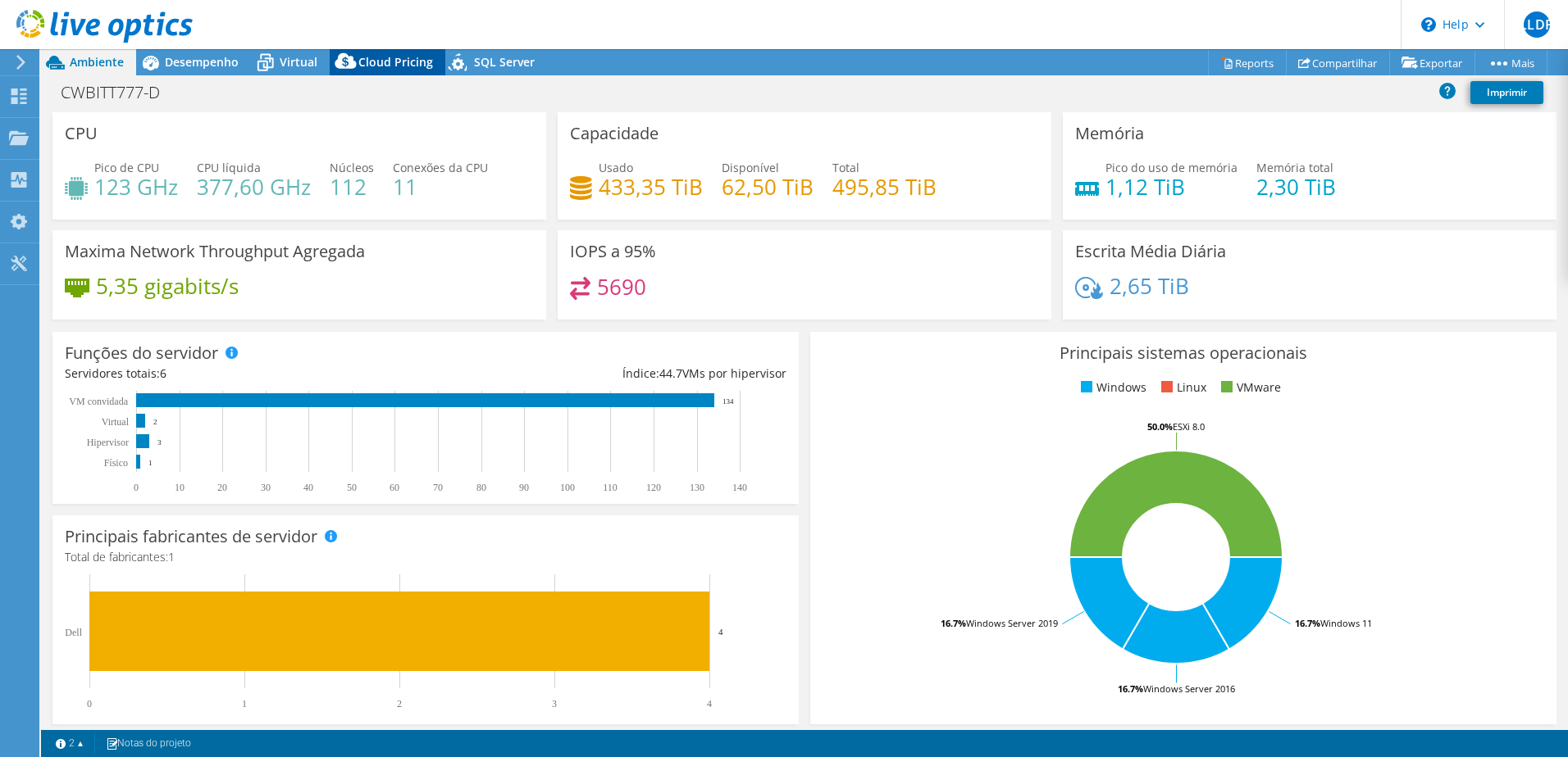
click at [405, 62] on span "Cloud Pricing" at bounding box center [395, 61] width 74 height 16
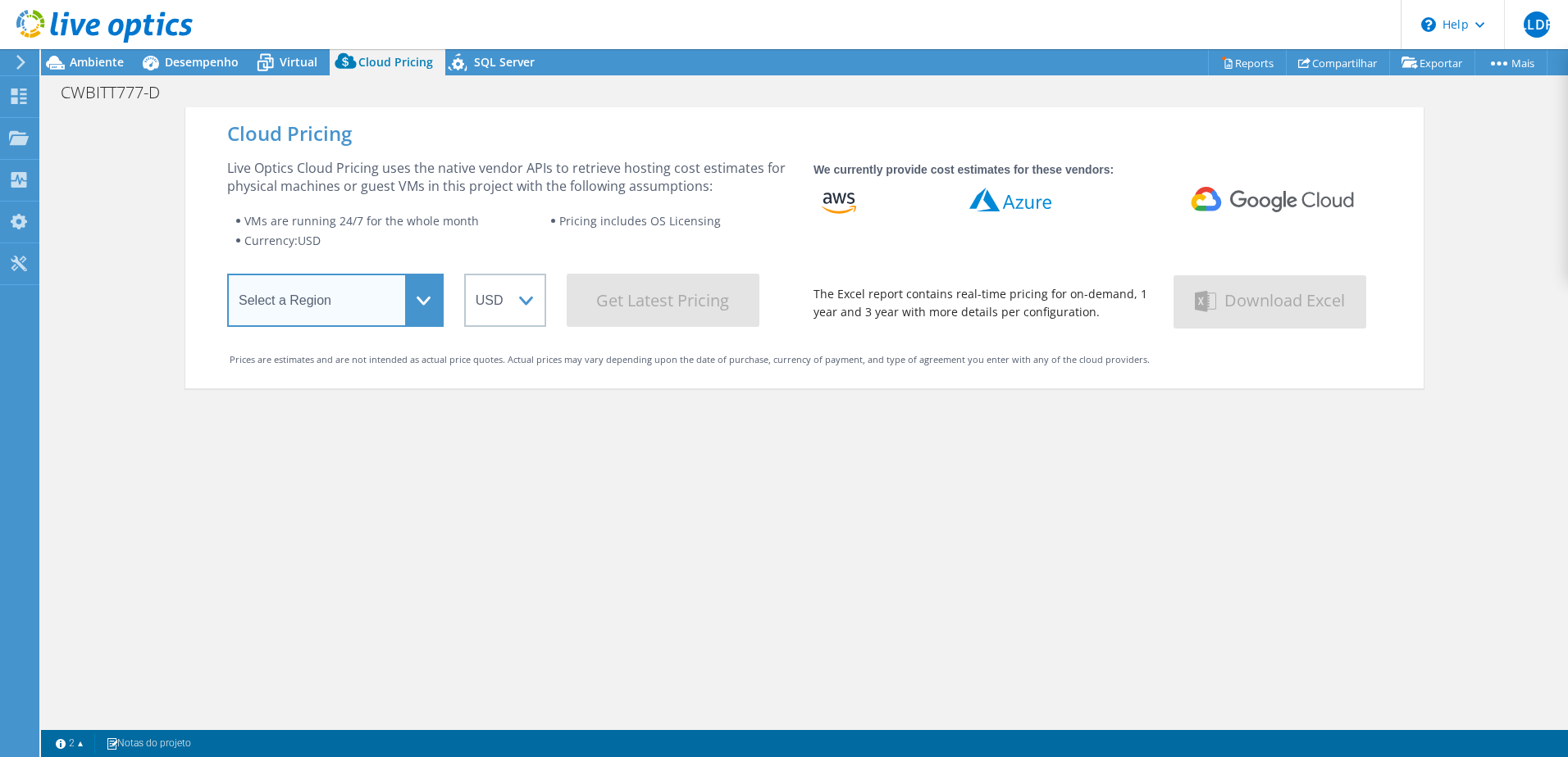
click at [367, 298] on select "Select a Region [GEOGRAPHIC_DATA] ([GEOGRAPHIC_DATA]) [GEOGRAPHIC_DATA] ([GEOGR…" at bounding box center [335, 299] width 217 height 53
select select "USEast"
click at [227, 277] on select "Select a Region [GEOGRAPHIC_DATA] ([GEOGRAPHIC_DATA]) [GEOGRAPHIC_DATA] ([GEOGR…" at bounding box center [335, 299] width 217 height 53
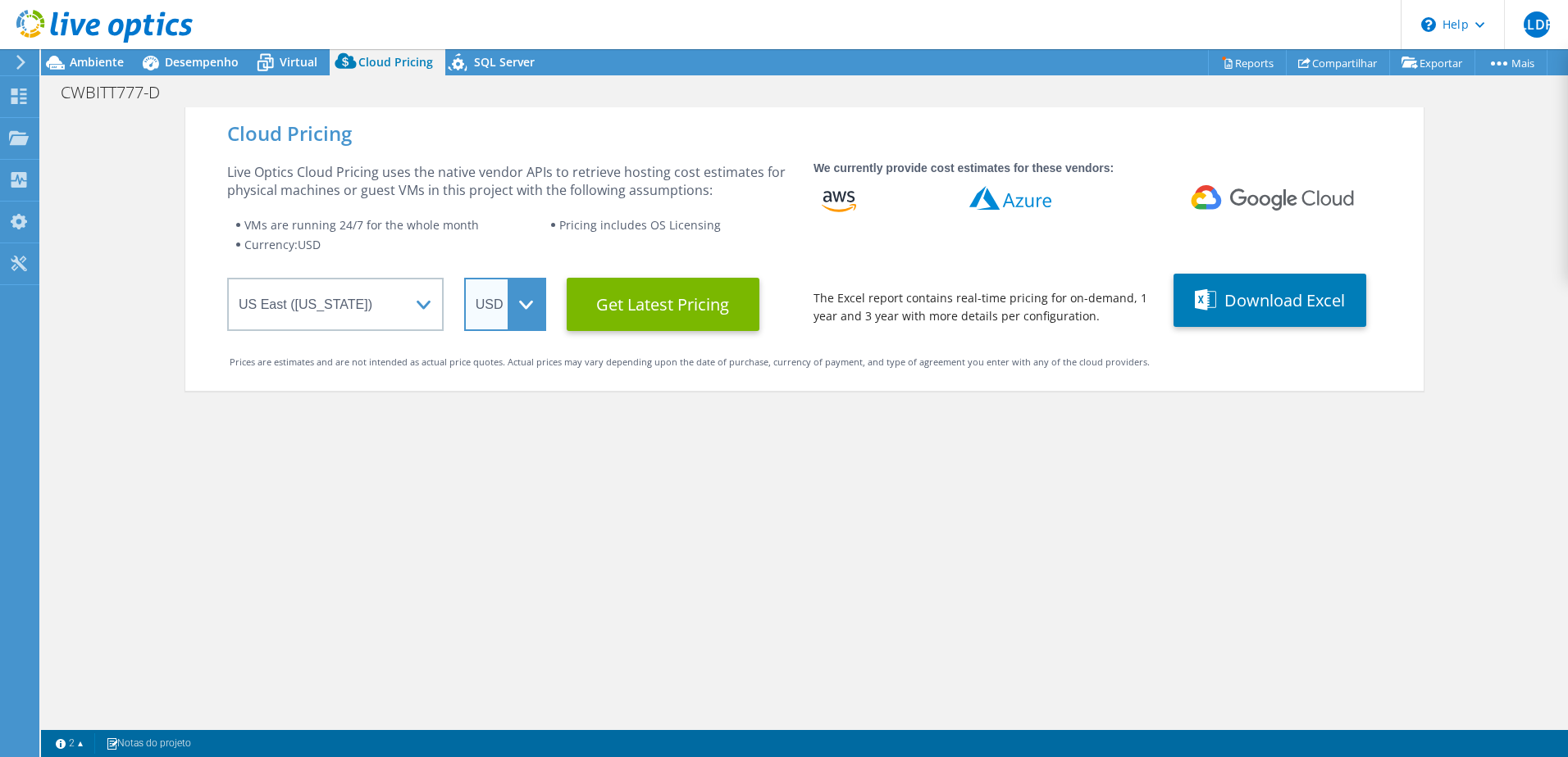
click at [496, 311] on select "ARS AUD BRL CAD CHF CLP CNY DKK EUR GBP HKD HUF INR JPY MXN MYR NOK NZD PEN SEK…" at bounding box center [505, 304] width 82 height 53
click at [464, 278] on select "ARS AUD BRL CAD CHF CLP CNY DKK EUR GBP HKD HUF INR JPY MXN MYR NOK NZD PEN SEK…" at bounding box center [505, 304] width 82 height 53
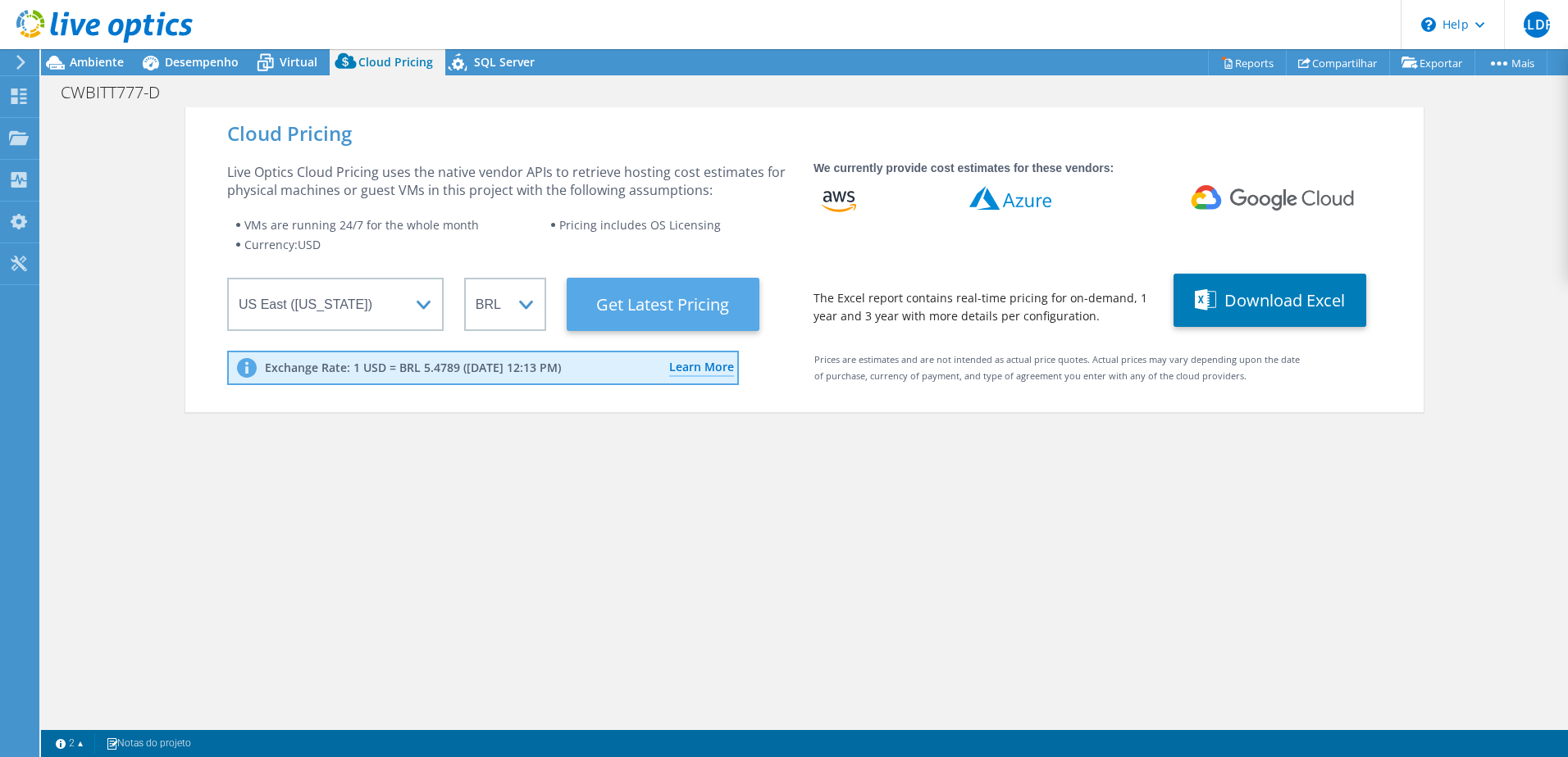
click at [677, 302] on Latest "Get Latest Pricing" at bounding box center [663, 304] width 193 height 53
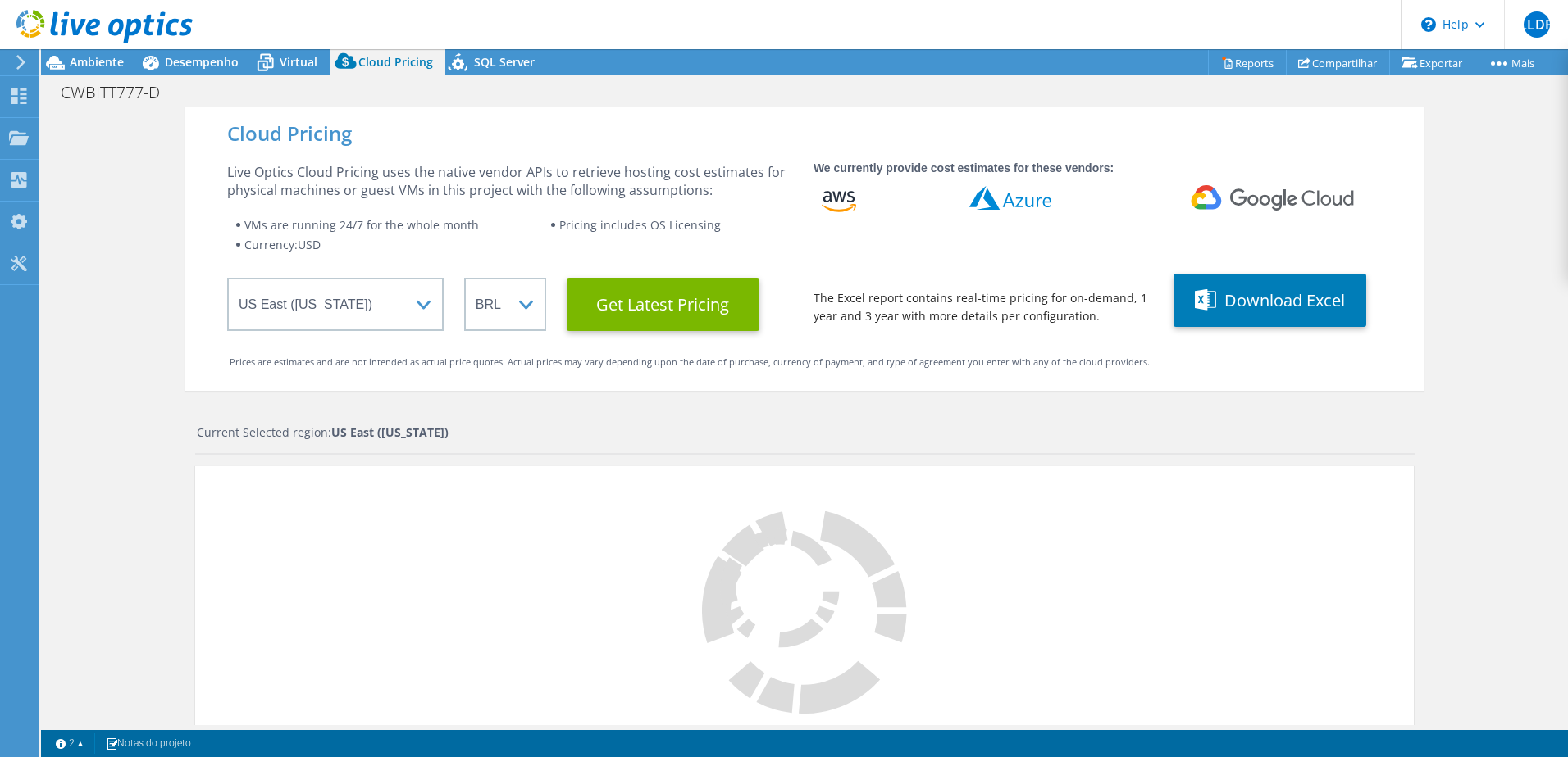
scroll to position [139, 0]
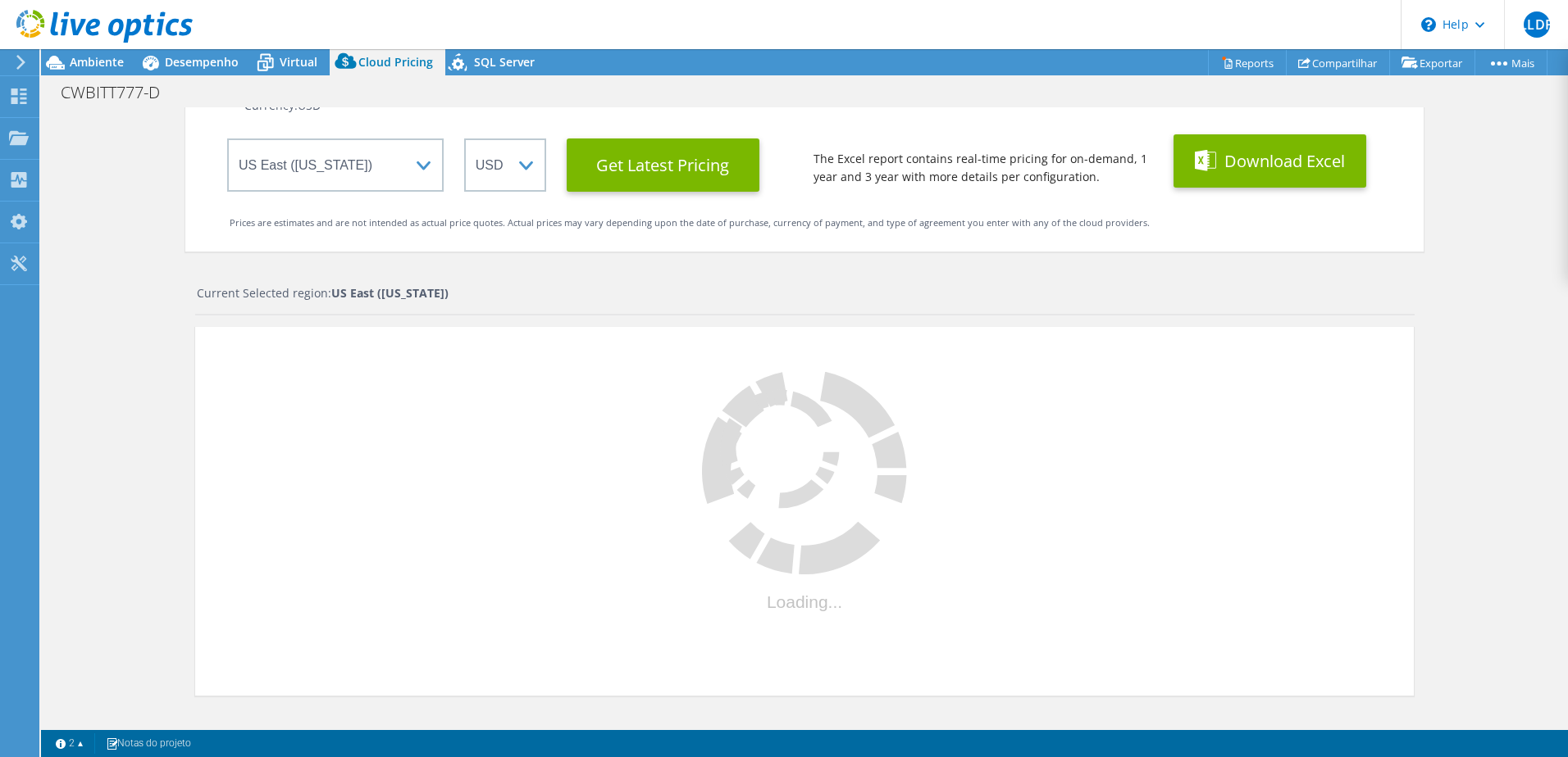
select select "BRL"
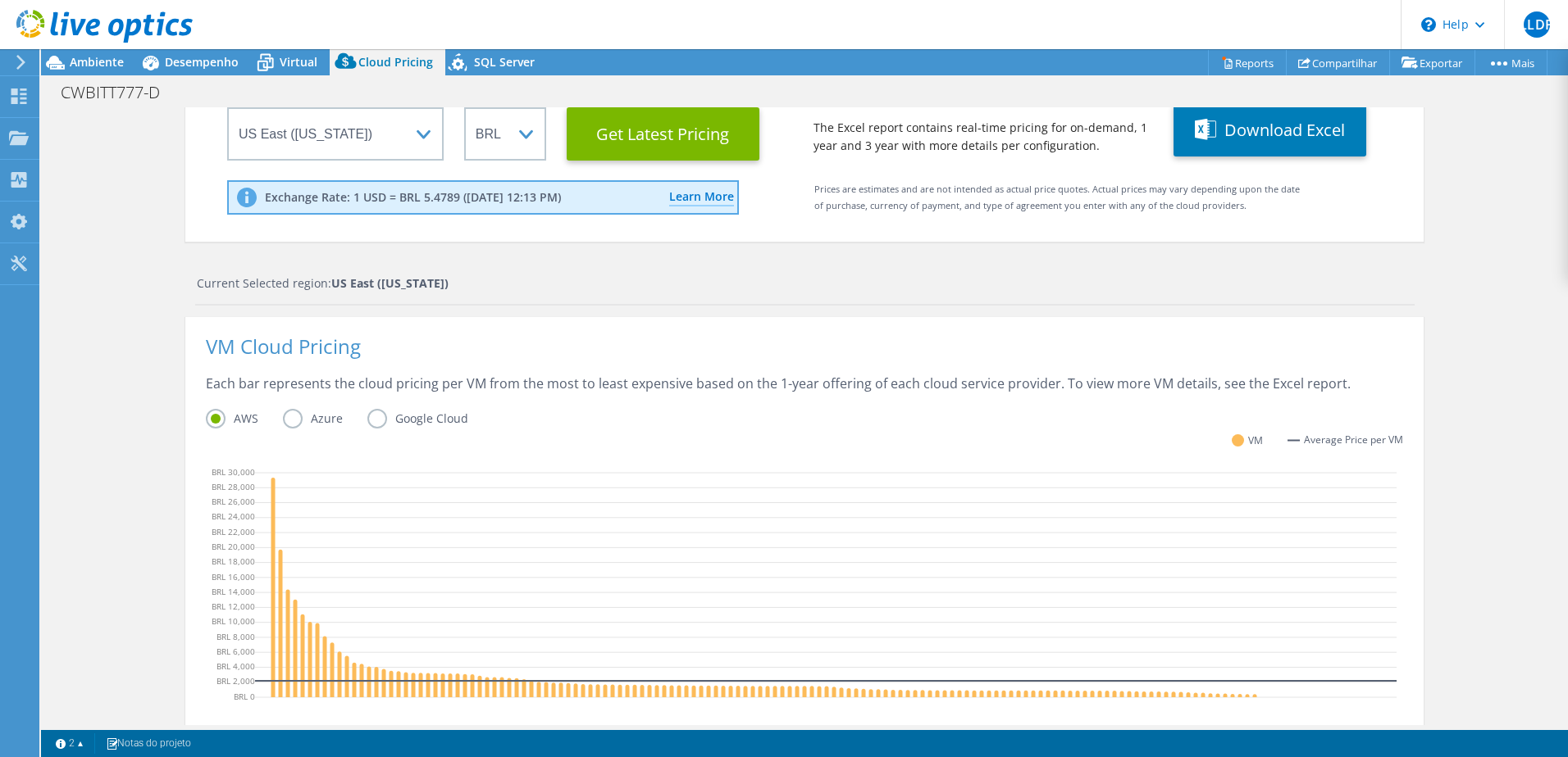
scroll to position [417, 0]
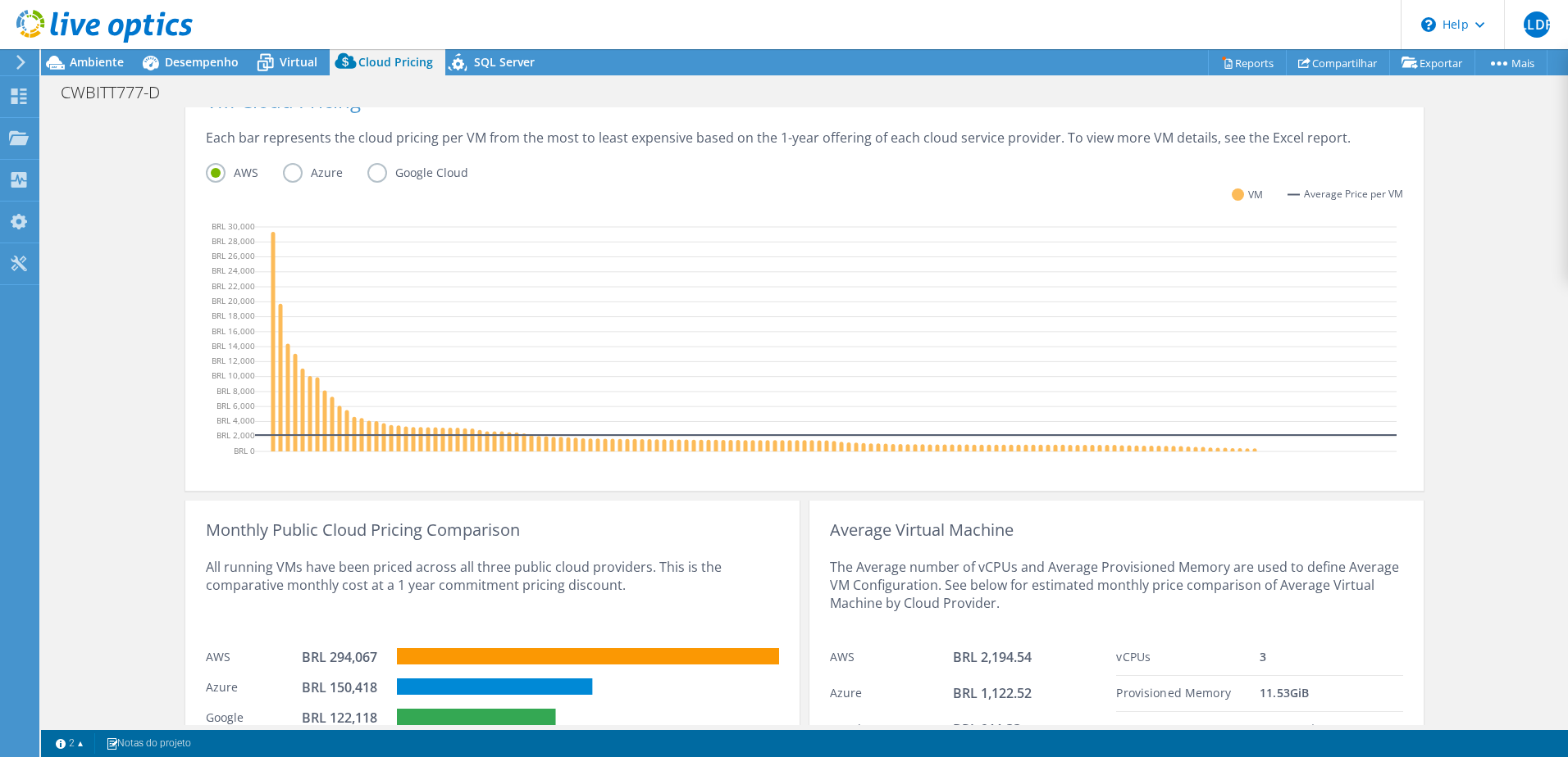
click at [368, 179] on label "Google Cloud" at bounding box center [430, 172] width 126 height 20
click at [0, 0] on input "Google Cloud" at bounding box center [0, 0] width 0 height 0
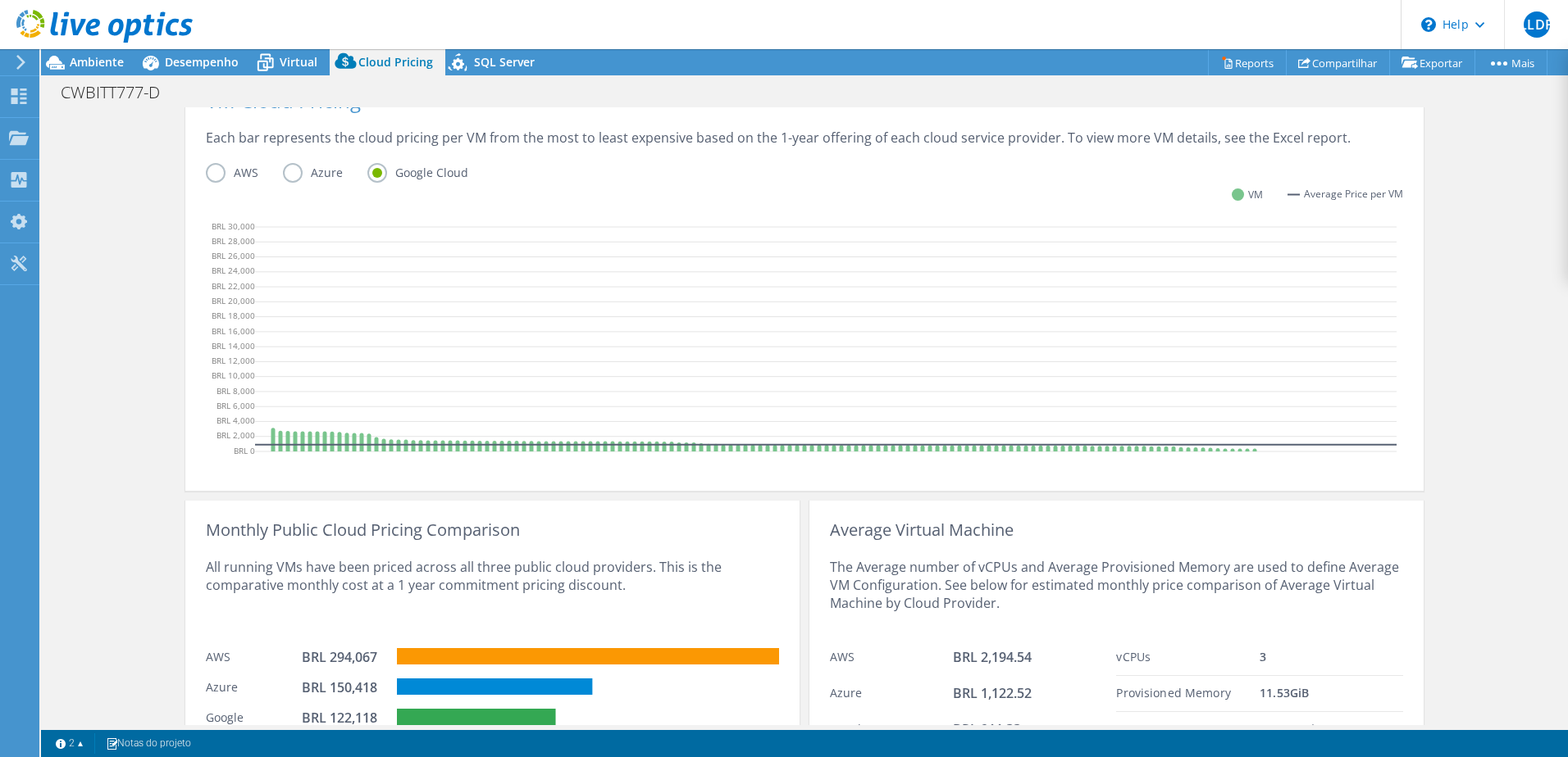
click at [287, 173] on label "Azure" at bounding box center [325, 172] width 85 height 20
click at [0, 0] on input "Azure" at bounding box center [0, 0] width 0 height 0
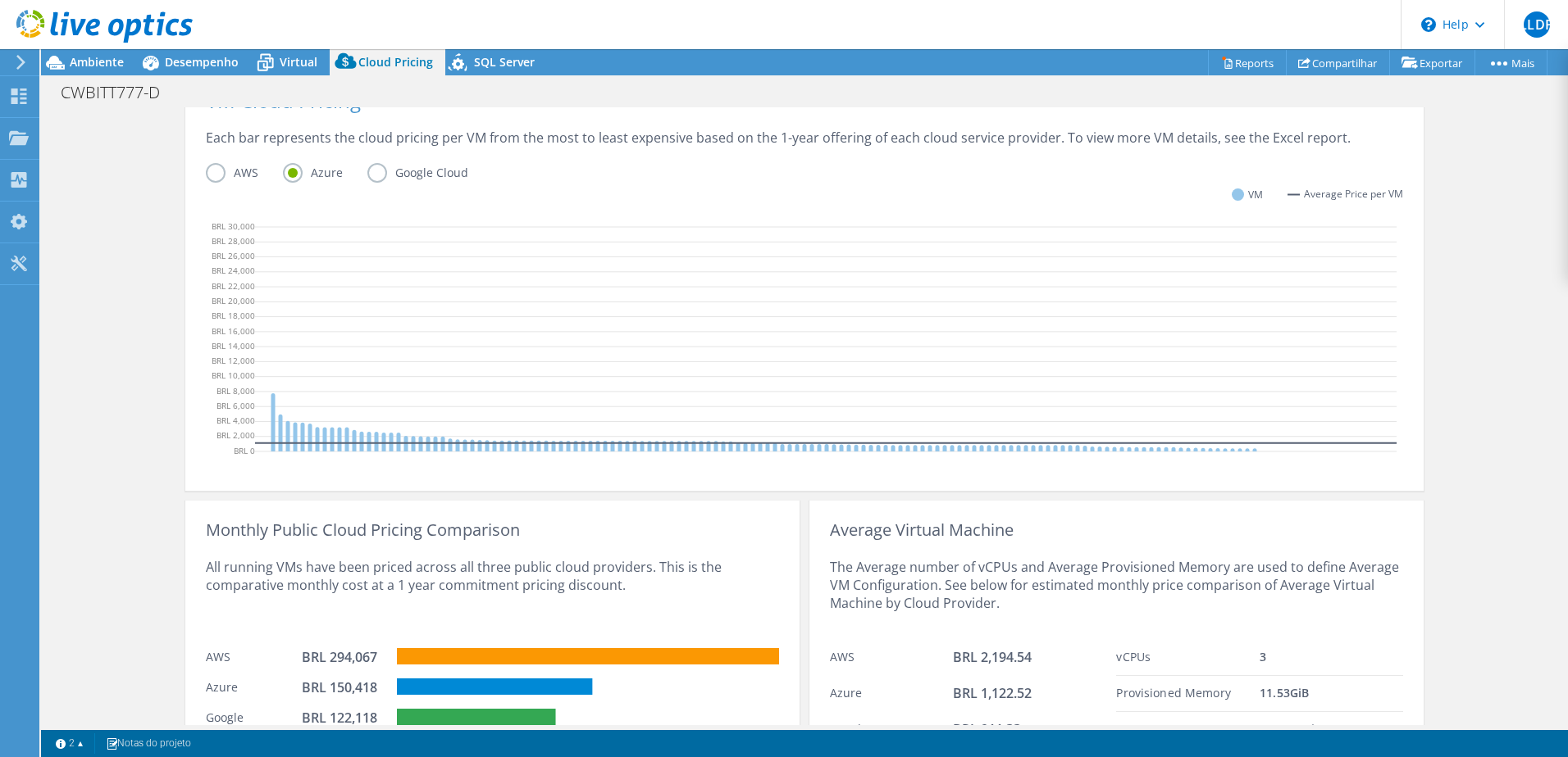
click at [216, 169] on label "AWS" at bounding box center [244, 172] width 77 height 20
click at [0, 0] on input "AWS" at bounding box center [0, 0] width 0 height 0
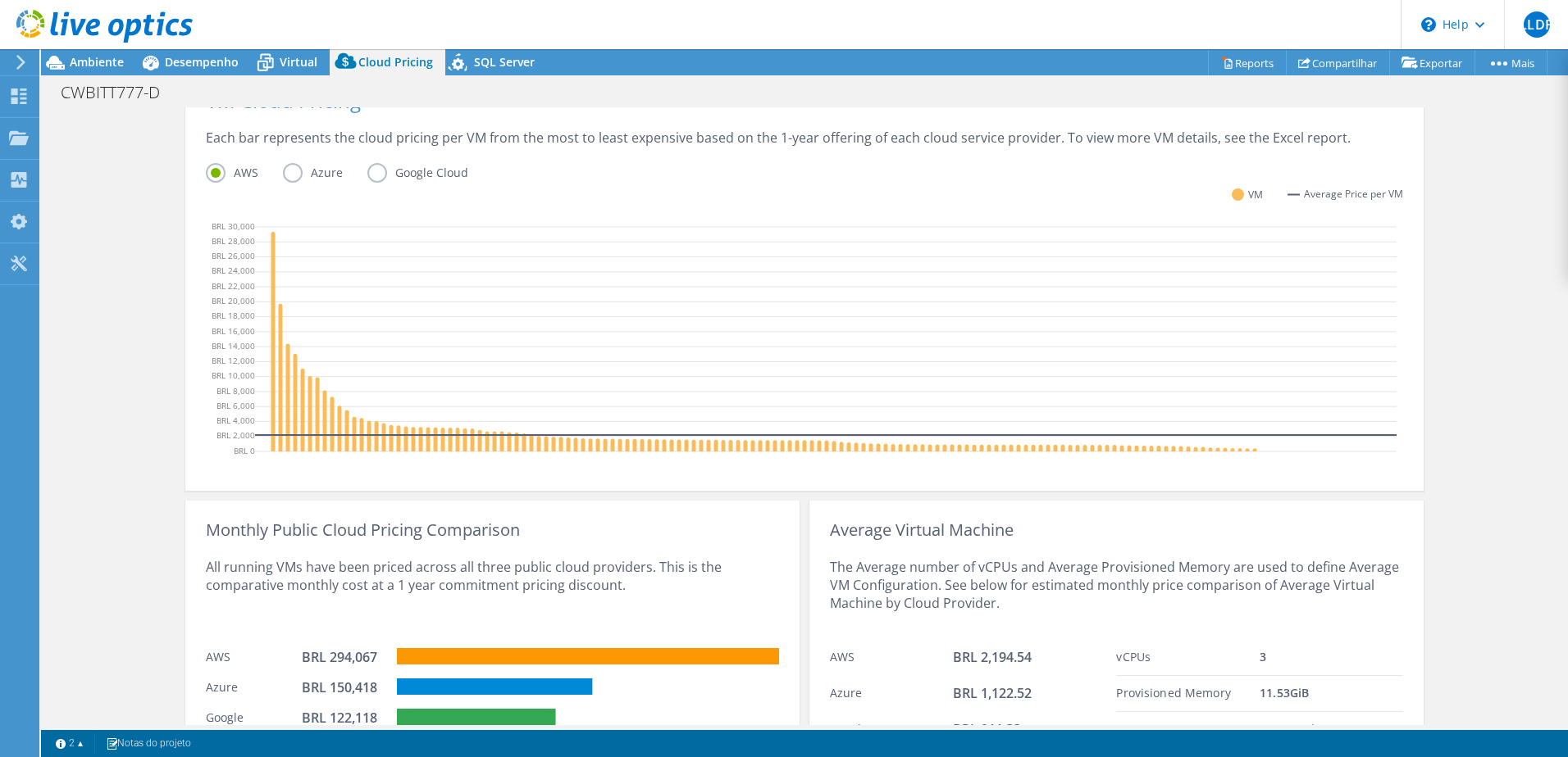
click at [368, 172] on label "Google Cloud" at bounding box center [430, 172] width 126 height 20
click at [0, 0] on input "Google Cloud" at bounding box center [0, 0] width 0 height 0
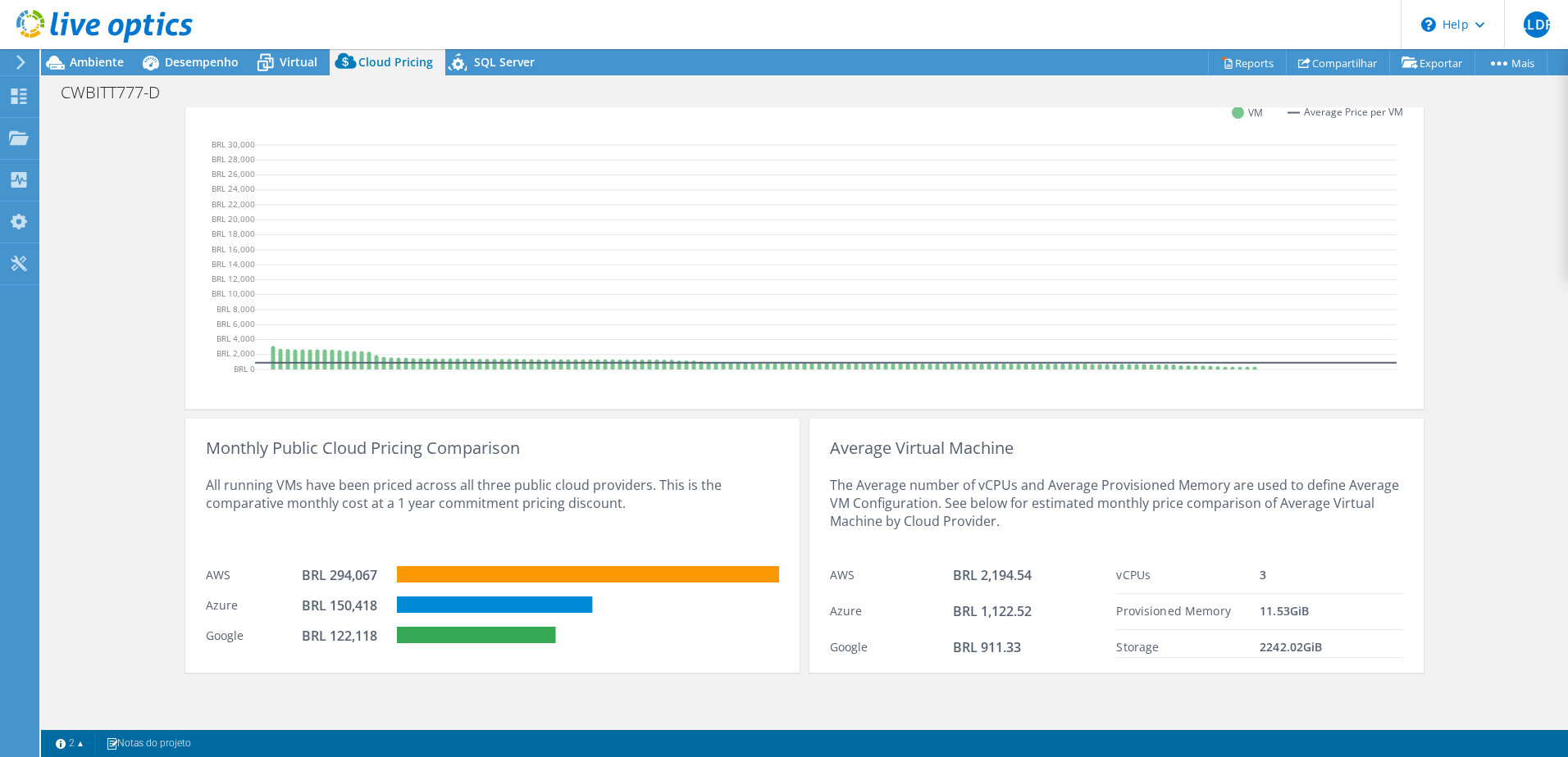
scroll to position [0, 0]
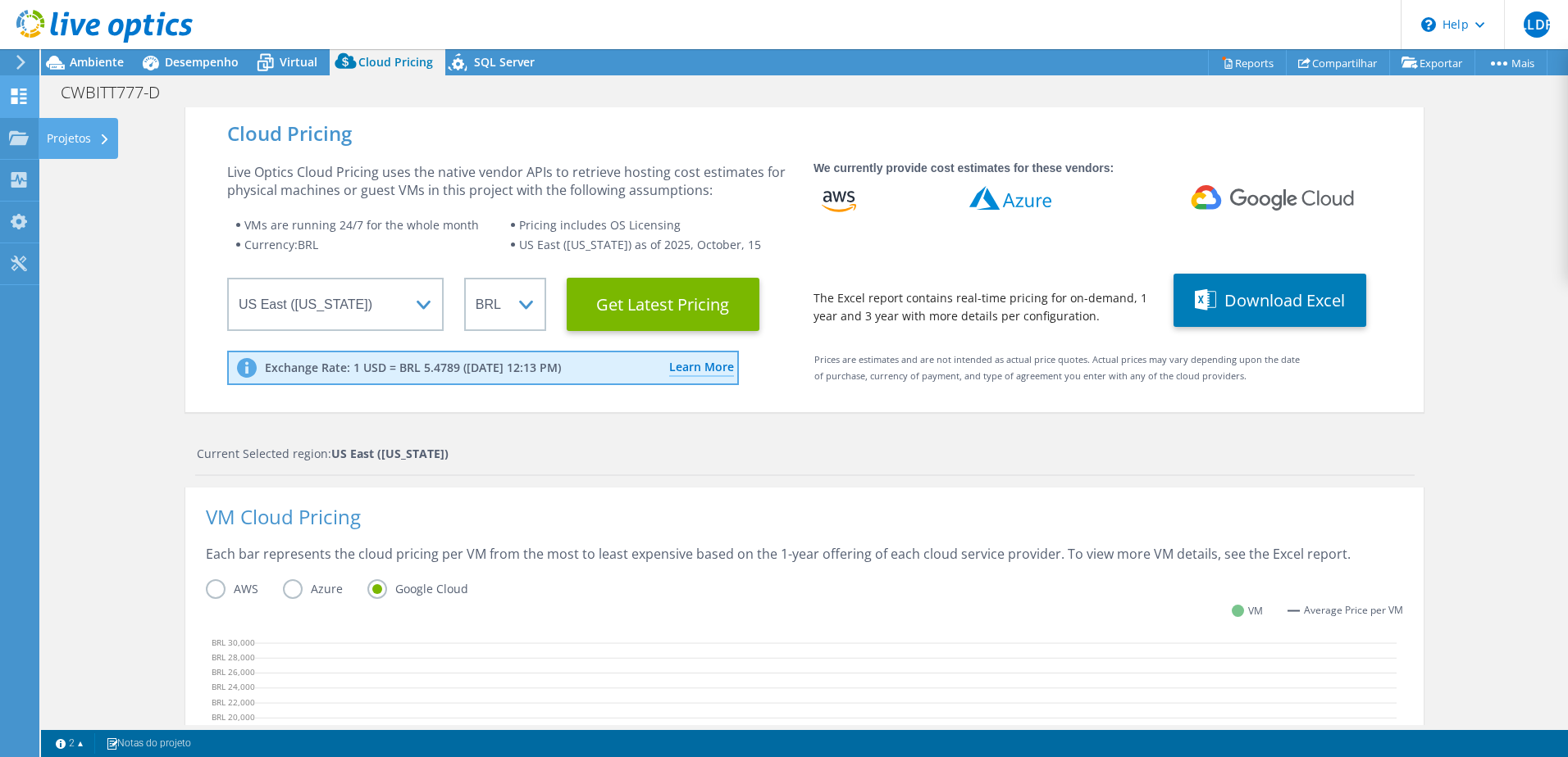
click at [14, 94] on use at bounding box center [19, 96] width 16 height 16
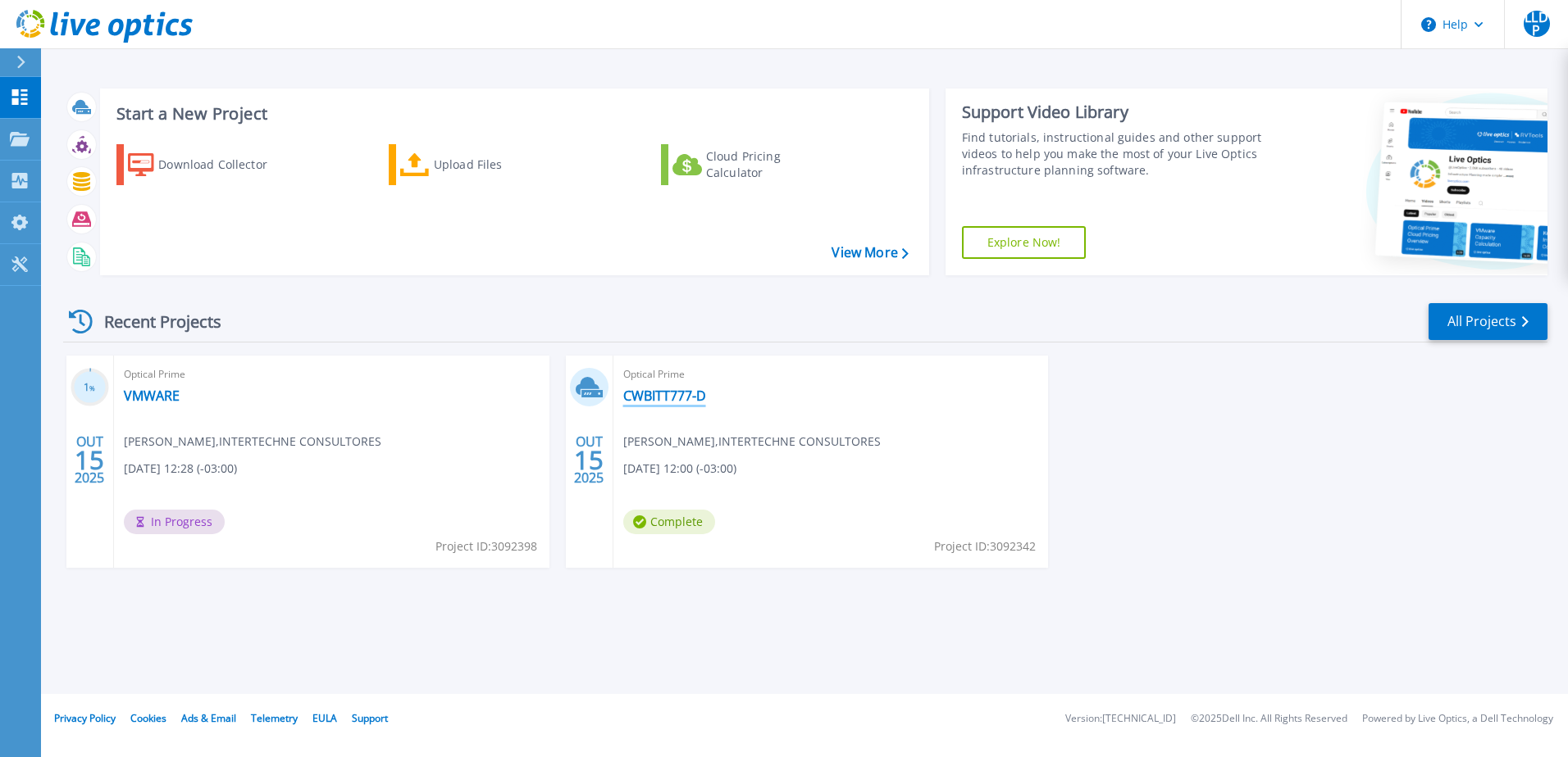
click at [679, 396] on link "CWBITT777-D" at bounding box center [664, 396] width 83 height 17
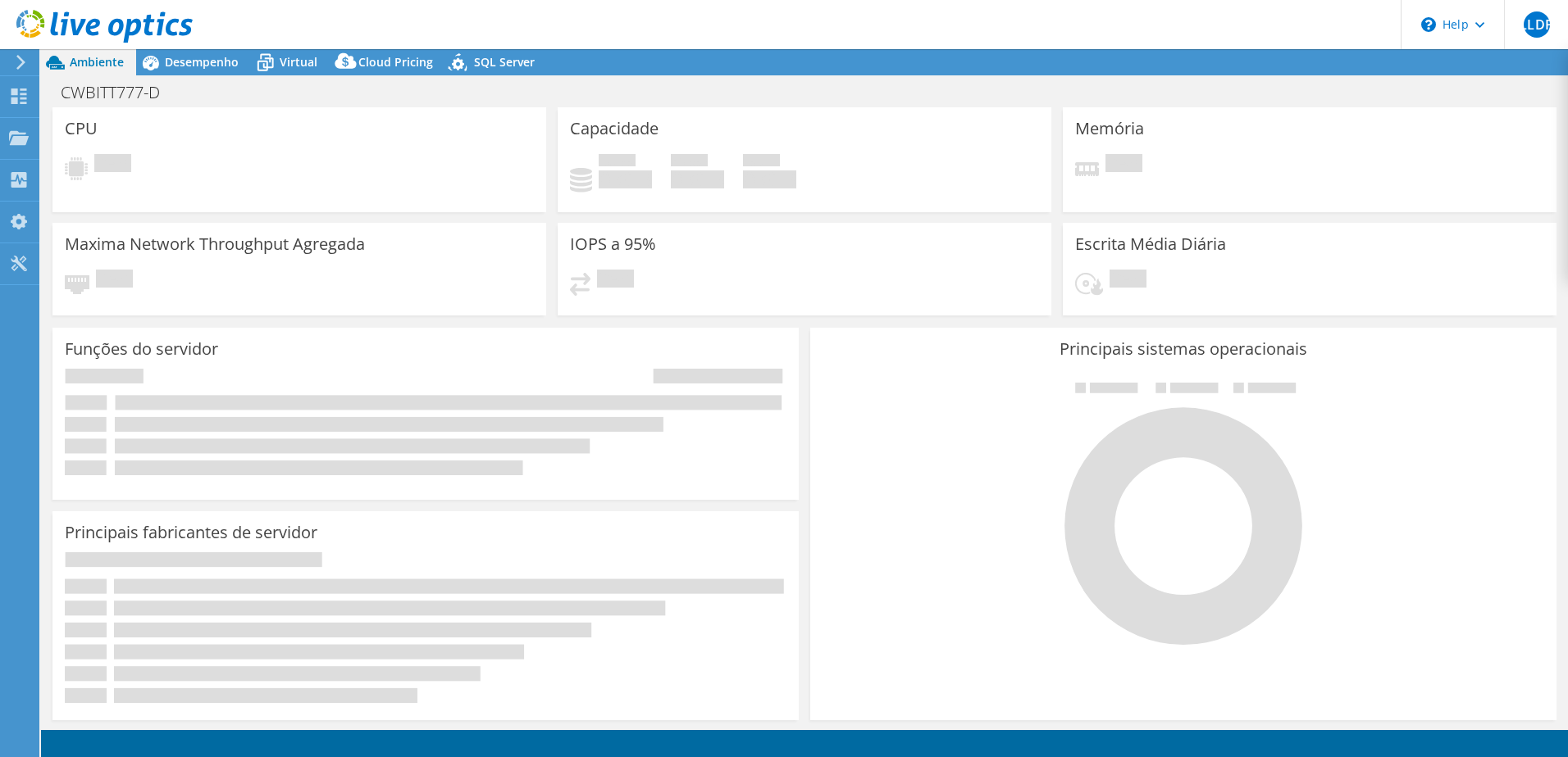
select select "USEast"
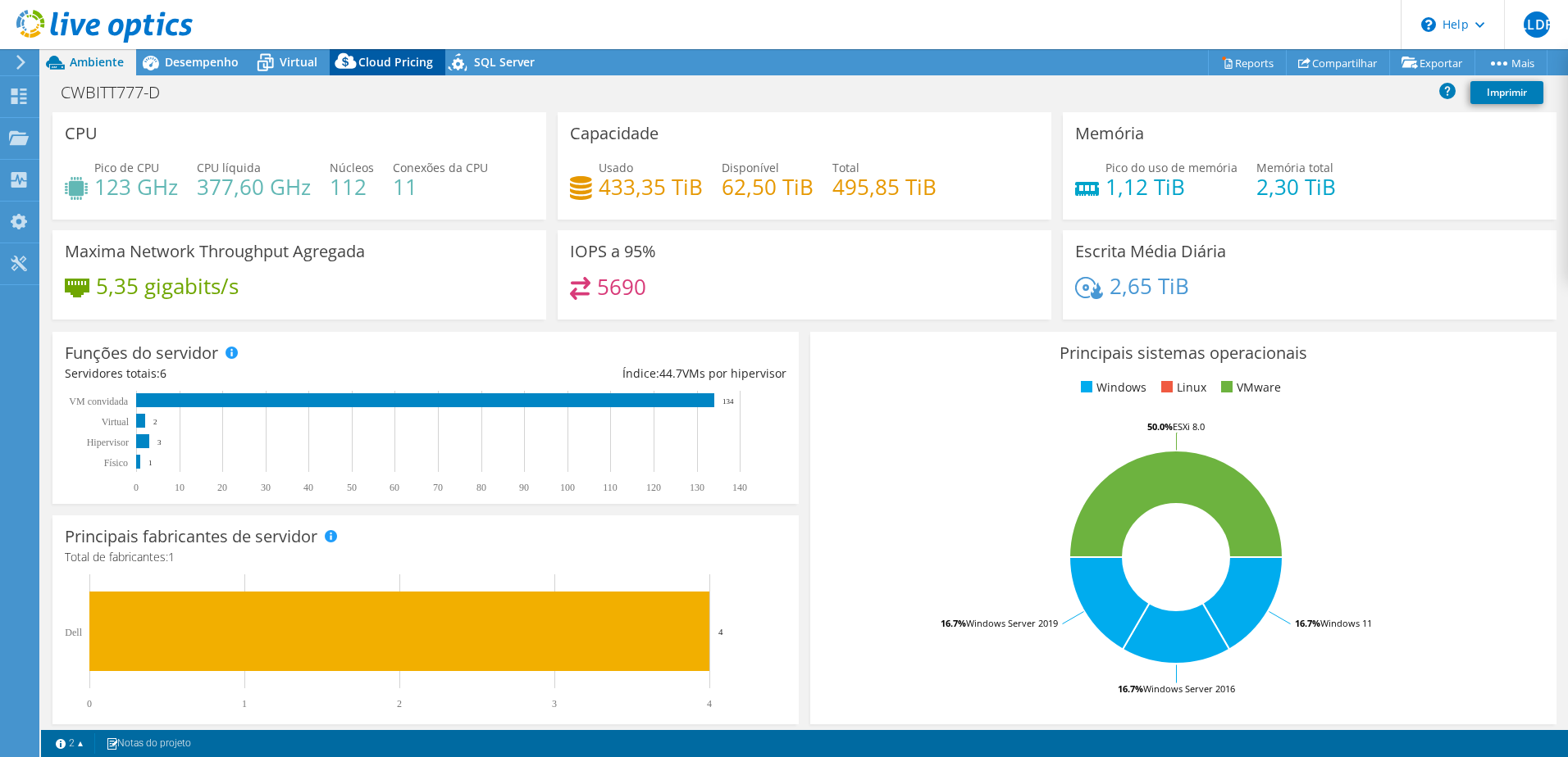
click at [409, 62] on span "Cloud Pricing" at bounding box center [395, 61] width 74 height 16
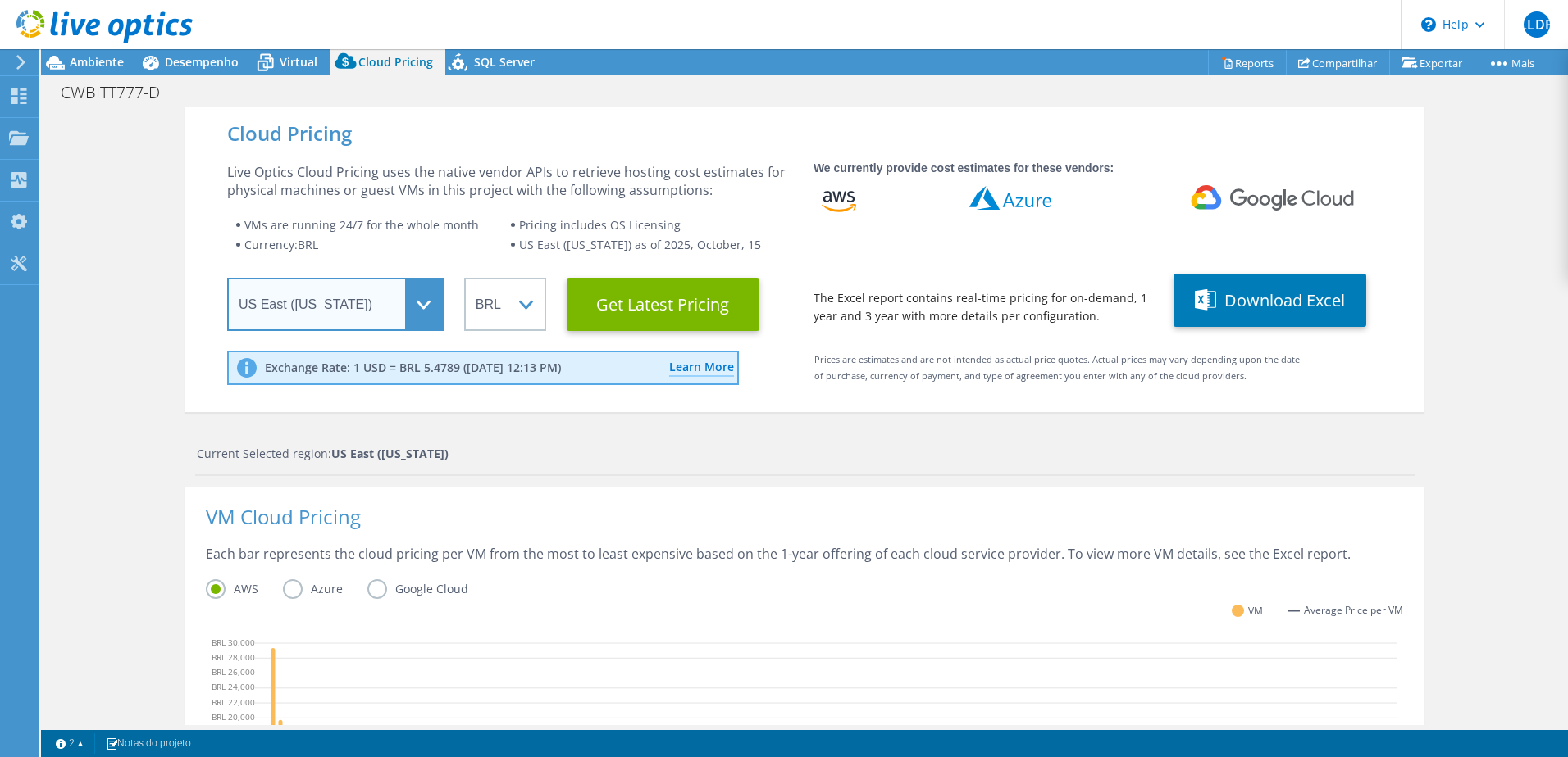
click at [405, 303] on select "Select a Region [GEOGRAPHIC_DATA] ([GEOGRAPHIC_DATA]) [GEOGRAPHIC_DATA] ([GEOGR…" at bounding box center [335, 304] width 217 height 53
drag, startPoint x: 411, startPoint y: 298, endPoint x: 449, endPoint y: 292, distance: 38.5
click at [411, 298] on select "Select a Region [GEOGRAPHIC_DATA] ([GEOGRAPHIC_DATA]) [GEOGRAPHIC_DATA] ([GEOGR…" at bounding box center [335, 304] width 217 height 53
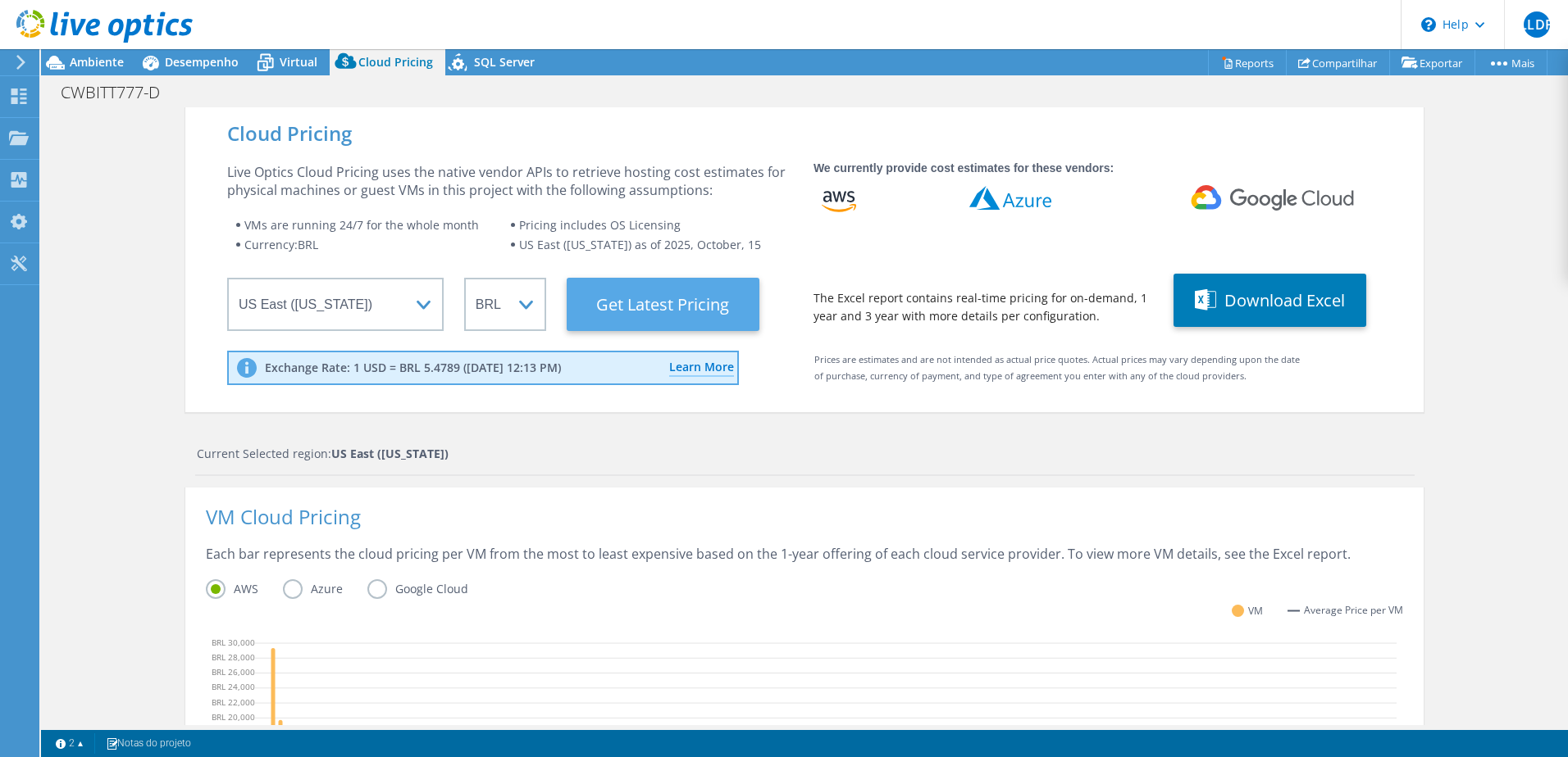
click at [677, 301] on Latest "Get Latest Pricing" at bounding box center [663, 304] width 193 height 53
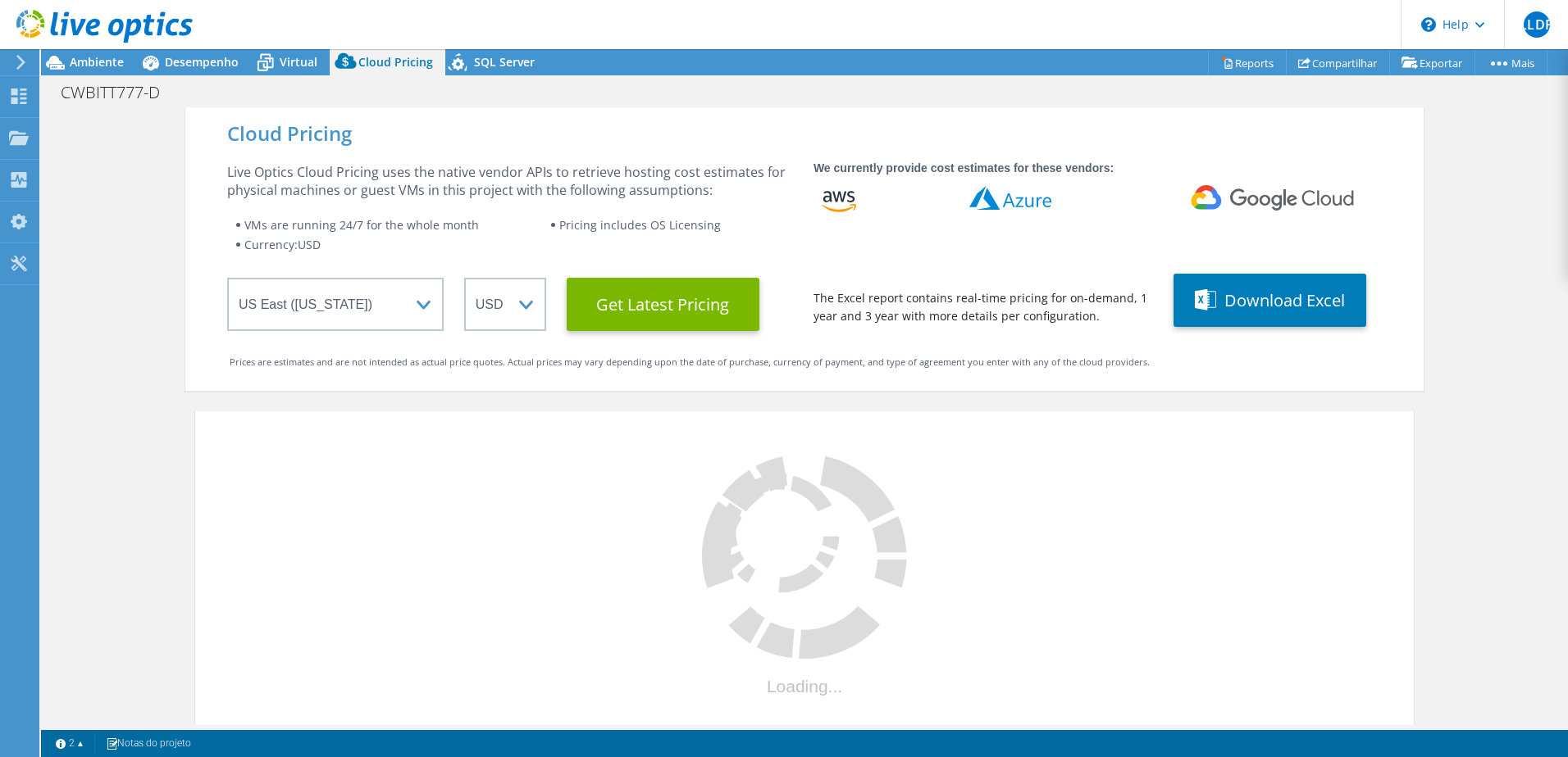
select select "BRL"
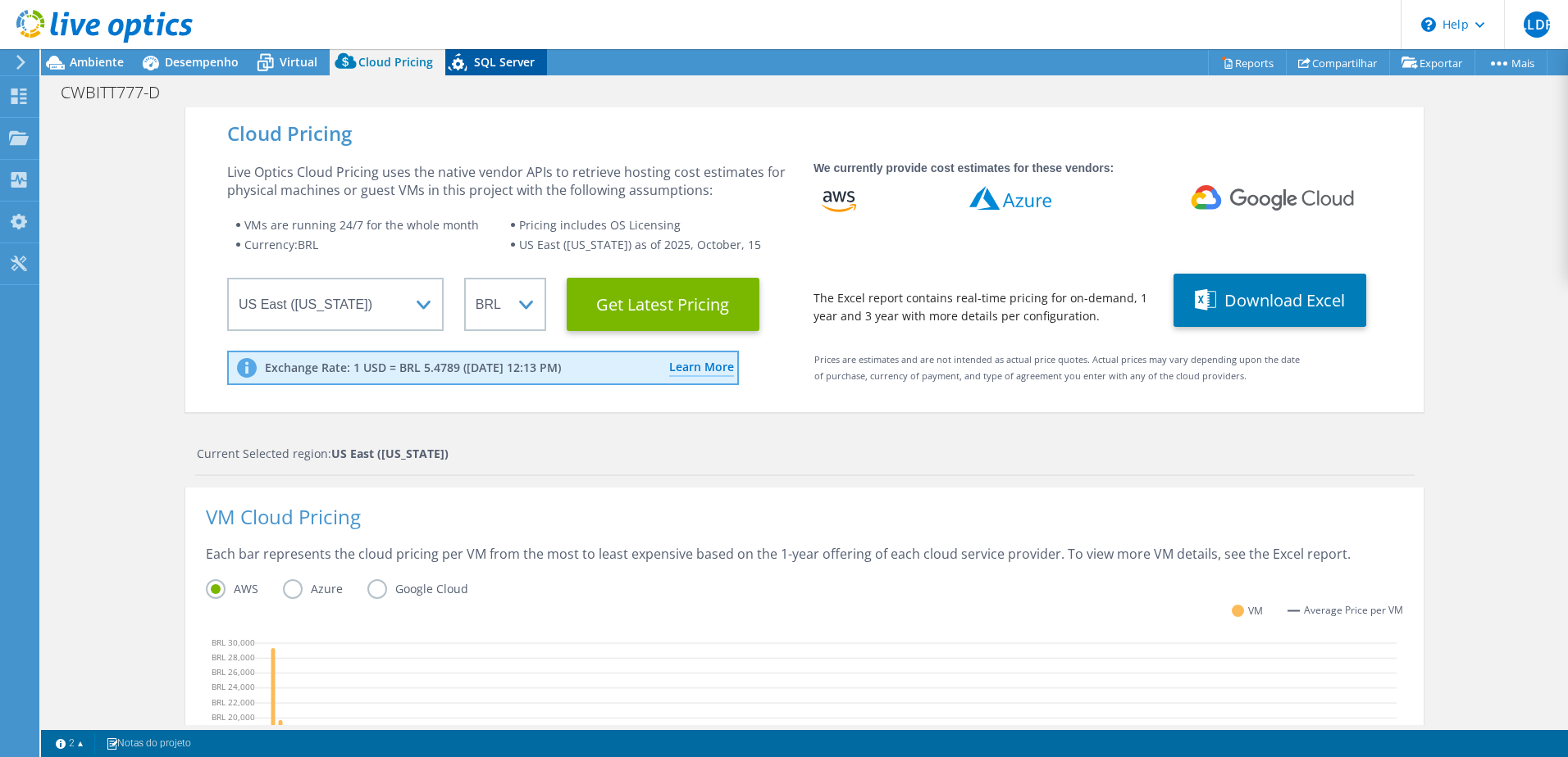
click at [459, 65] on icon at bounding box center [458, 61] width 19 height 18
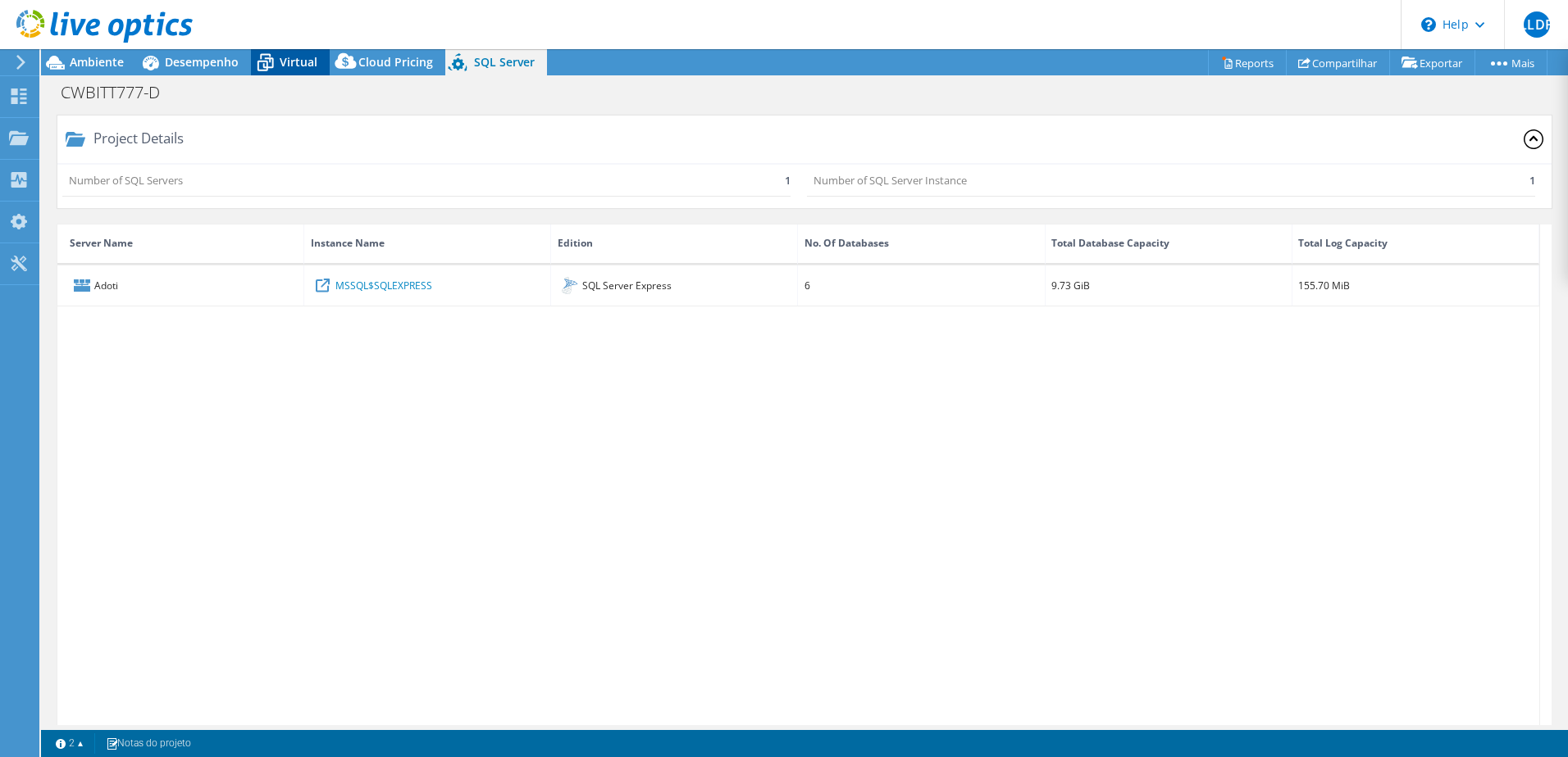
click at [298, 70] on div "Virtual" at bounding box center [290, 62] width 79 height 26
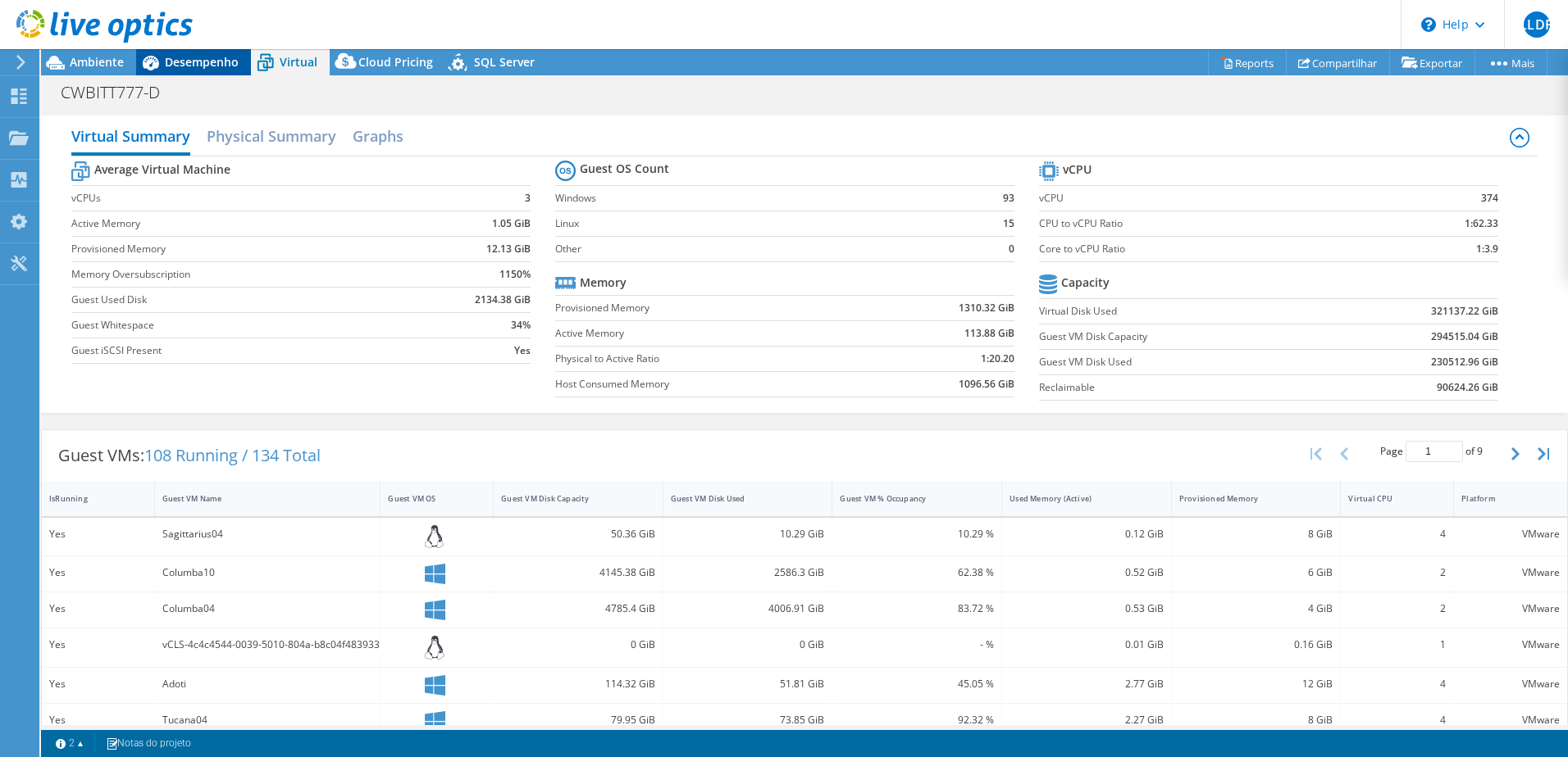
click at [206, 60] on span "Desempenho" at bounding box center [201, 61] width 74 height 16
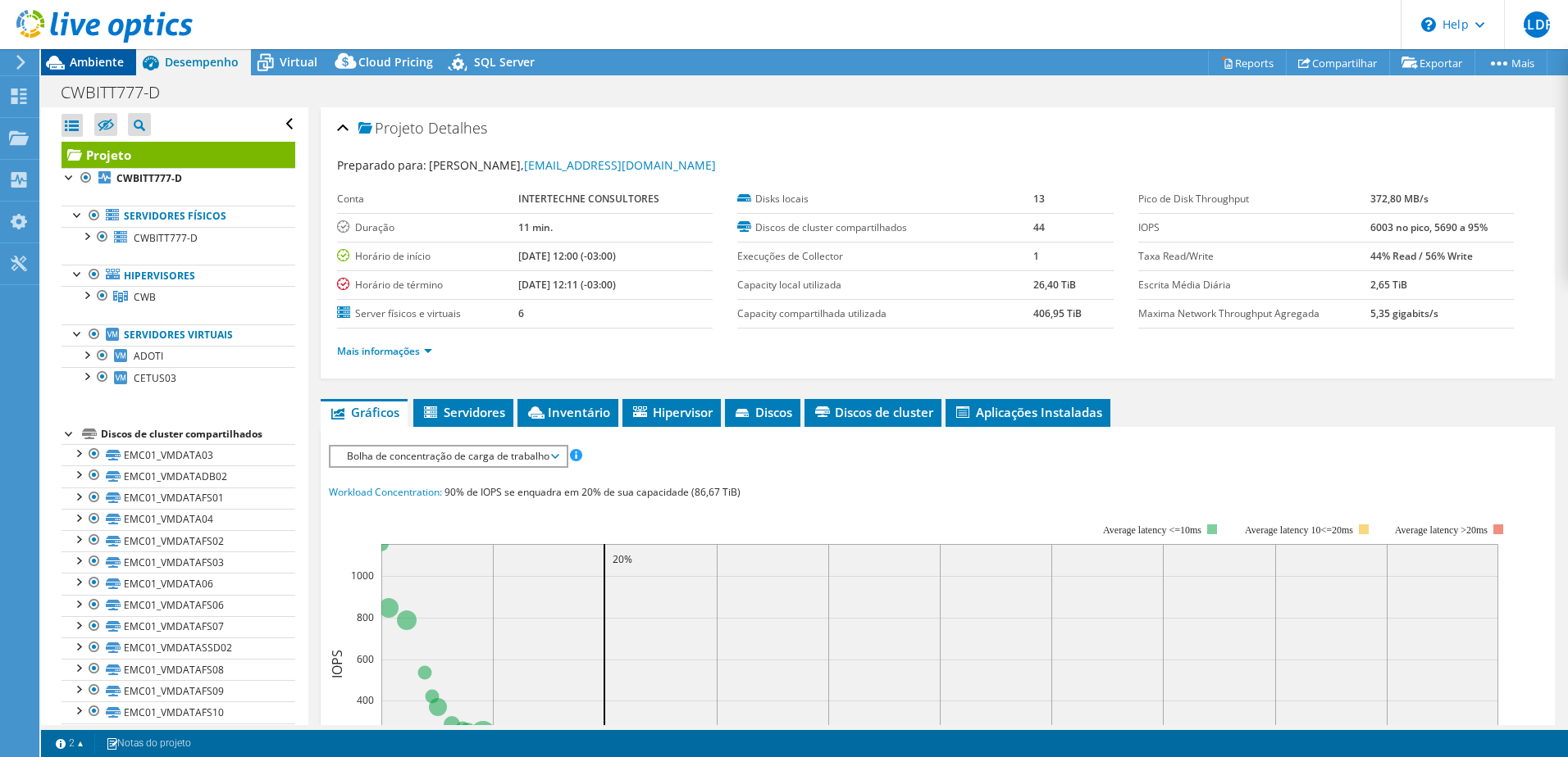
click at [93, 65] on span "Ambiente" at bounding box center [97, 61] width 54 height 16
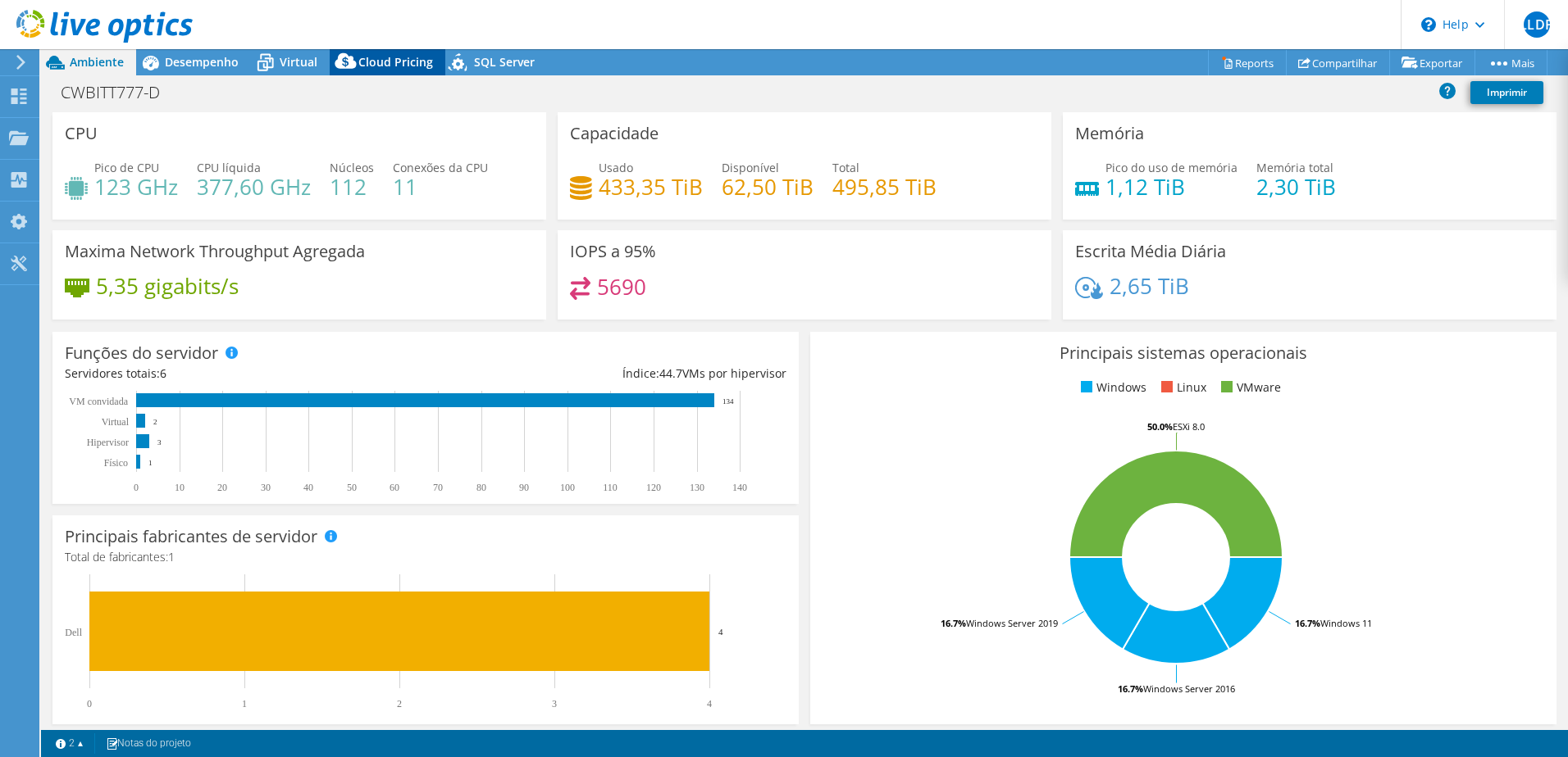
drag, startPoint x: 397, startPoint y: 56, endPoint x: 403, endPoint y: 65, distance: 10.8
click at [397, 56] on span "Cloud Pricing" at bounding box center [395, 61] width 74 height 16
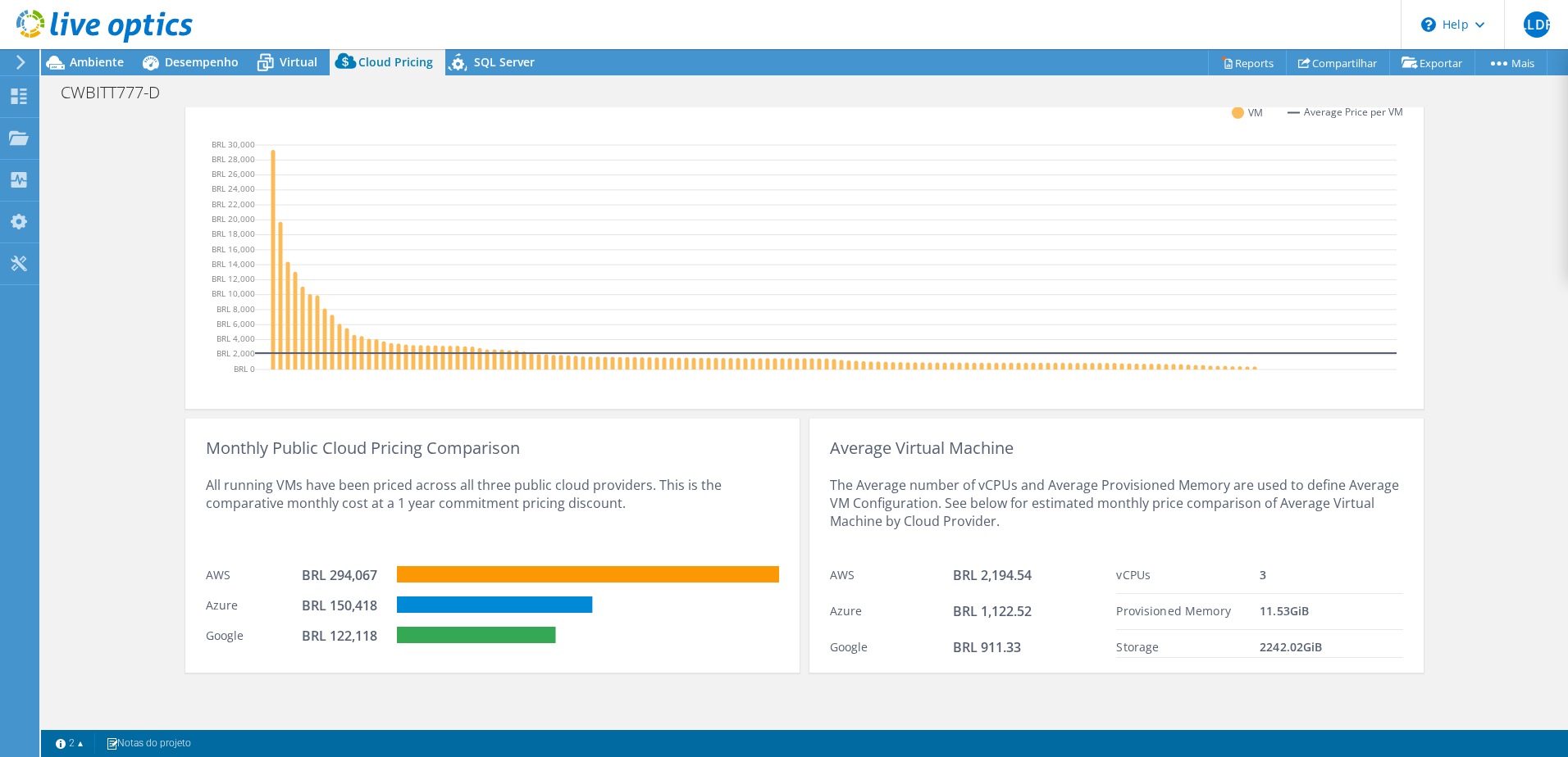
scroll to position [252, 0]
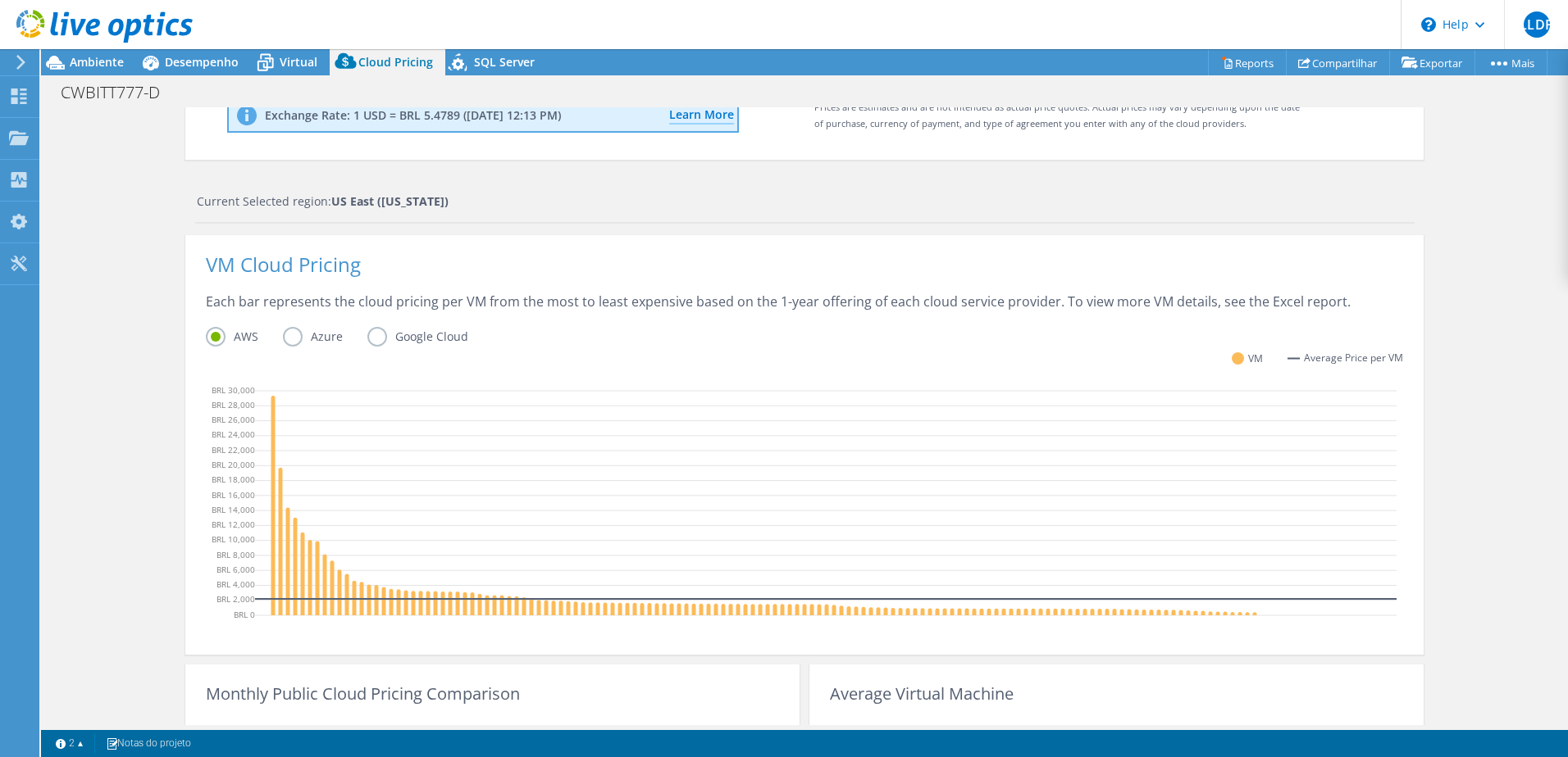
click at [289, 337] on label "Azure" at bounding box center [325, 337] width 85 height 20
click at [0, 0] on input "Azure" at bounding box center [0, 0] width 0 height 0
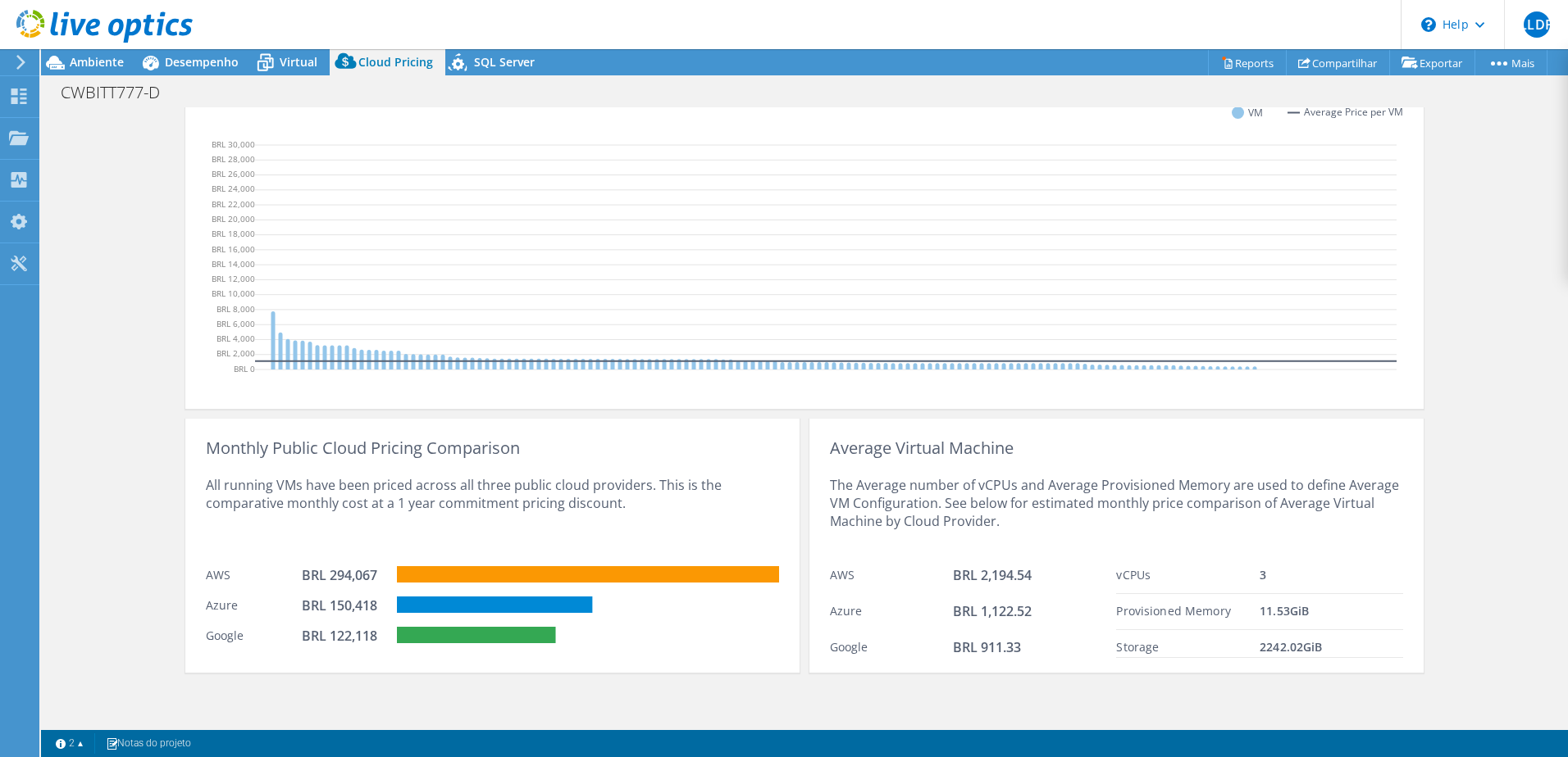
scroll to position [0, 0]
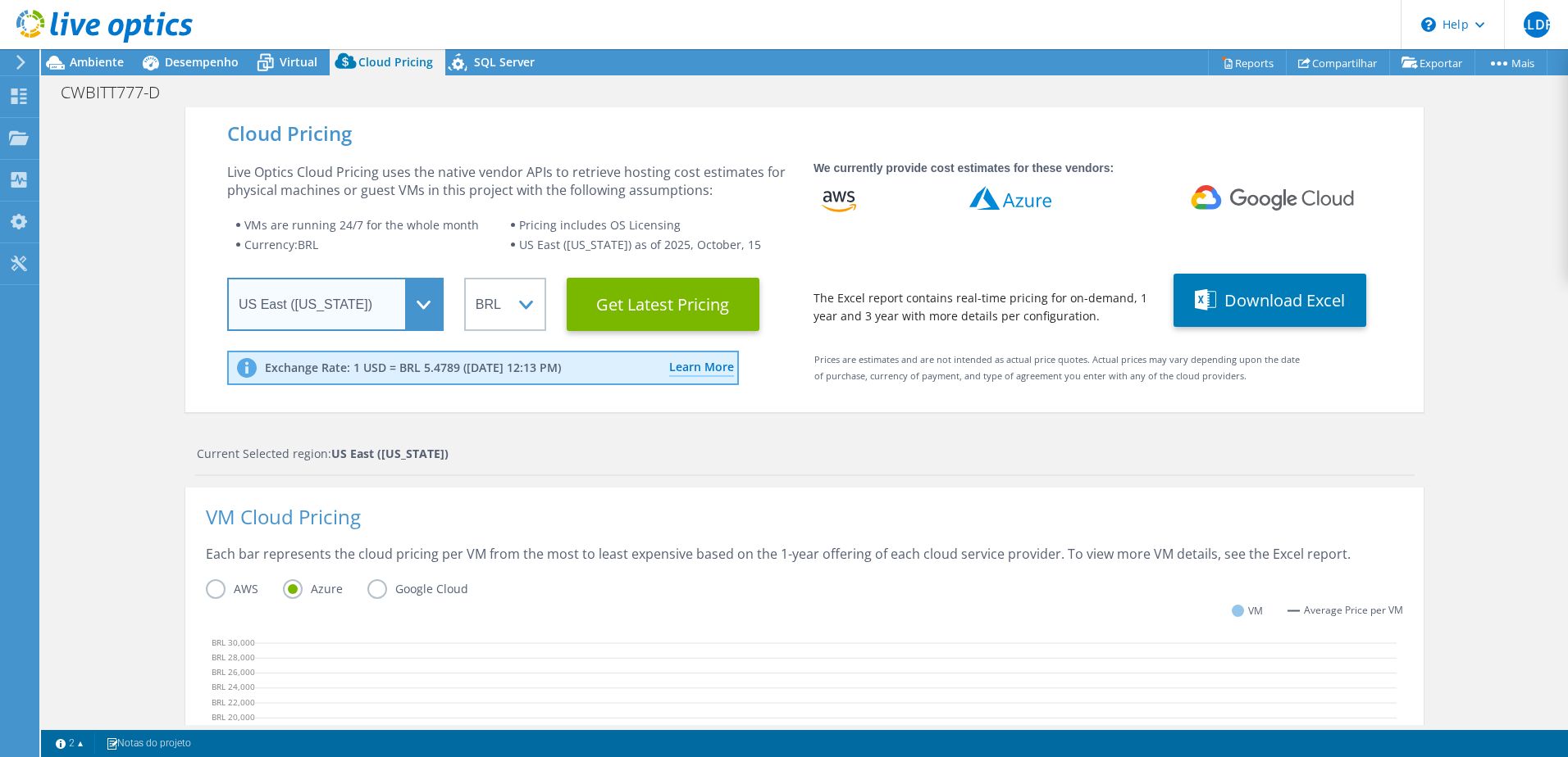
click at [341, 304] on select "Select a Region [GEOGRAPHIC_DATA] ([GEOGRAPHIC_DATA]) [GEOGRAPHIC_DATA] ([GEOGR…" at bounding box center [335, 304] width 217 height 53
select select "SouthAmerica"
click at [227, 278] on select "Select a Region [GEOGRAPHIC_DATA] ([GEOGRAPHIC_DATA]) [GEOGRAPHIC_DATA] ([GEOGR…" at bounding box center [335, 304] width 217 height 53
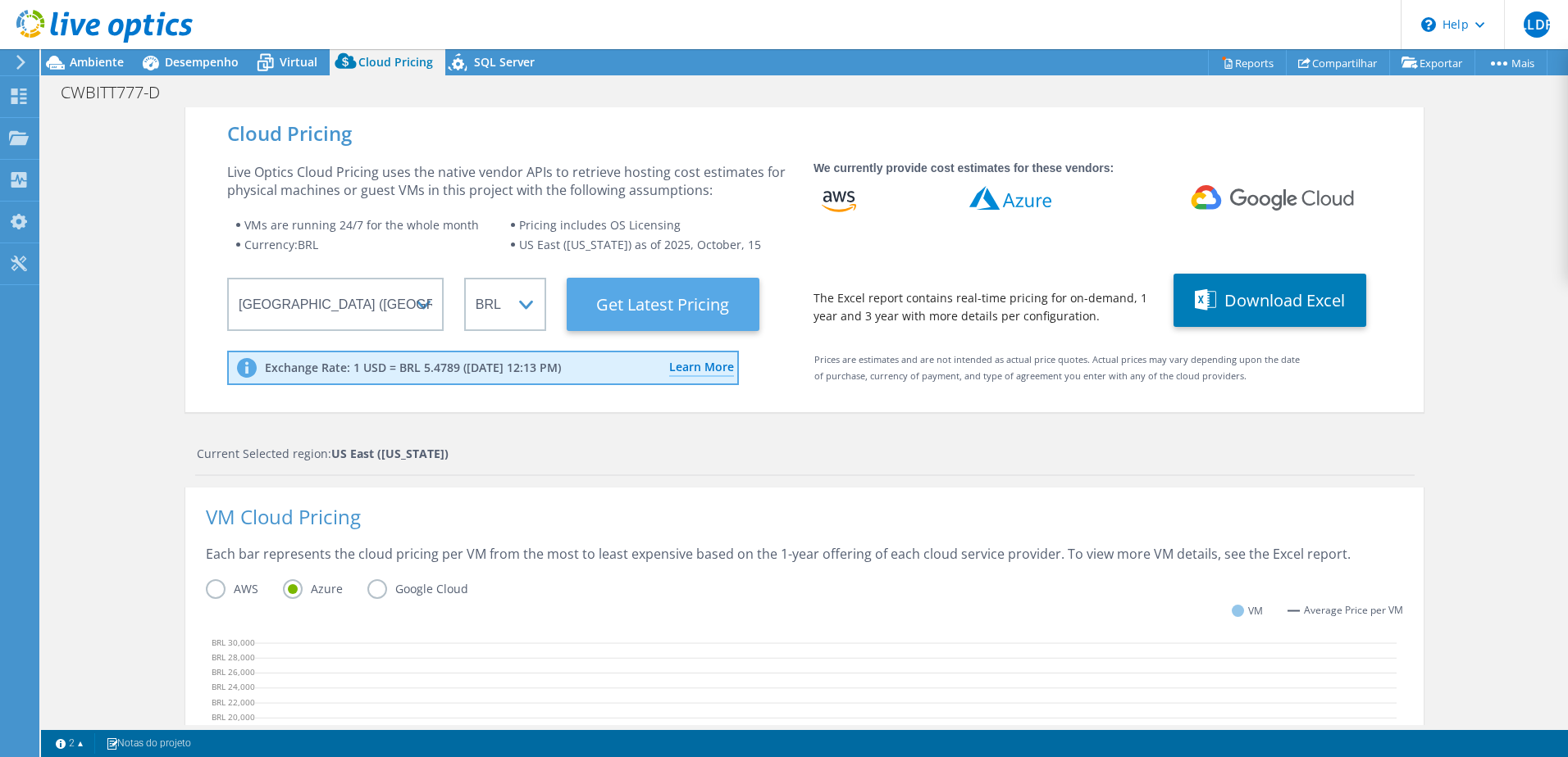
click at [660, 300] on Latest "Get Latest Pricing" at bounding box center [663, 304] width 193 height 53
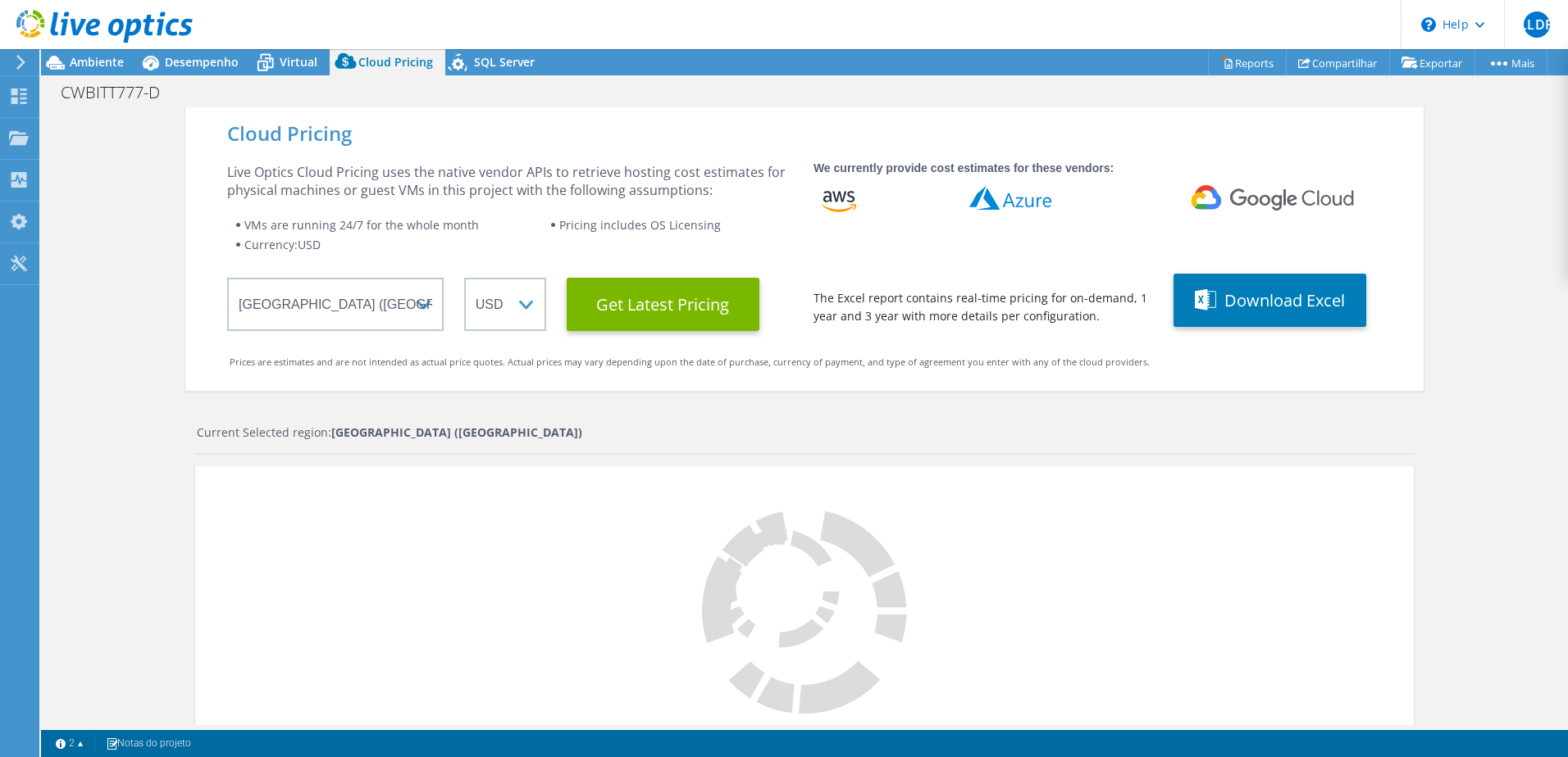
select select "BRL"
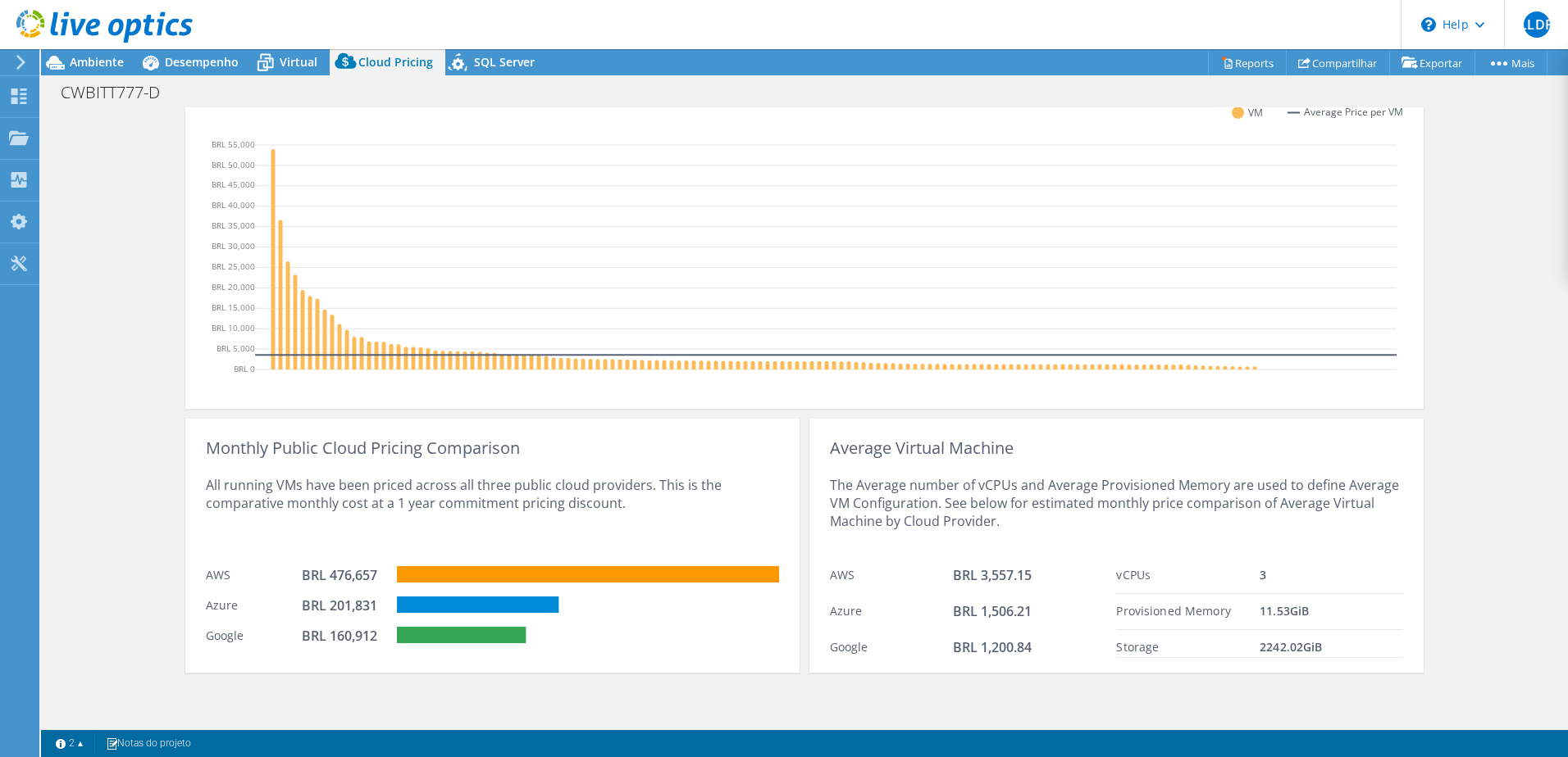
scroll to position [7, 0]
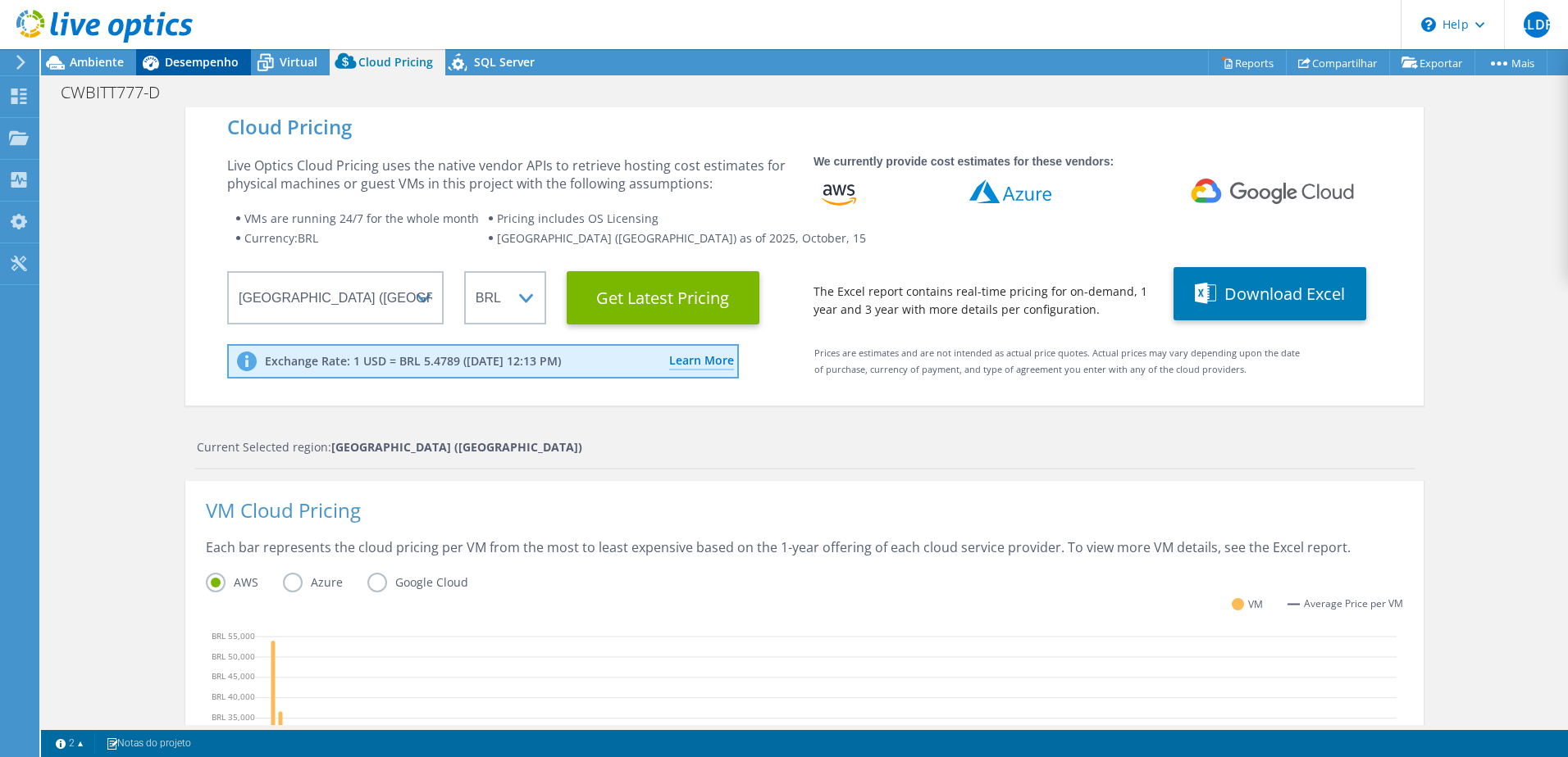
click at [188, 60] on span "Desempenho" at bounding box center [201, 61] width 74 height 16
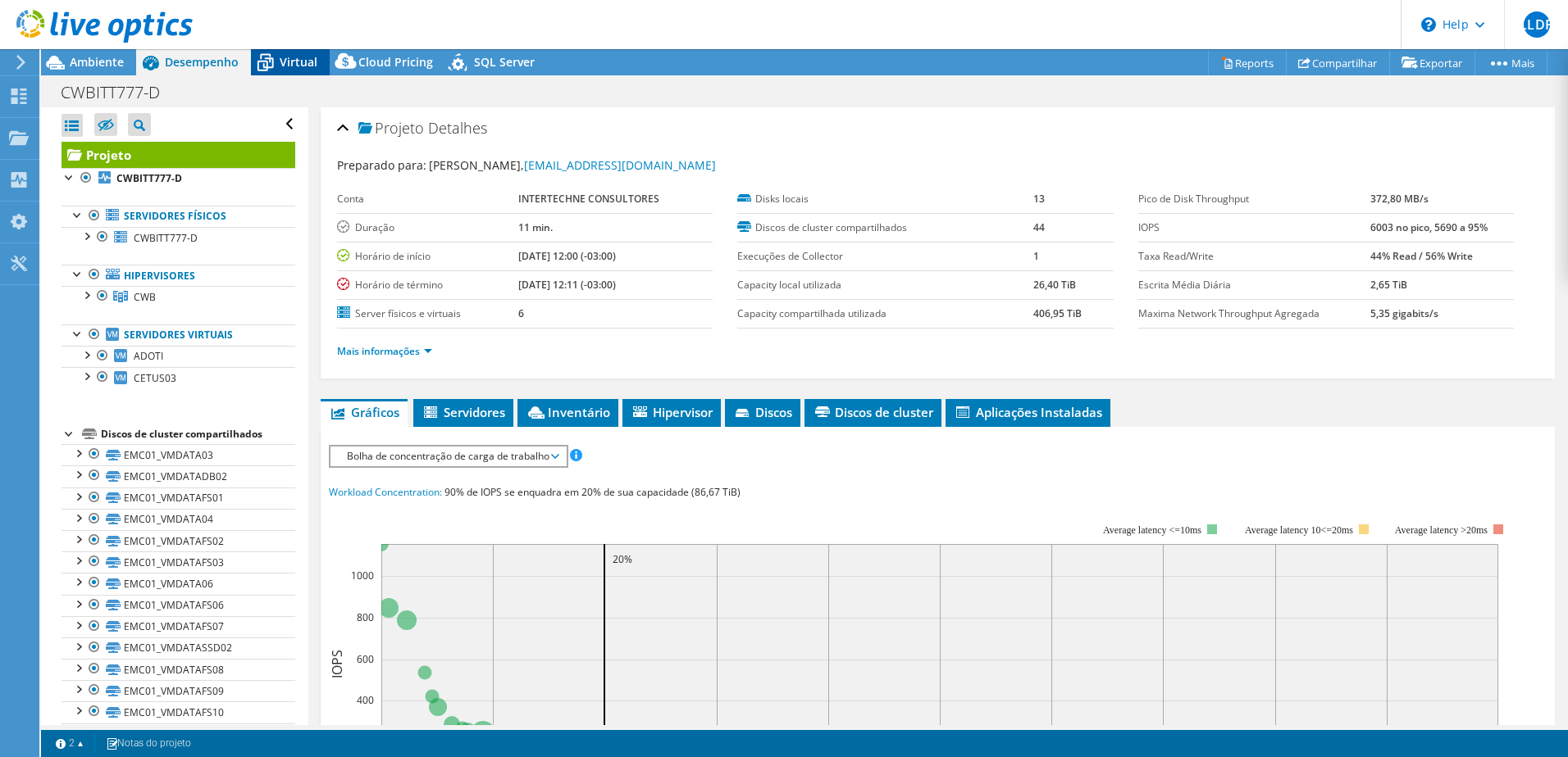
click at [294, 66] on span "Virtual" at bounding box center [298, 61] width 38 height 16
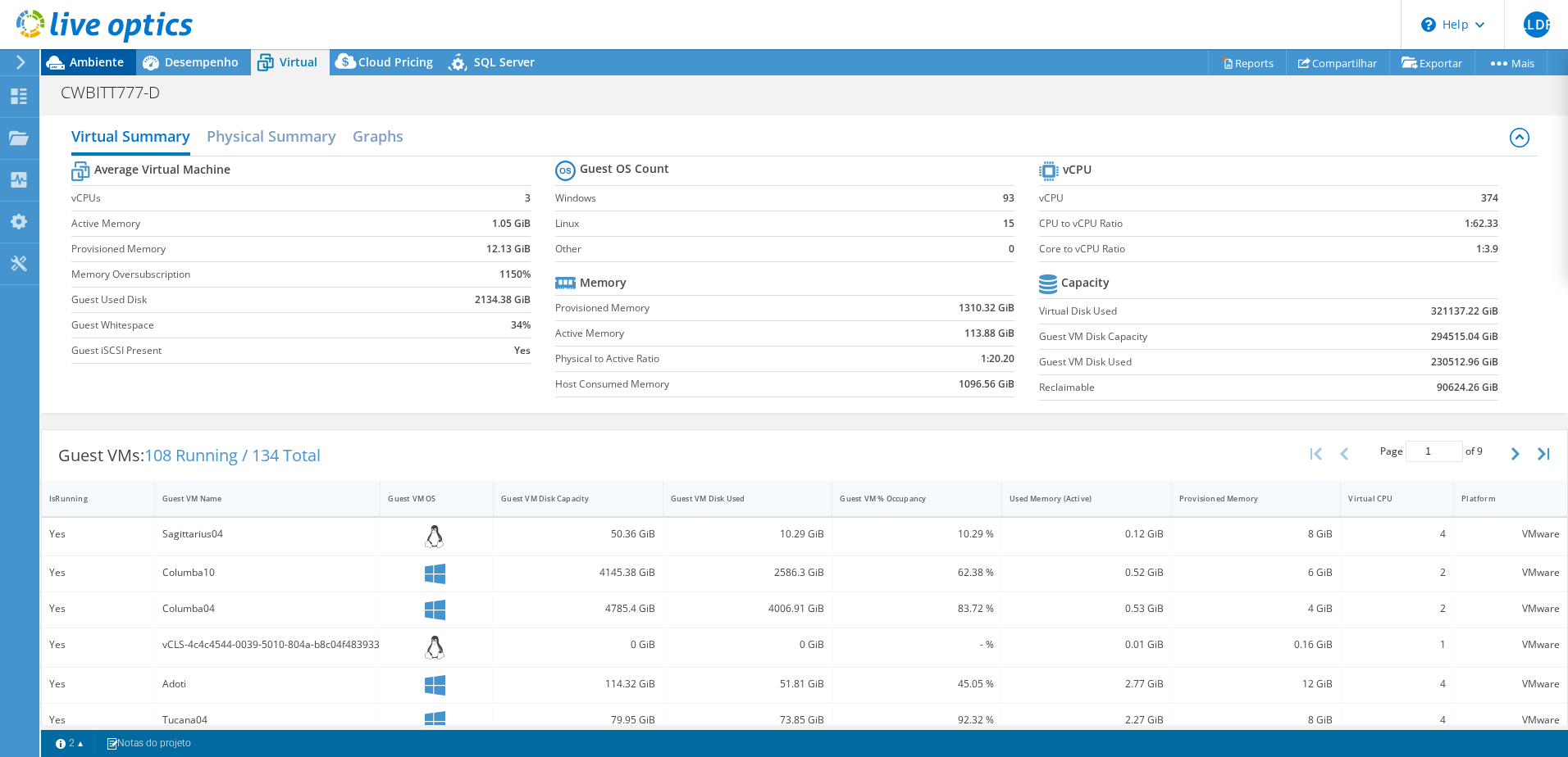
click at [116, 56] on span "Ambiente" at bounding box center [97, 61] width 54 height 16
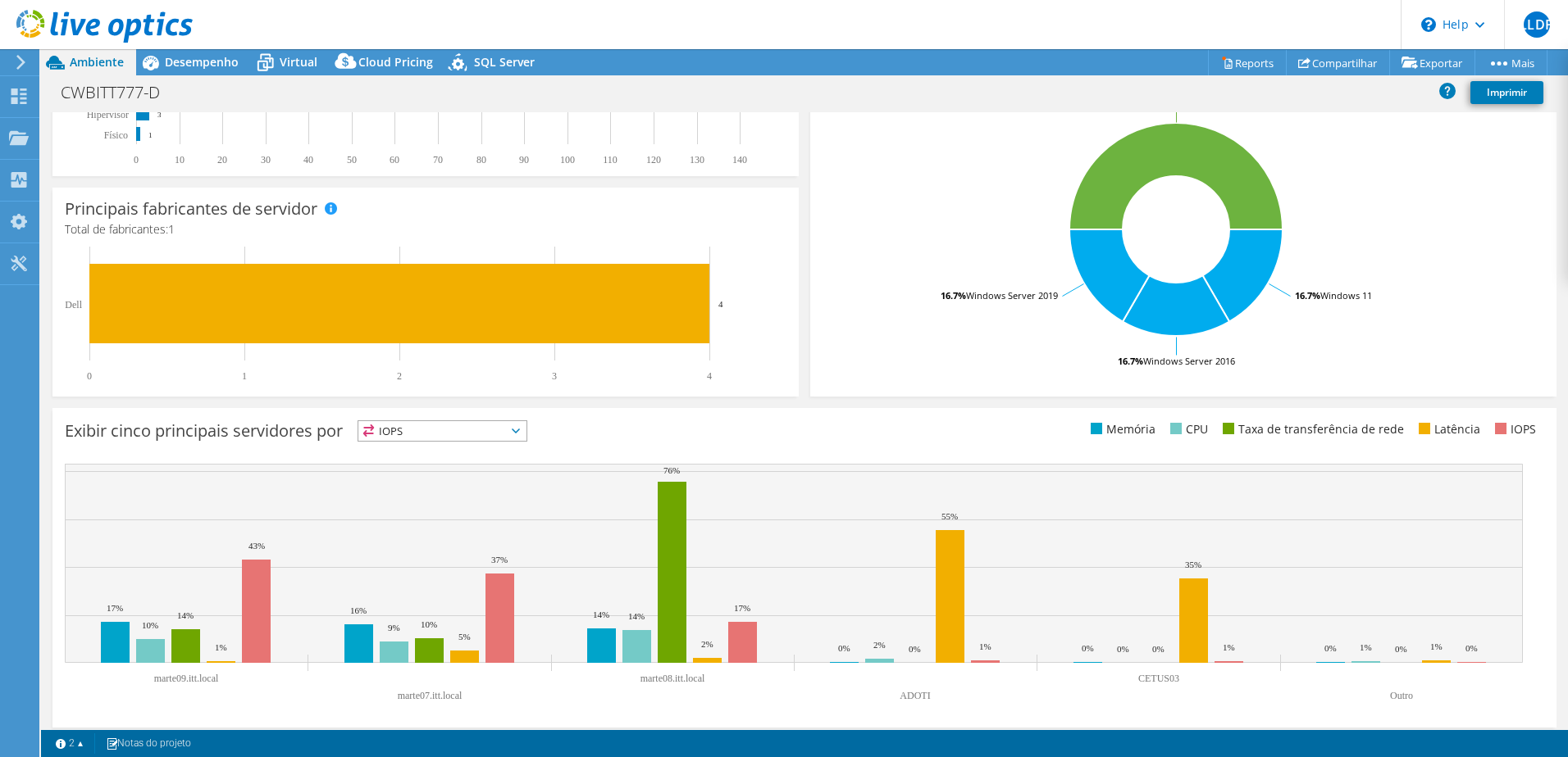
scroll to position [337, 0]
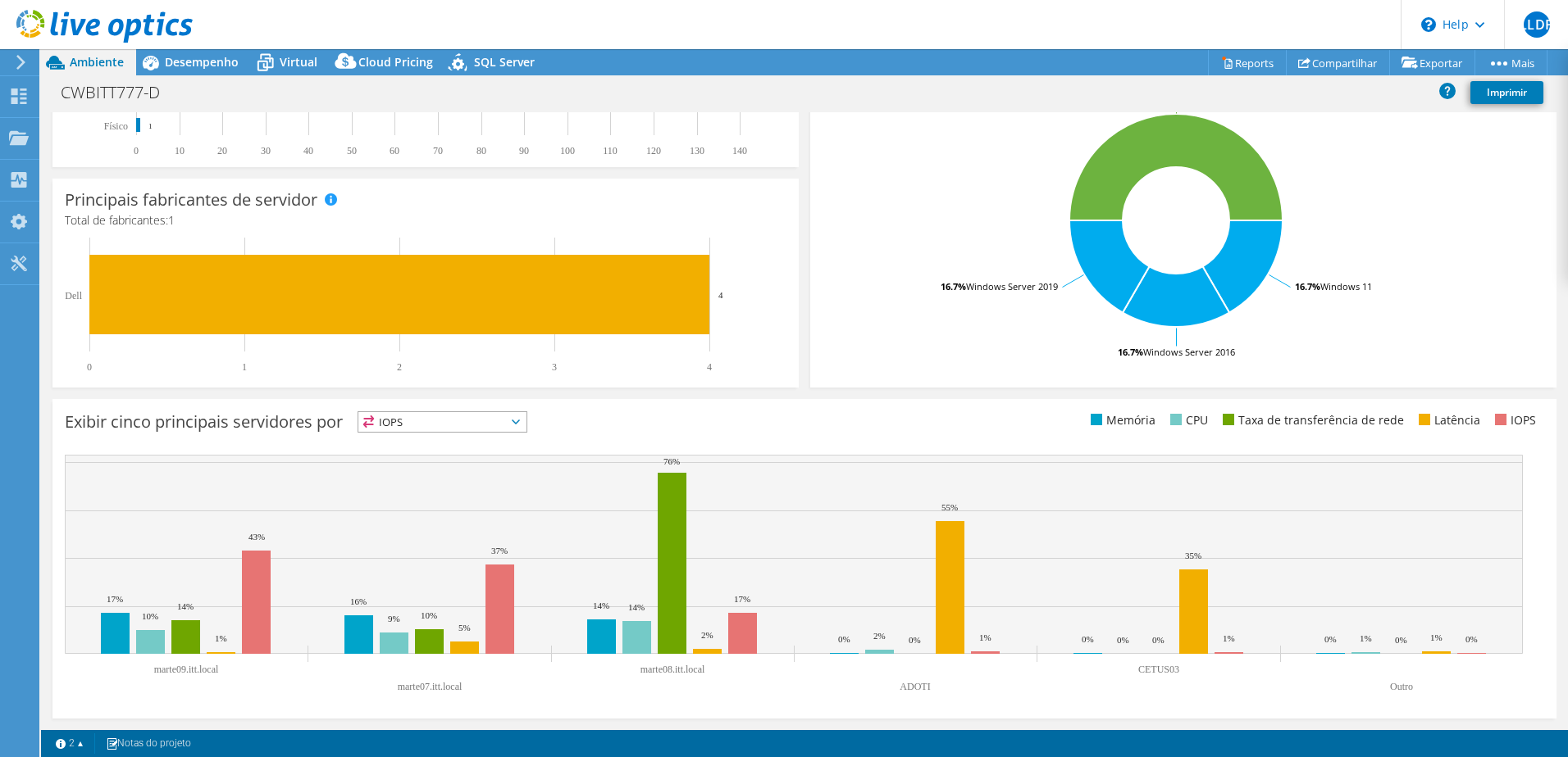
click at [410, 426] on span "IOPS" at bounding box center [442, 421] width 168 height 20
click at [462, 512] on li "Taxa de transferência de rede" at bounding box center [442, 511] width 168 height 23
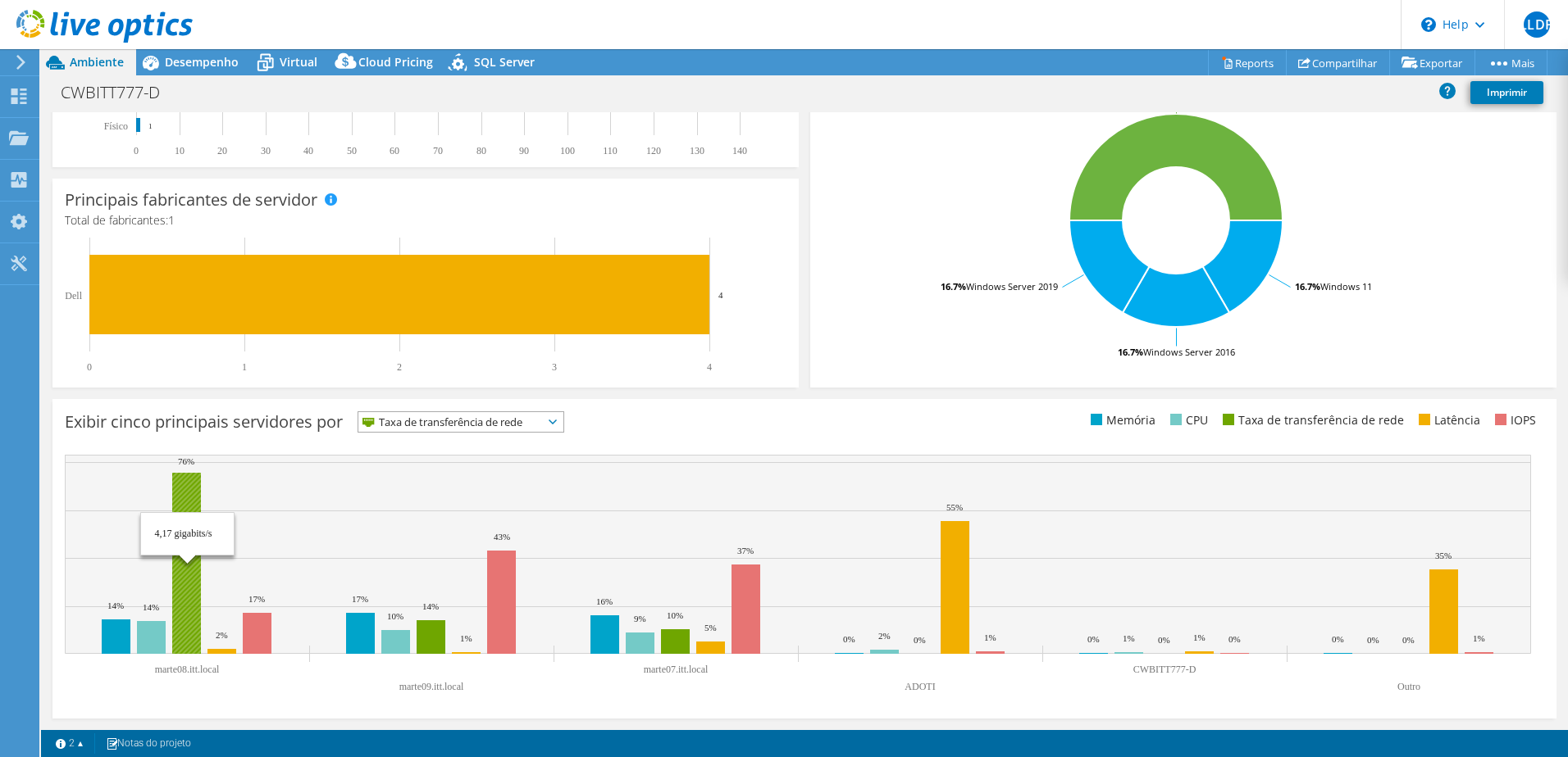
click at [185, 504] on rect at bounding box center [186, 563] width 29 height 181
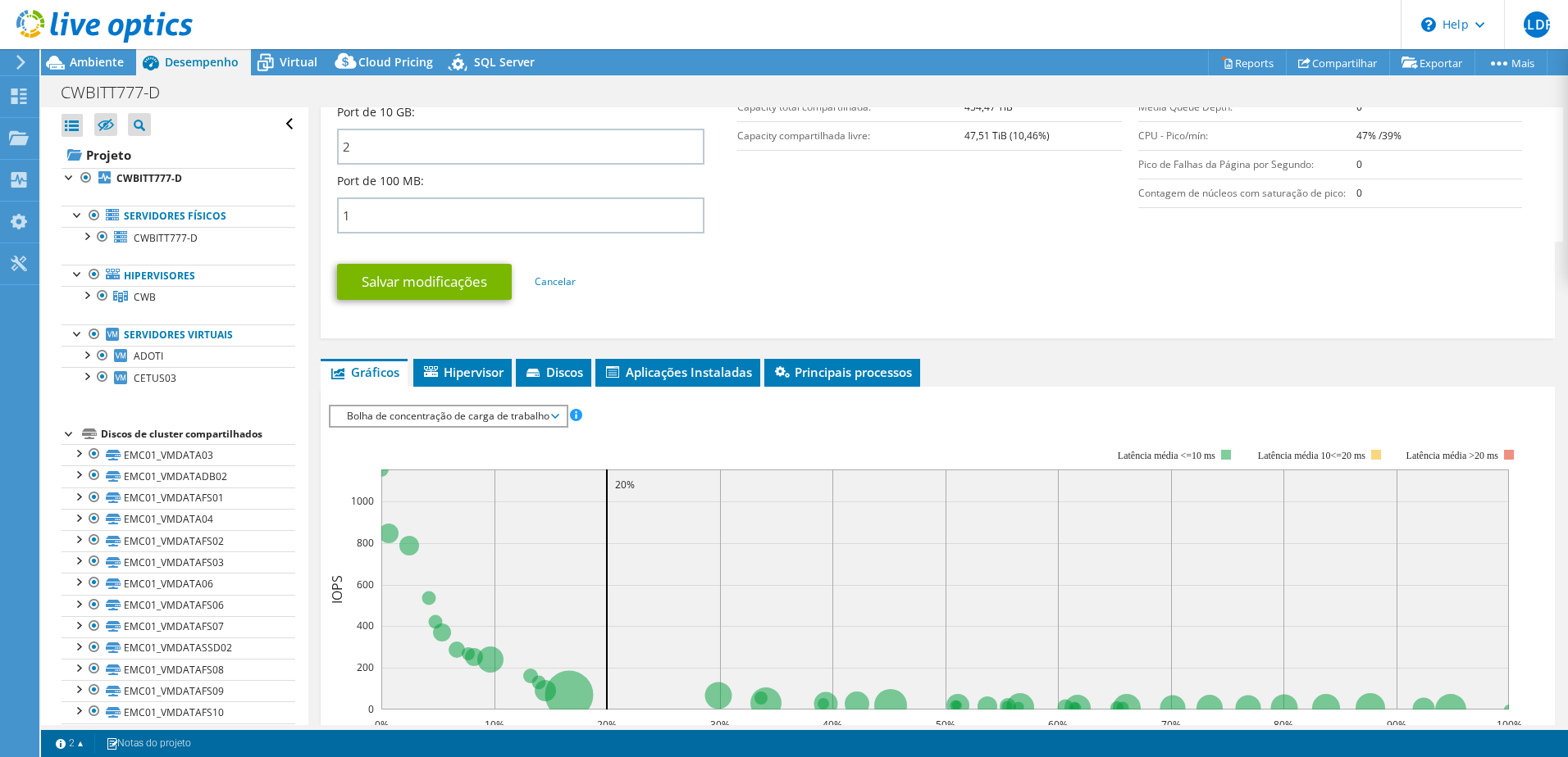
scroll to position [901, 0]
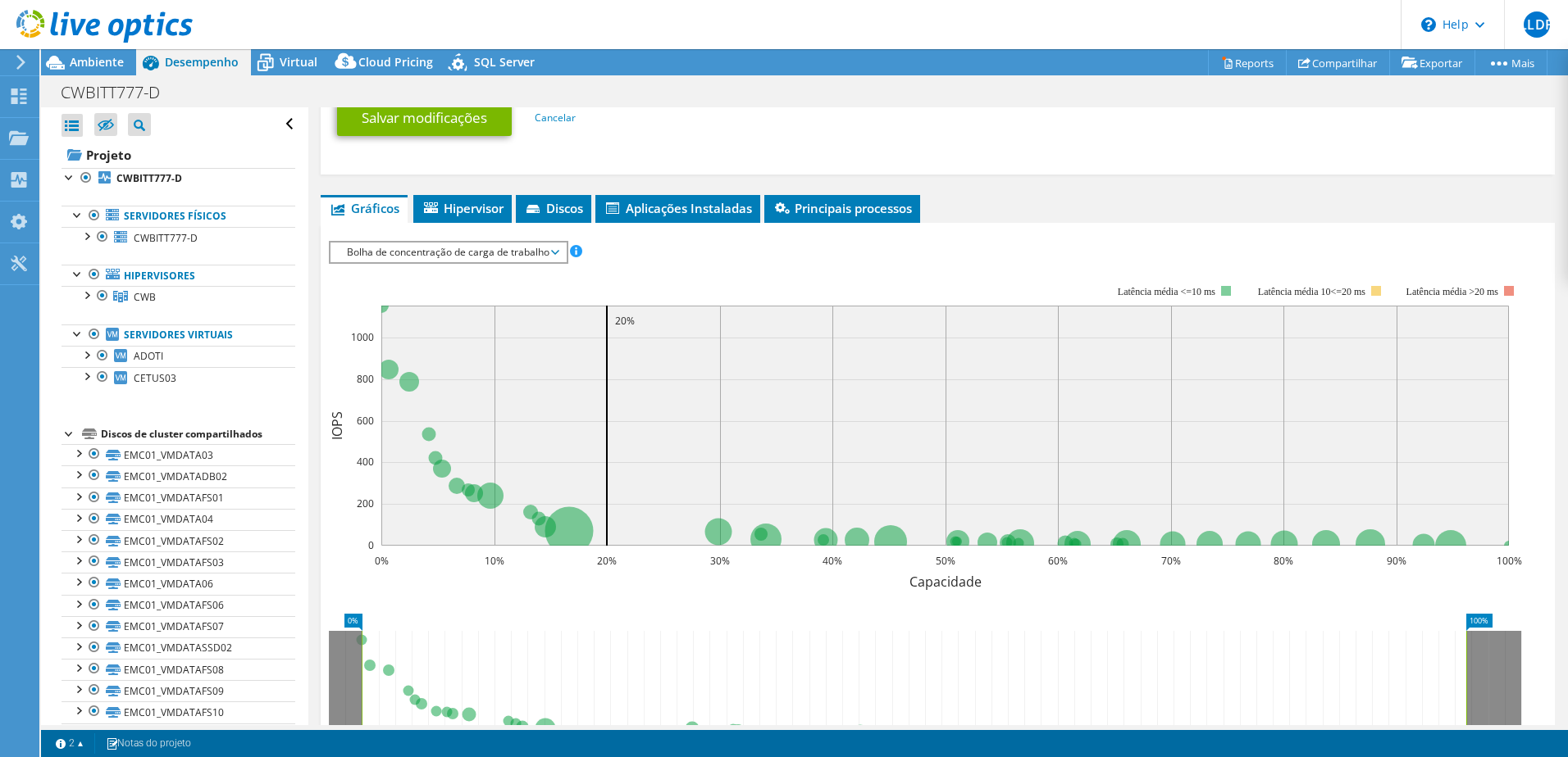
click at [834, 206] on span "Principais processos" at bounding box center [842, 208] width 140 height 17
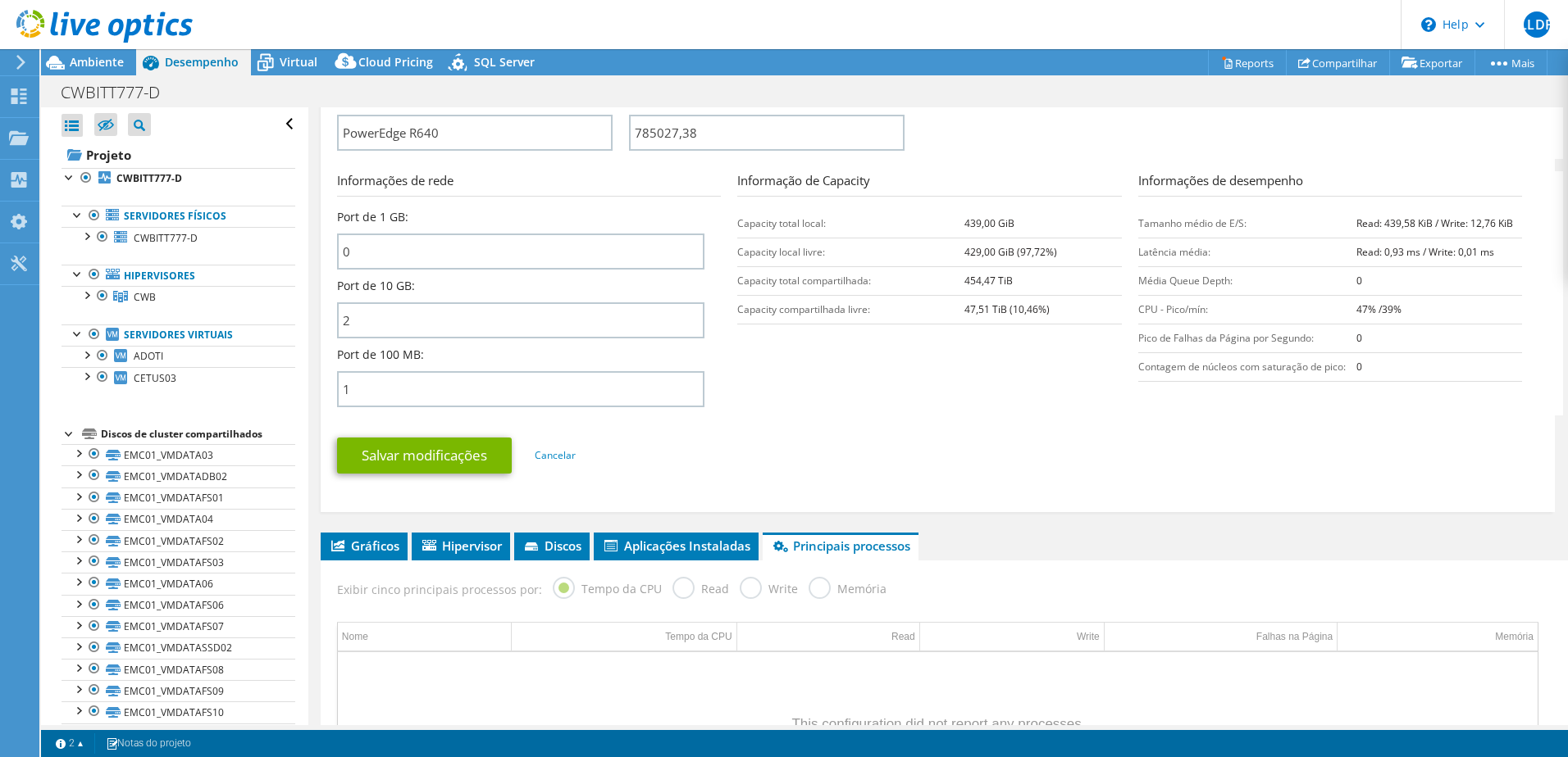
scroll to position [810, 0]
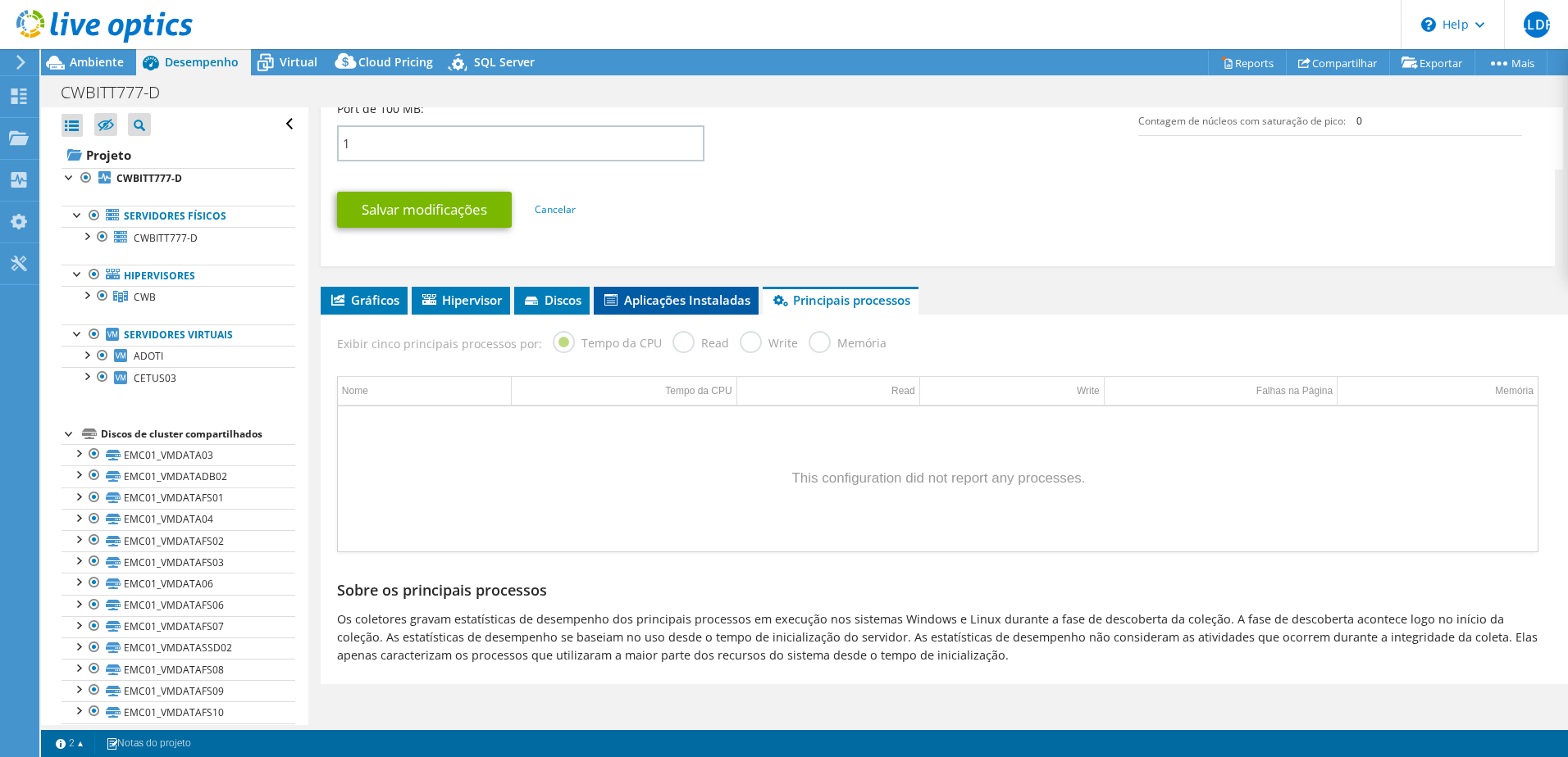
click at [696, 295] on span "Aplicações Instaladas" at bounding box center [676, 300] width 148 height 17
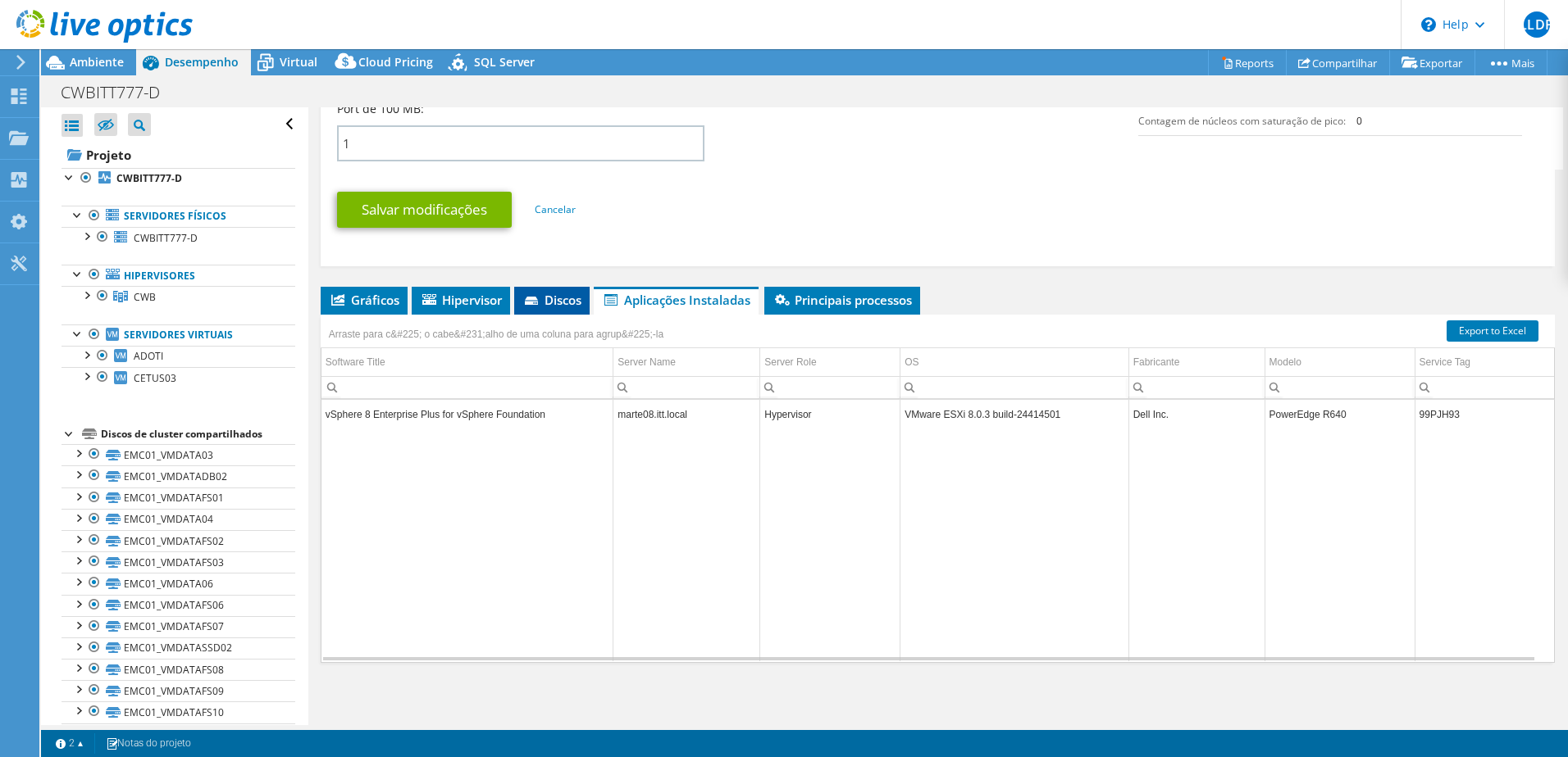
click at [562, 298] on span "Discos" at bounding box center [551, 300] width 59 height 17
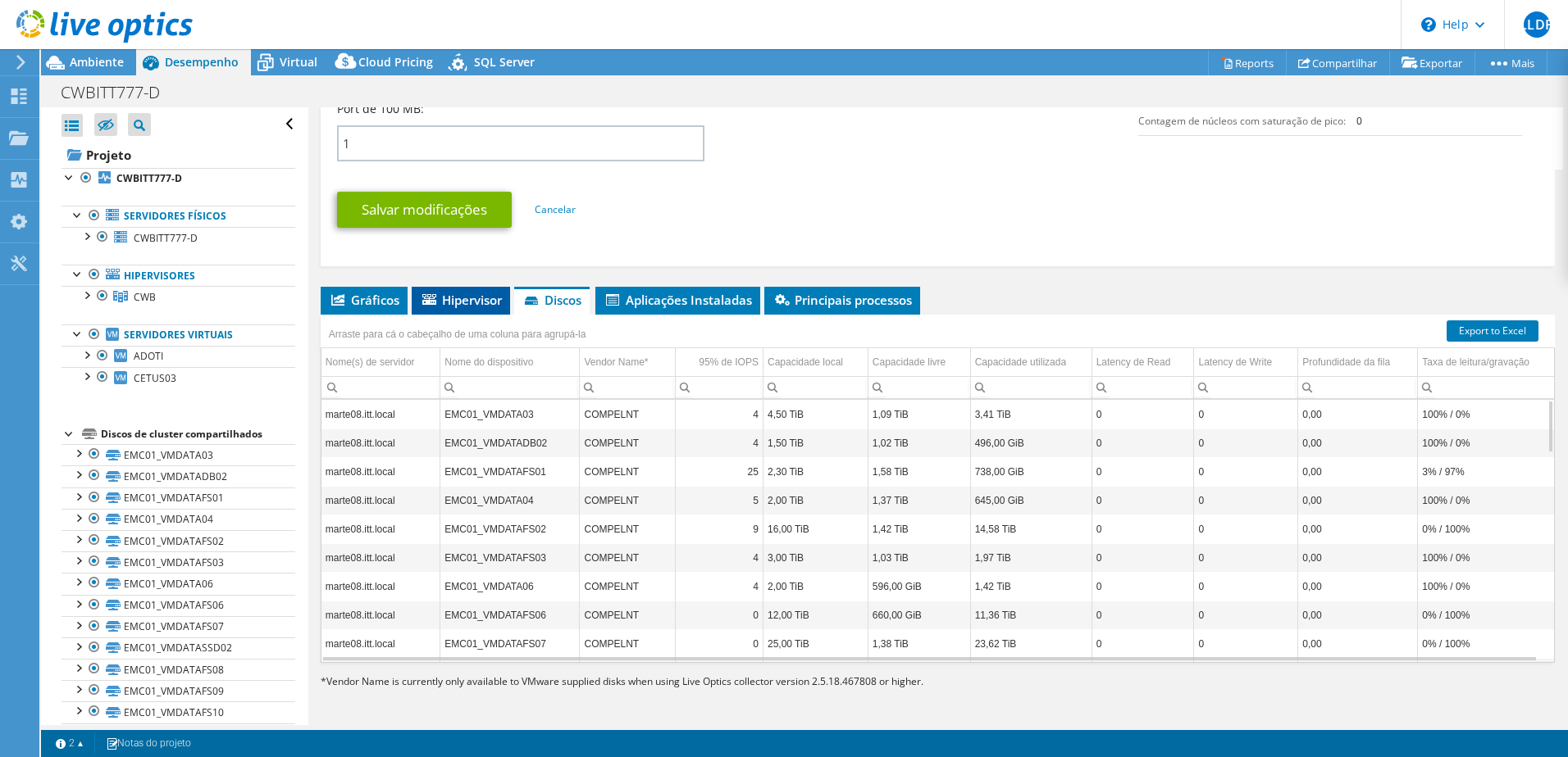
click at [462, 303] on span "Hipervisor" at bounding box center [461, 300] width 82 height 17
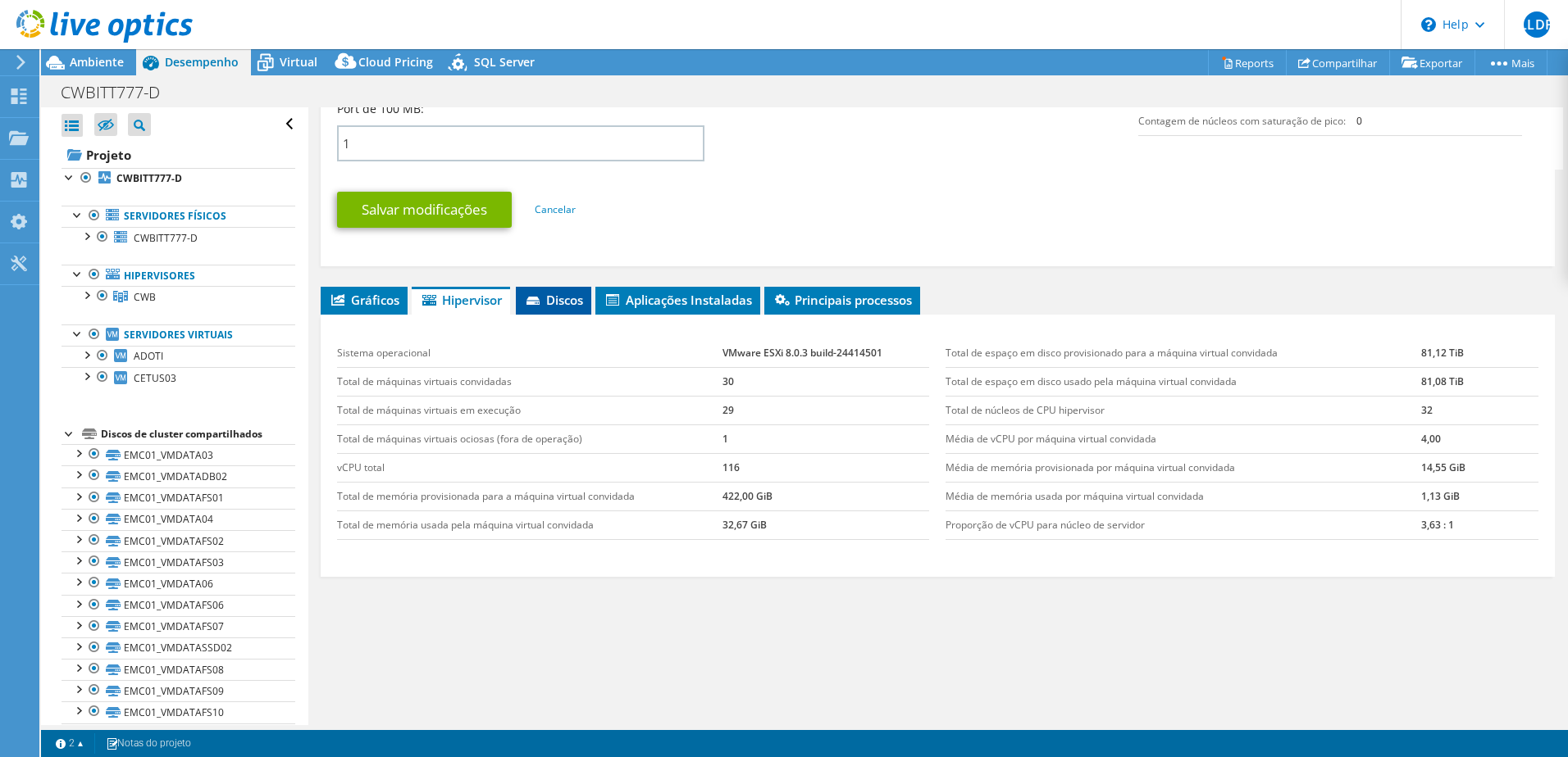
click at [557, 302] on span "Discos" at bounding box center [553, 300] width 59 height 17
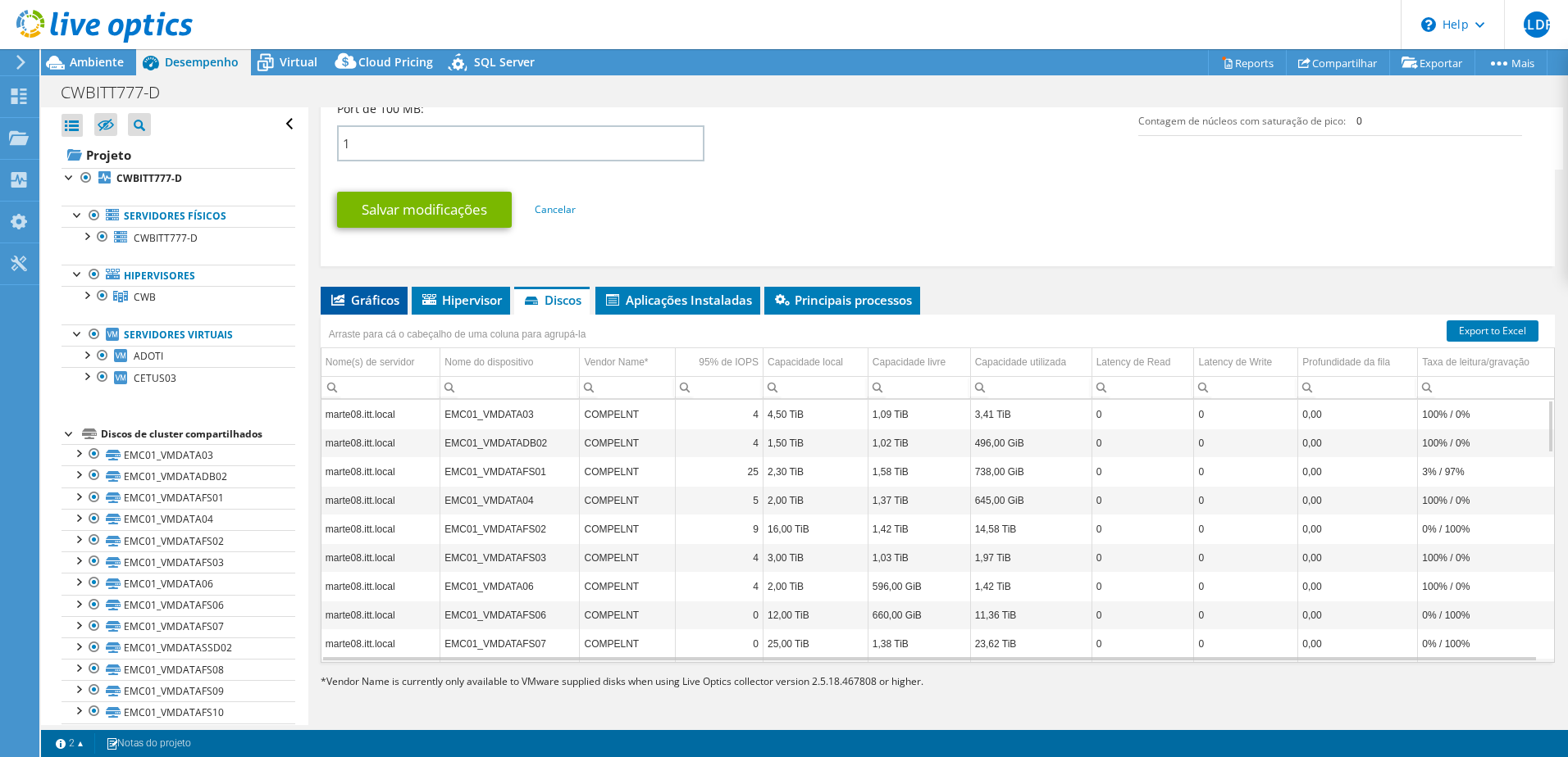
click at [394, 293] on span "Gráficos" at bounding box center [364, 300] width 71 height 17
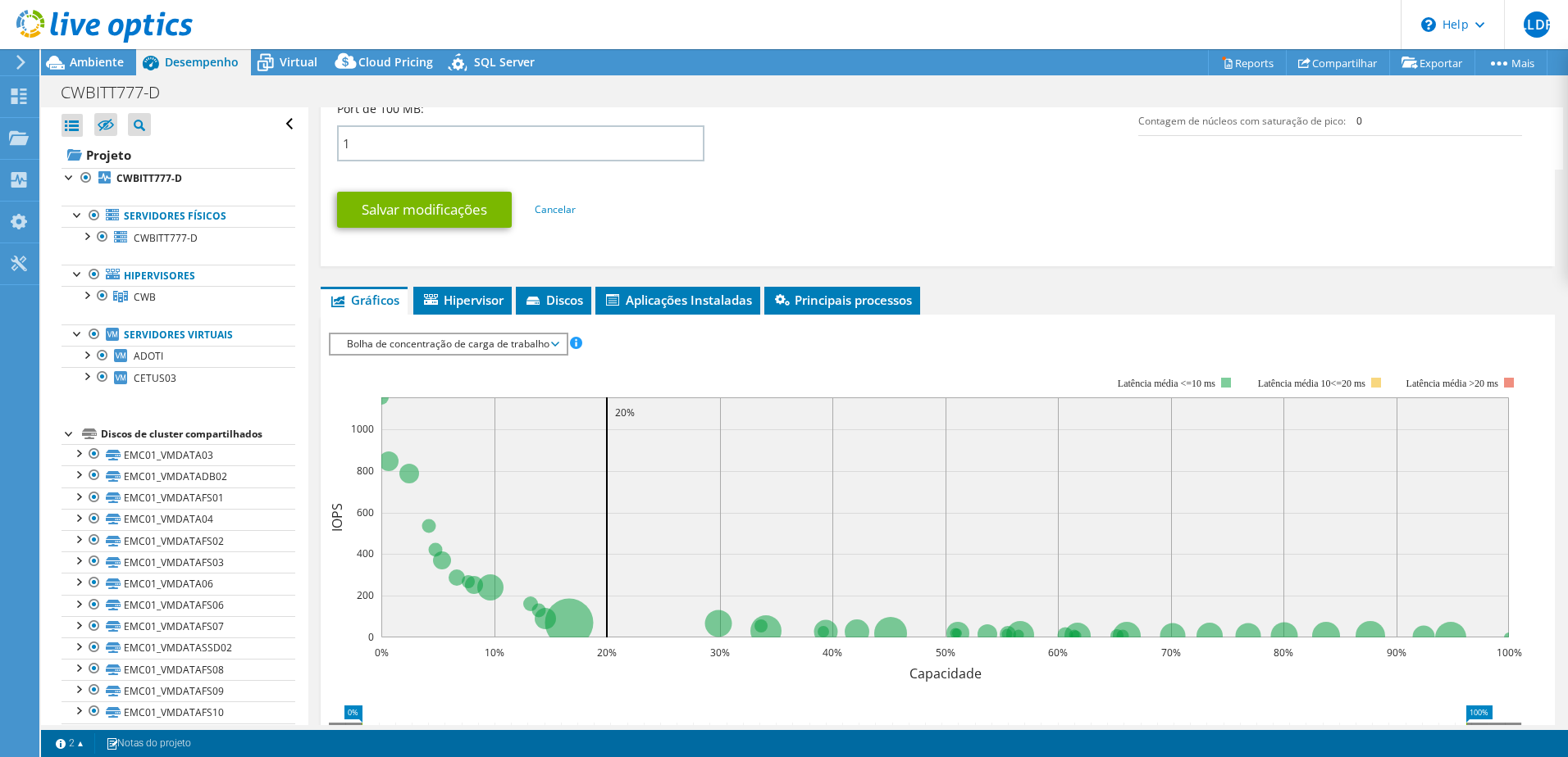
scroll to position [1102, 0]
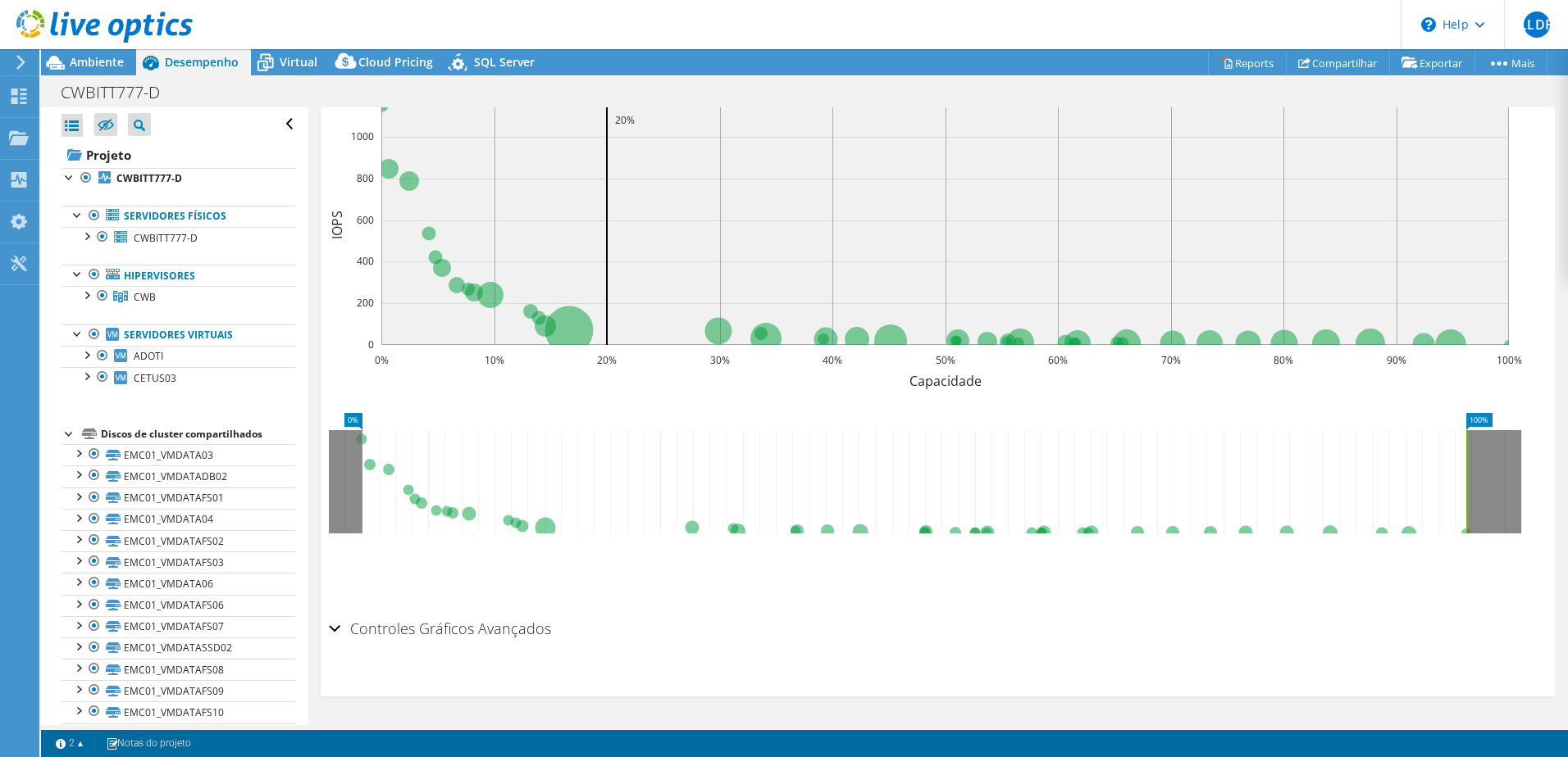
drag, startPoint x: 406, startPoint y: 628, endPoint x: 411, endPoint y: 618, distance: 11.2
click at [407, 628] on h2 "Controles Gráficos Avançados" at bounding box center [439, 628] width 222 height 33
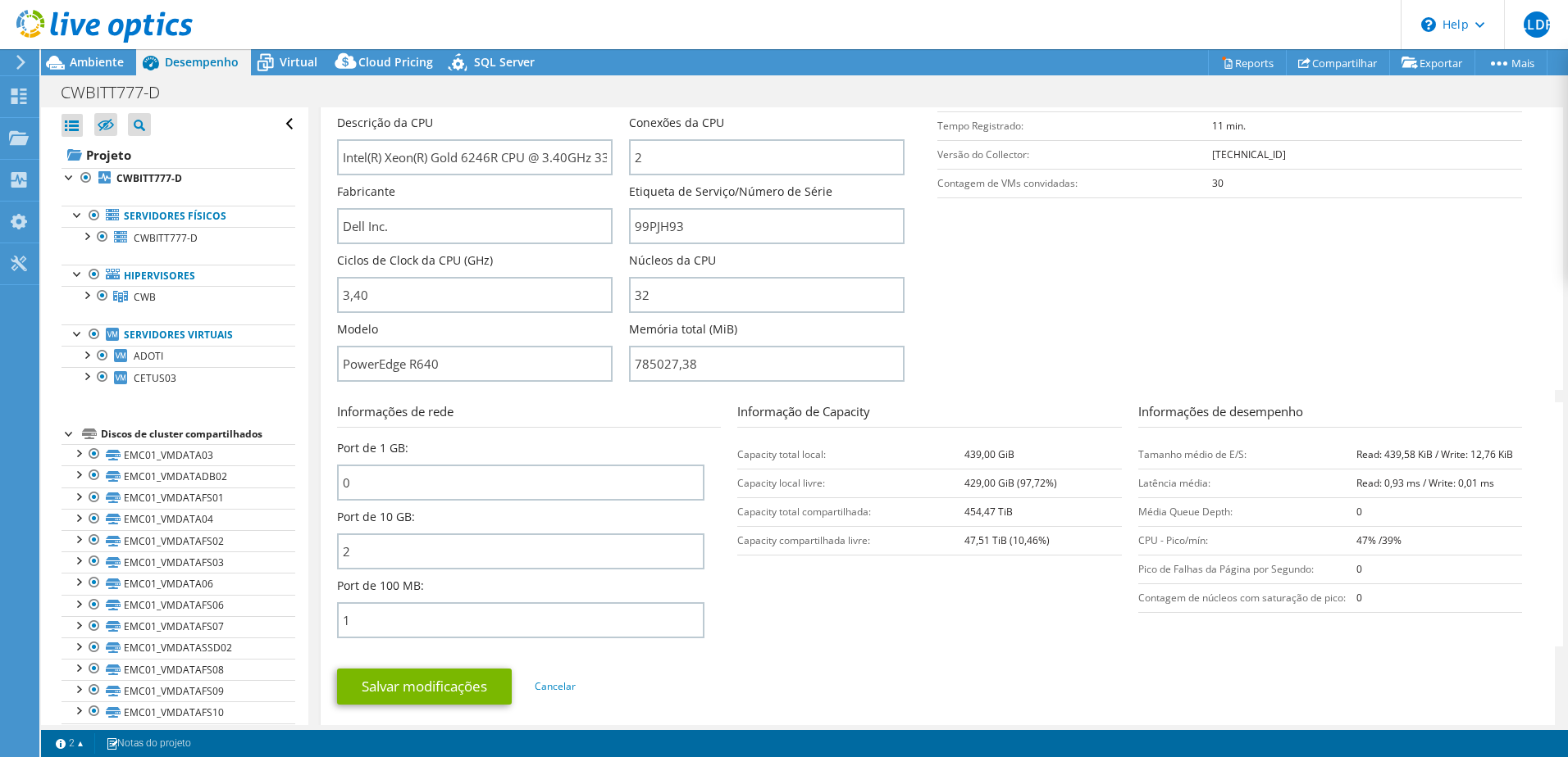
scroll to position [0, 0]
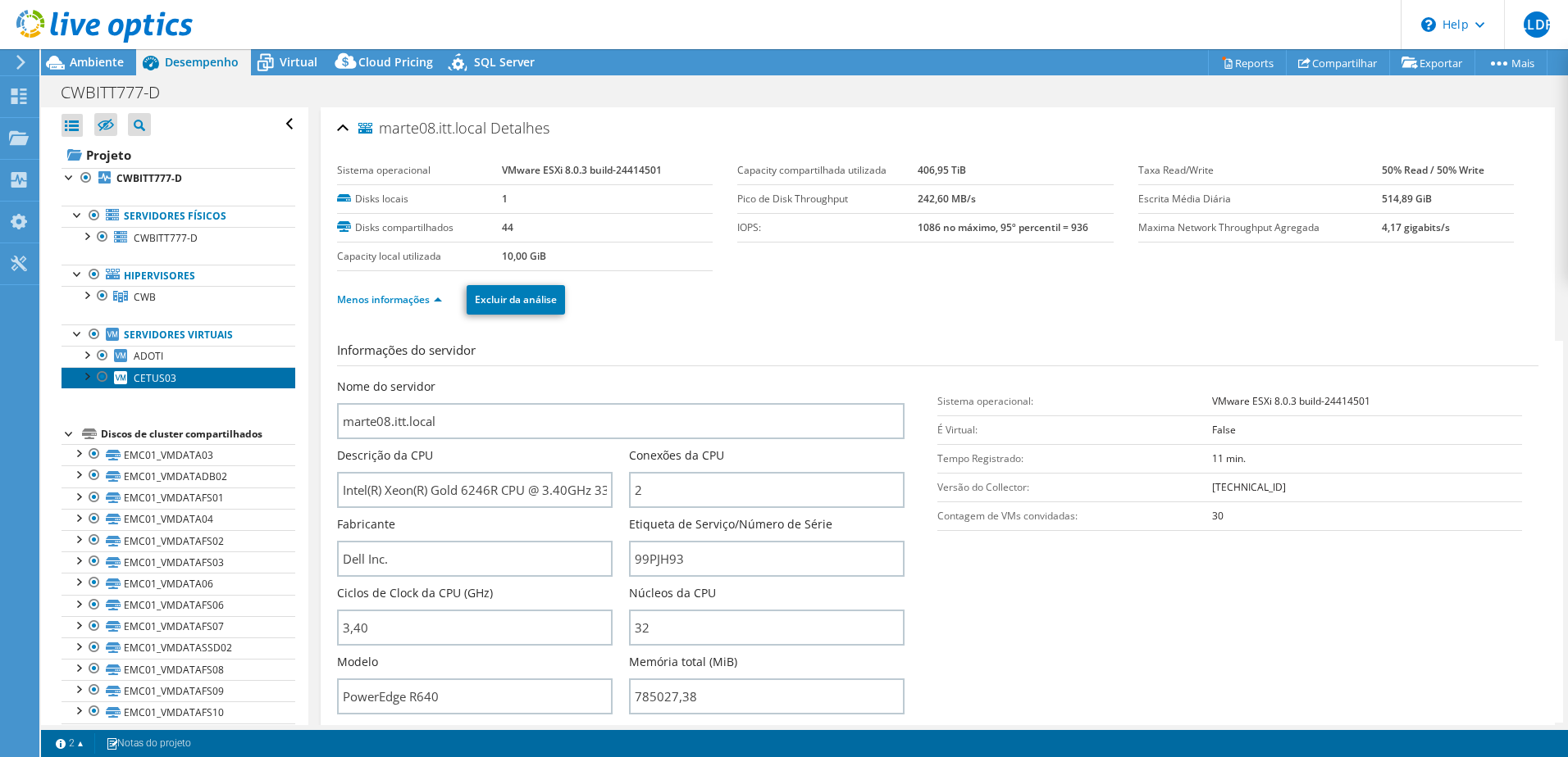
click at [154, 385] on link "CETUS03" at bounding box center [178, 378] width 234 height 21
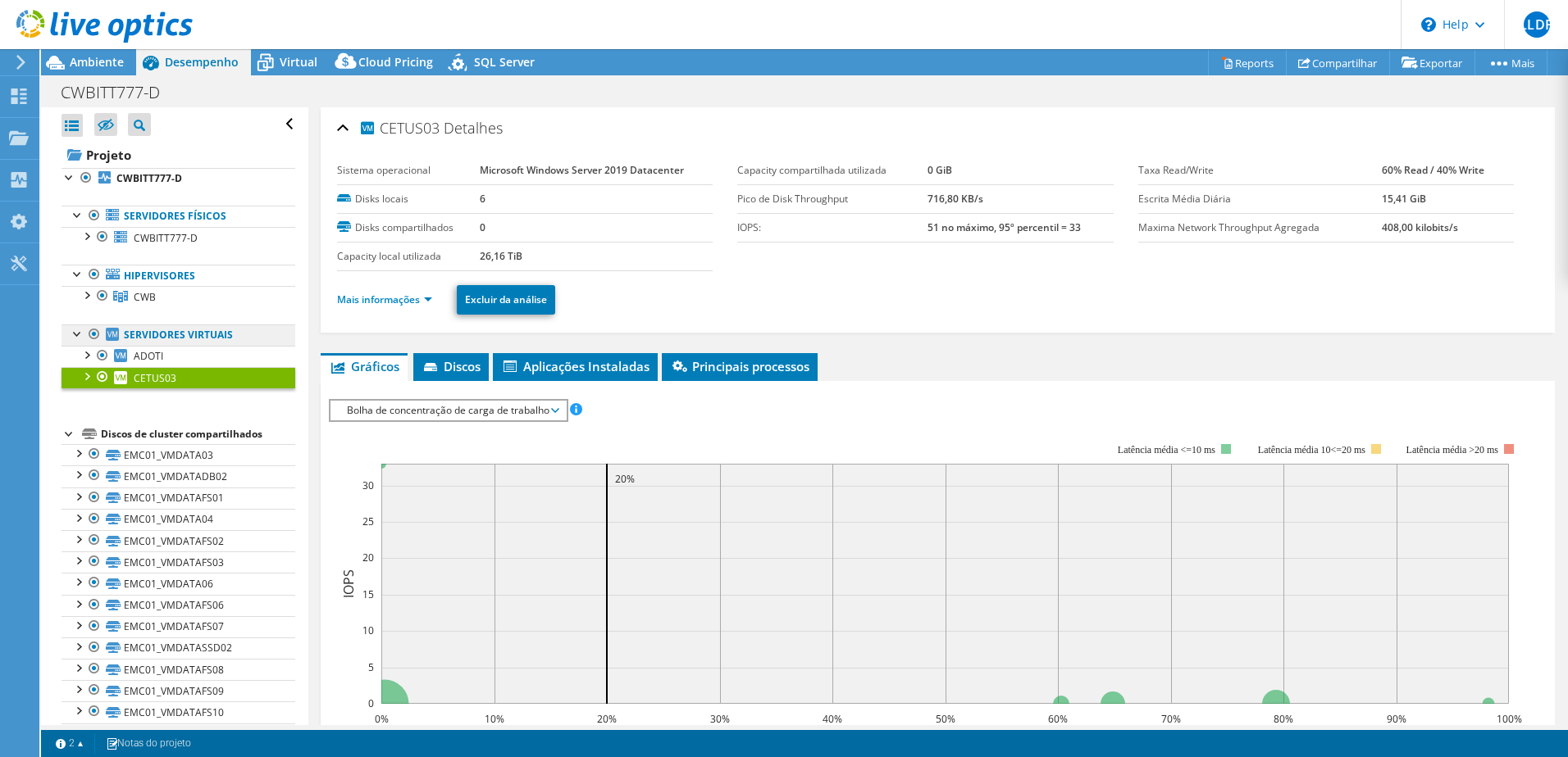
click at [178, 335] on link "Servidores virtuais" at bounding box center [178, 335] width 234 height 21
click at [99, 334] on div at bounding box center [95, 334] width 17 height 20
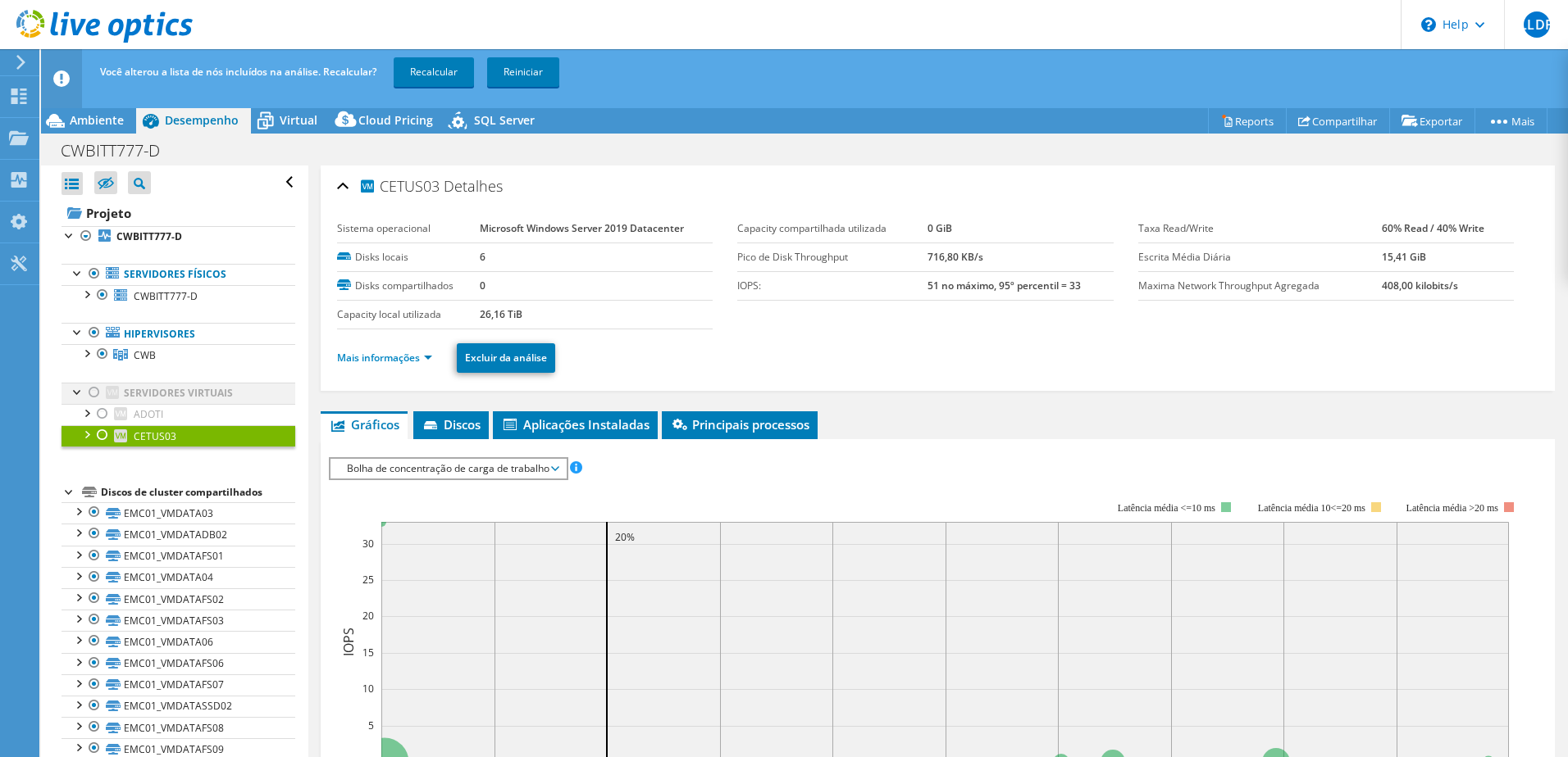
click at [97, 391] on div at bounding box center [95, 392] width 17 height 20
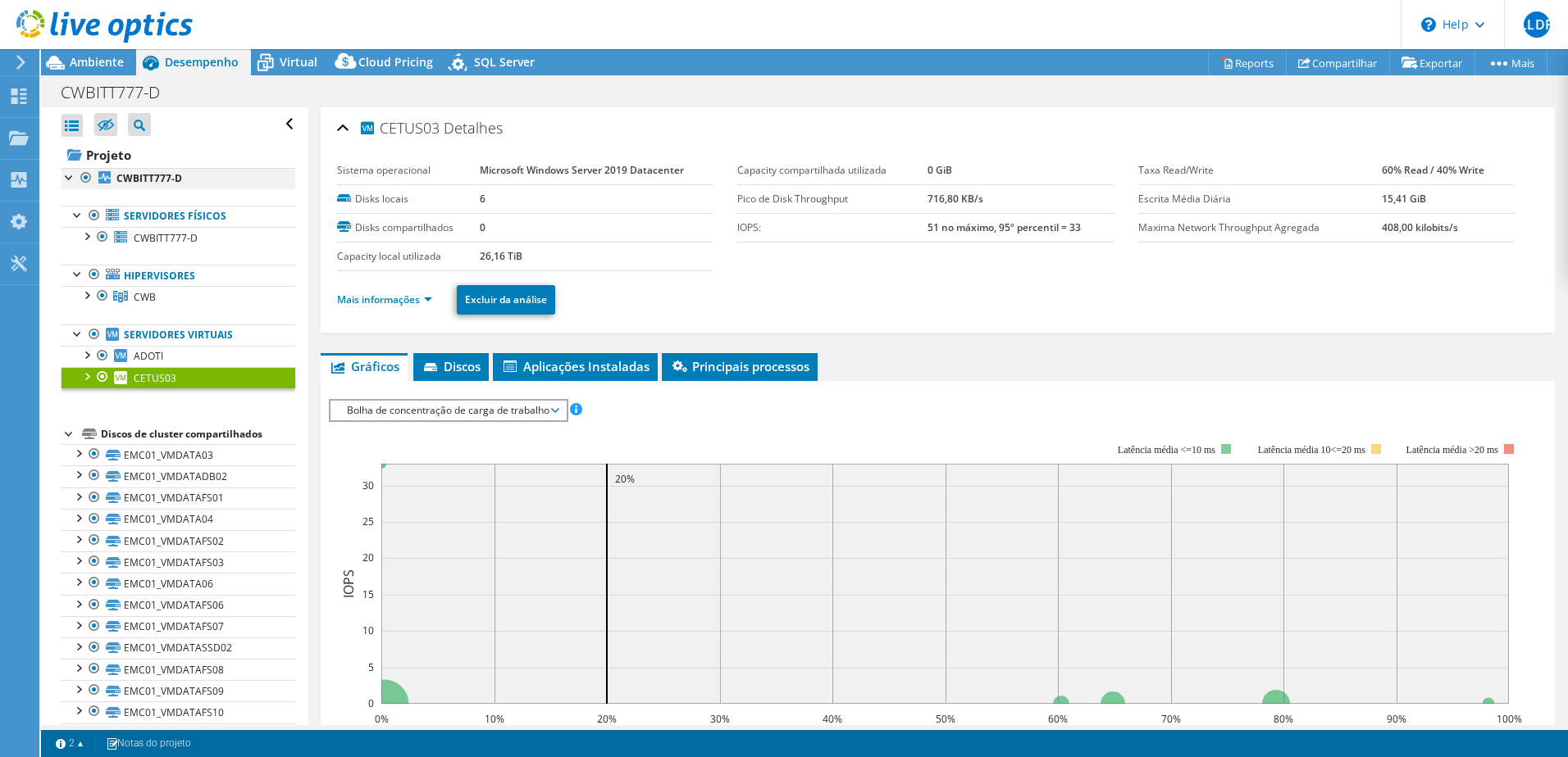
click at [86, 179] on div at bounding box center [87, 178] width 17 height 20
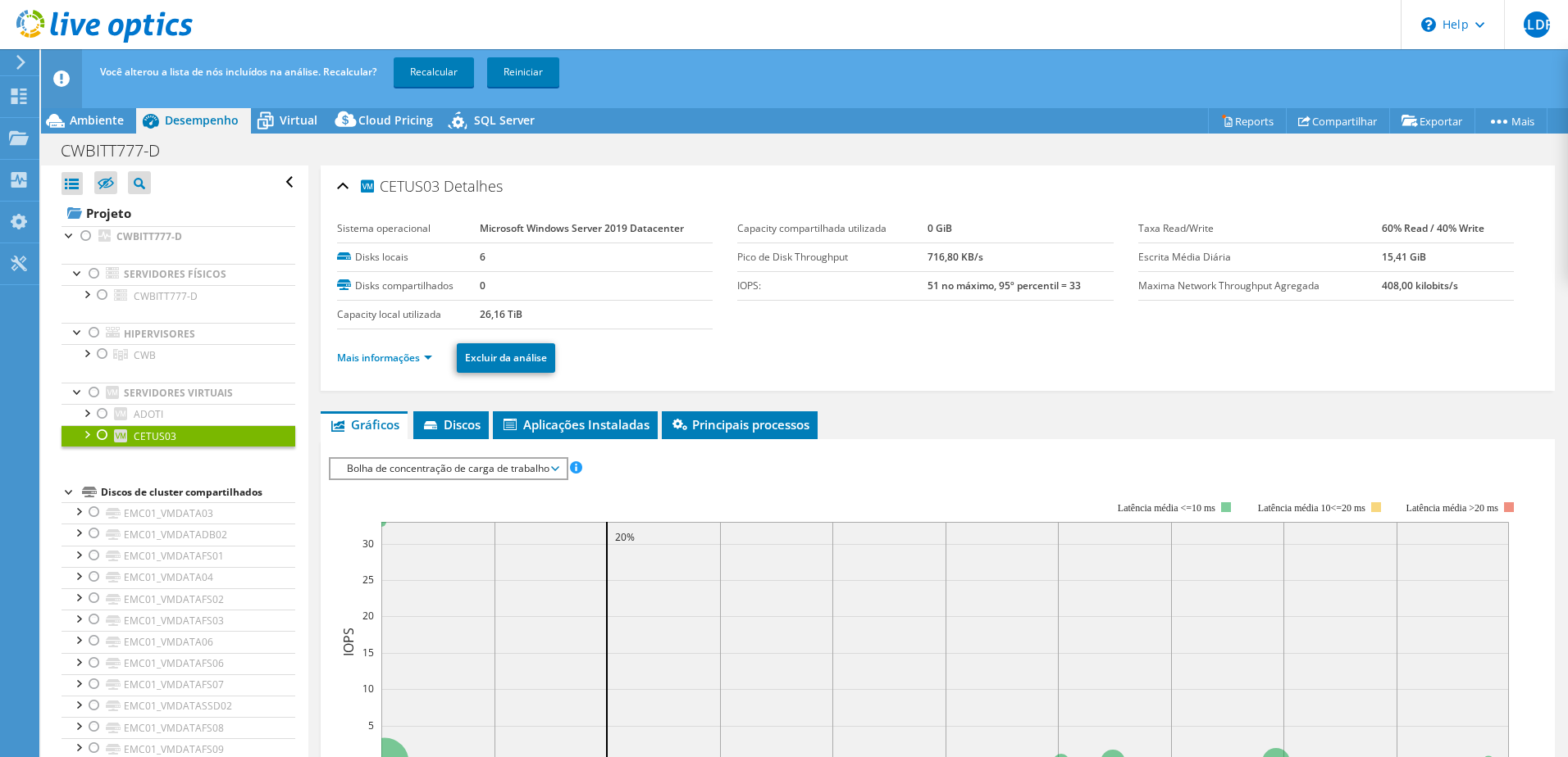
drag, startPoint x: 100, startPoint y: 432, endPoint x: 101, endPoint y: 445, distance: 13.0
click at [98, 434] on div at bounding box center [102, 434] width 17 height 20
click at [126, 126] on div "Ambiente" at bounding box center [88, 120] width 95 height 26
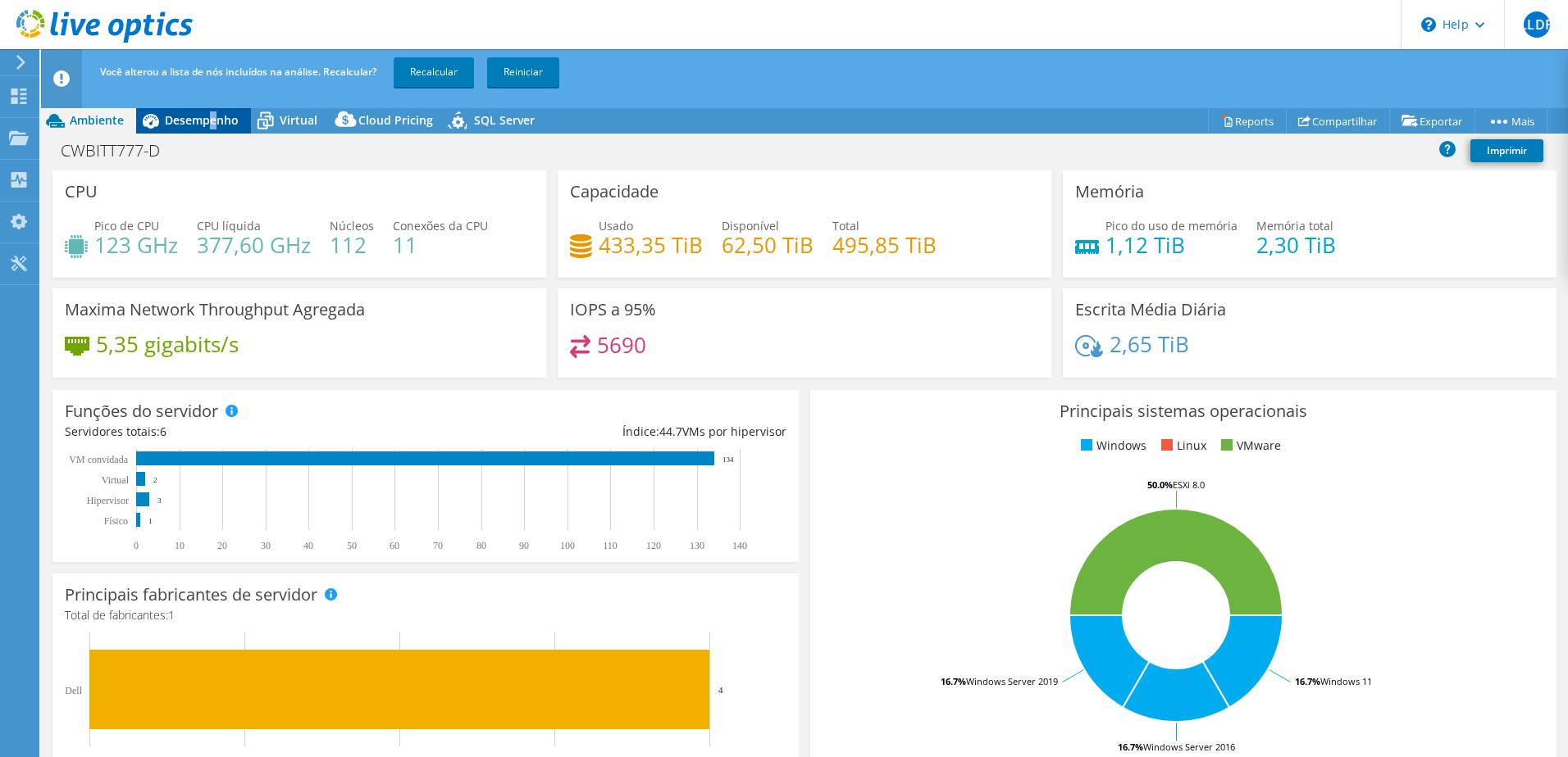
click at [211, 122] on span "Desempenho" at bounding box center [201, 120] width 74 height 16
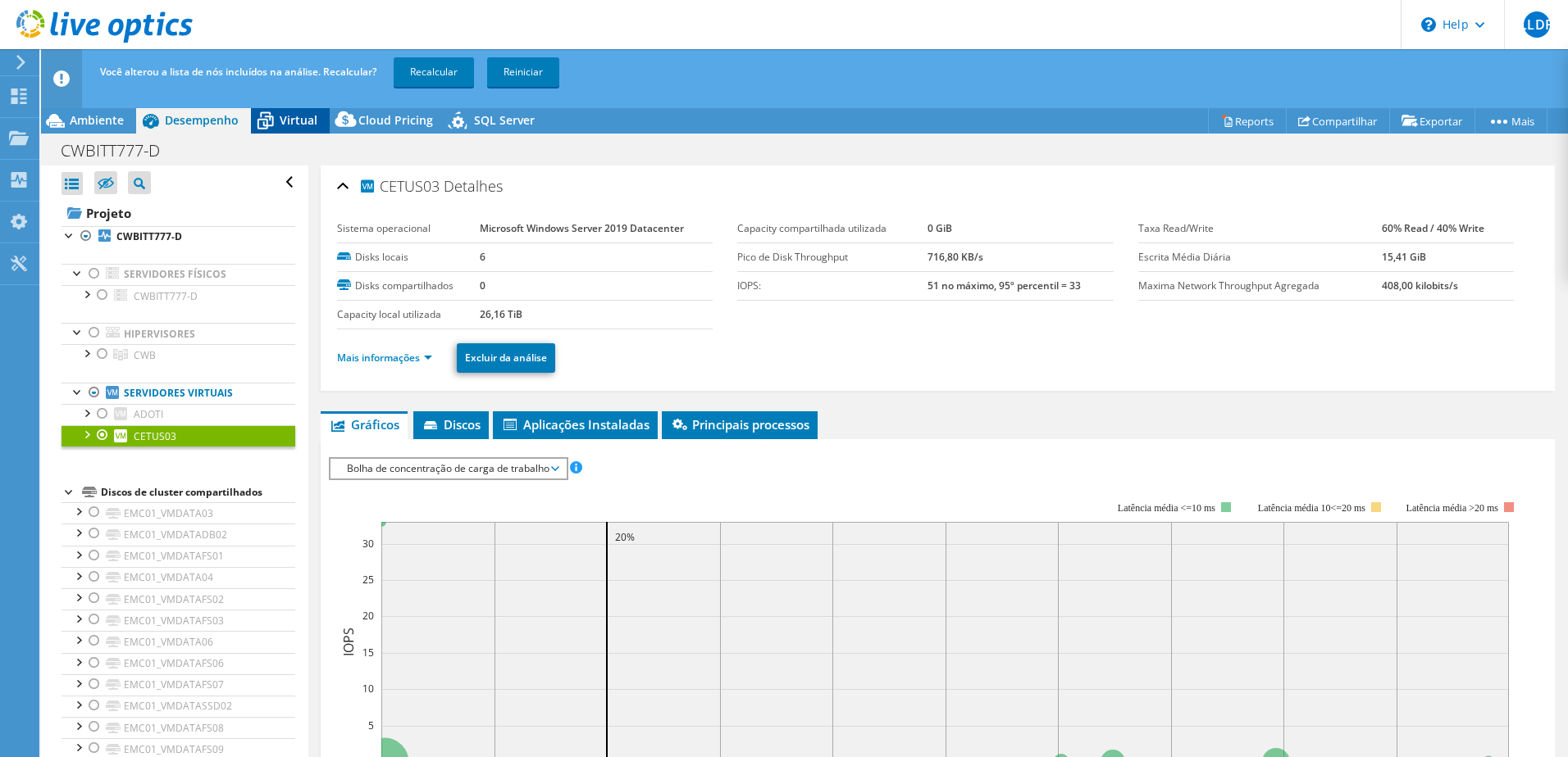
drag, startPoint x: 294, startPoint y: 122, endPoint x: 257, endPoint y: 125, distance: 37.1
click at [293, 122] on span "Virtual" at bounding box center [298, 120] width 38 height 16
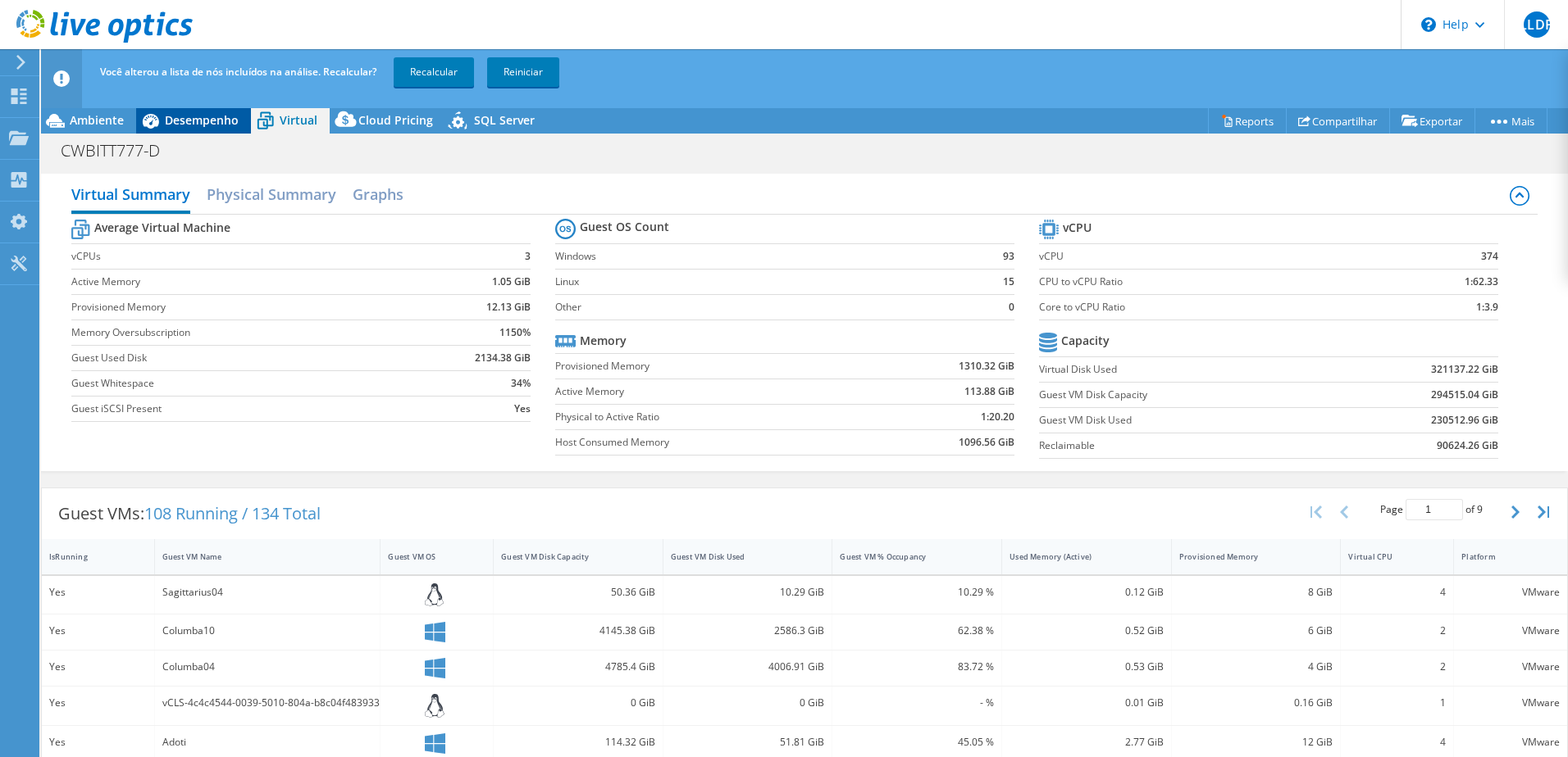
click at [192, 120] on span "Desempenho" at bounding box center [201, 120] width 74 height 16
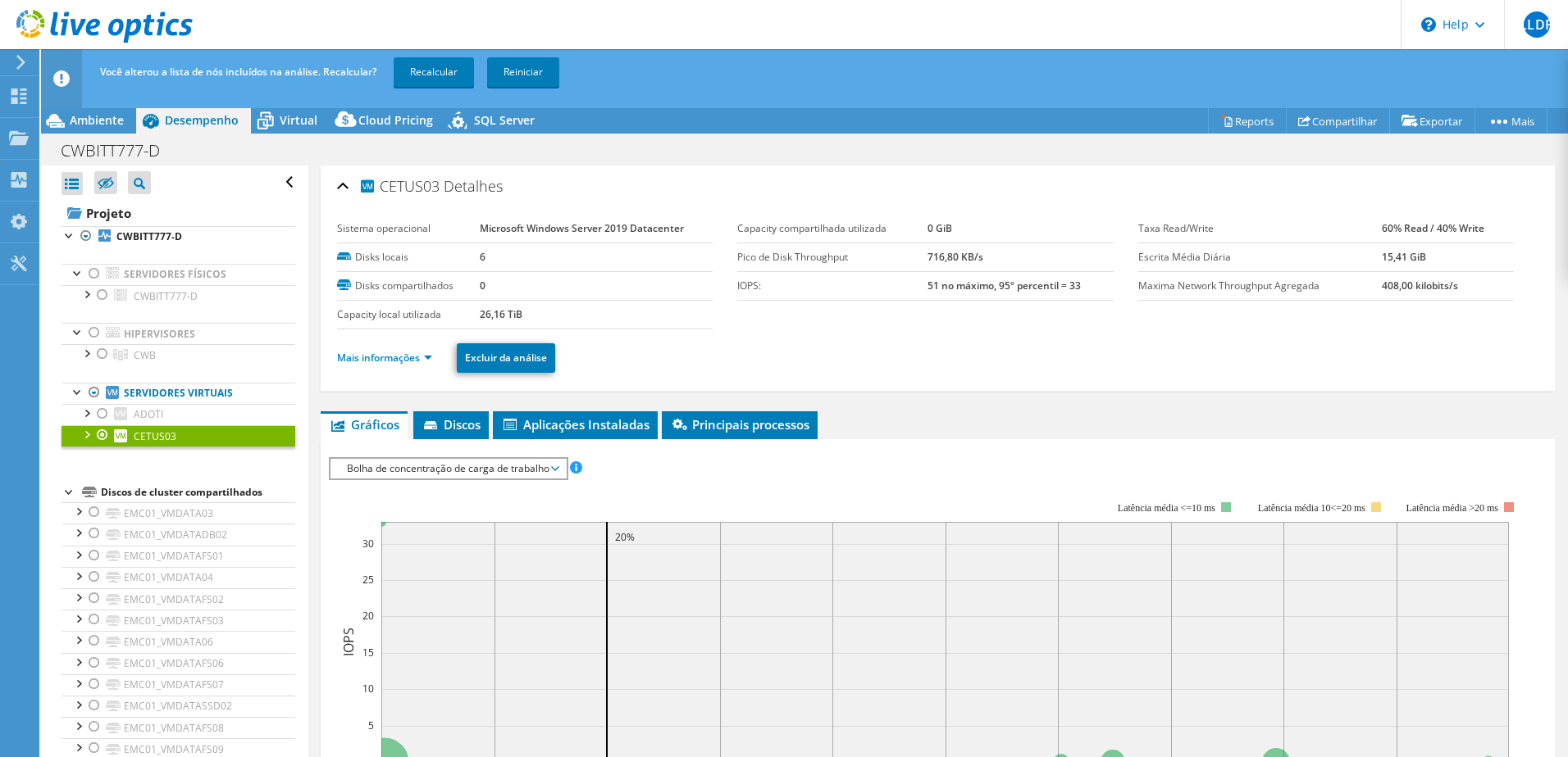
click at [328, 186] on div "CETUS03 Detalhes Sistema operacional Microsoft Windows Server 2019 Datacenter D…" at bounding box center [938, 278] width 1234 height 225
click at [333, 191] on div "CETUS03 Detalhes Sistema operacional Microsoft Windows Server 2019 Datacenter D…" at bounding box center [938, 278] width 1234 height 225
click at [379, 124] on span "Cloud Pricing" at bounding box center [395, 120] width 74 height 16
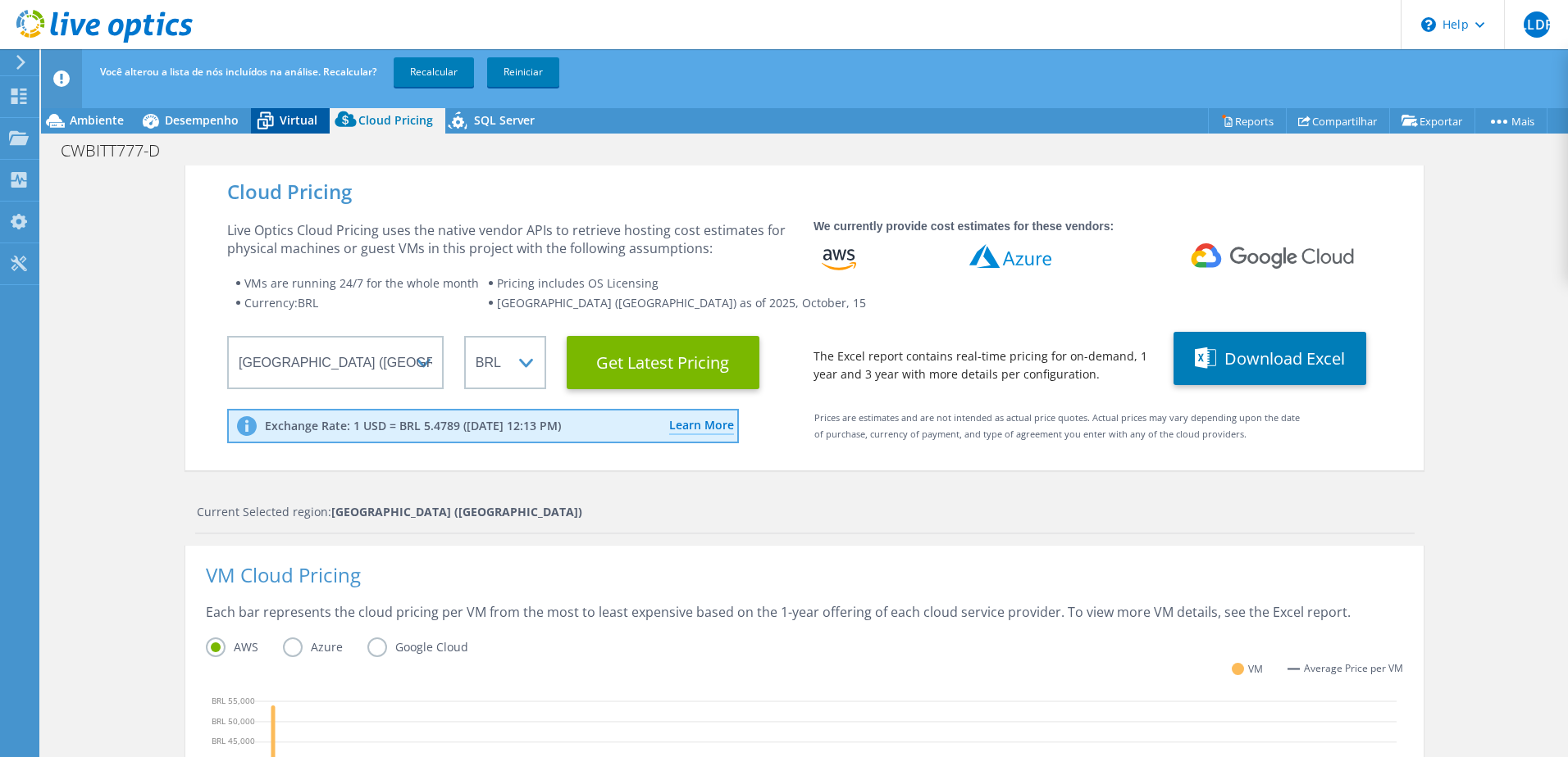
click at [282, 113] on span "Virtual" at bounding box center [298, 120] width 38 height 16
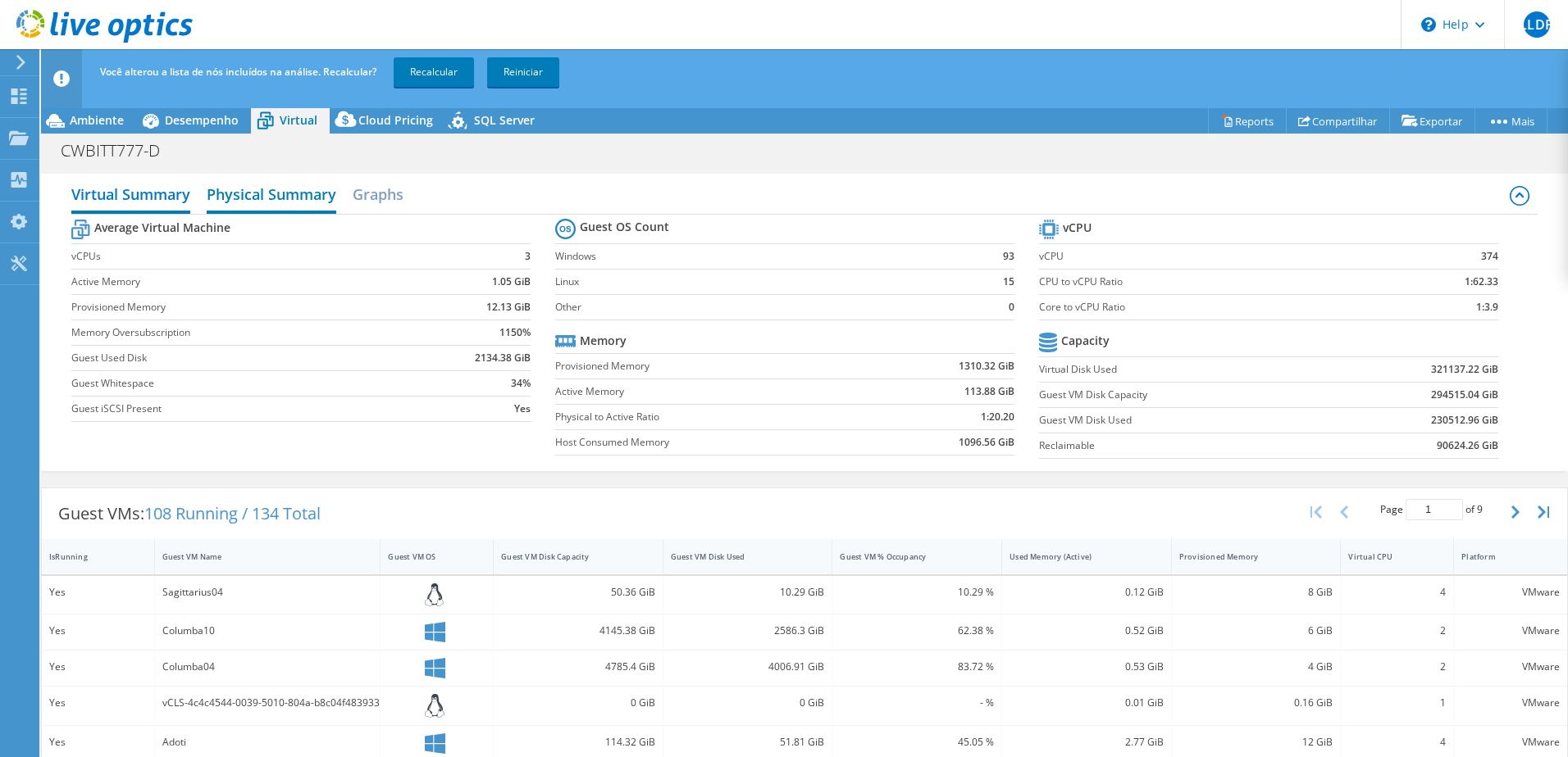
click at [268, 195] on h2 "Physical Summary" at bounding box center [271, 195] width 129 height 36
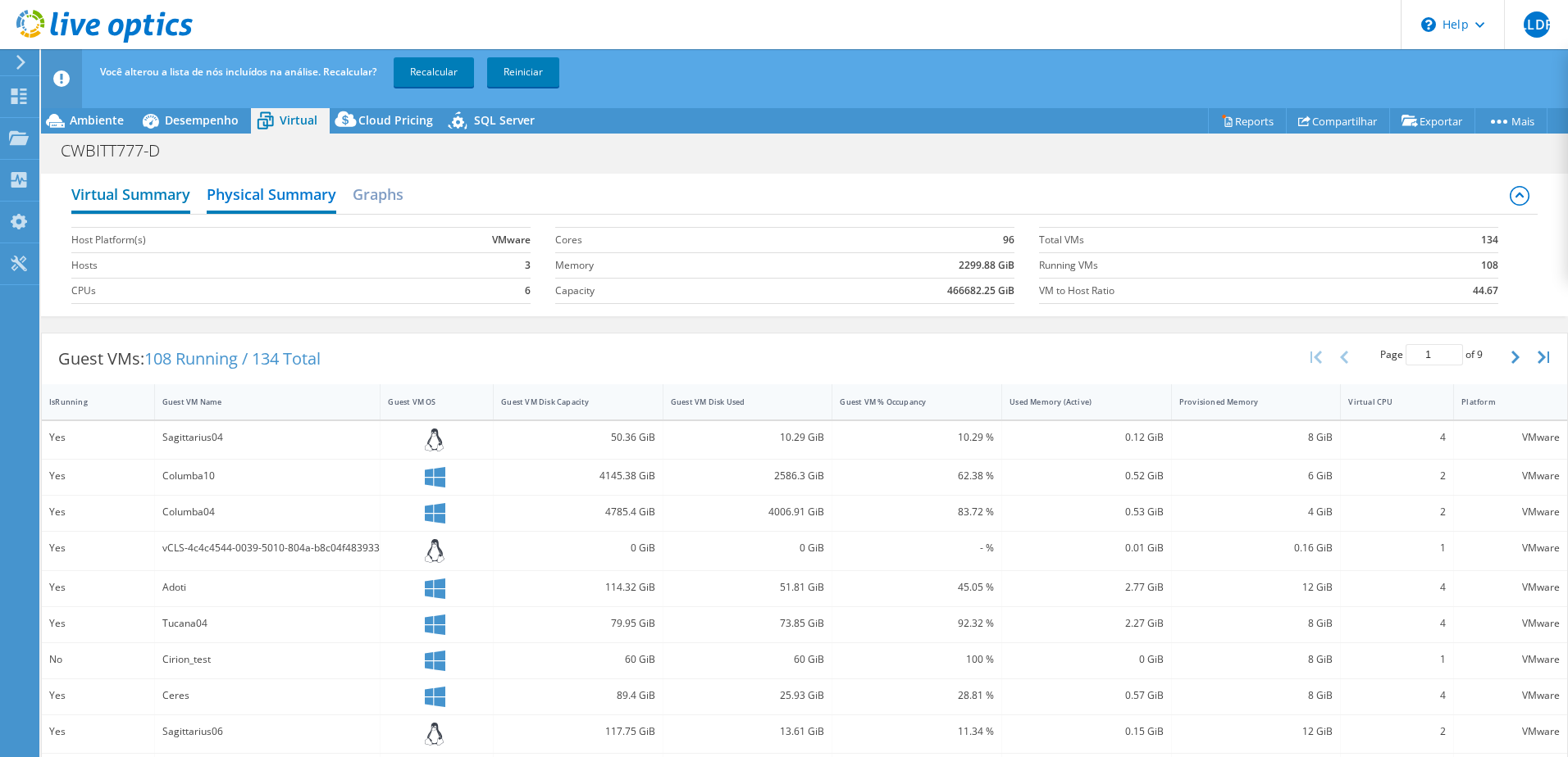
click at [169, 203] on h2 "Virtual Summary" at bounding box center [131, 195] width 119 height 36
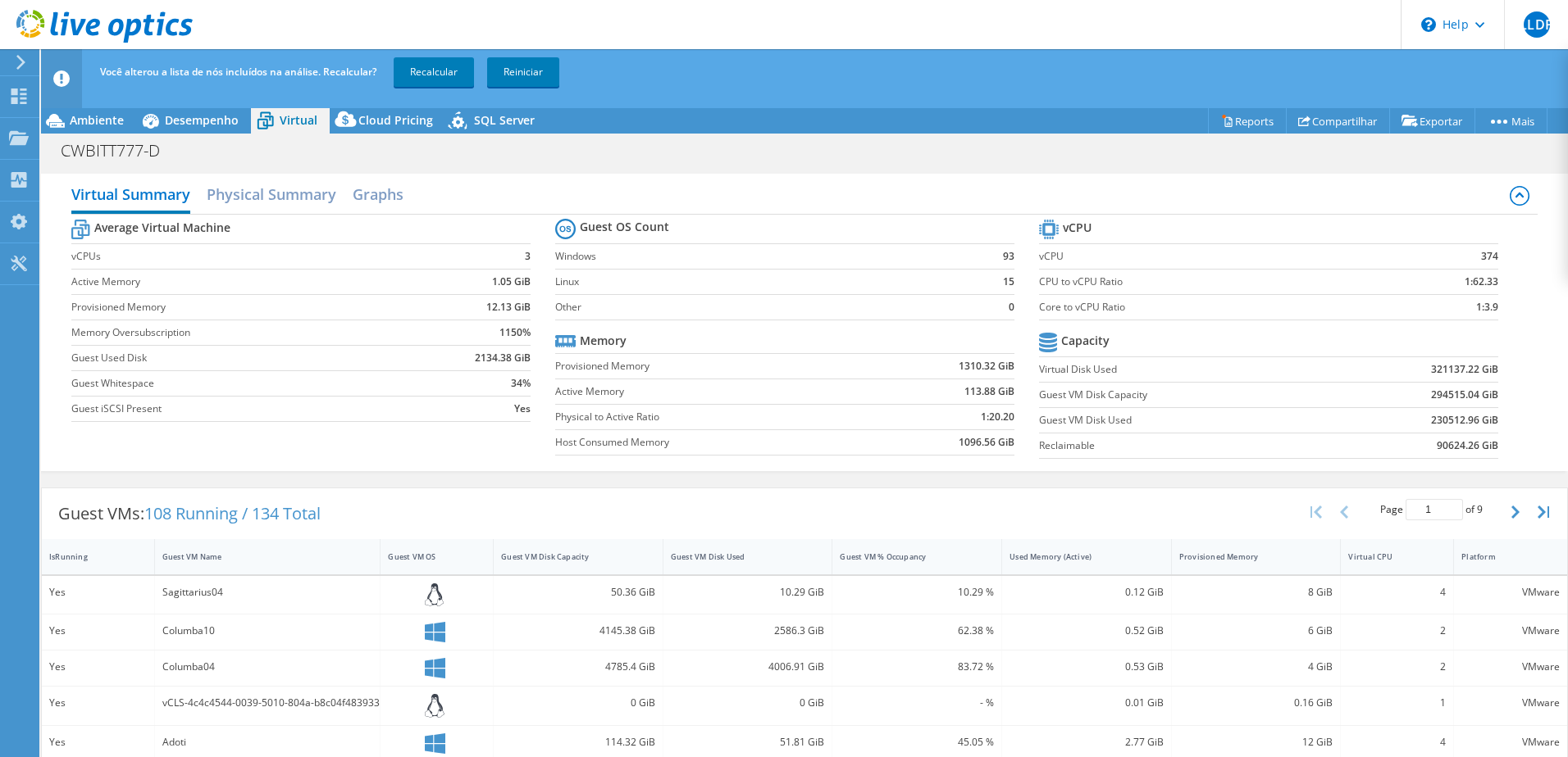
scroll to position [356, 0]
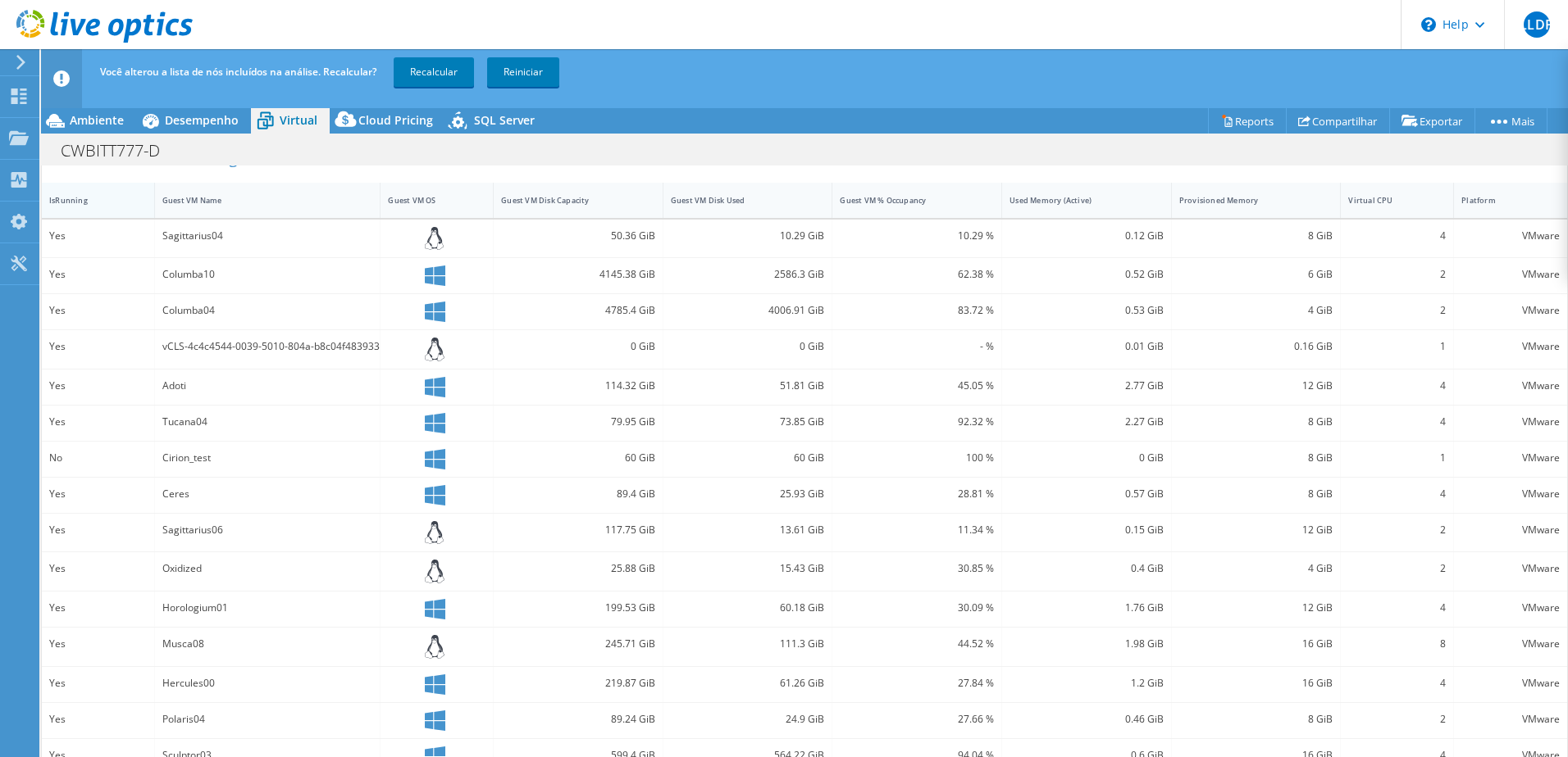
click at [83, 204] on div "IsRunning" at bounding box center [88, 200] width 78 height 10
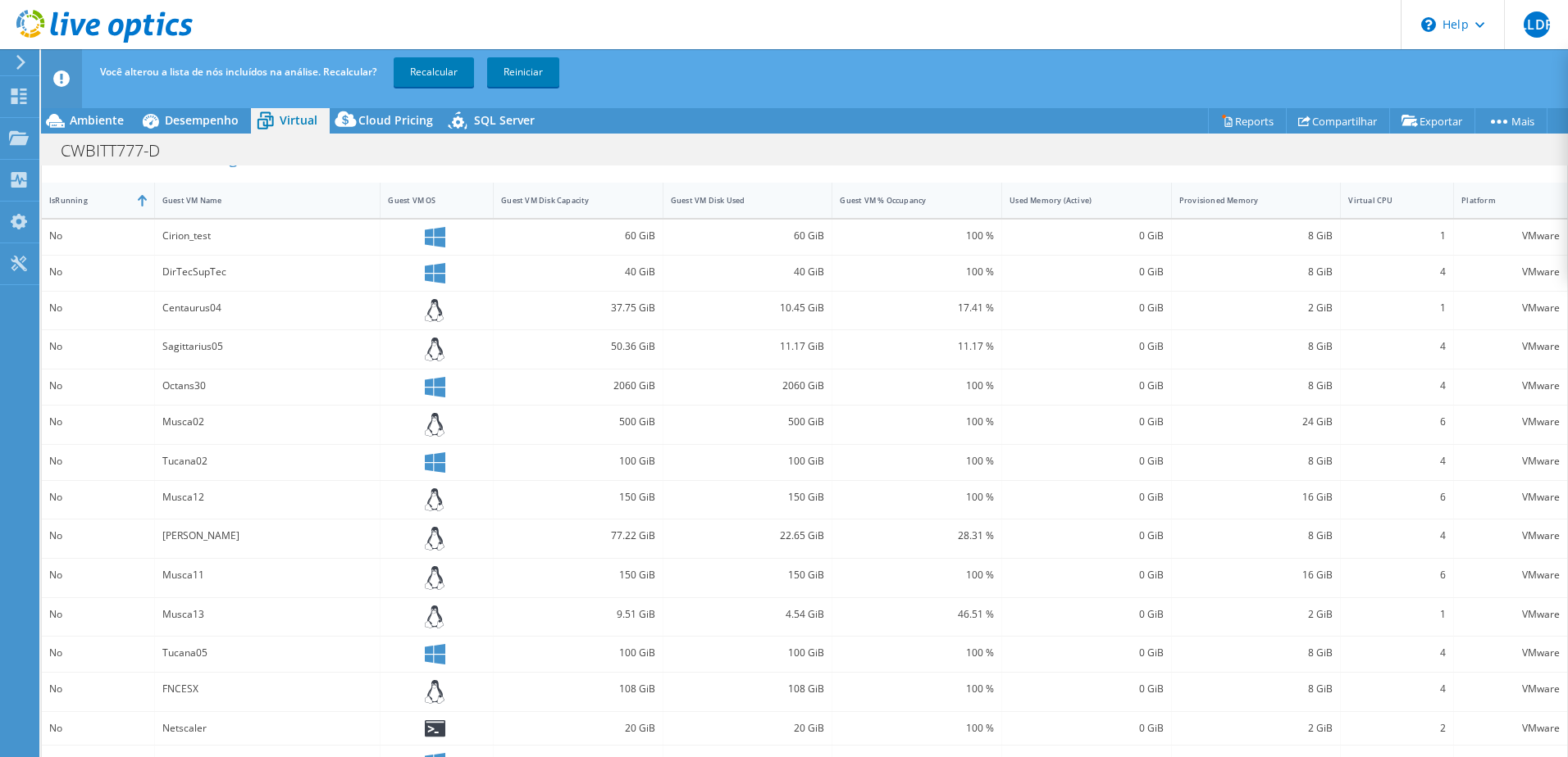
scroll to position [363, 0]
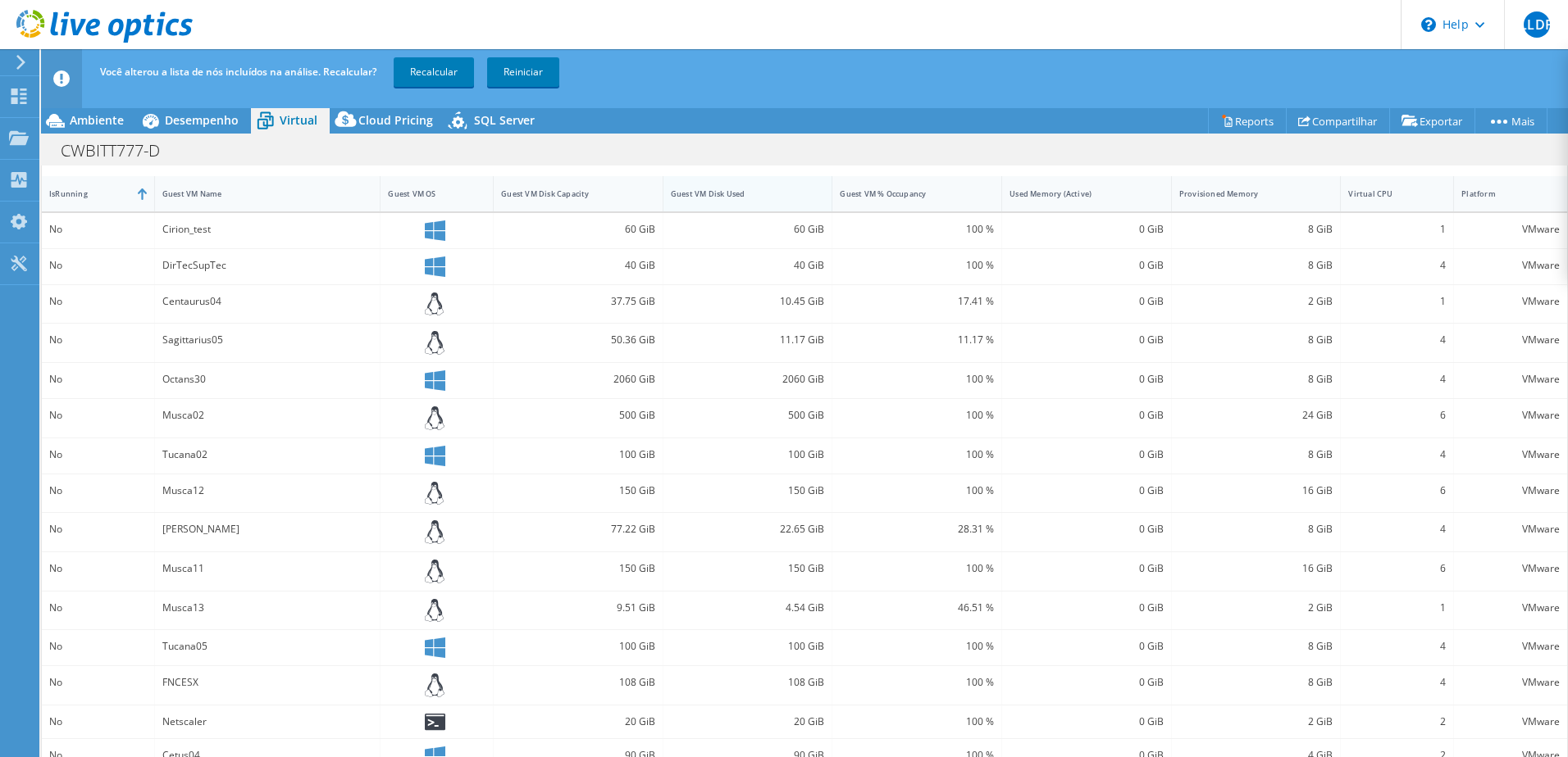
click at [793, 198] on div "Guest VM Disk Used" at bounding box center [738, 193] width 134 height 10
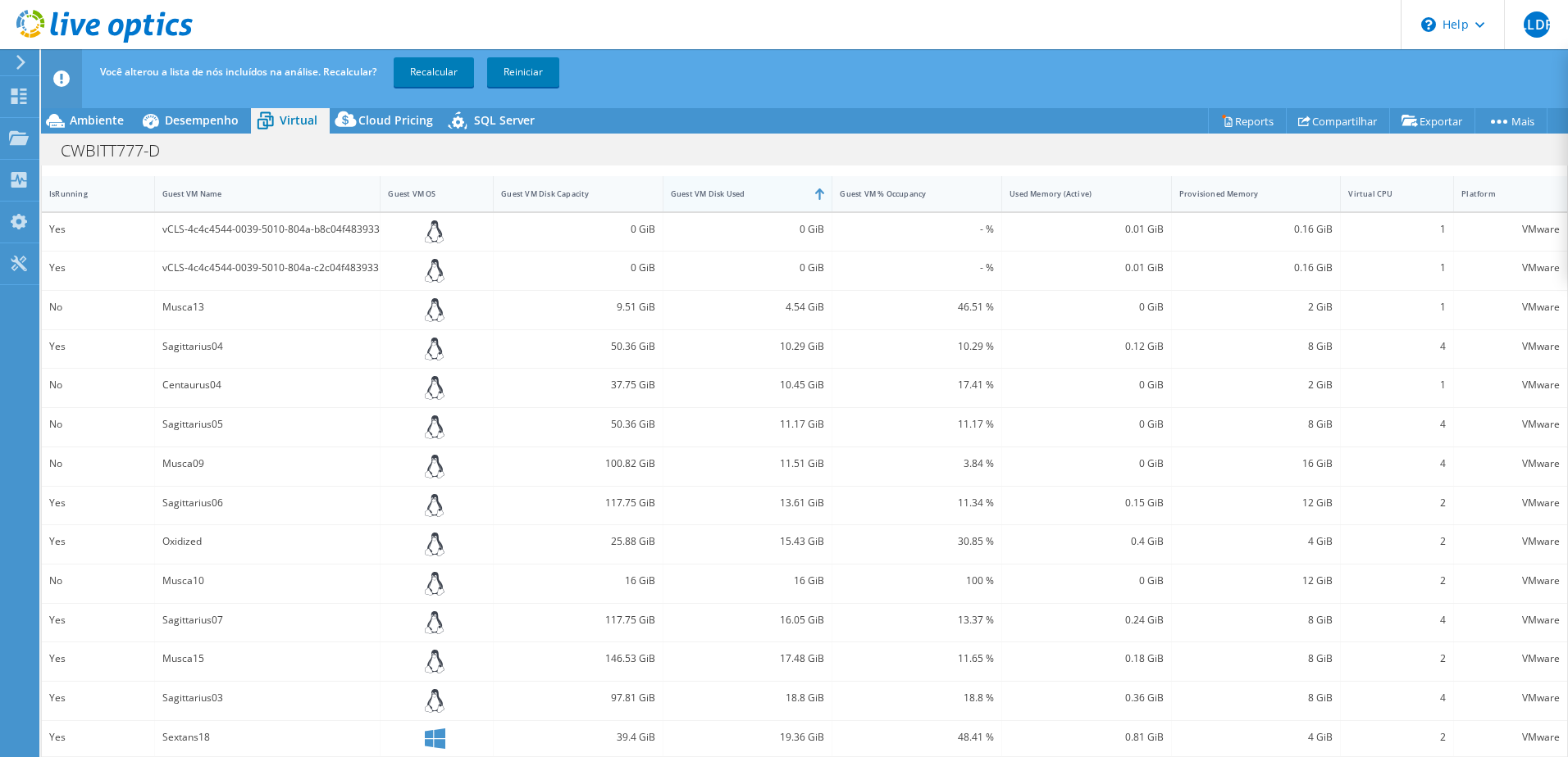
click at [771, 187] on div "Guest VM Disk Used" at bounding box center [738, 193] width 149 height 25
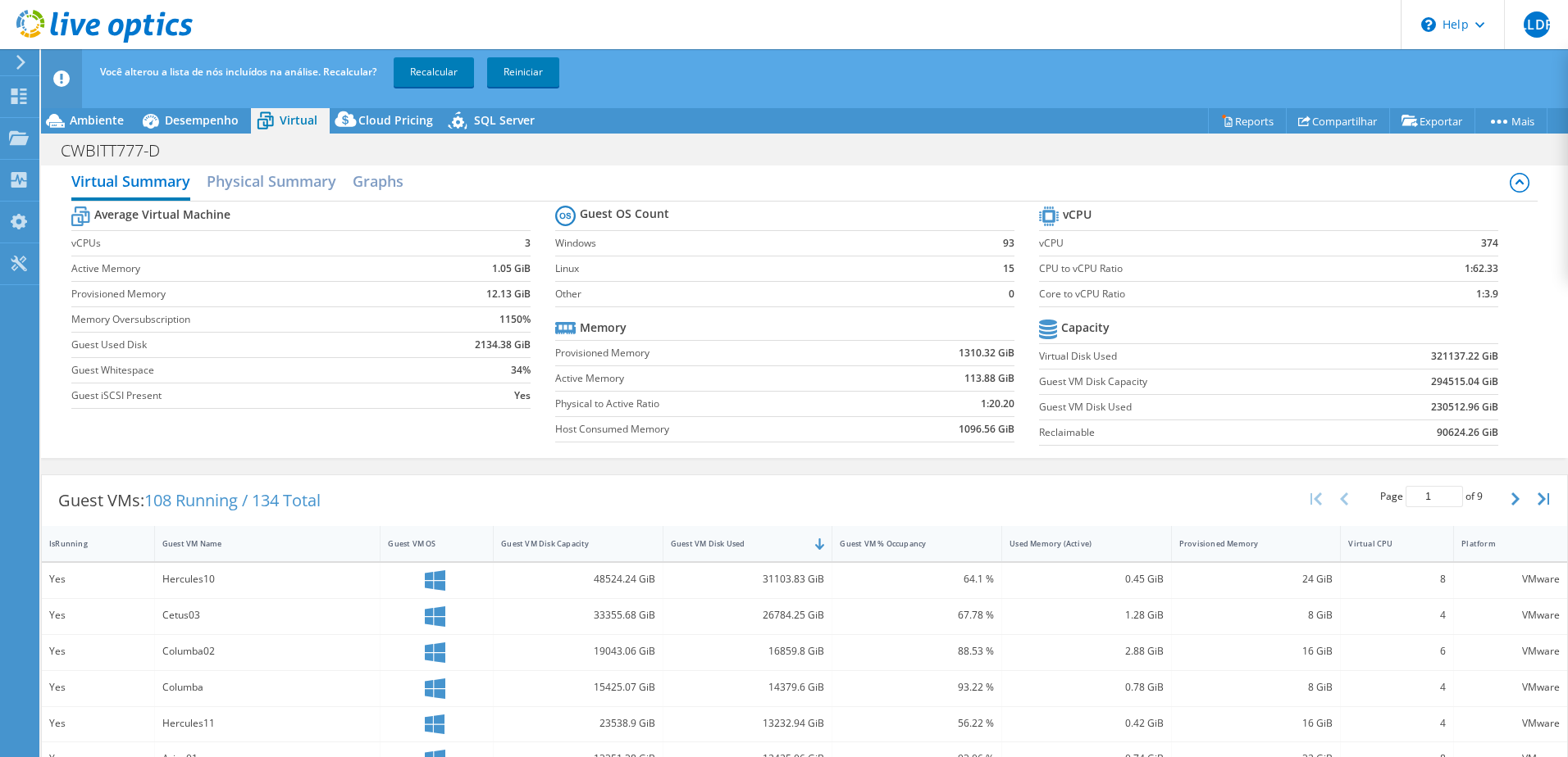
scroll to position [341, 0]
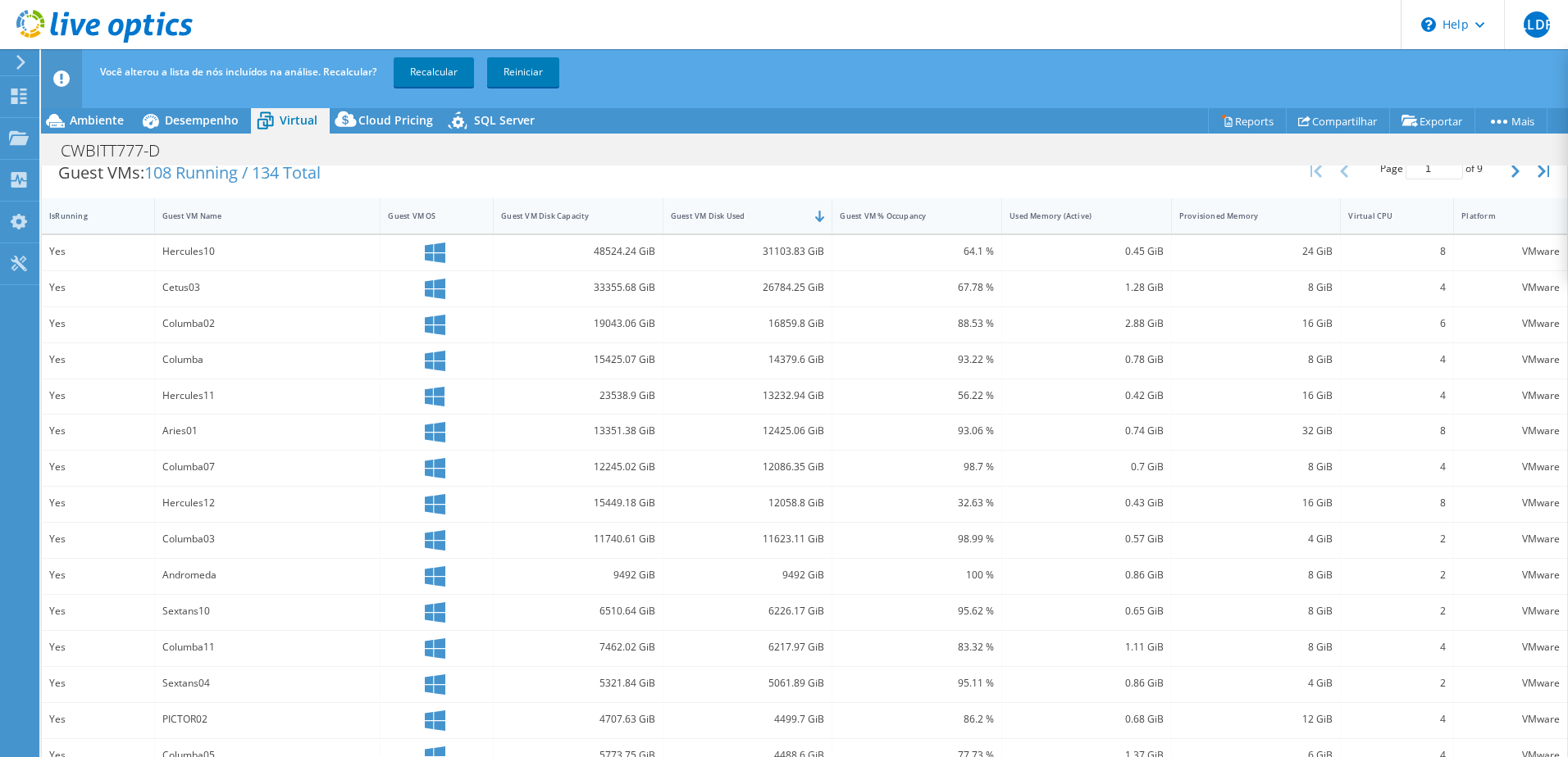
click at [73, 204] on div "IsRunning" at bounding box center [88, 216] width 93 height 25
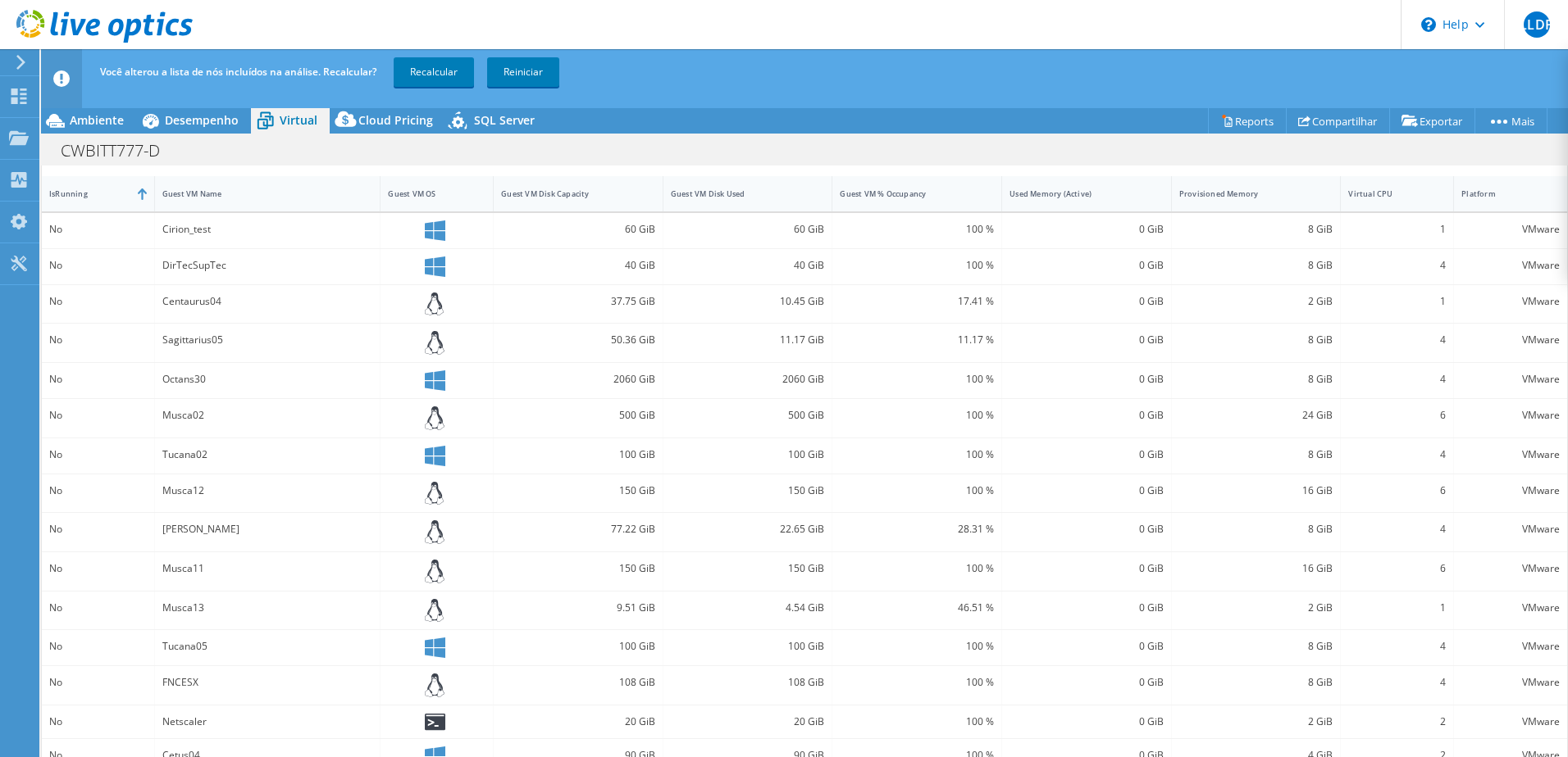
scroll to position [0, 0]
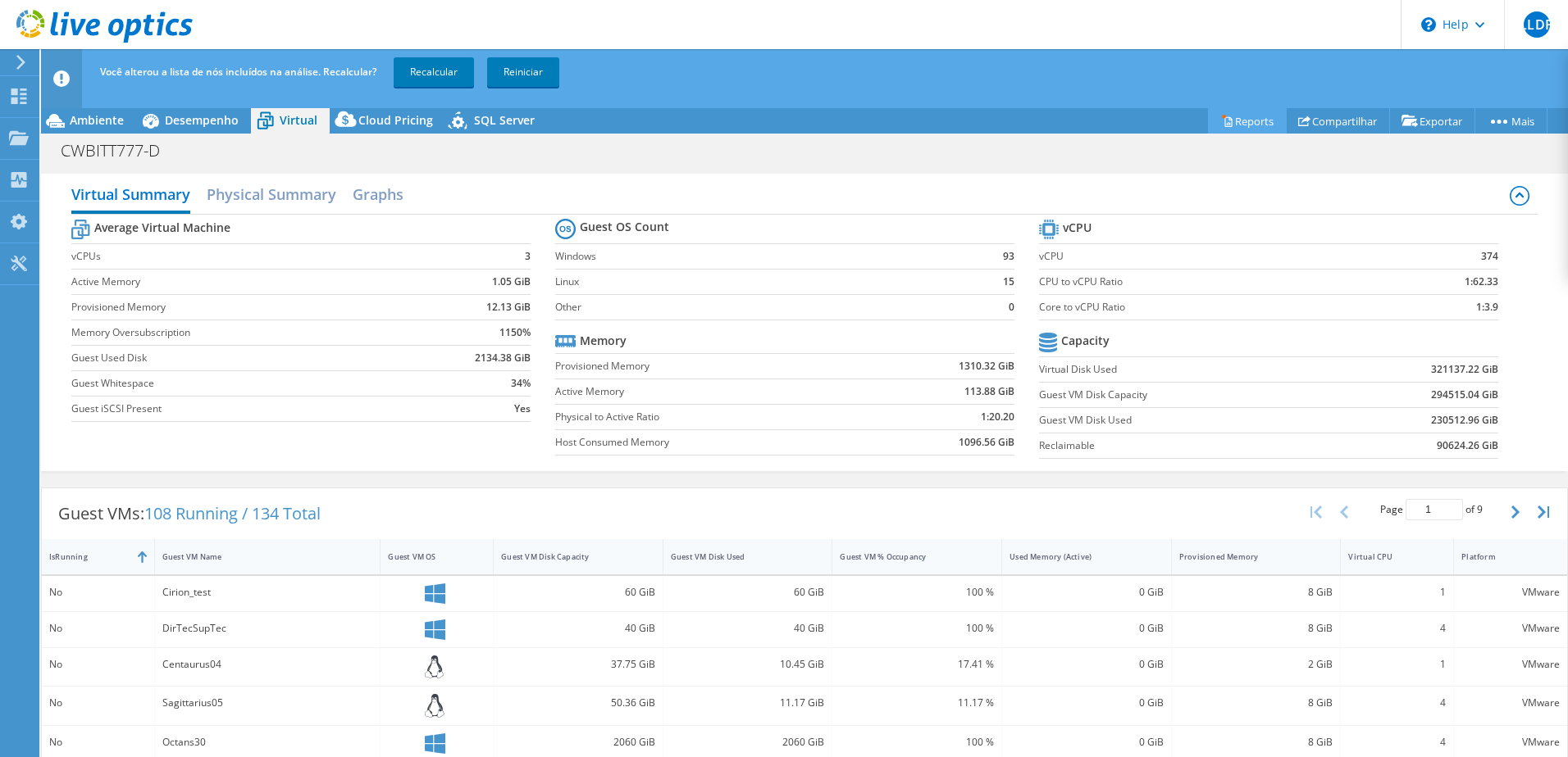
click at [1251, 120] on link "Reports" at bounding box center [1247, 120] width 79 height 25
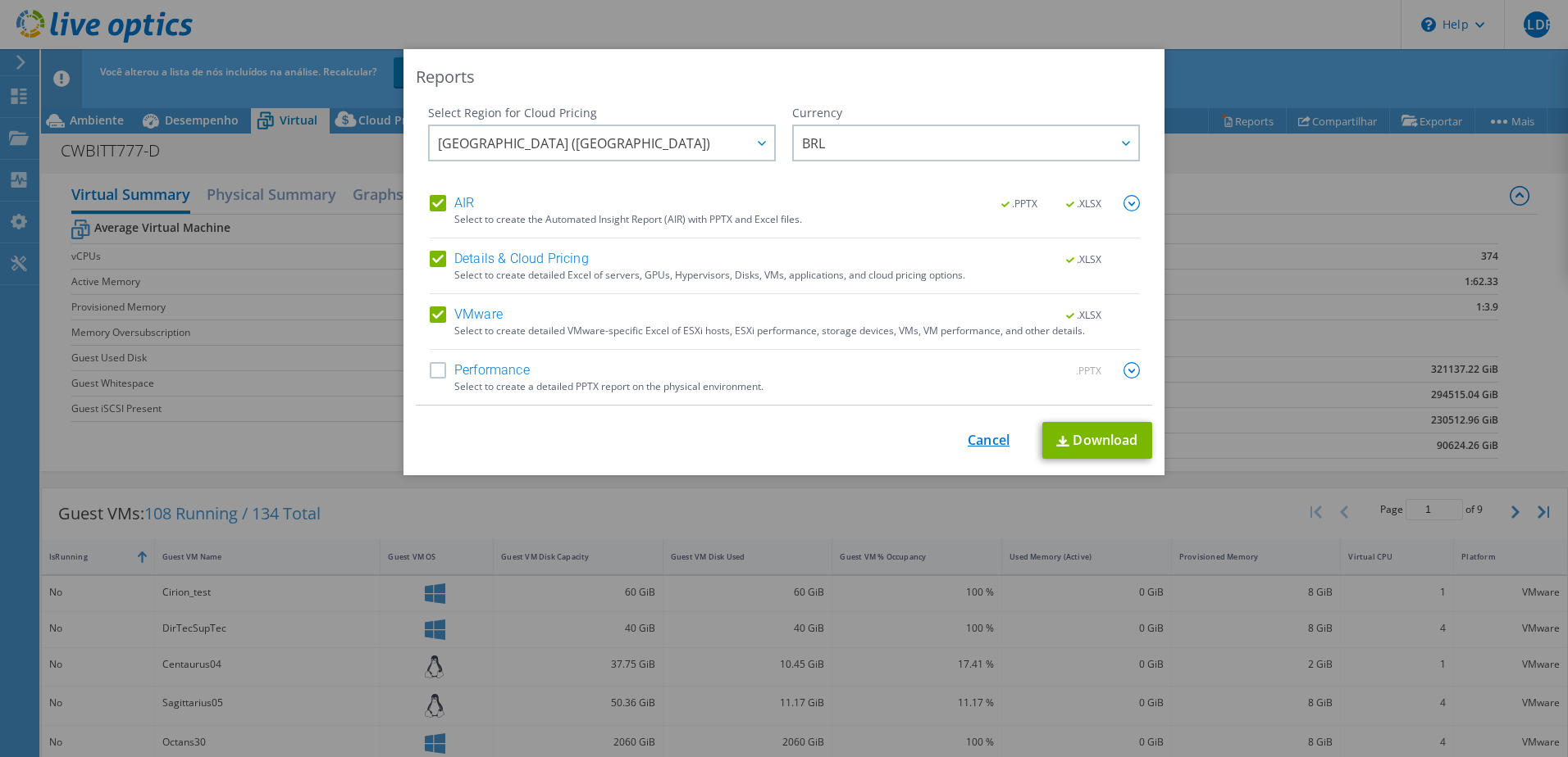
click at [976, 433] on link "Cancel" at bounding box center [988, 440] width 42 height 16
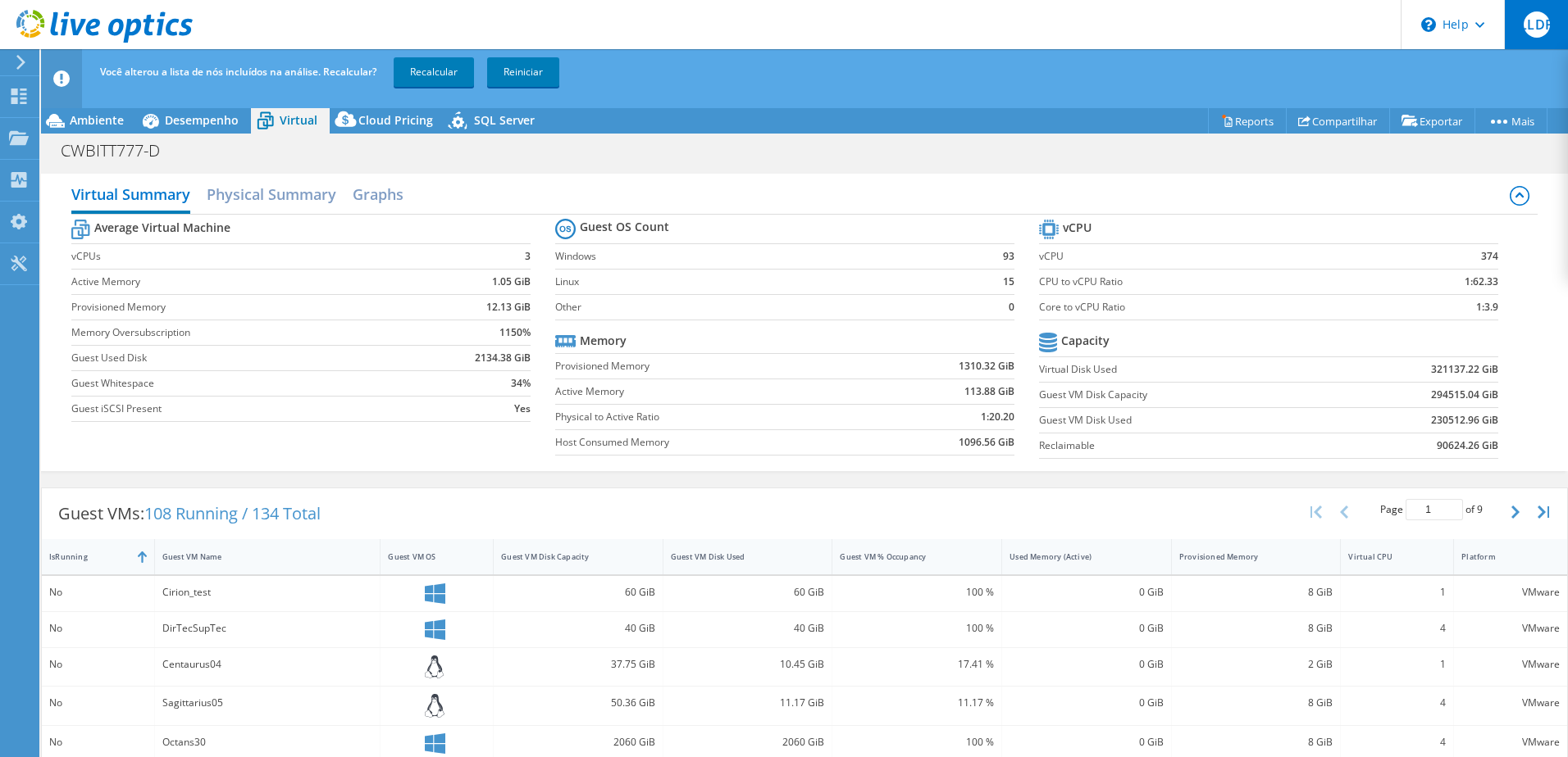
click at [1534, 24] on span "LLDP" at bounding box center [1536, 24] width 26 height 26
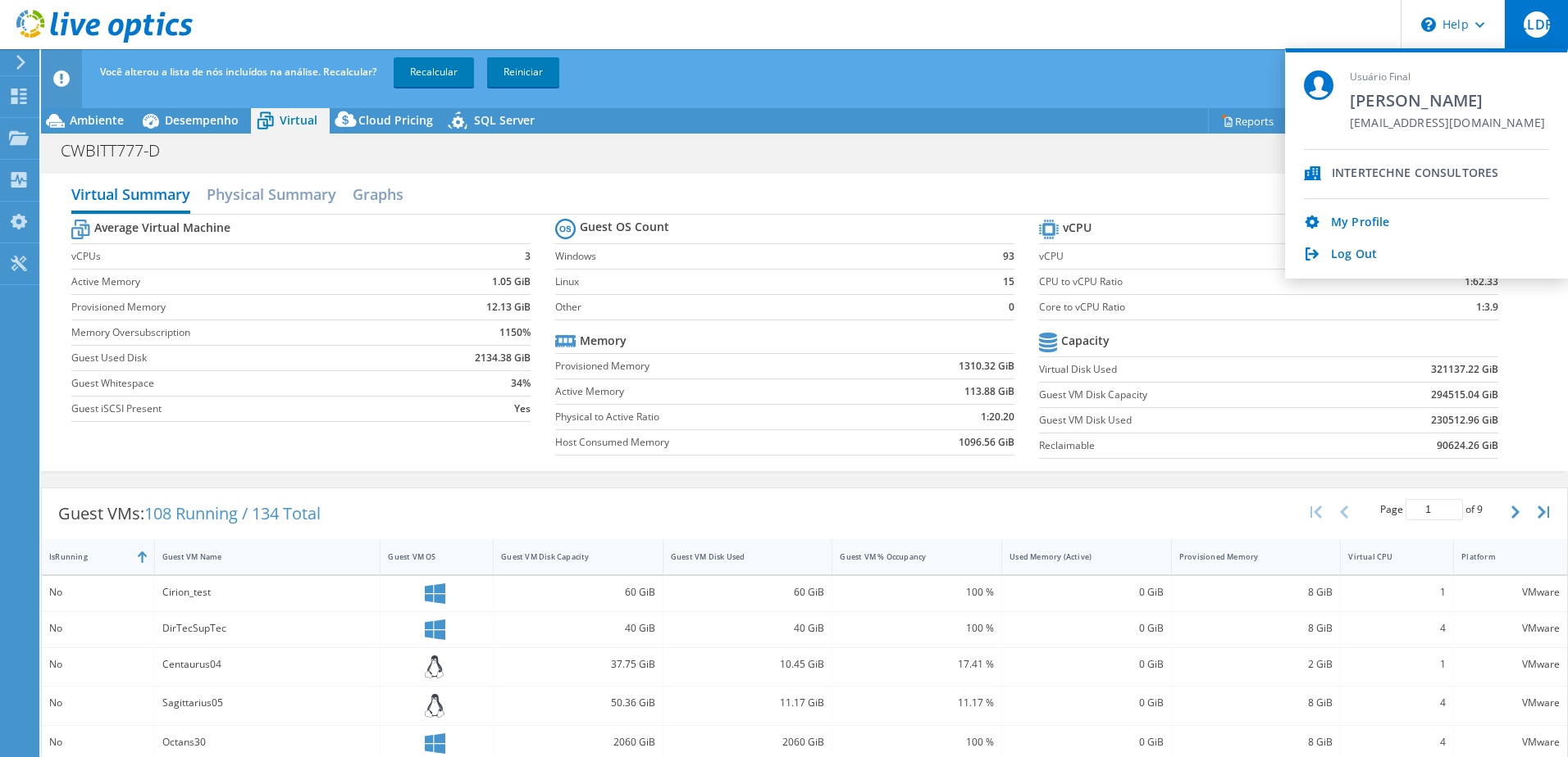
click at [1310, 168] on icon at bounding box center [1312, 173] width 18 height 14
click at [865, 169] on div "Virtual Summary Physical Summary Graphs Average Virtual Machine vCPUs 3 Active …" at bounding box center [804, 322] width 1527 height 313
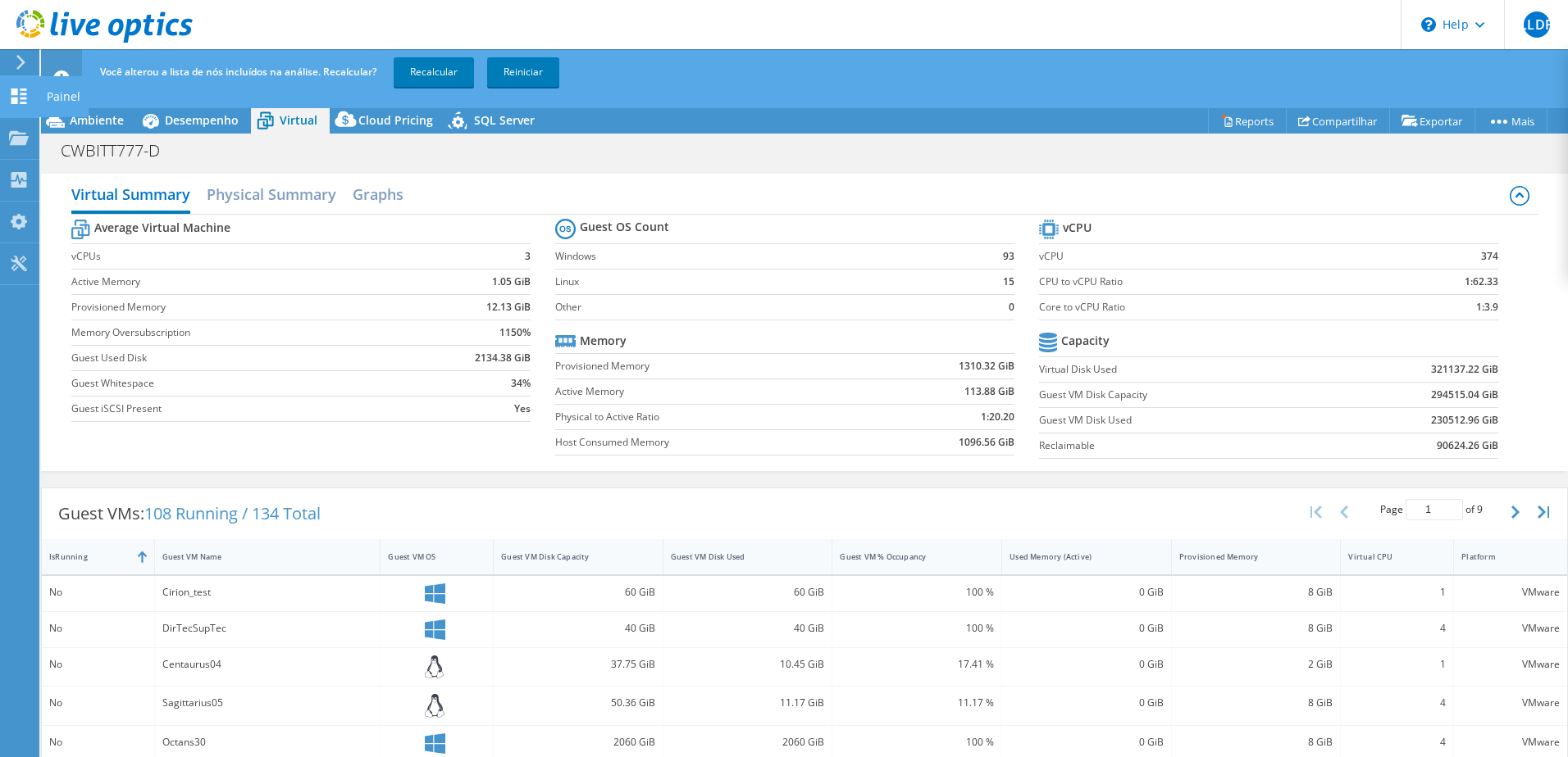
click at [20, 89] on icon at bounding box center [19, 96] width 20 height 16
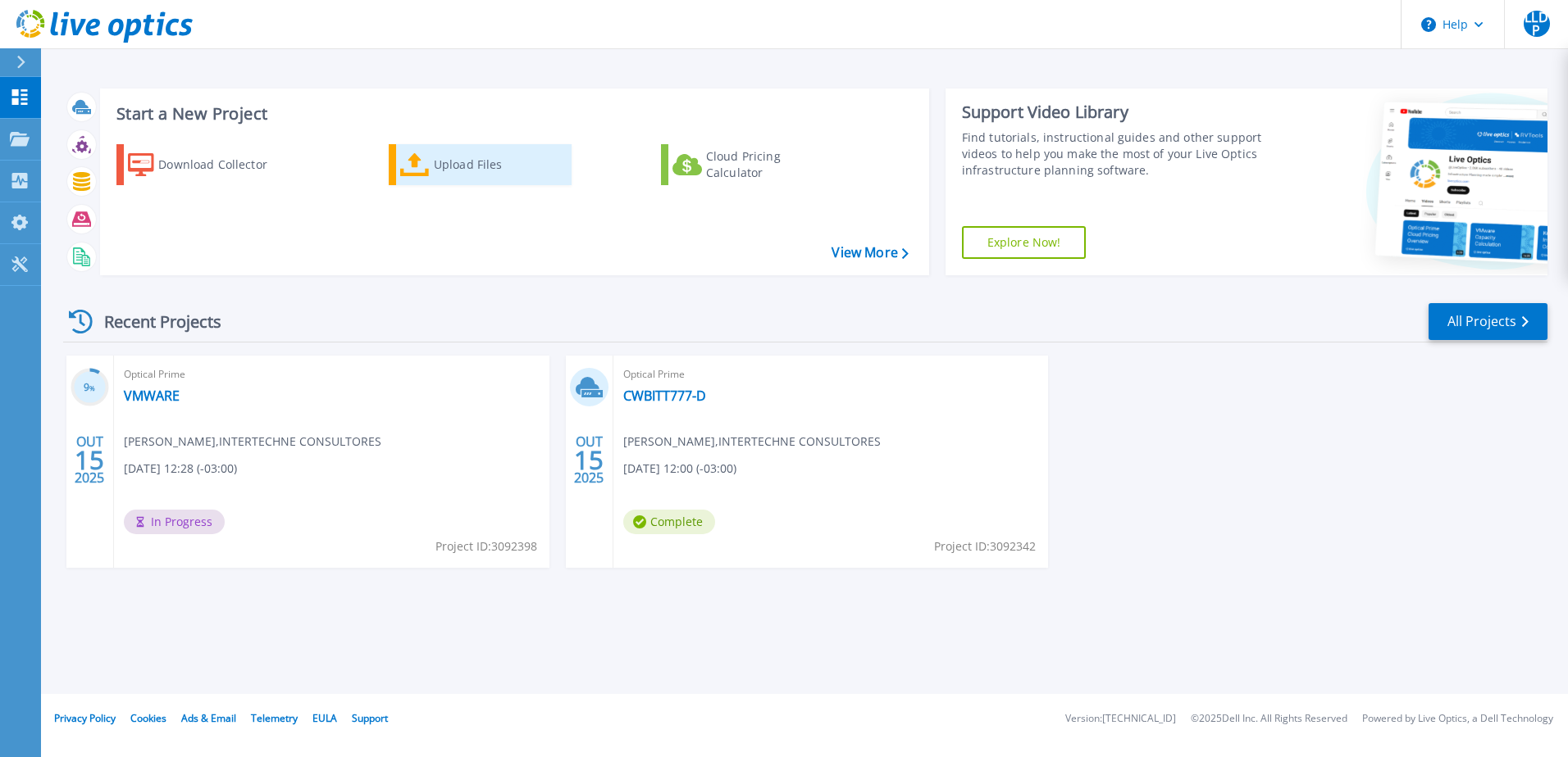
click at [465, 158] on div "Upload Files" at bounding box center [499, 164] width 131 height 33
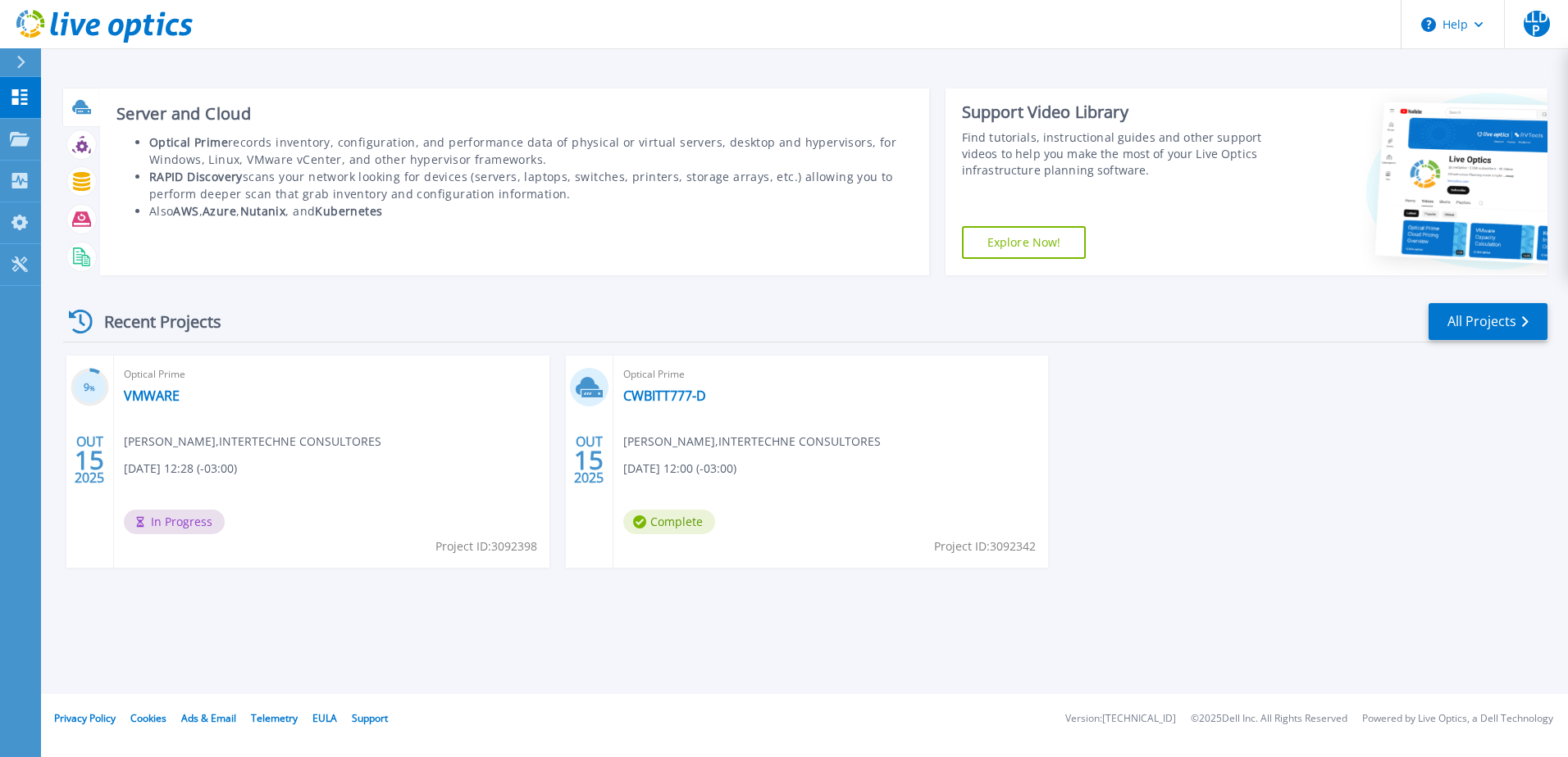
click at [78, 113] on icon at bounding box center [84, 111] width 15 height 5
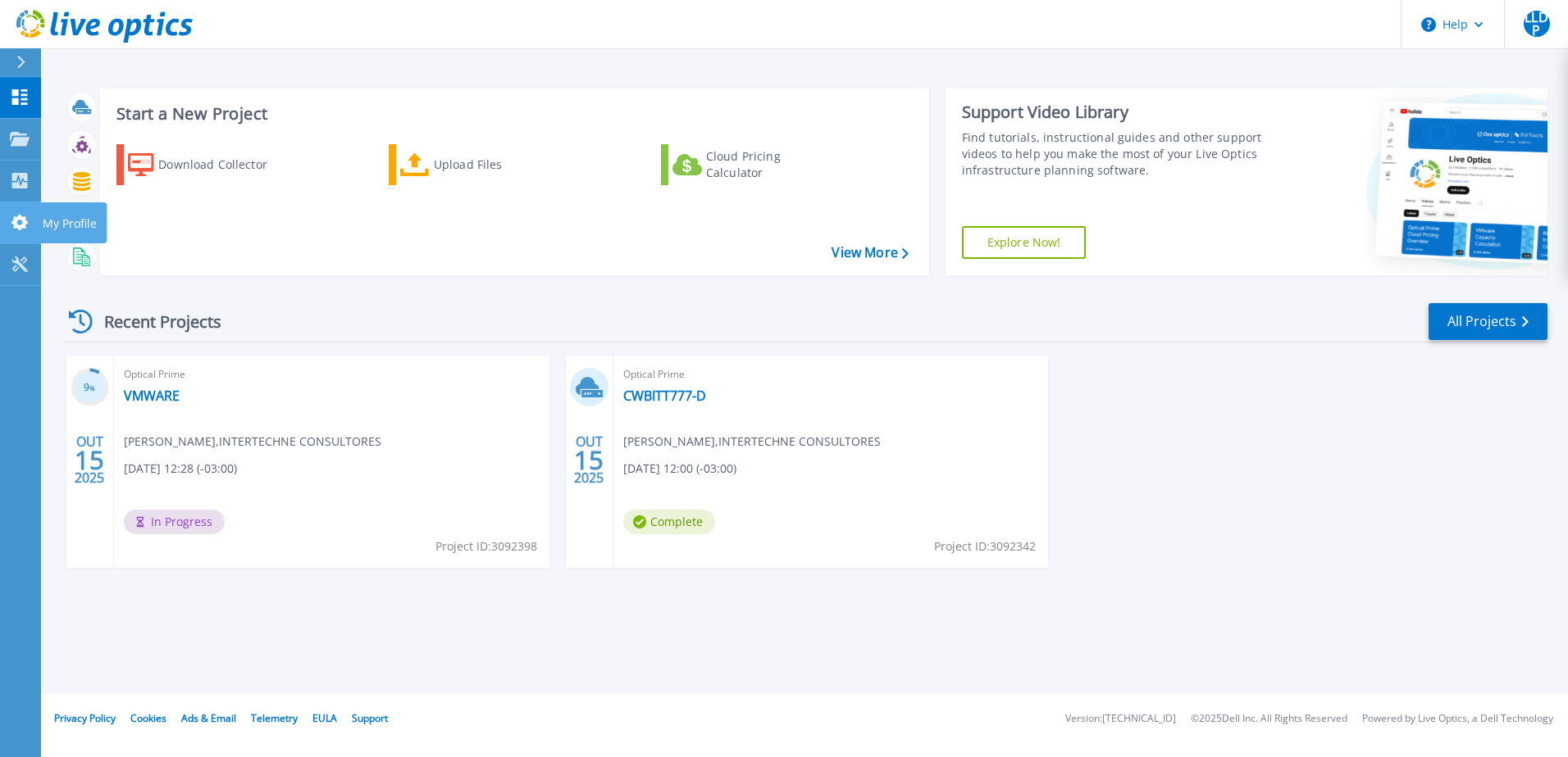
click at [22, 220] on icon at bounding box center [20, 222] width 17 height 16
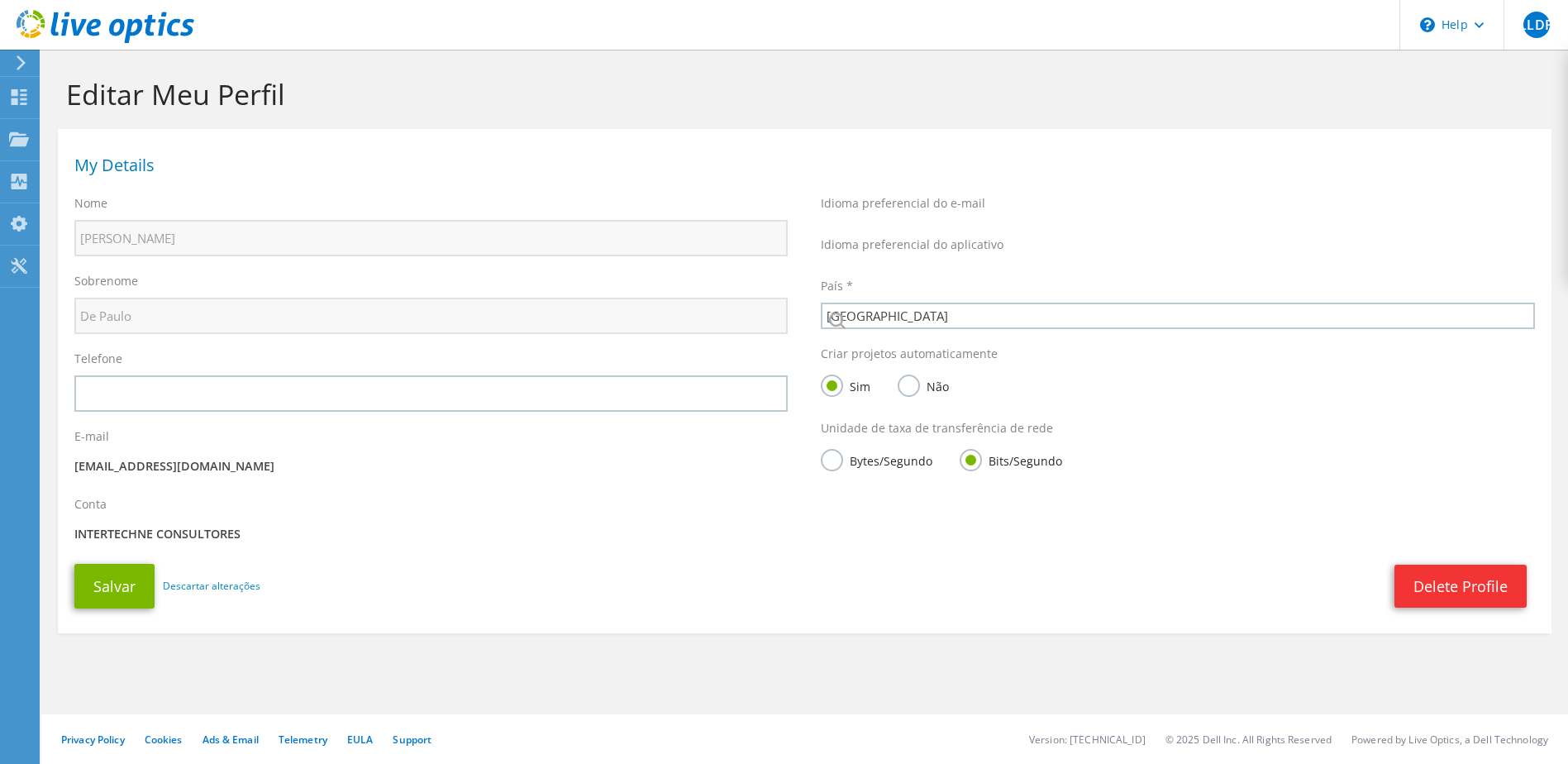
select select "30"
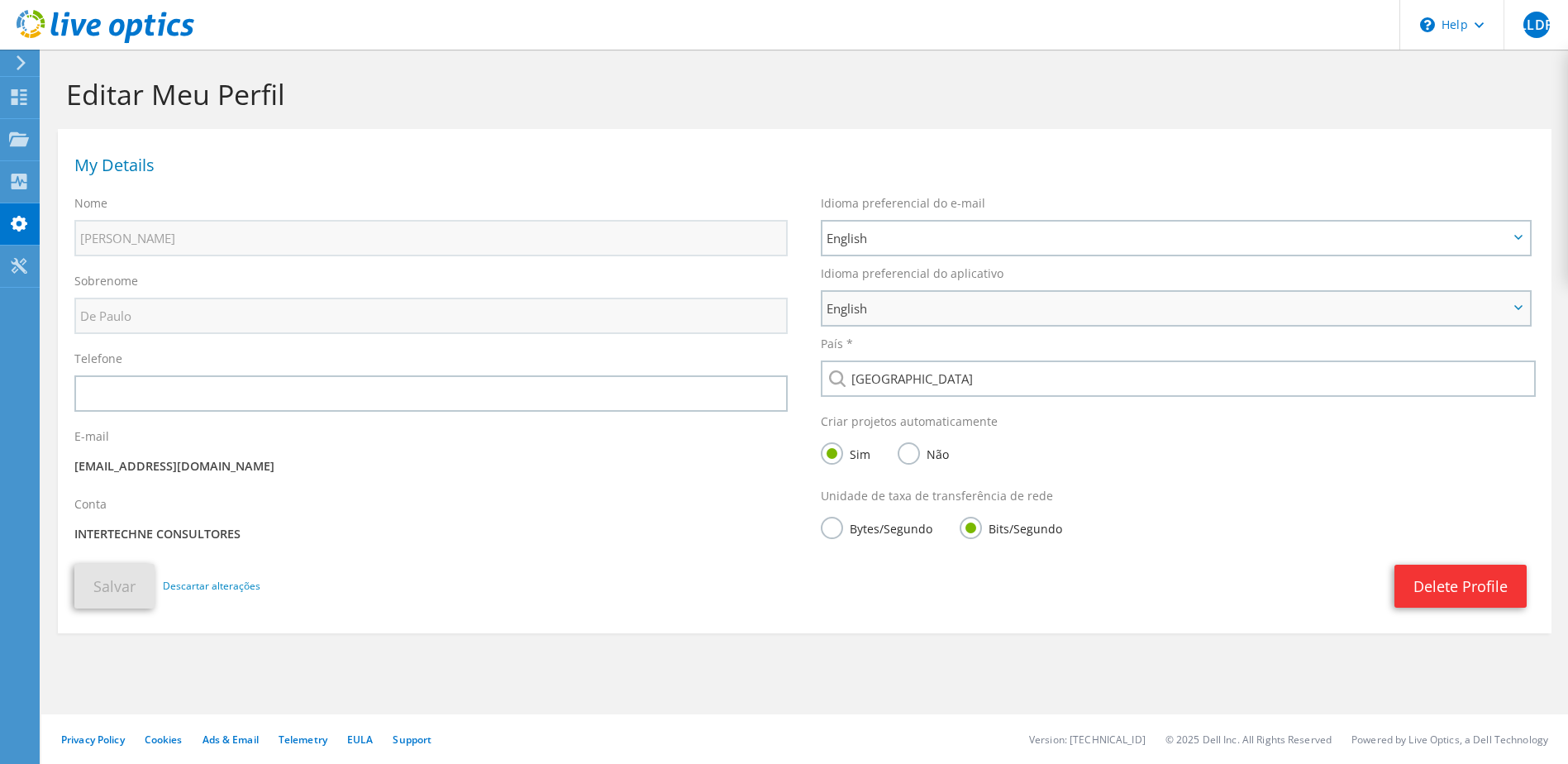
click at [941, 302] on span "English" at bounding box center [1167, 308] width 682 height 20
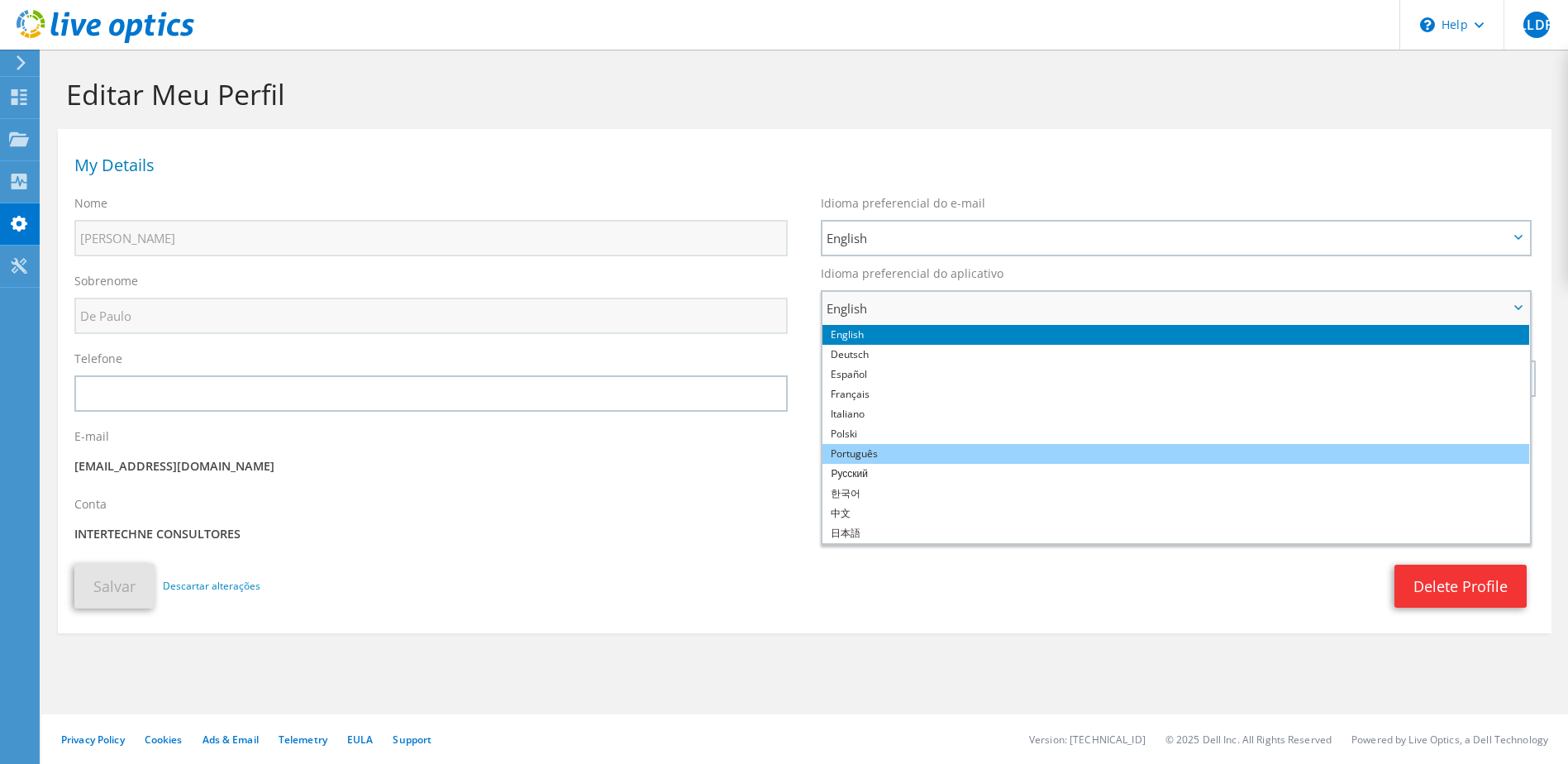
click at [930, 452] on li "Português" at bounding box center [1176, 453] width 707 height 20
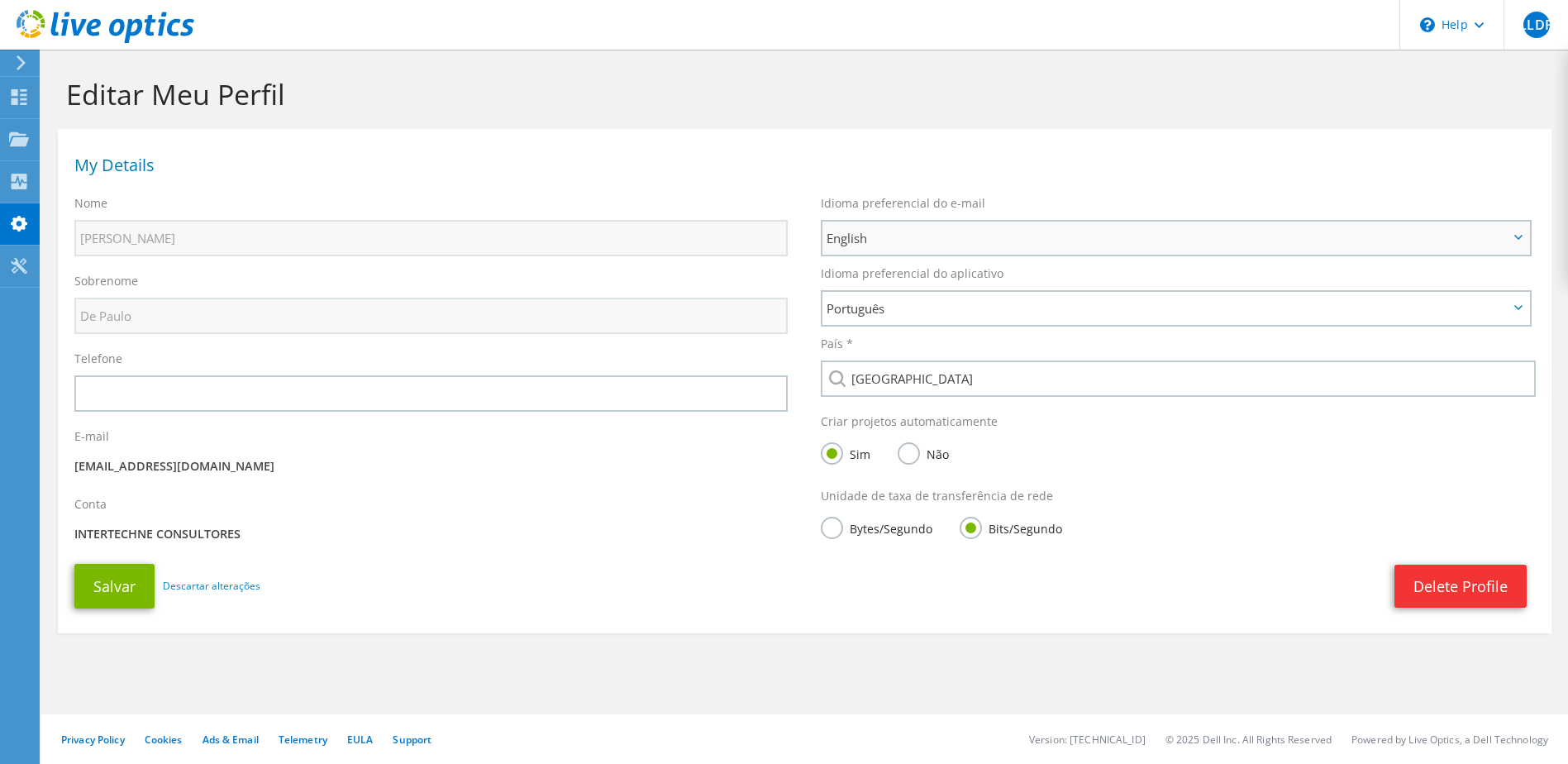
click at [901, 226] on span "English" at bounding box center [1176, 237] width 707 height 33
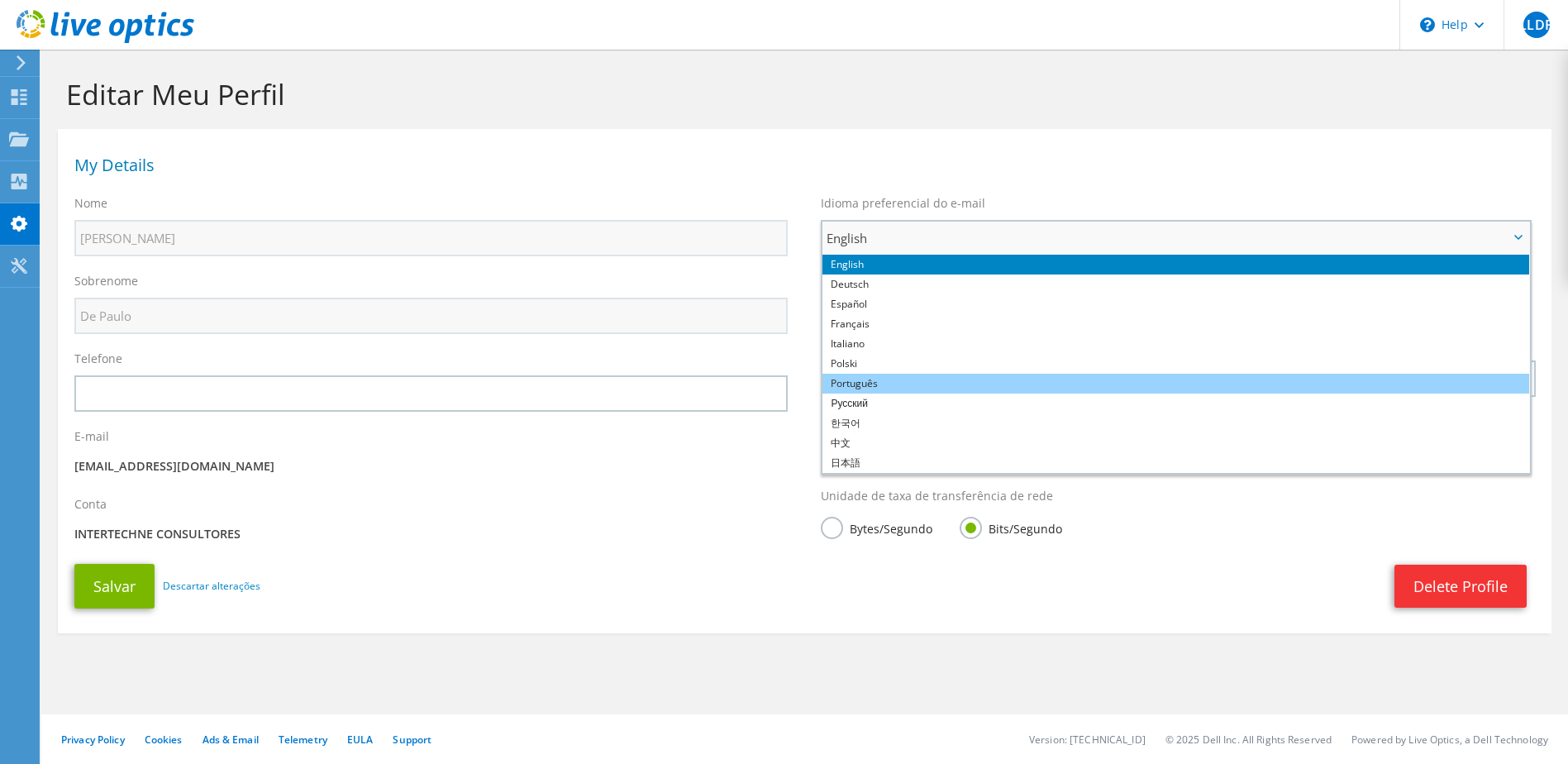
click at [882, 376] on li "Português" at bounding box center [1176, 383] width 707 height 20
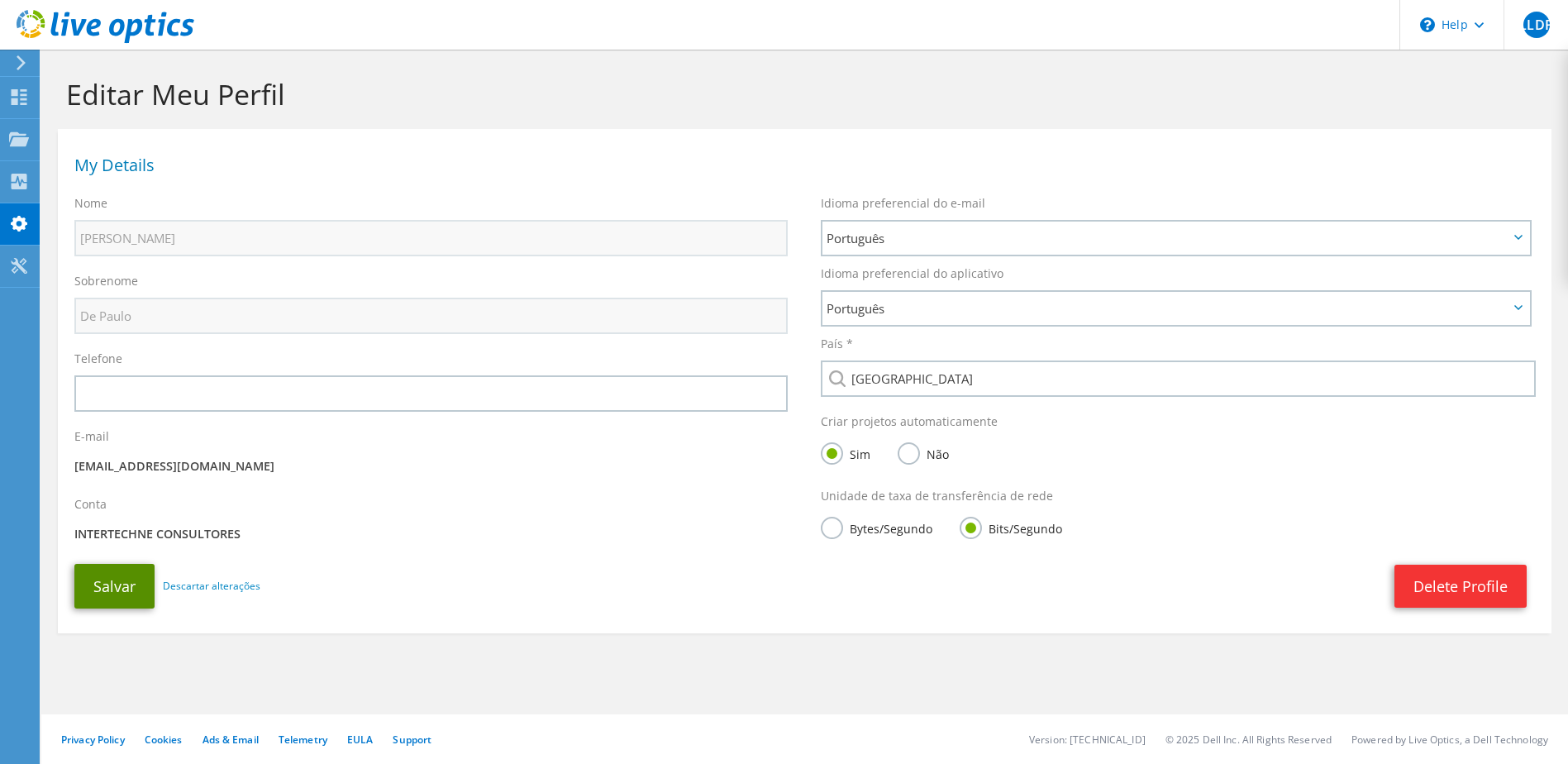
click at [116, 596] on button "Salvar" at bounding box center [114, 587] width 80 height 45
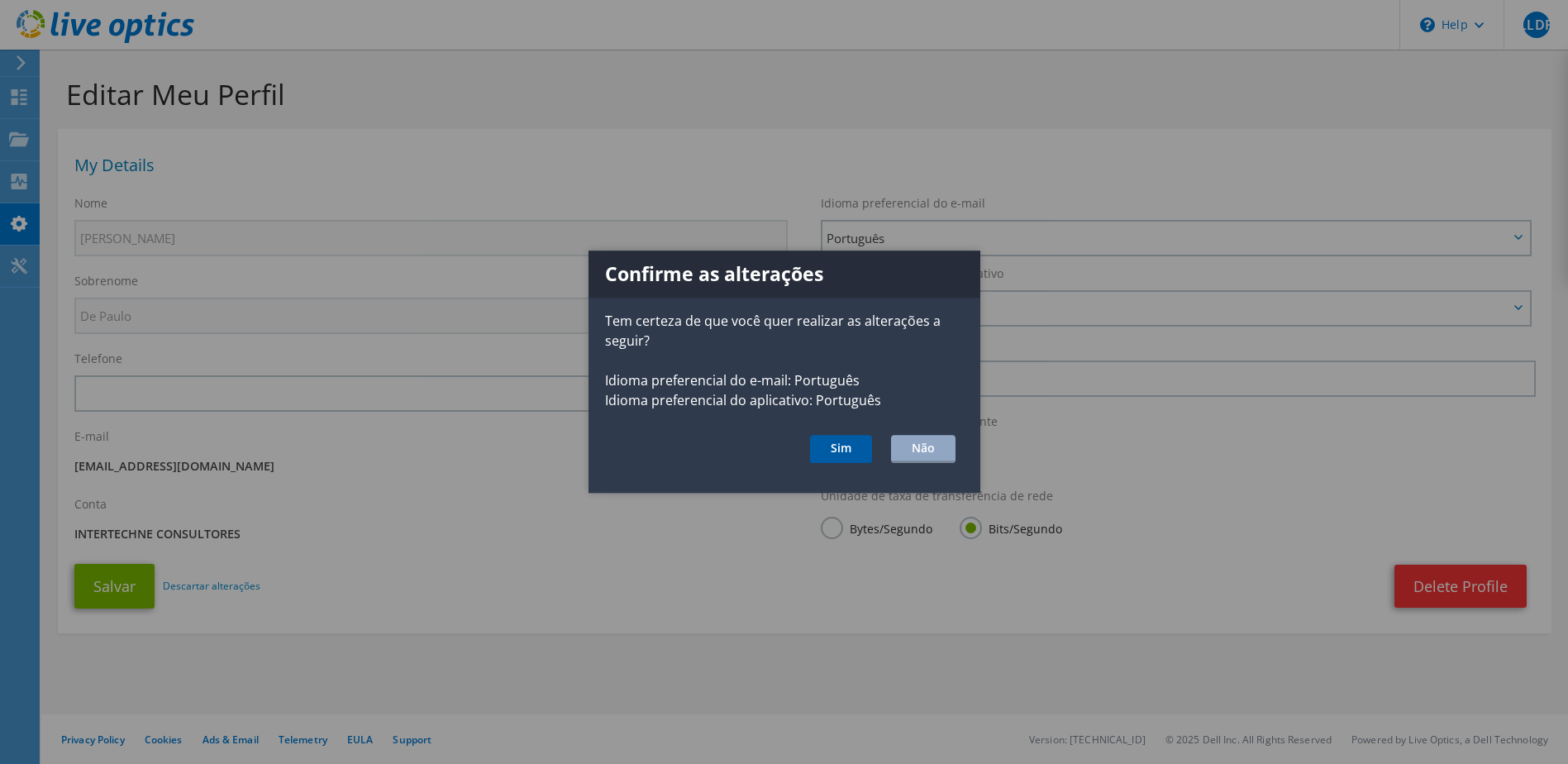
click at [838, 450] on button "Sim" at bounding box center [841, 449] width 62 height 28
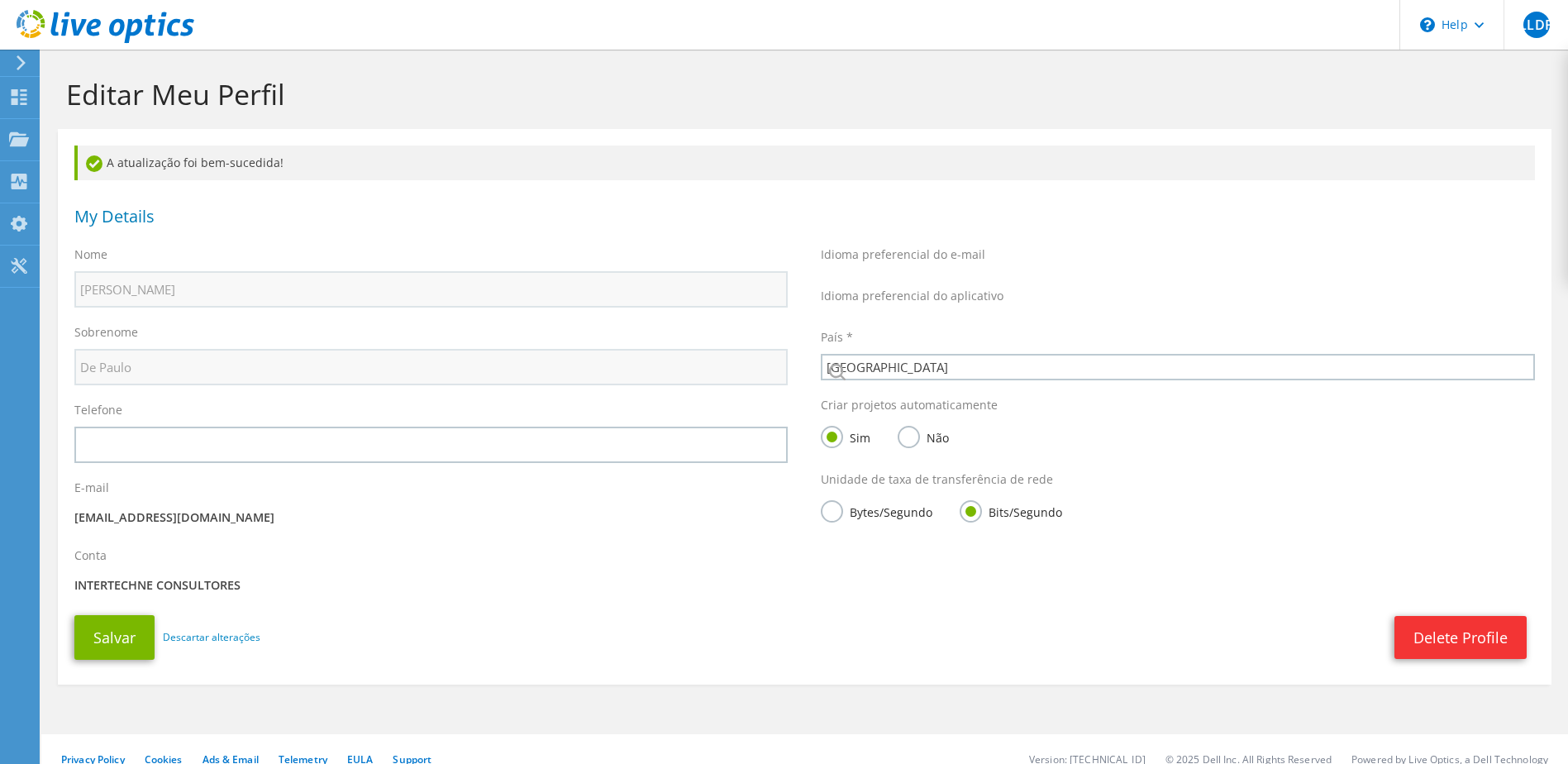
select select "30"
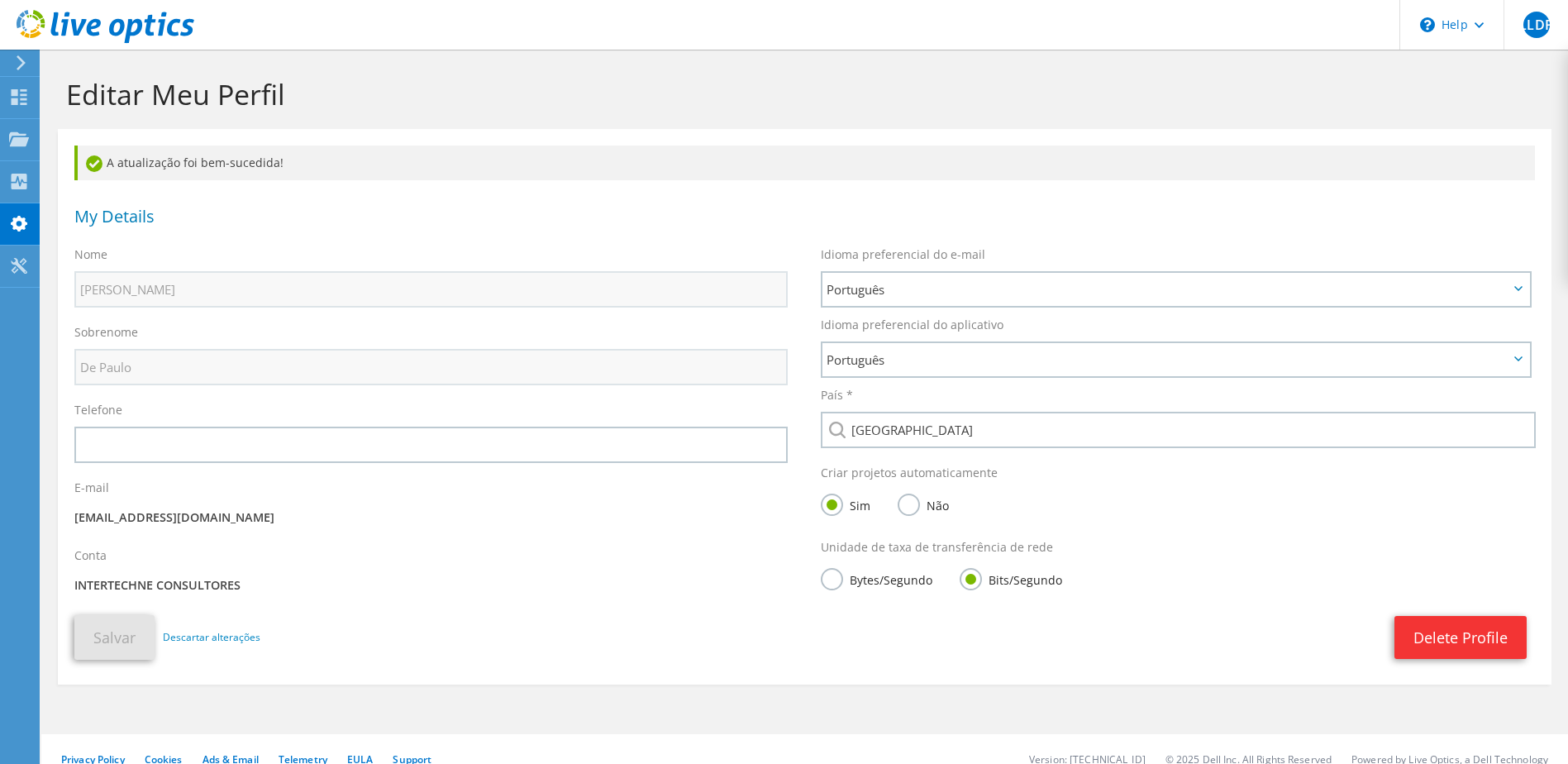
click at [100, 16] on icon at bounding box center [105, 27] width 177 height 34
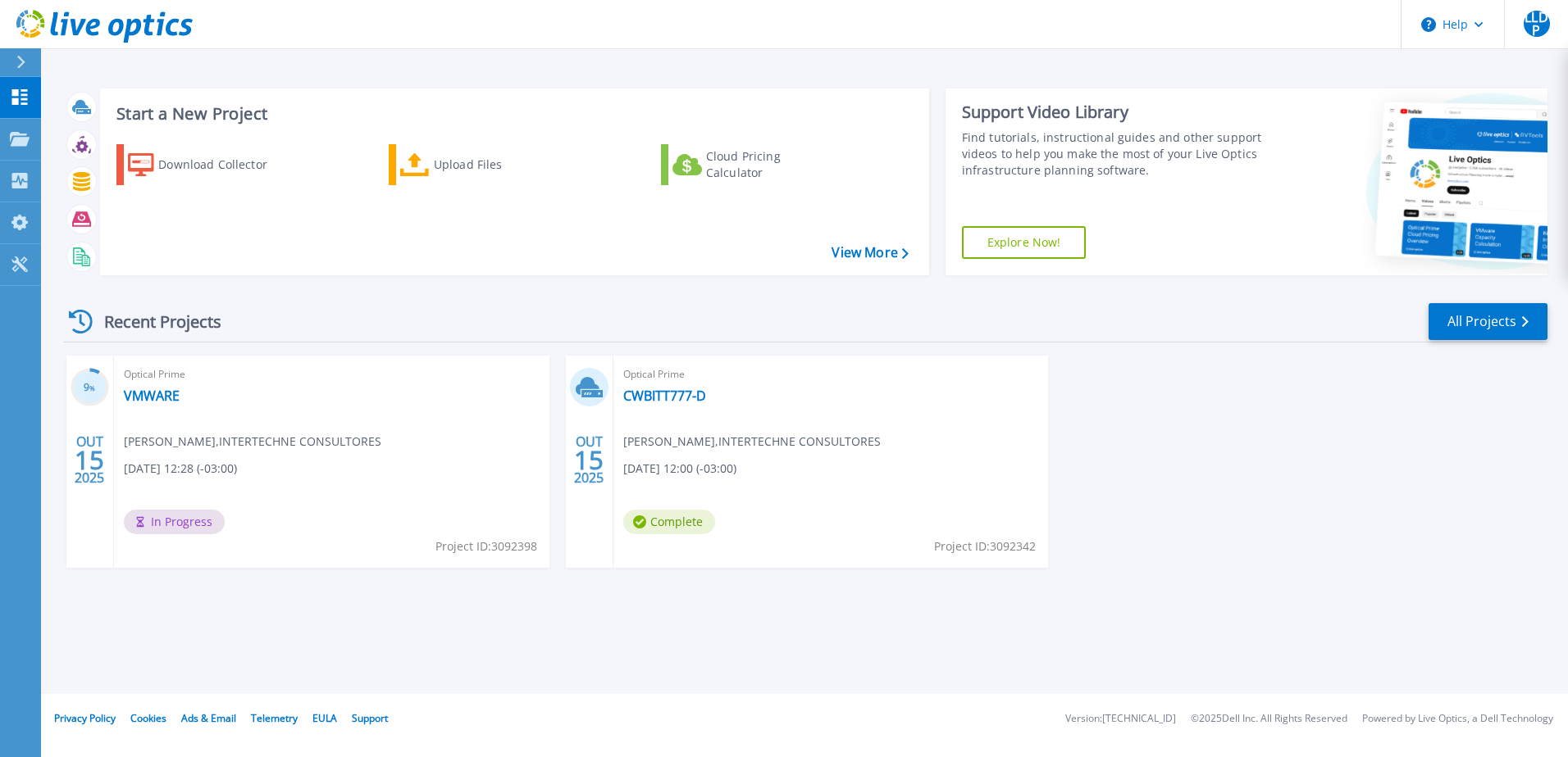
click at [649, 658] on div "Start a New Project Download Collector Upload Files Cloud Pricing Calculator Vi…" at bounding box center [804, 347] width 1527 height 694
